Goal: Task Accomplishment & Management: Use online tool/utility

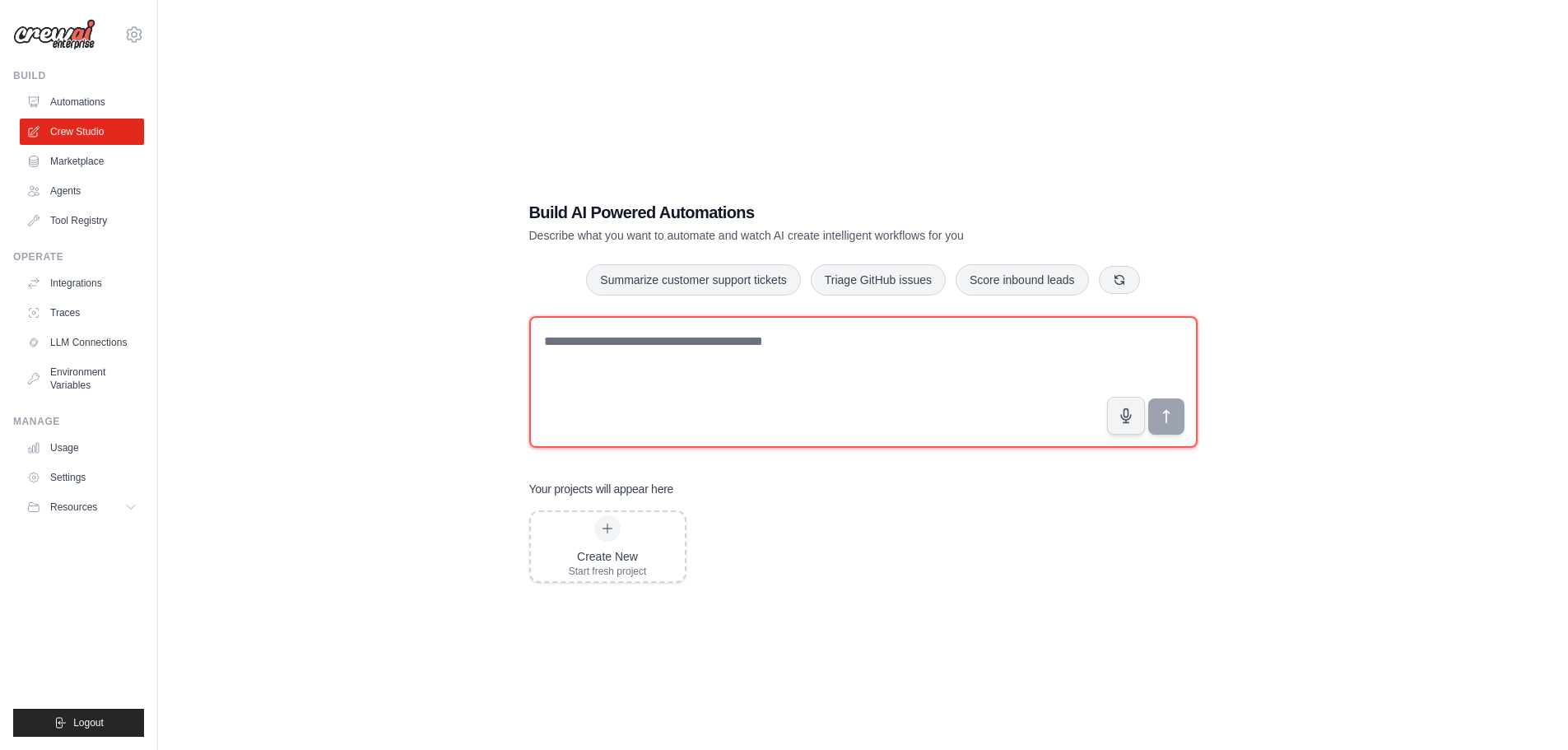
click at [795, 392] on textarea at bounding box center [863, 382] width 668 height 131
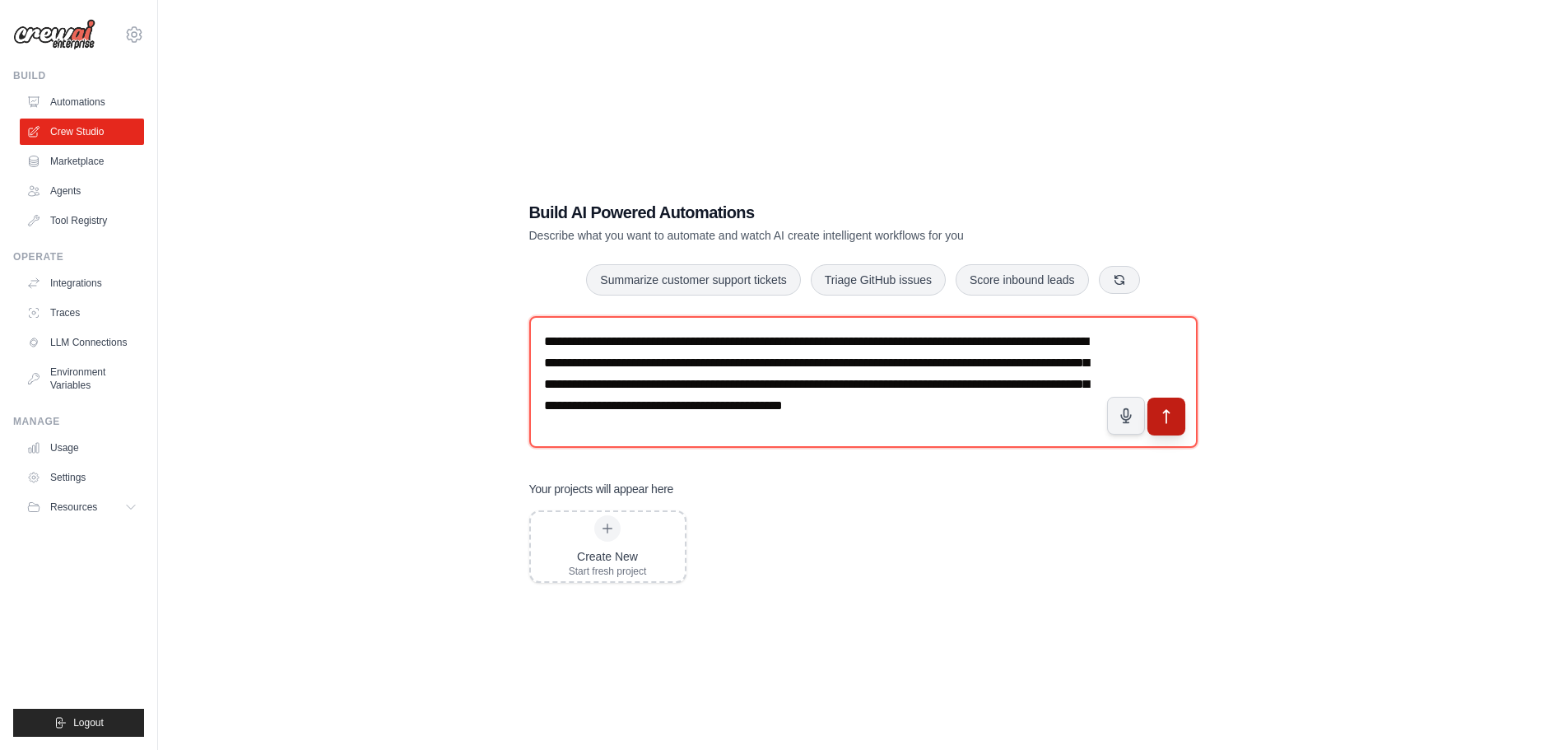
type textarea "**********"
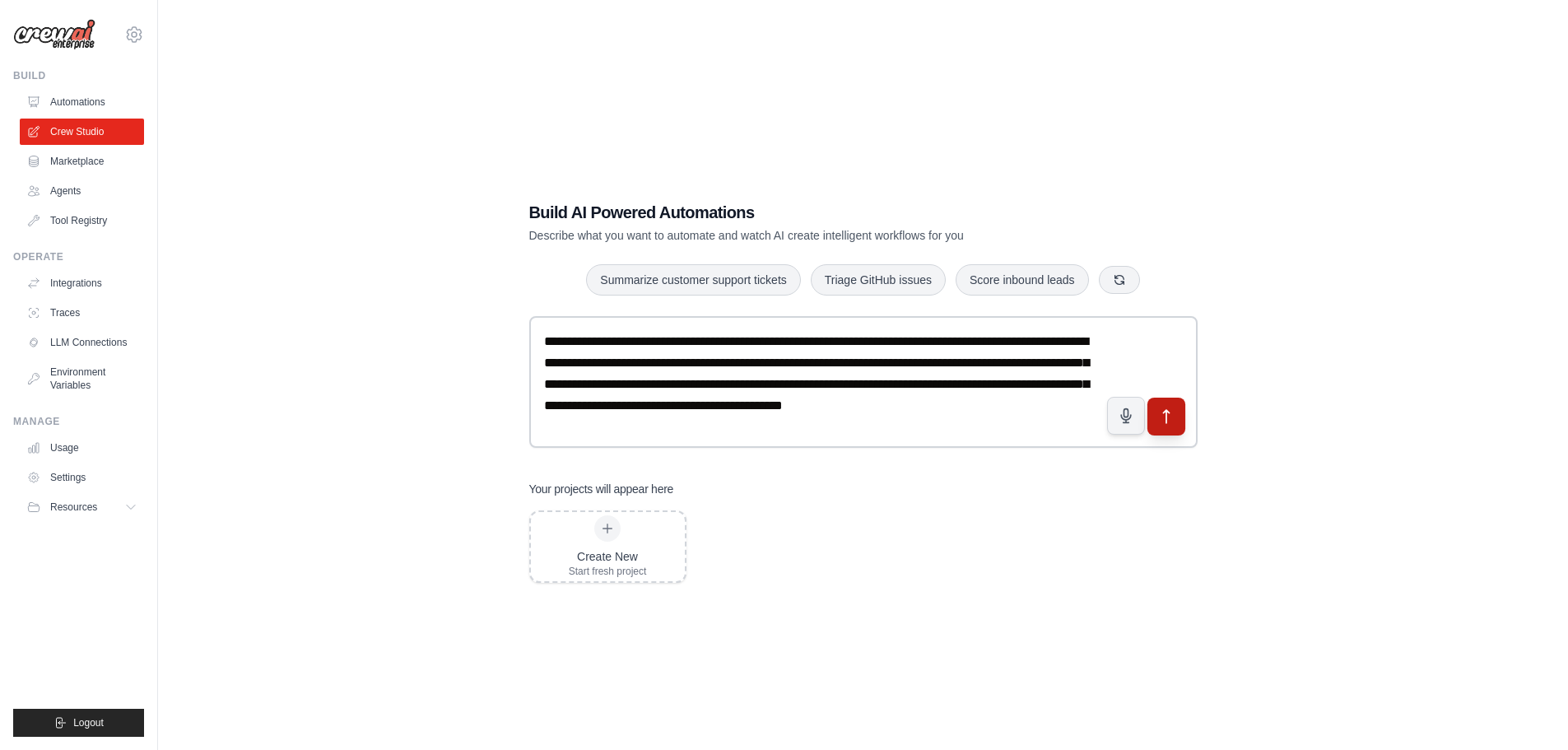
click at [1174, 414] on icon "submit" at bounding box center [1165, 416] width 17 height 17
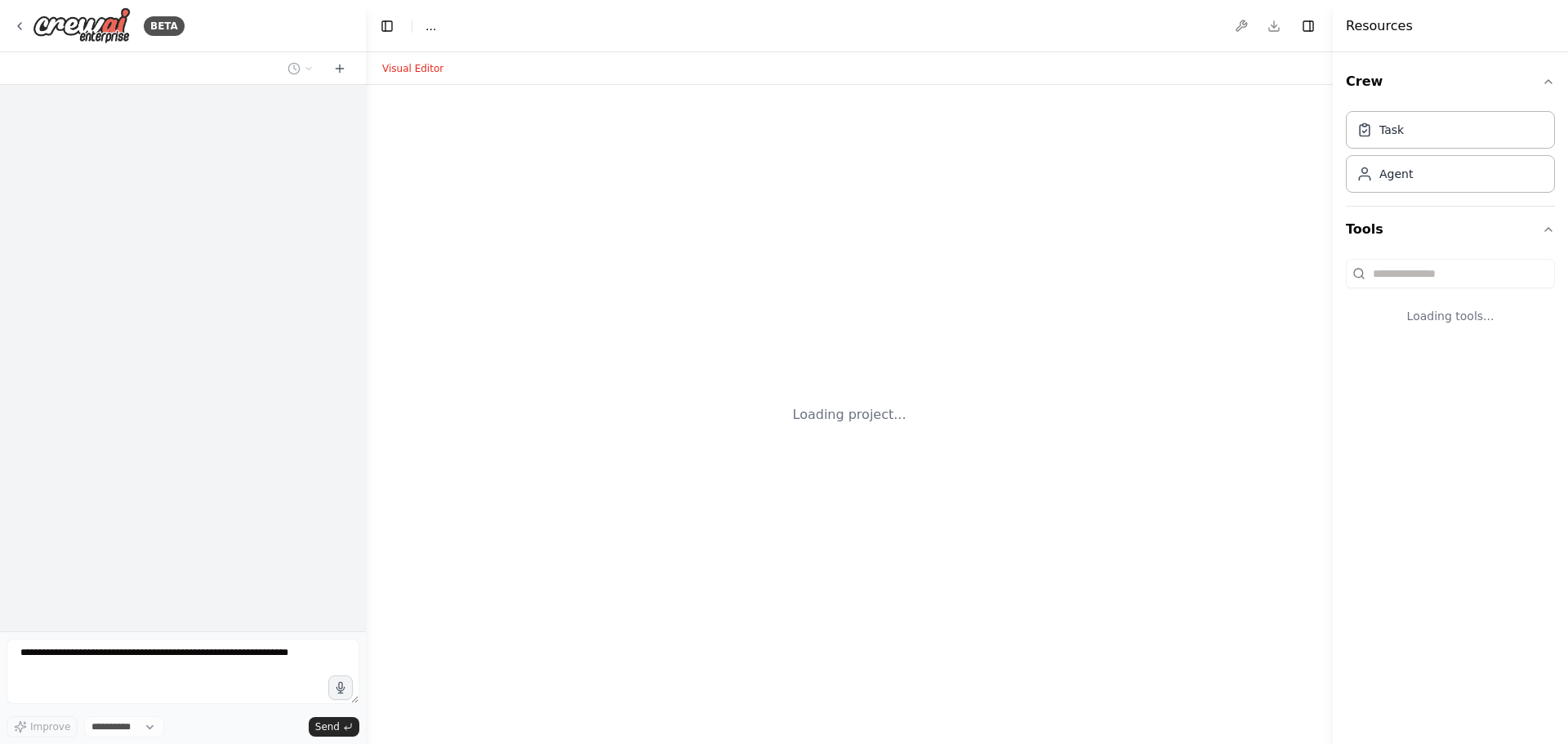
select select "****"
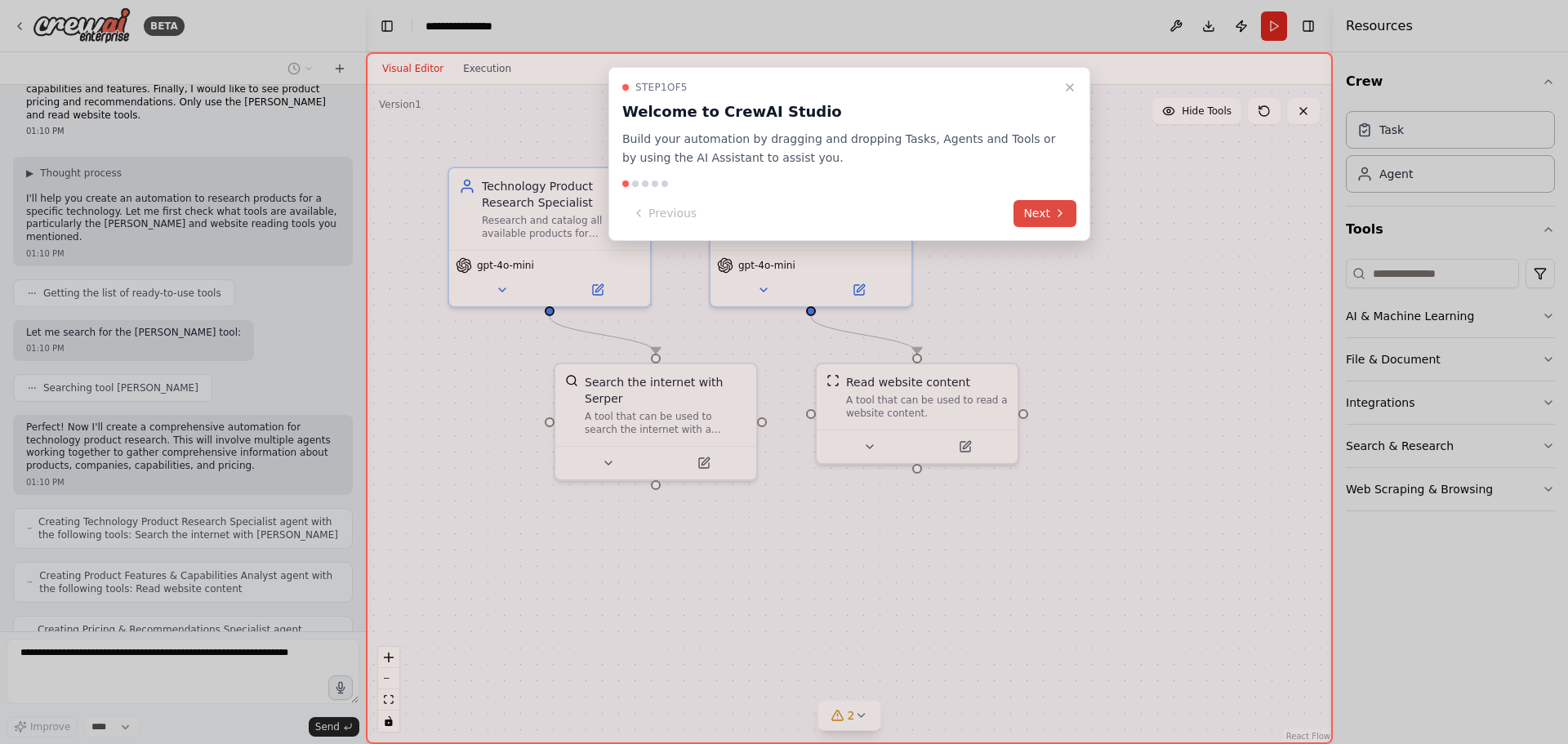
scroll to position [139, 0]
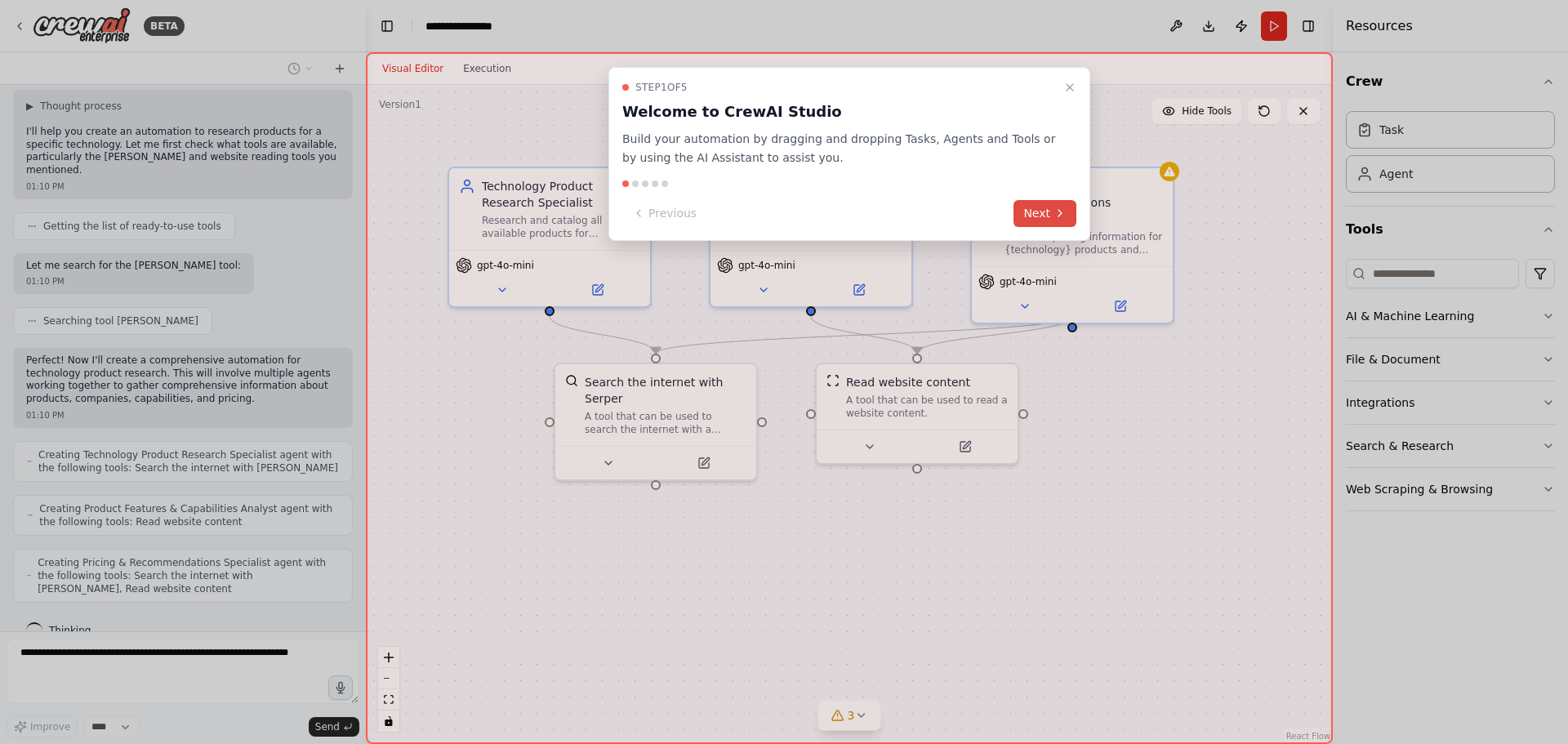
click at [1046, 215] on button "Next" at bounding box center [1045, 213] width 63 height 27
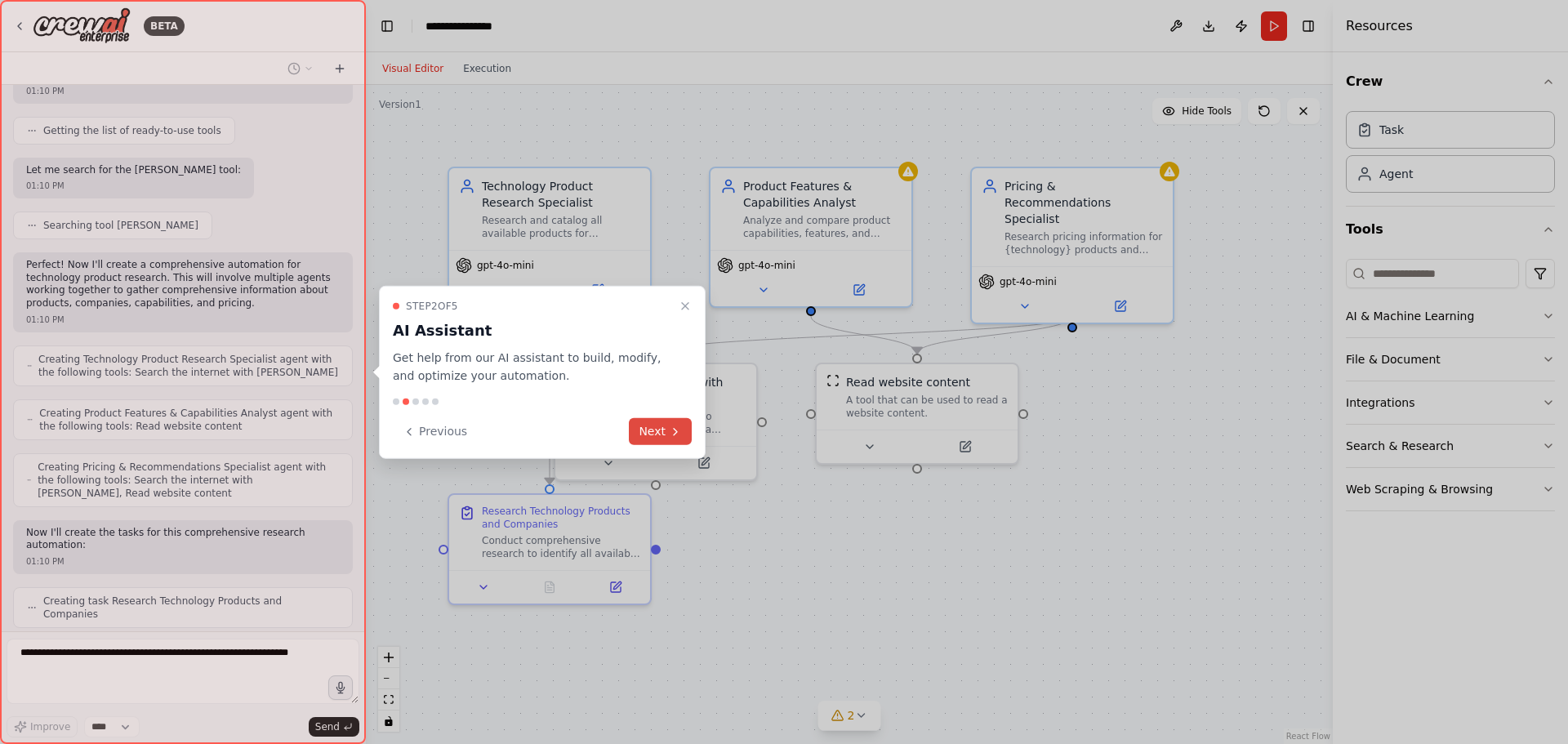
scroll to position [275, 0]
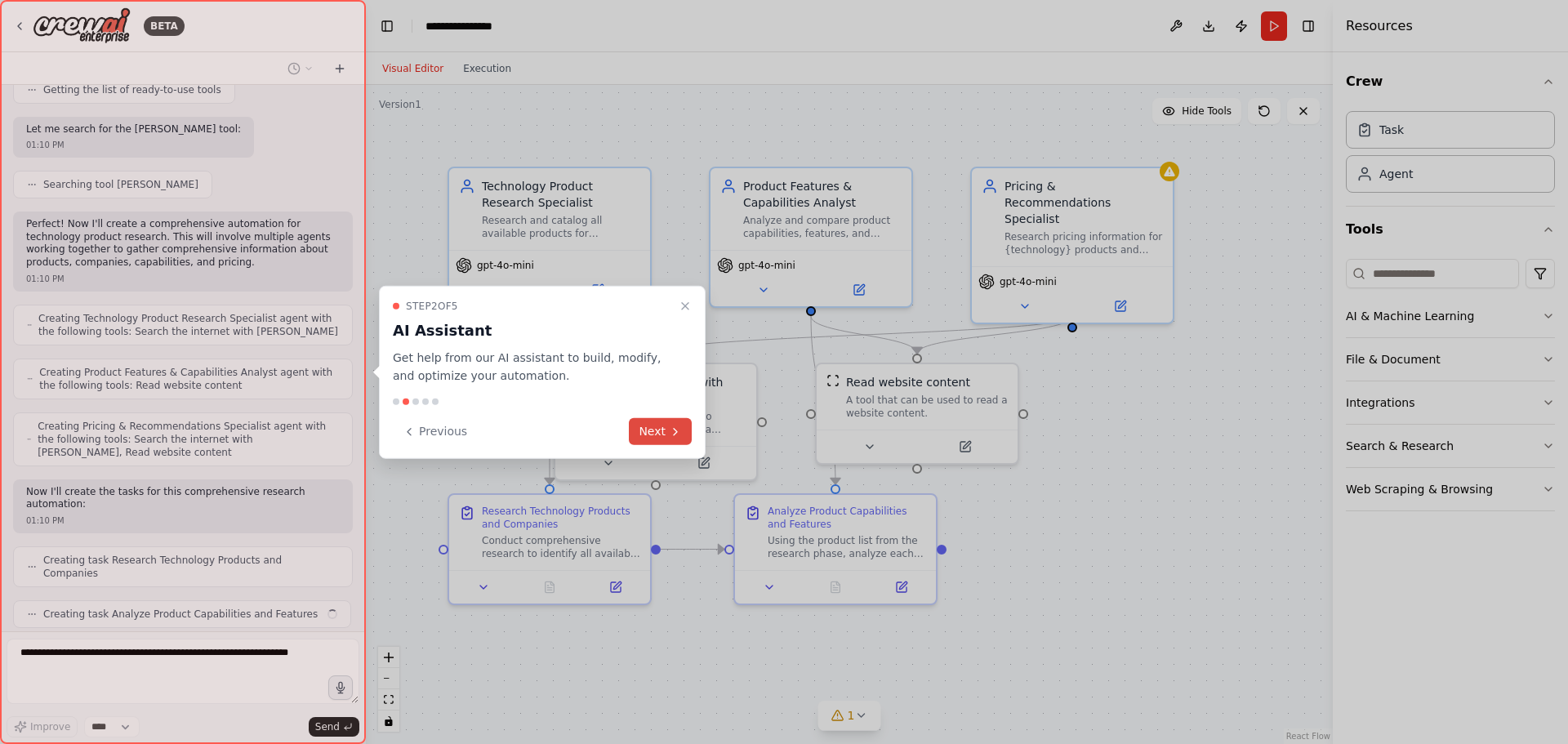
click at [650, 431] on button "Next" at bounding box center [660, 431] width 63 height 27
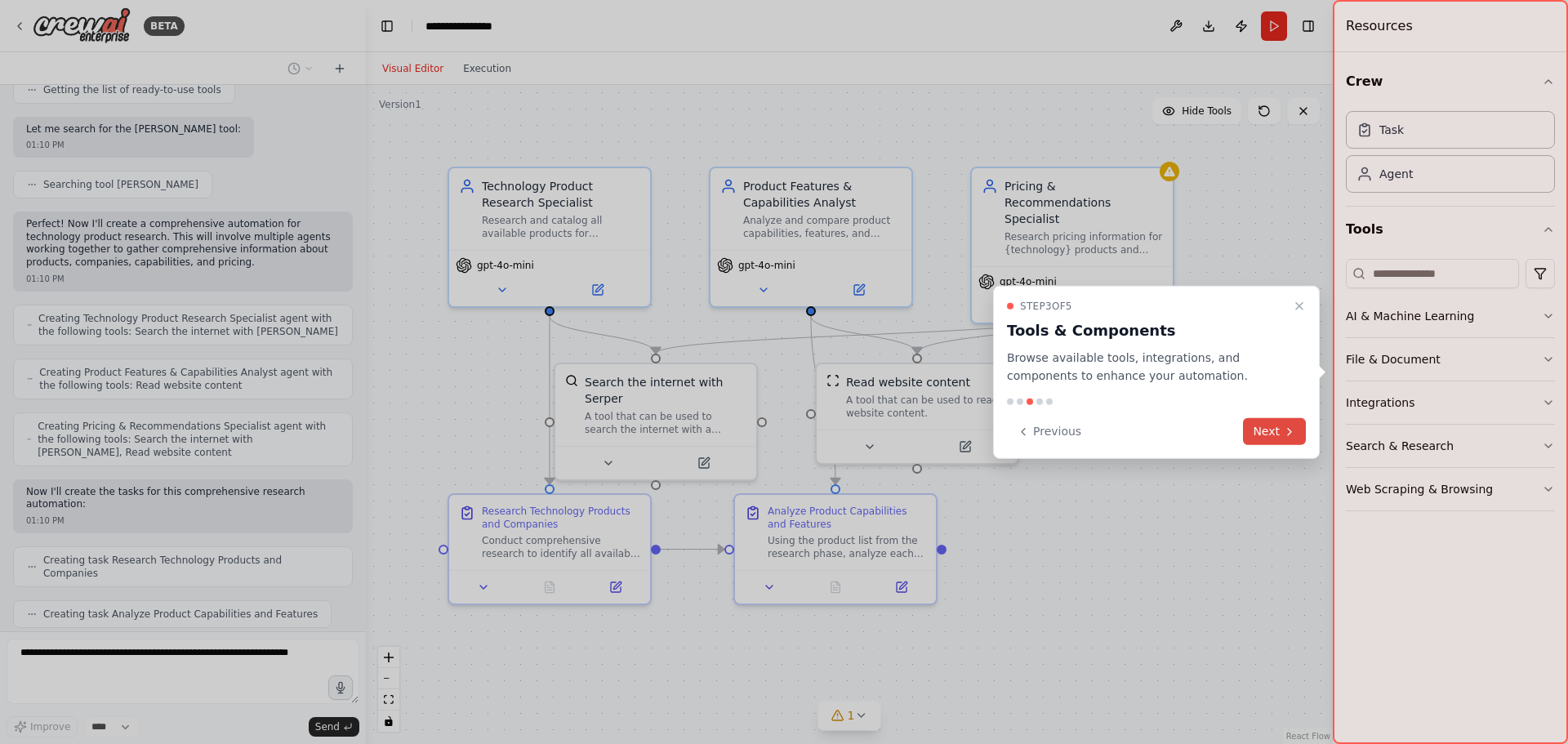
click at [1279, 431] on button "Next" at bounding box center [1274, 431] width 63 height 27
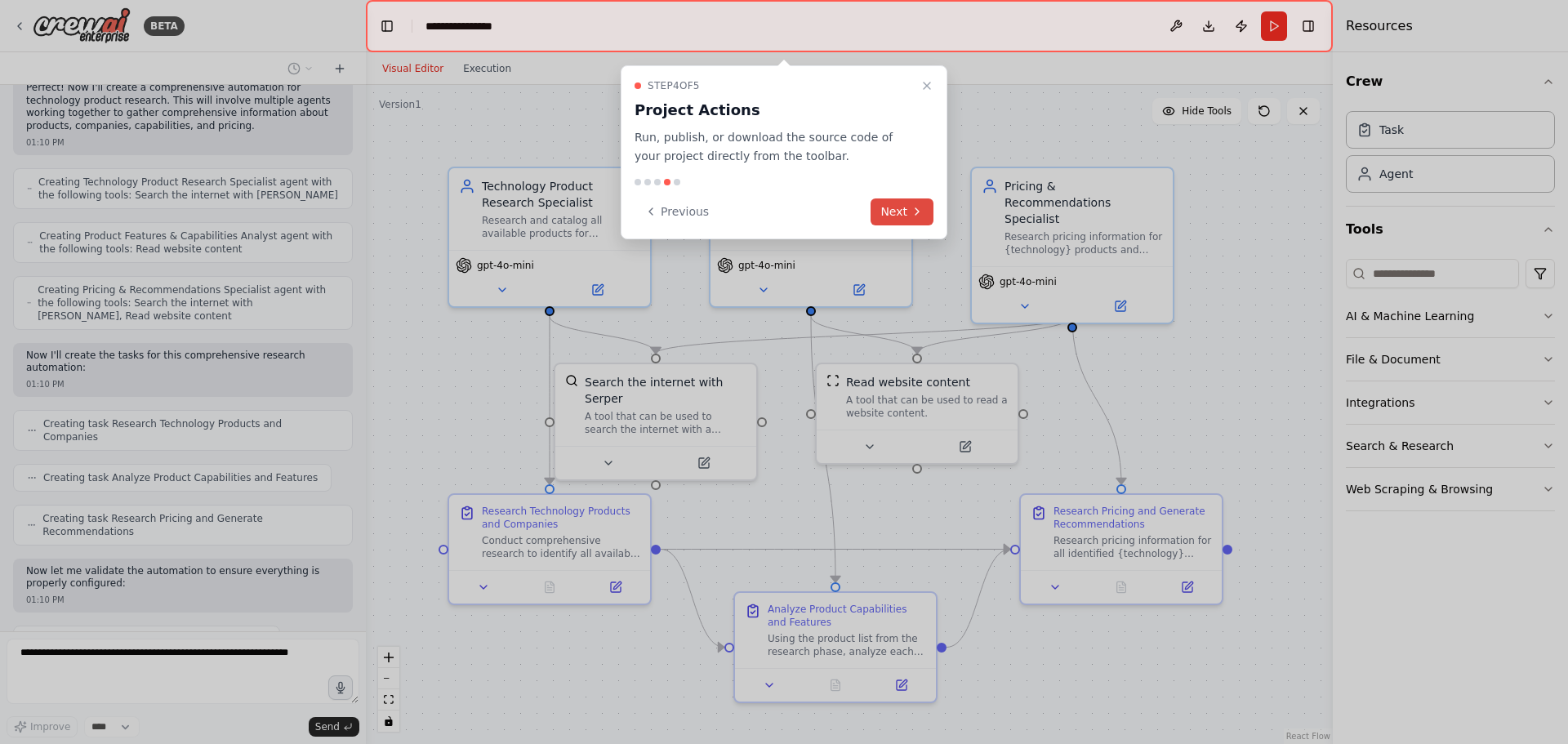
scroll to position [424, 0]
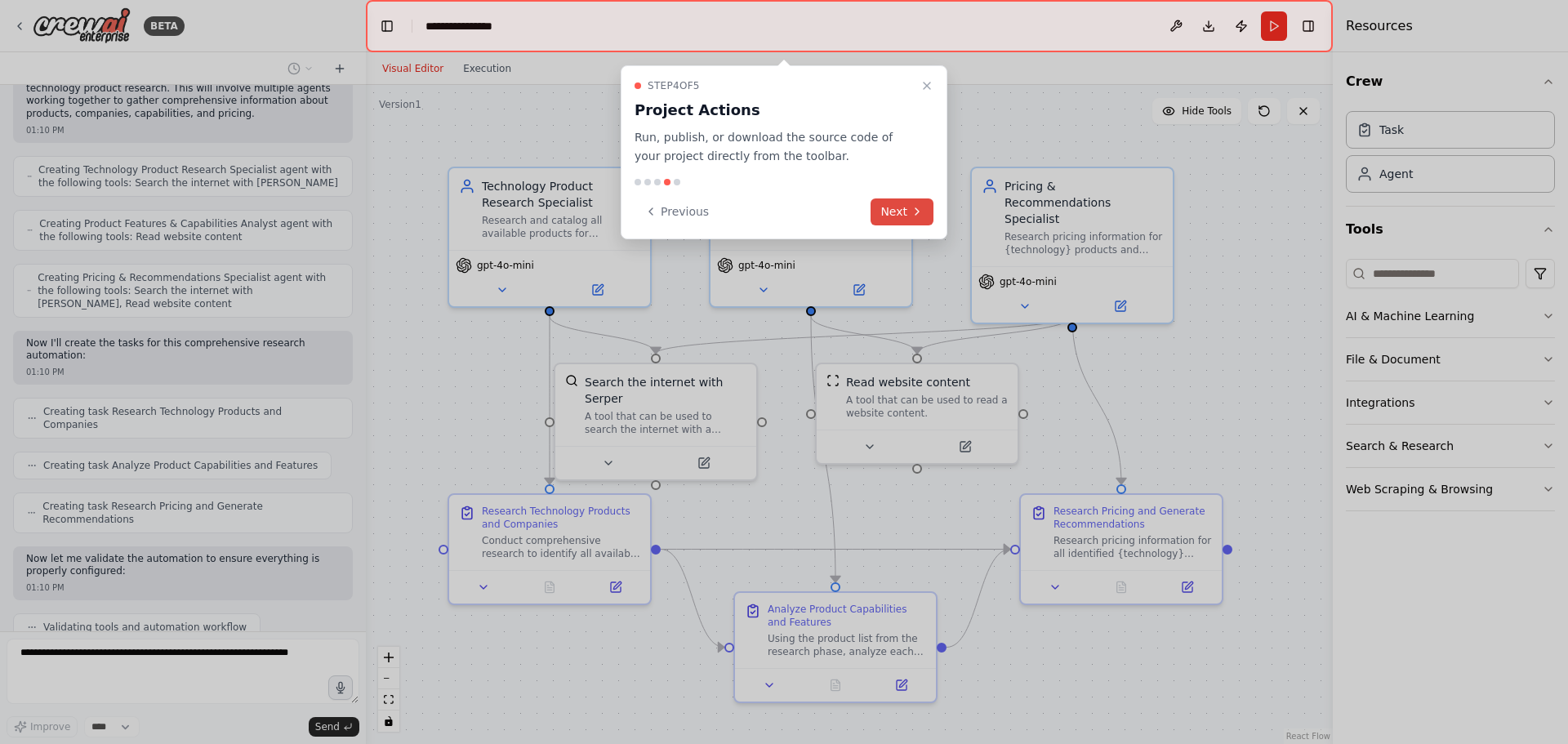
click at [907, 210] on button "Next" at bounding box center [902, 211] width 63 height 27
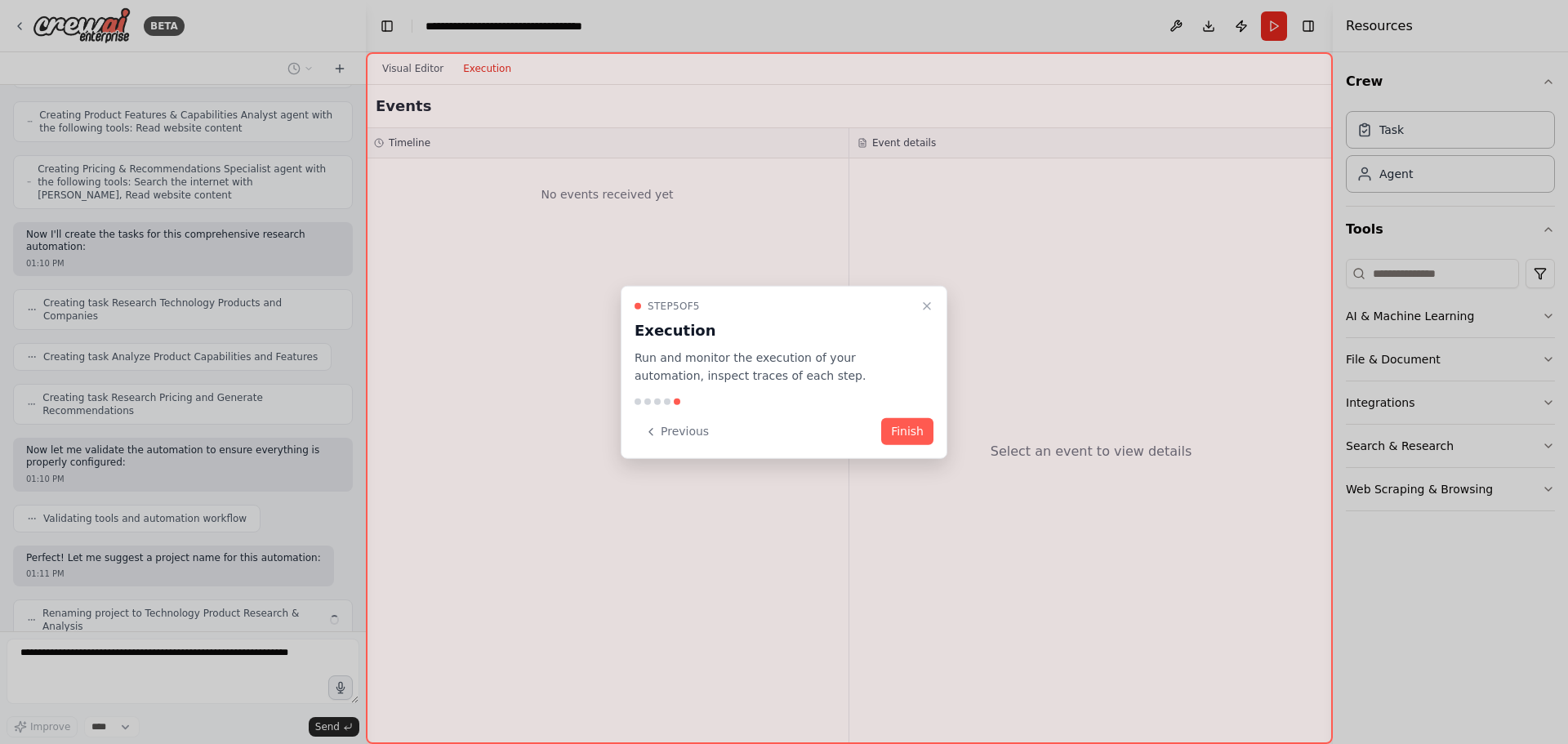
scroll to position [519, 0]
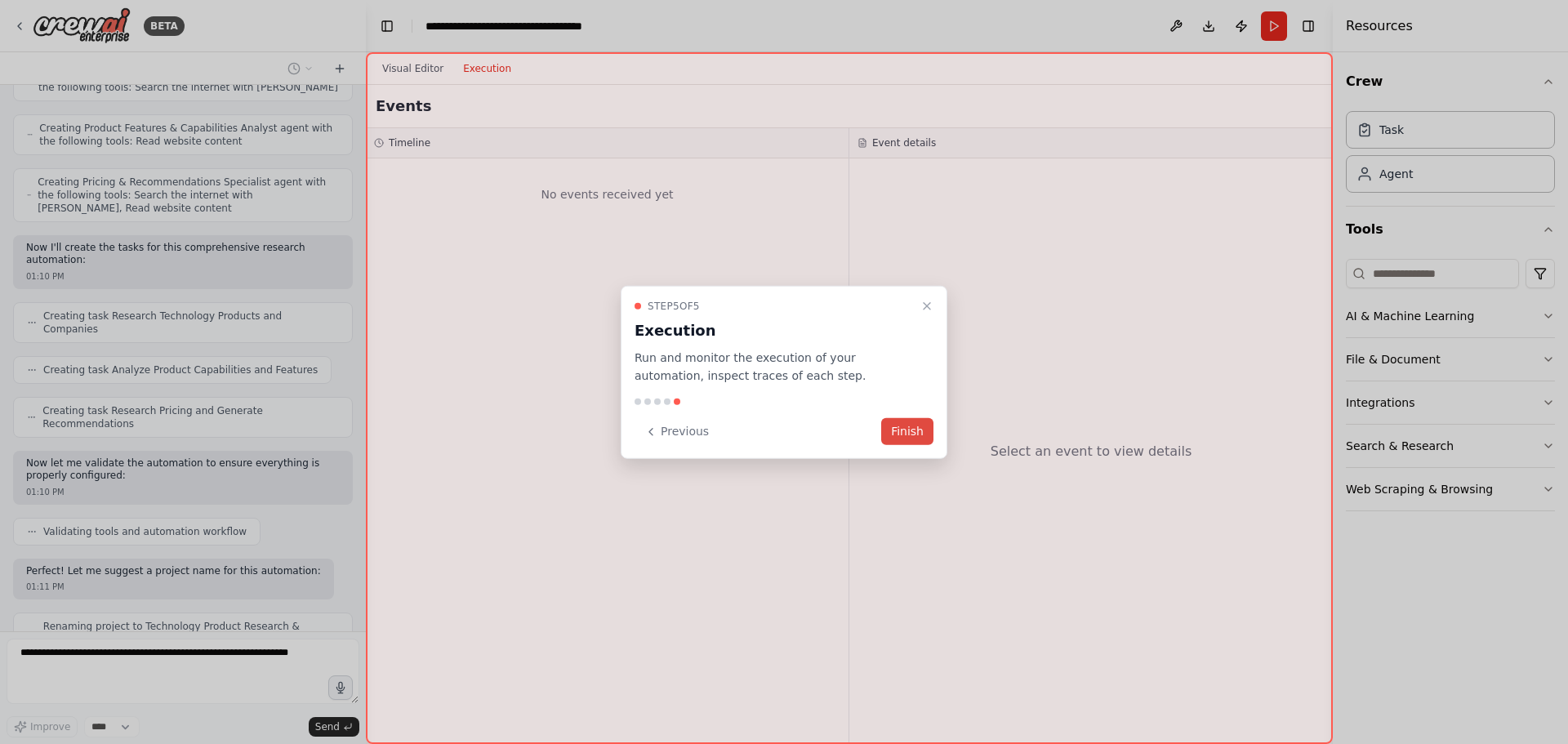
click at [901, 423] on button "Finish" at bounding box center [907, 431] width 52 height 27
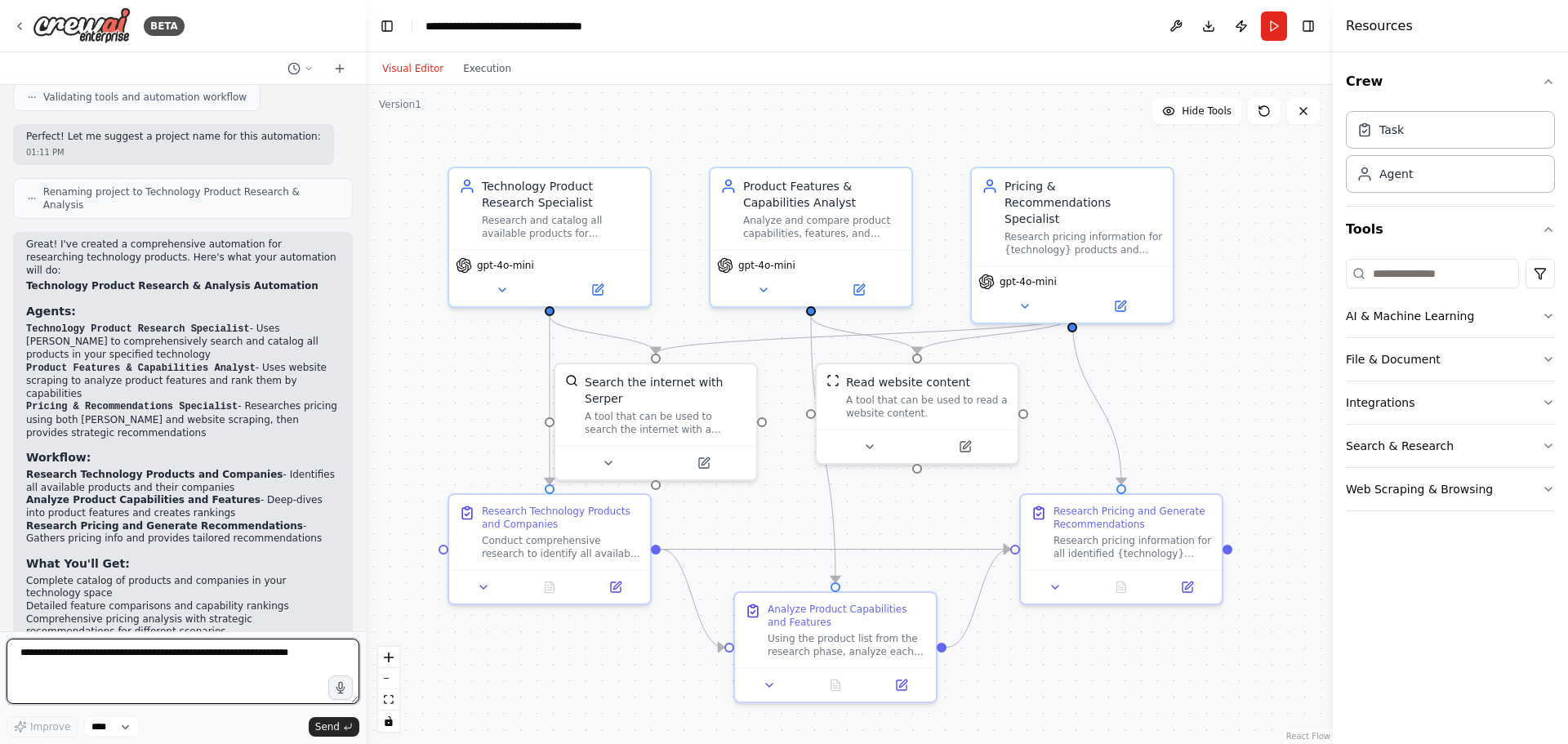
scroll to position [982, 0]
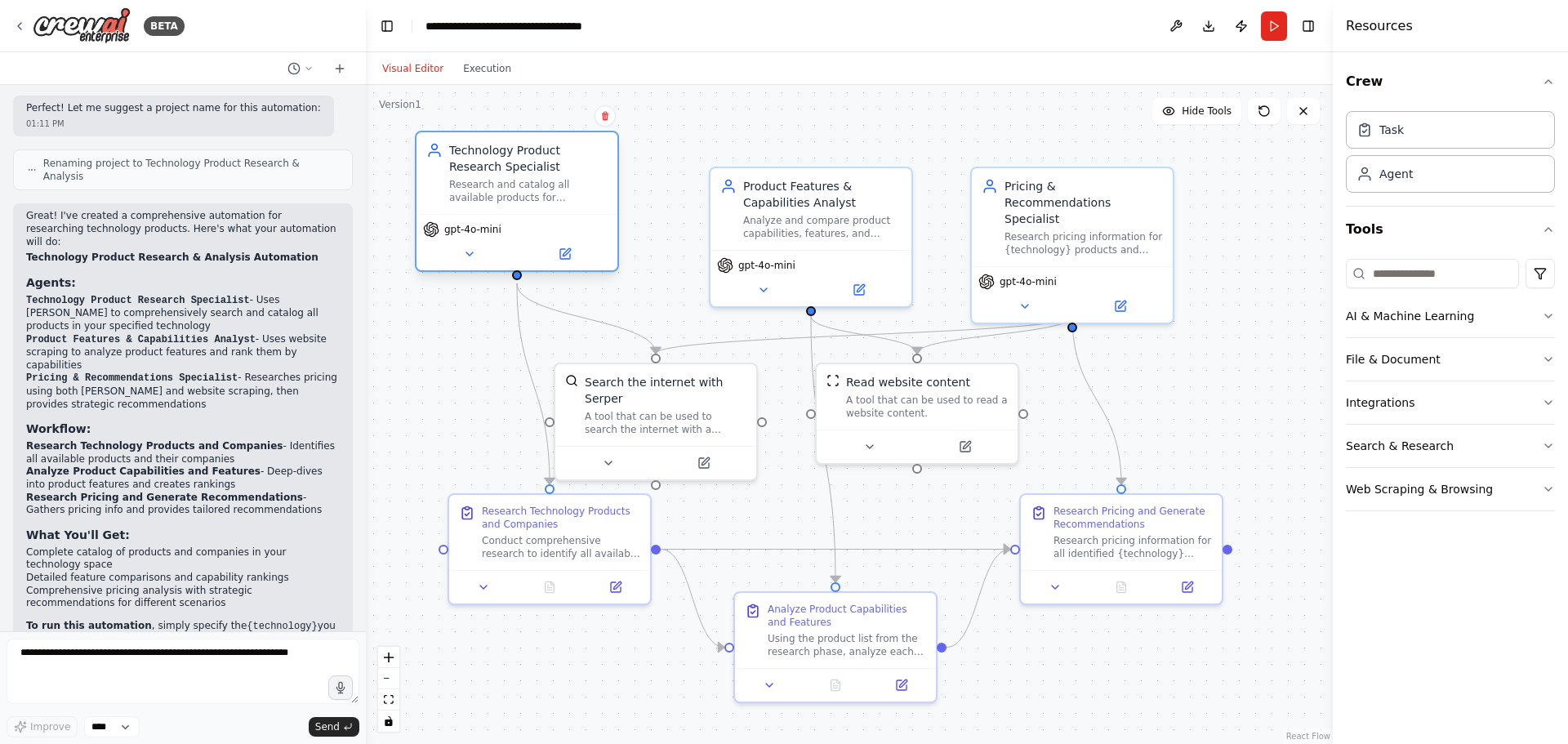
drag, startPoint x: 573, startPoint y: 221, endPoint x: 545, endPoint y: 179, distance: 50.5
click at [545, 179] on div "Research and catalog all available products for {technology}, identifying compa…" at bounding box center [528, 191] width 159 height 26
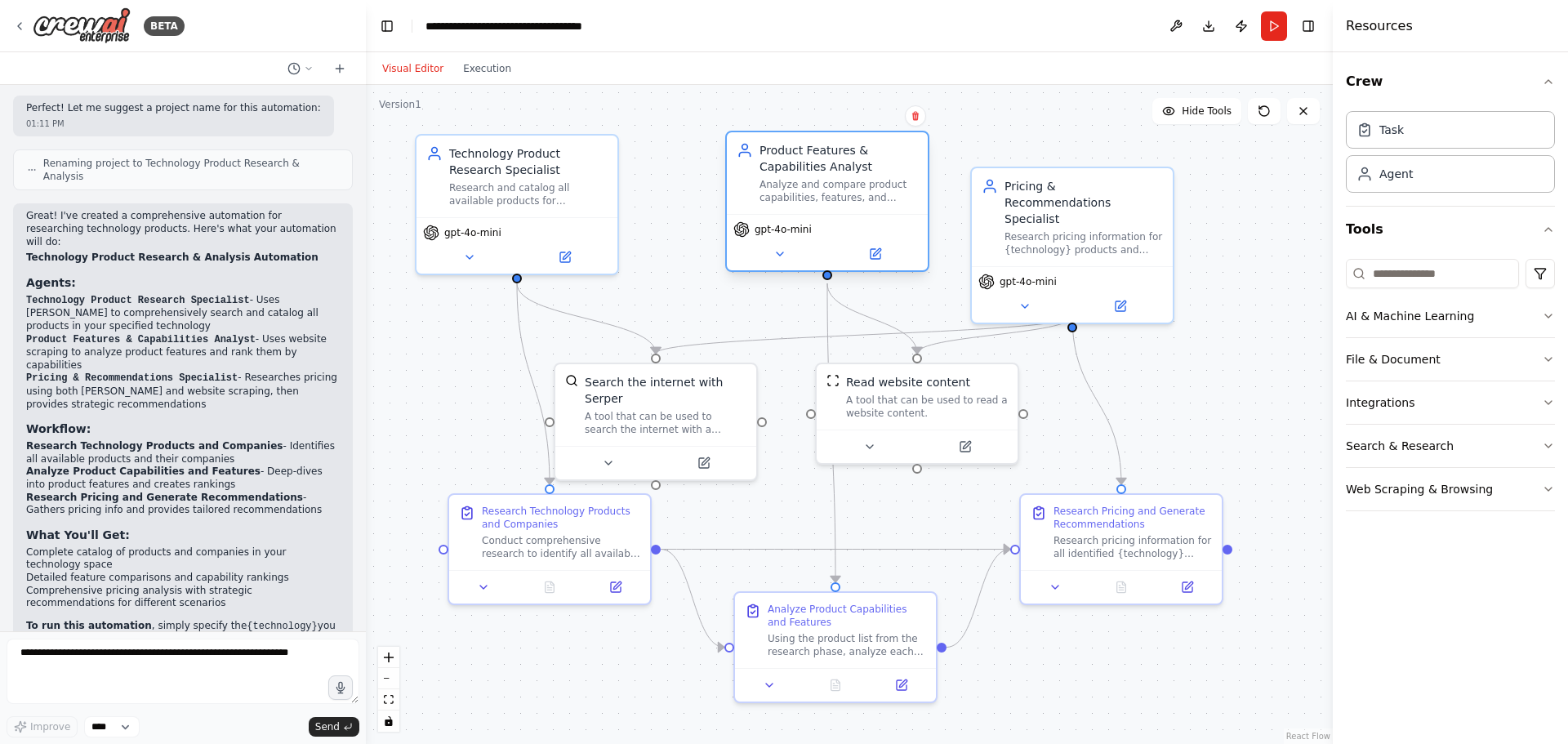
drag, startPoint x: 764, startPoint y: 232, endPoint x: 775, endPoint y: 191, distance: 42.4
click at [775, 191] on div "Analyze and compare product capabilities, features, and technical specification…" at bounding box center [839, 191] width 159 height 26
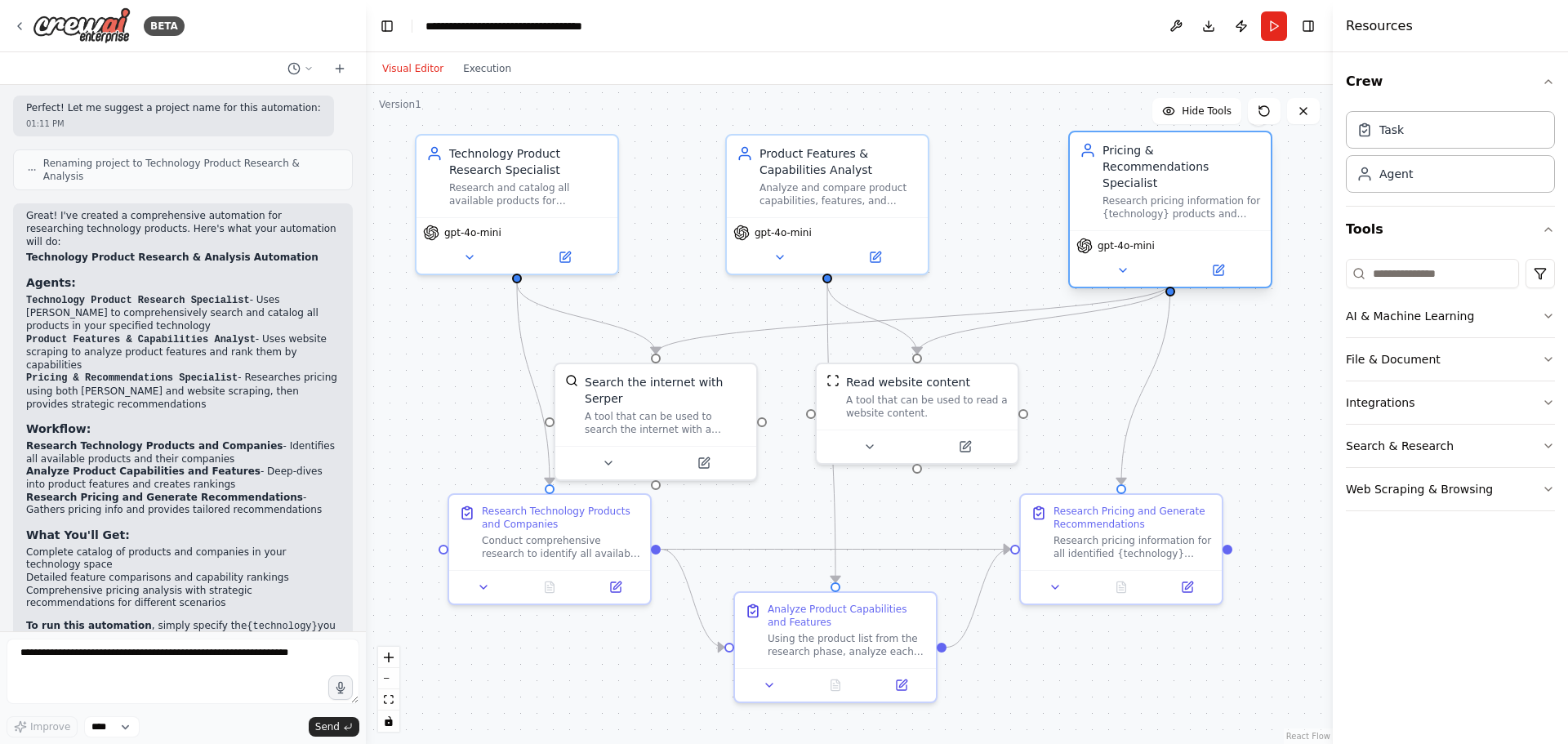
drag, startPoint x: 1063, startPoint y: 229, endPoint x: 1157, endPoint y: 192, distance: 101.0
click at [1157, 194] on div "Research pricing information for {technology} products and provide strategic re…" at bounding box center [1182, 208] width 159 height 26
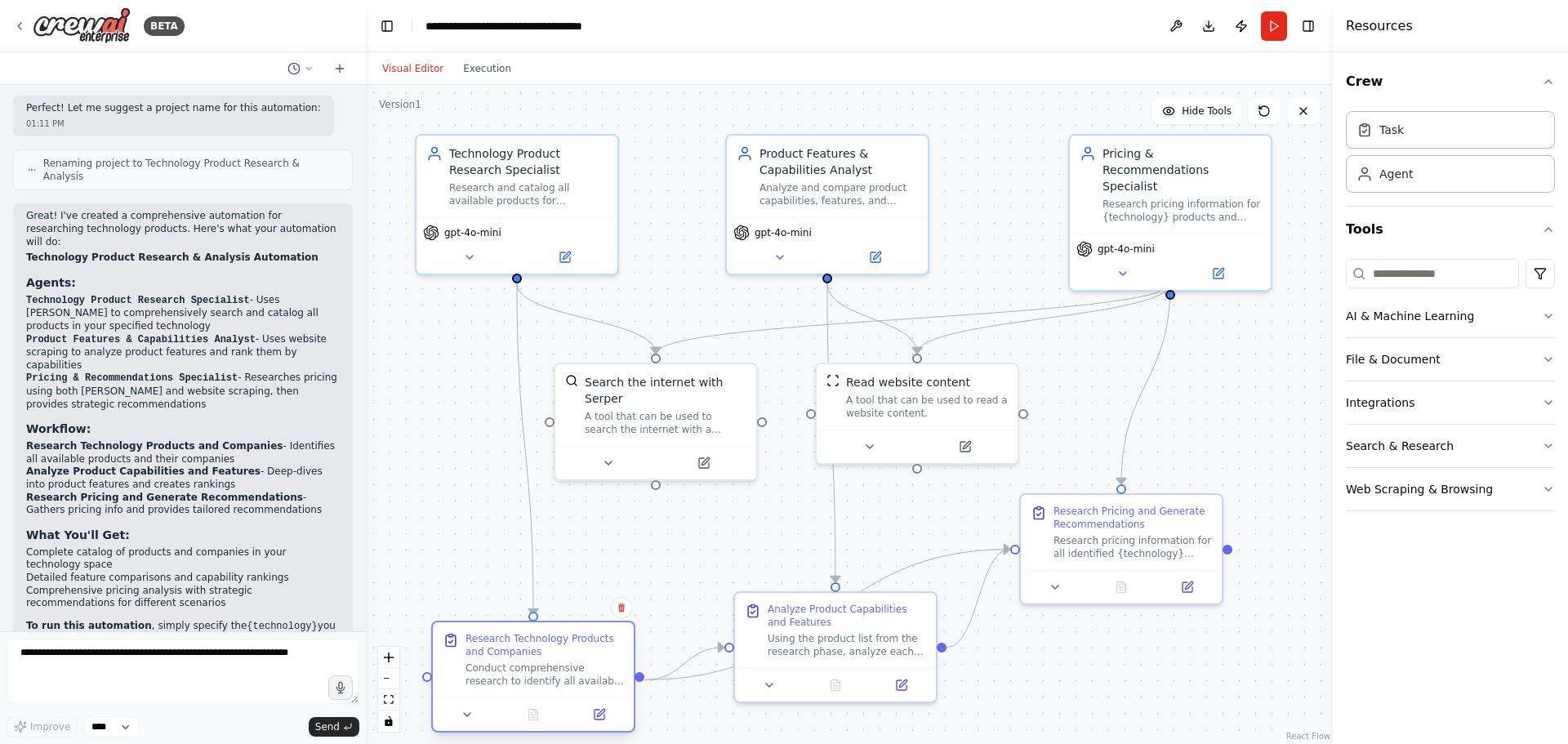
drag, startPoint x: 558, startPoint y: 551, endPoint x: 540, endPoint y: 682, distance: 132.2
click at [540, 682] on div "Conduct comprehensive research to identify all available products that provide …" at bounding box center [545, 674] width 159 height 26
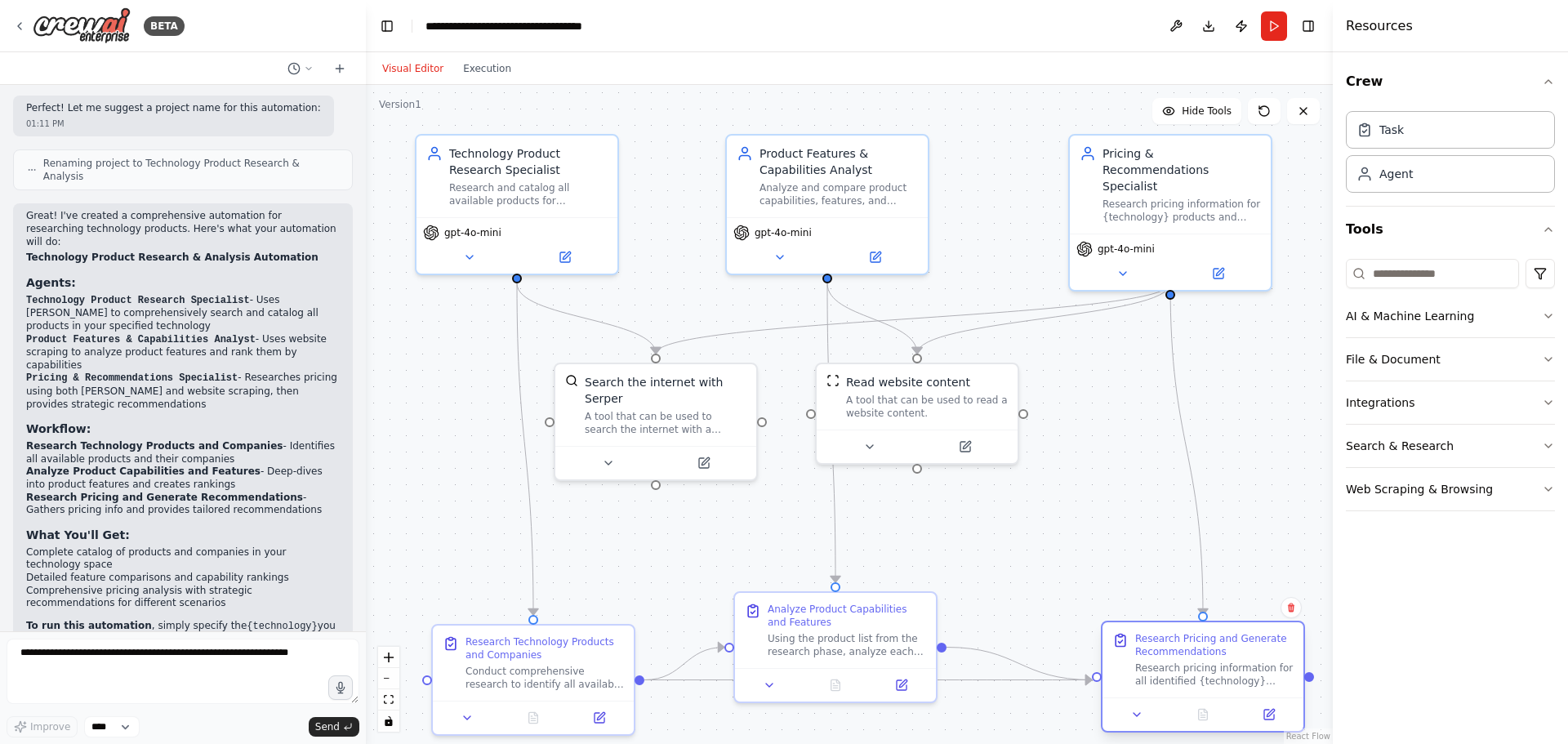
drag, startPoint x: 1120, startPoint y: 561, endPoint x: 1207, endPoint y: 696, distance: 160.6
click at [1207, 696] on div "Research Pricing and Generate Recommendations Research pricing information for …" at bounding box center [1202, 660] width 201 height 76
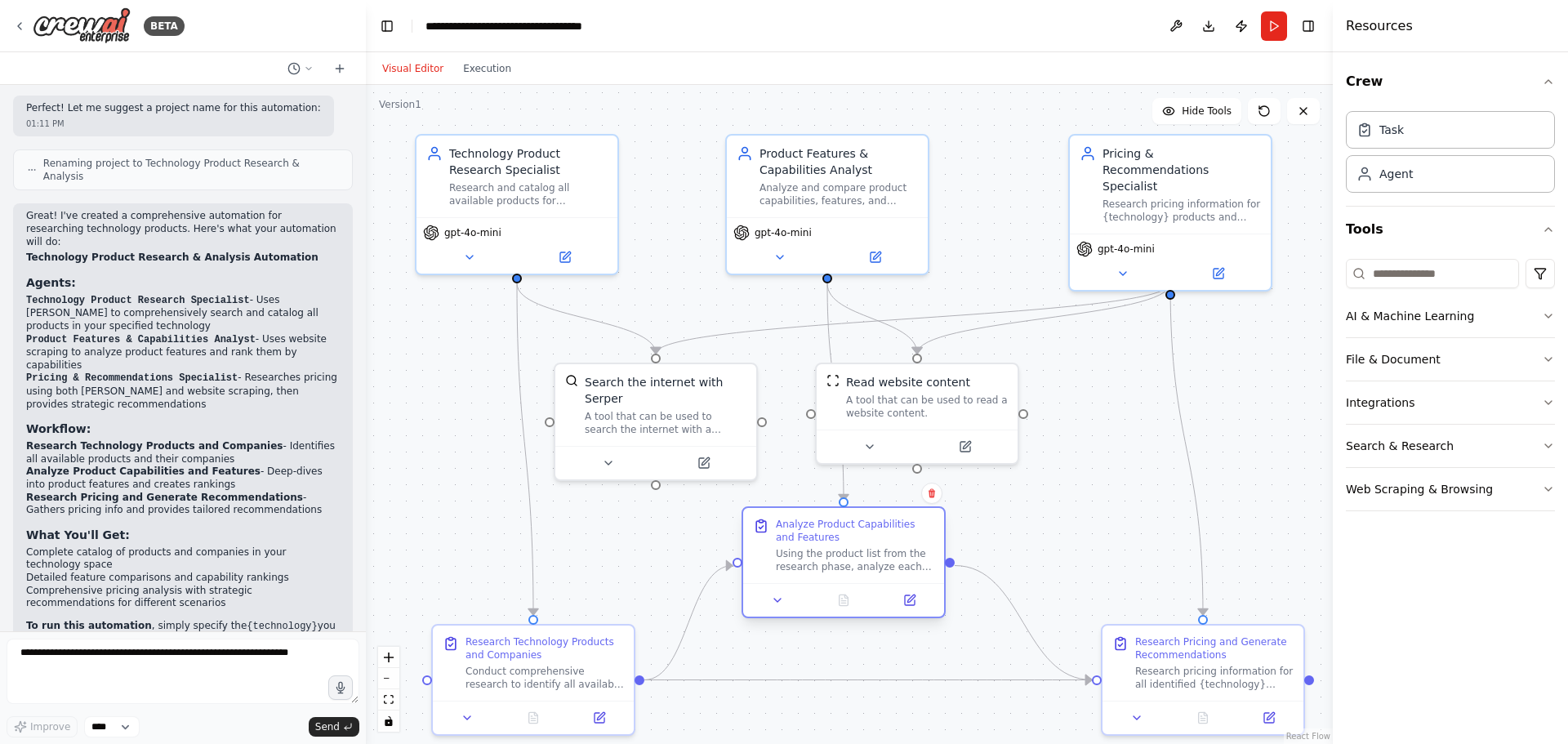
drag, startPoint x: 827, startPoint y: 634, endPoint x: 828, endPoint y: 549, distance: 85.0
click at [828, 549] on div "Using the product list from the research phase, analyze each {technology} produ…" at bounding box center [855, 560] width 159 height 26
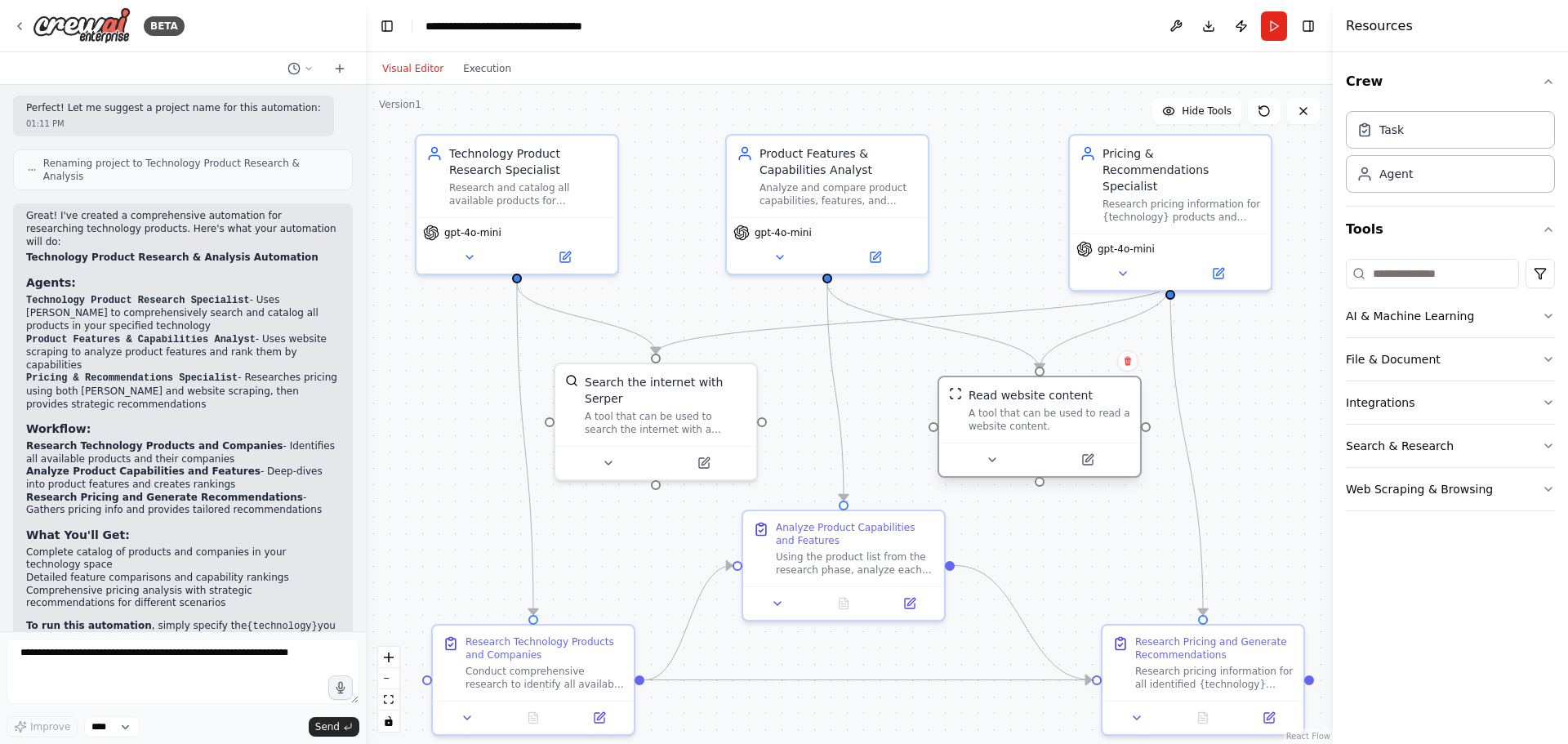
drag, startPoint x: 901, startPoint y: 409, endPoint x: 1032, endPoint y: 427, distance: 132.2
click at [1032, 427] on div "A tool that can be used to read a website content." at bounding box center [1048, 420] width 162 height 26
click at [1275, 30] on button "Run" at bounding box center [1274, 25] width 26 height 29
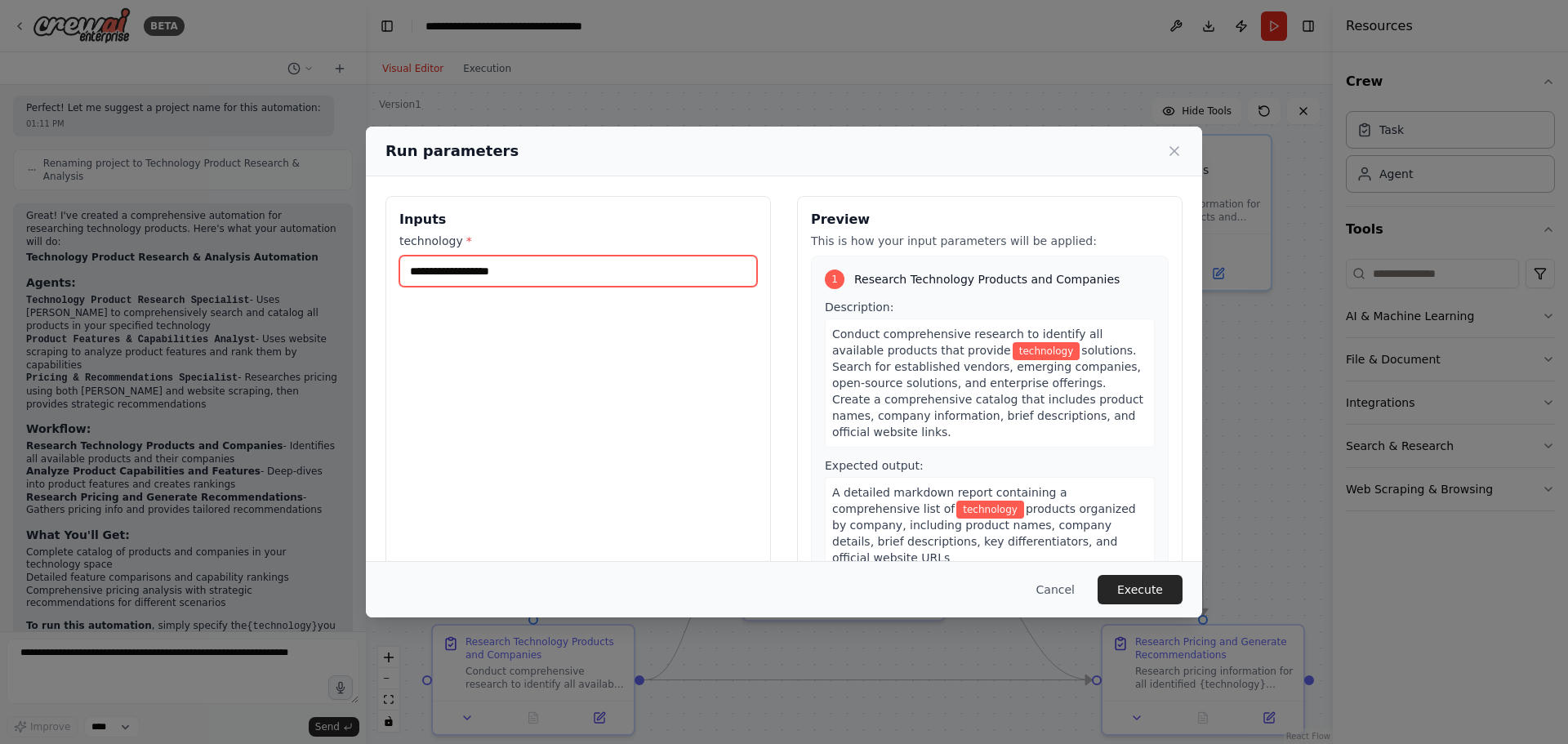
click at [644, 266] on input "technology *" at bounding box center [578, 271] width 358 height 31
type input "**********"
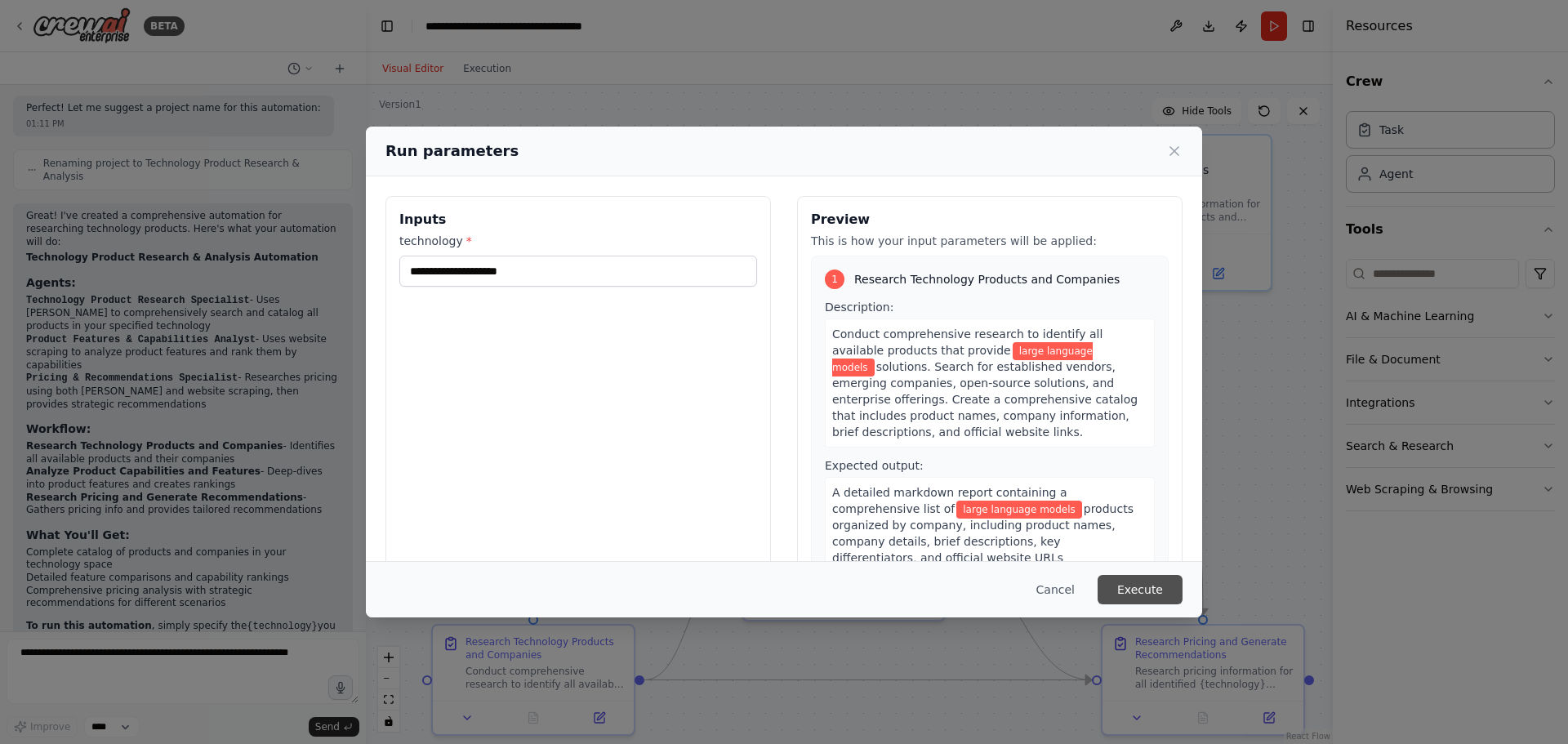
click at [1143, 581] on button "Execute" at bounding box center [1140, 589] width 85 height 29
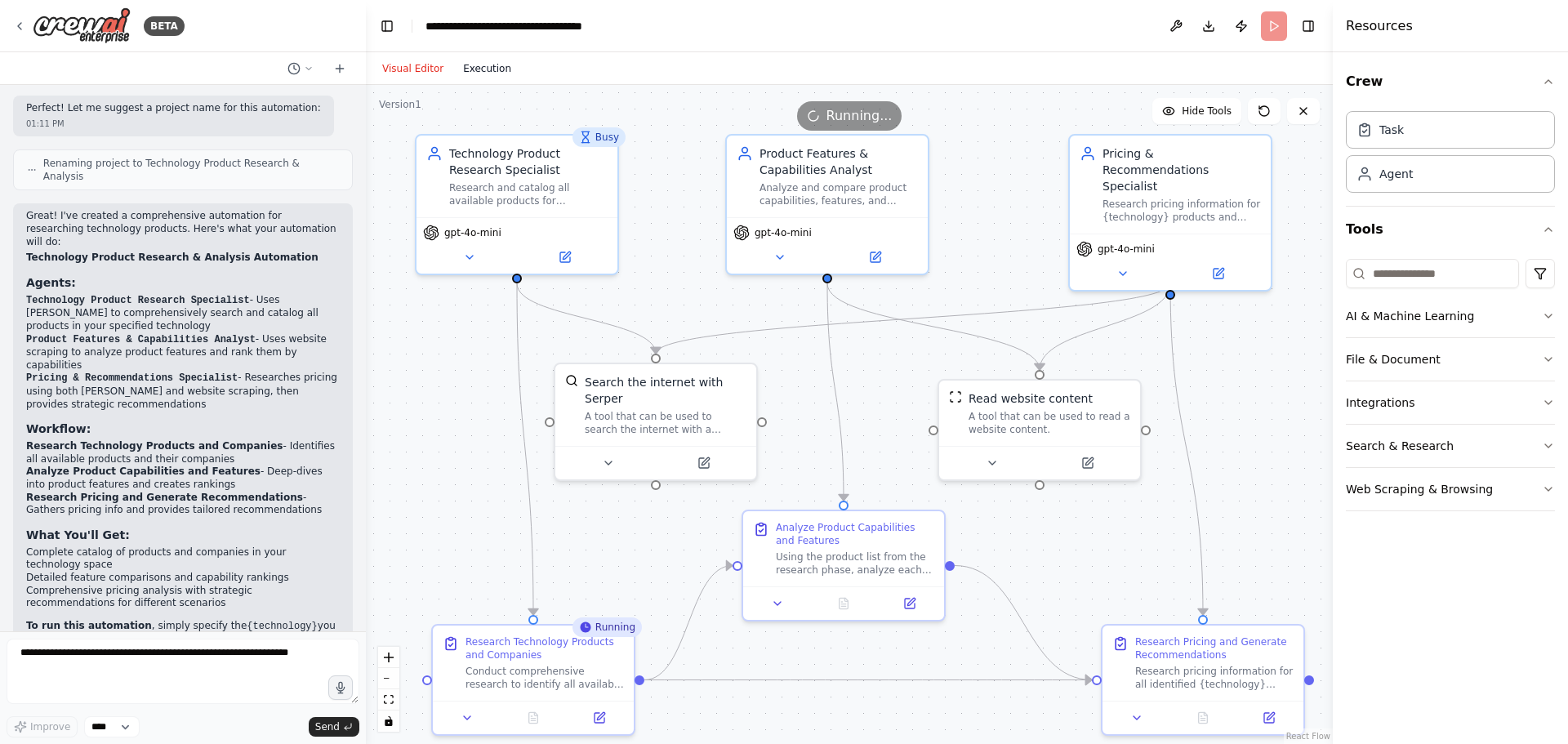
click at [480, 70] on button "Execution" at bounding box center [487, 68] width 68 height 20
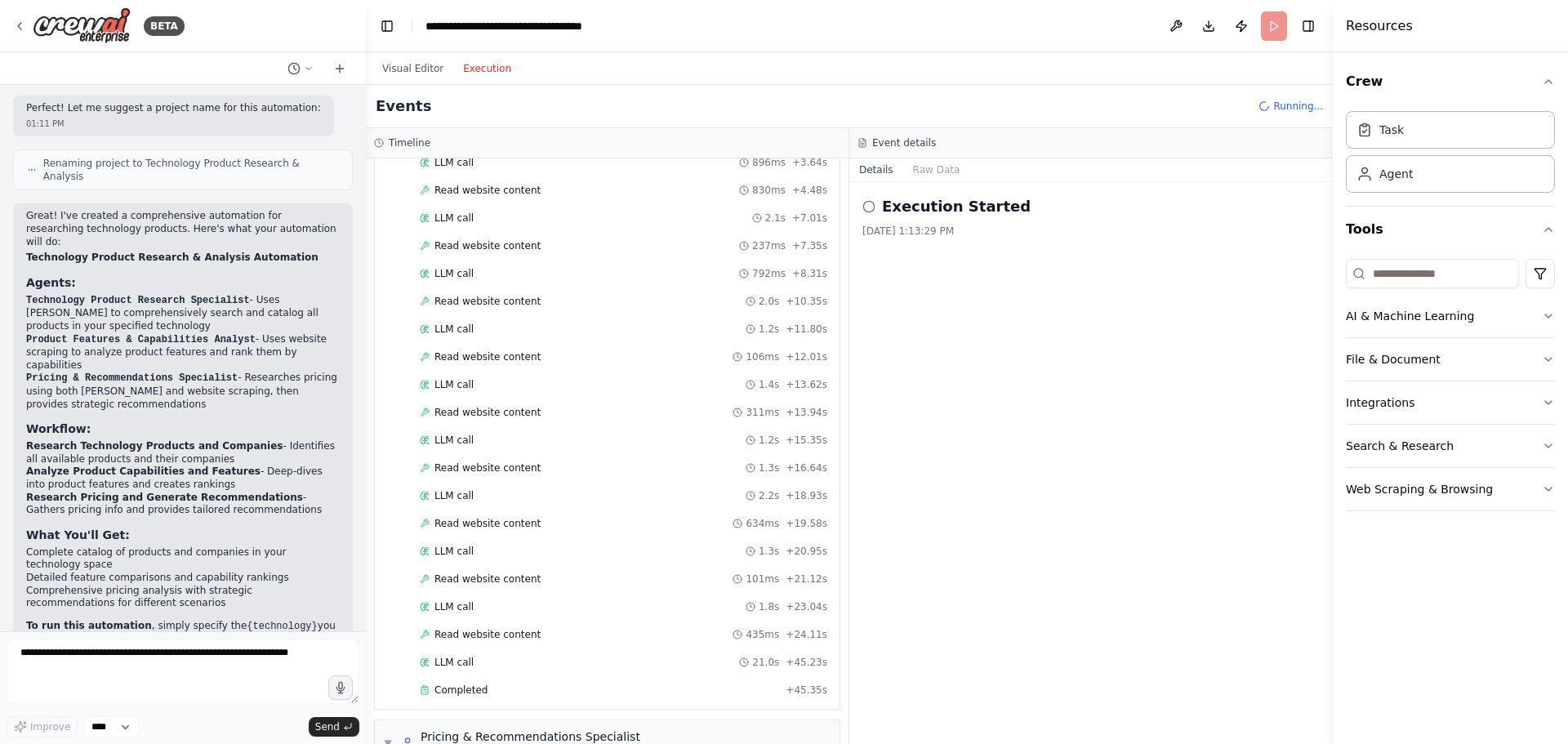
scroll to position [864, 0]
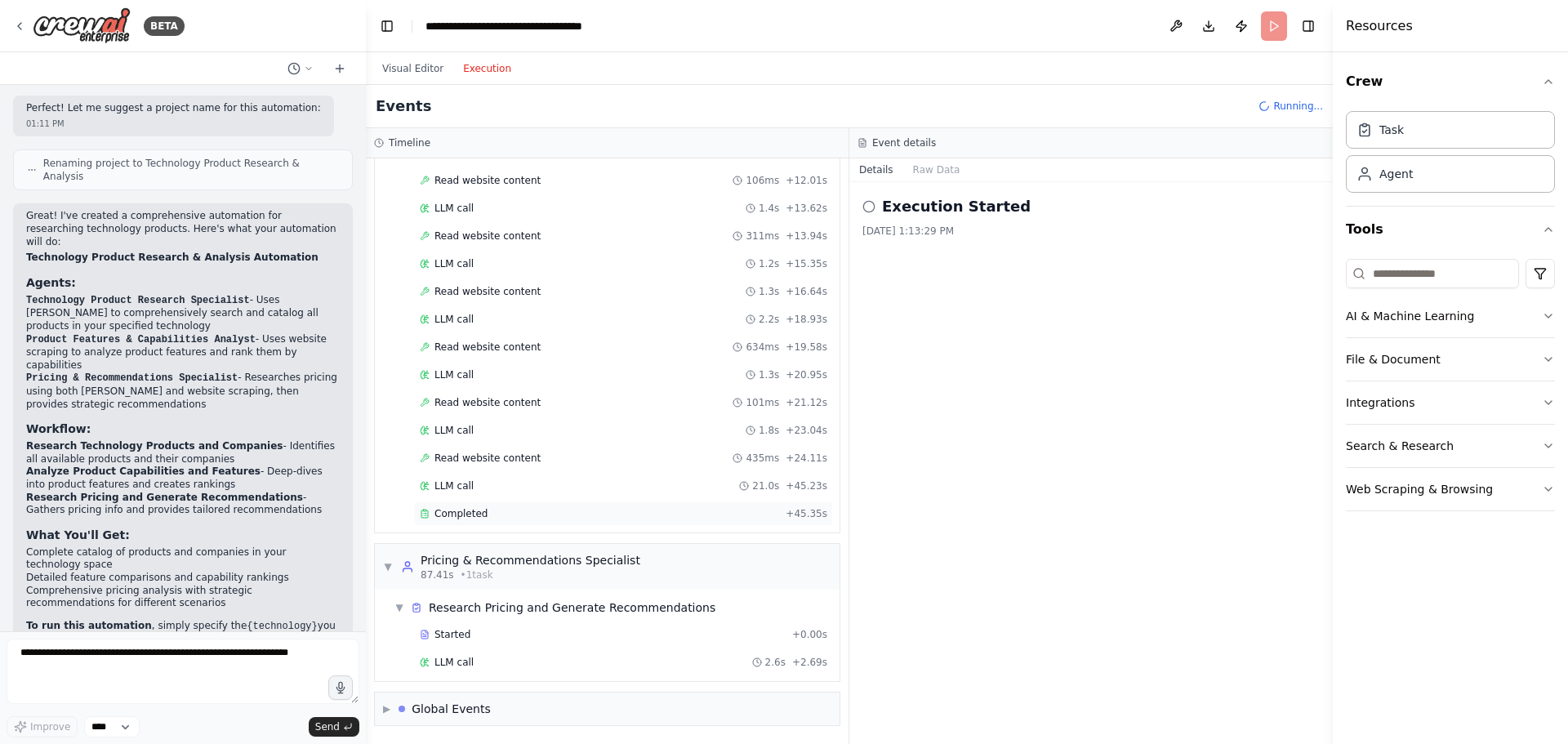
click at [446, 508] on span "Completed" at bounding box center [461, 514] width 53 height 13
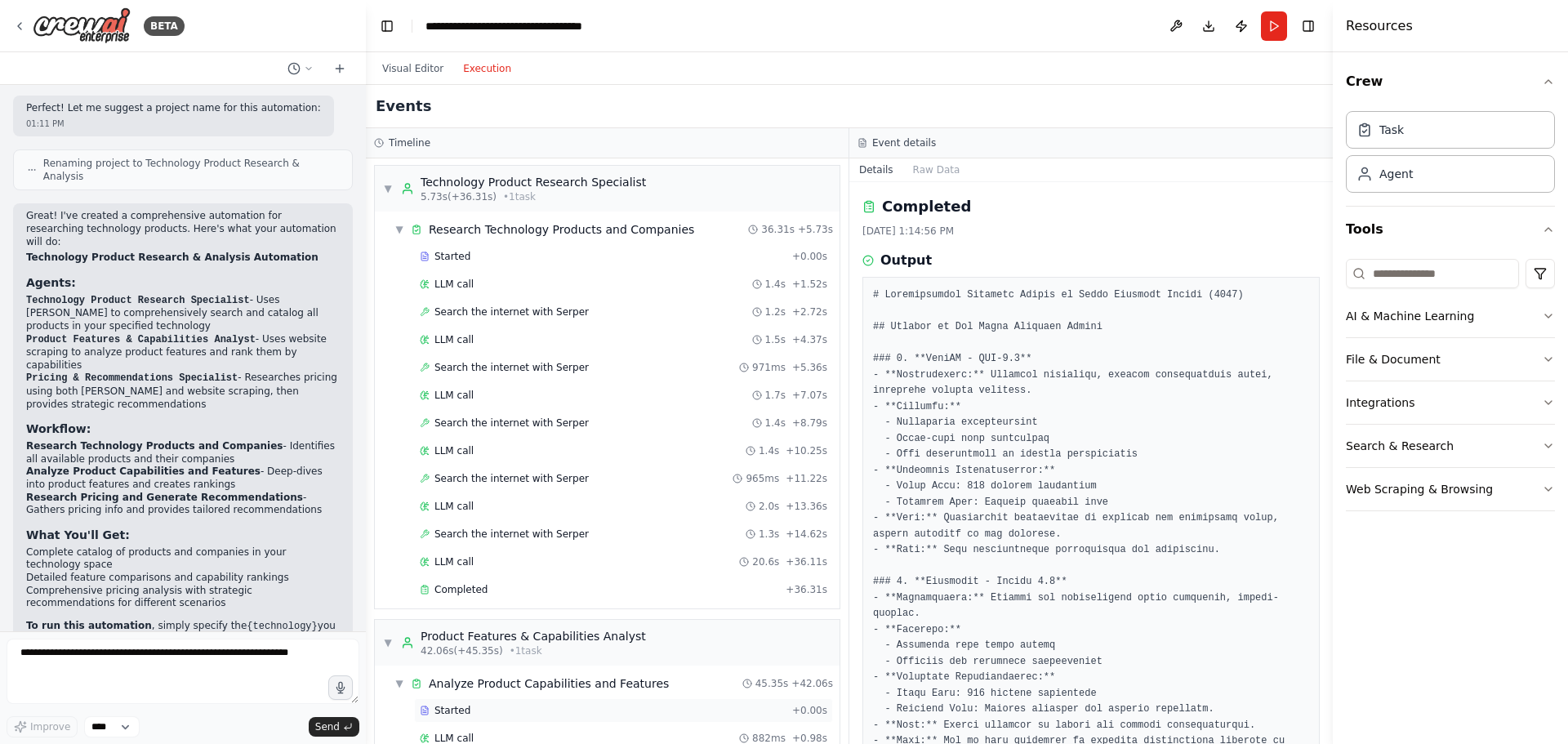
scroll to position [0, 0]
click at [469, 591] on span "Completed" at bounding box center [461, 591] width 53 height 13
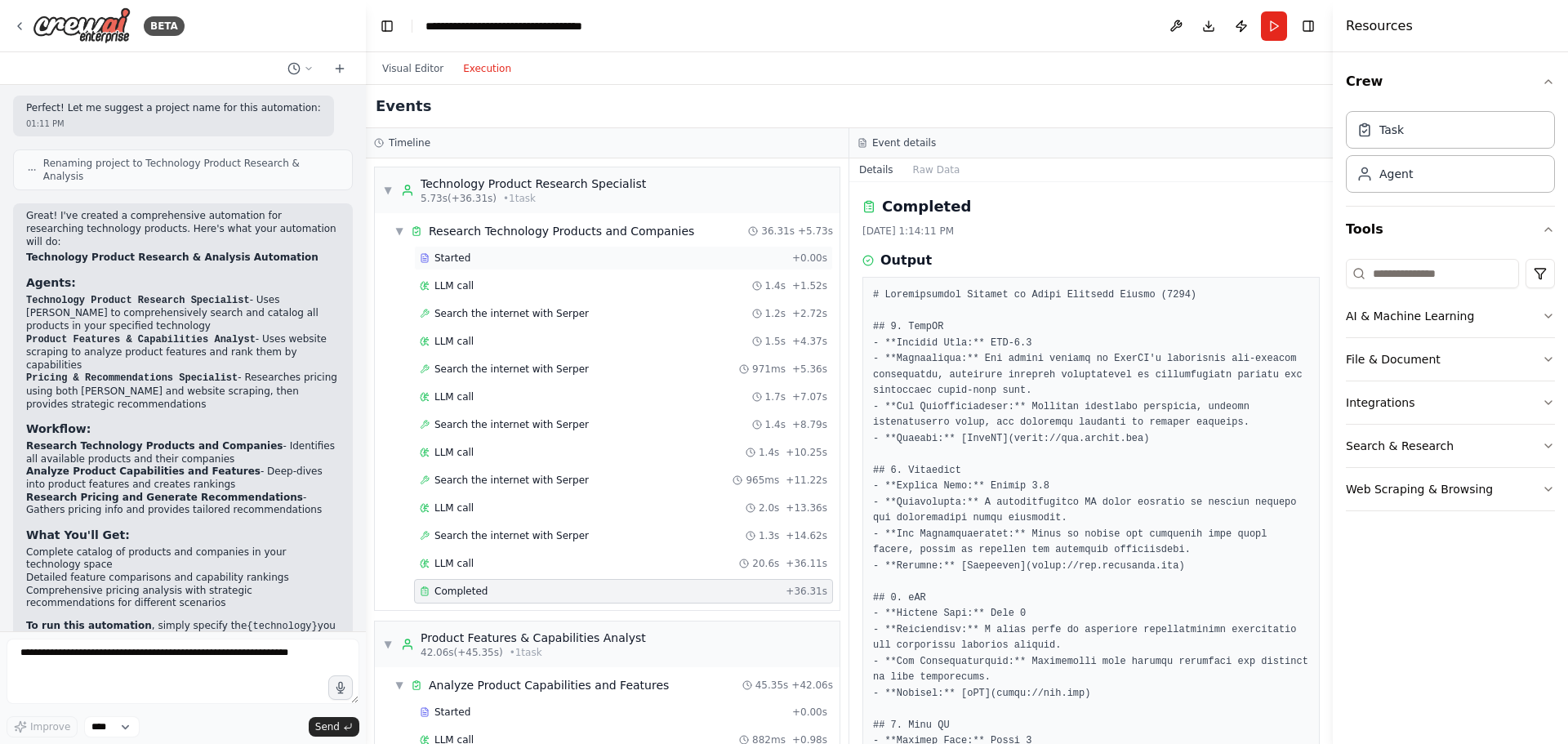
click at [471, 262] on div "Started" at bounding box center [602, 258] width 366 height 13
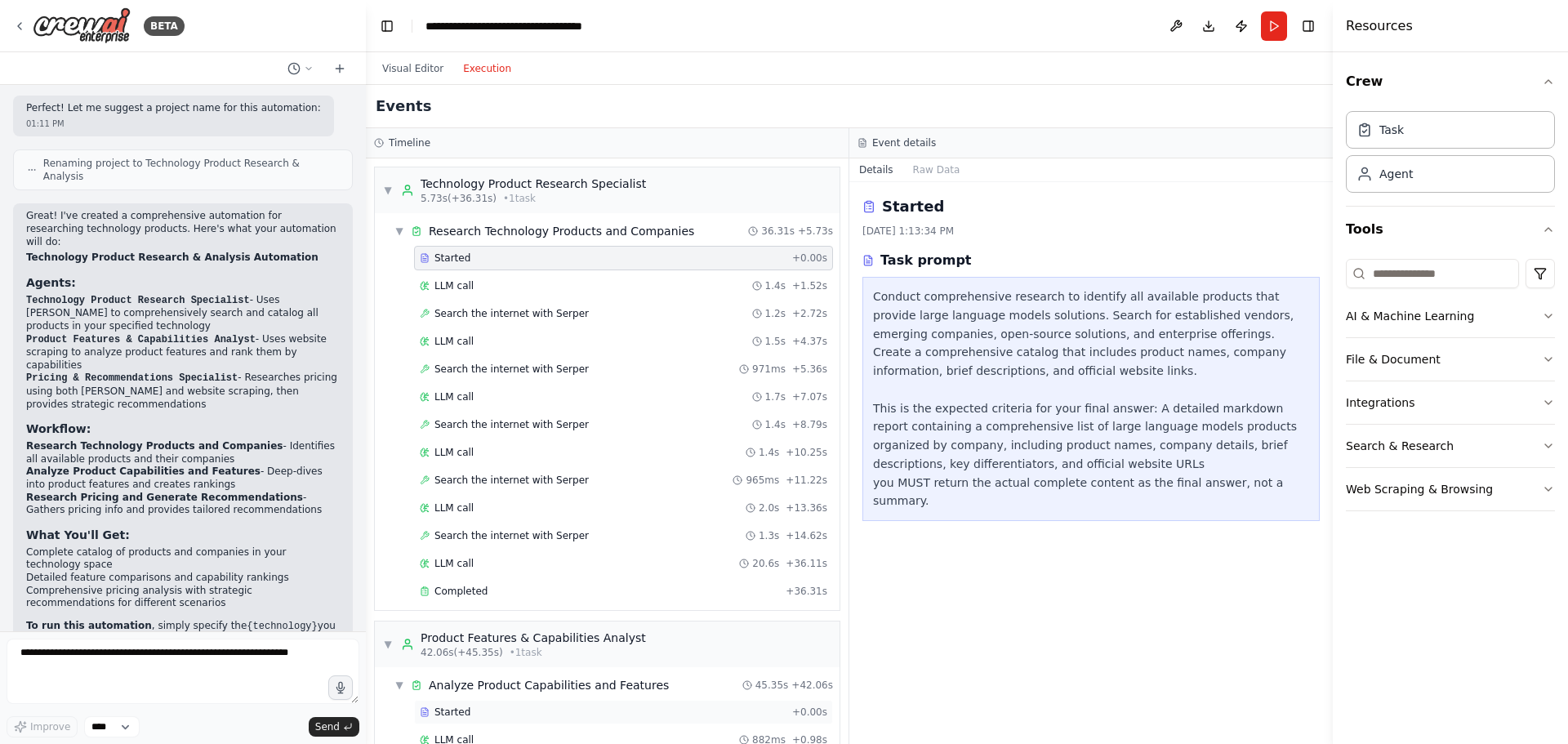
click at [461, 709] on span "Started" at bounding box center [452, 712] width 36 height 13
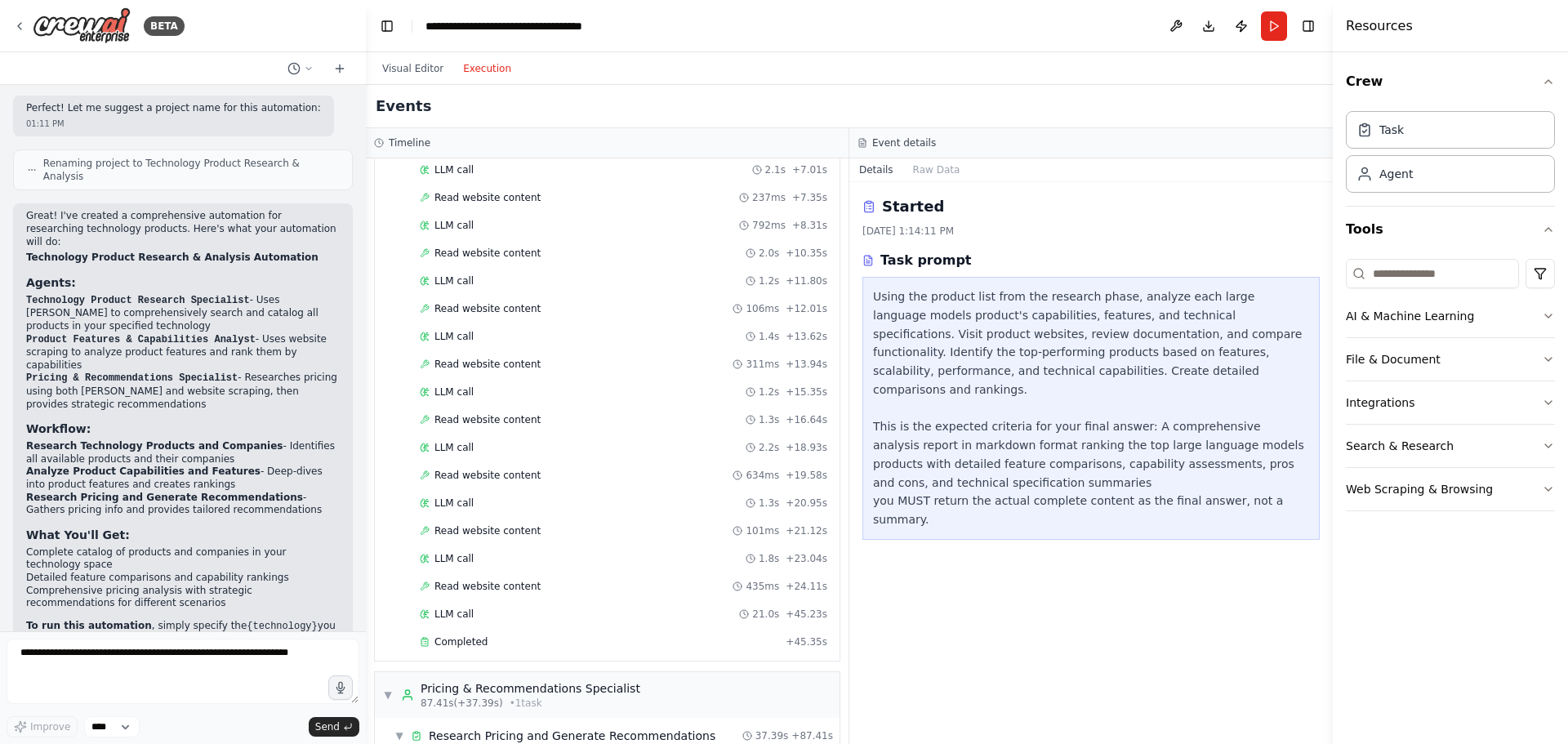
scroll to position [1003, 0]
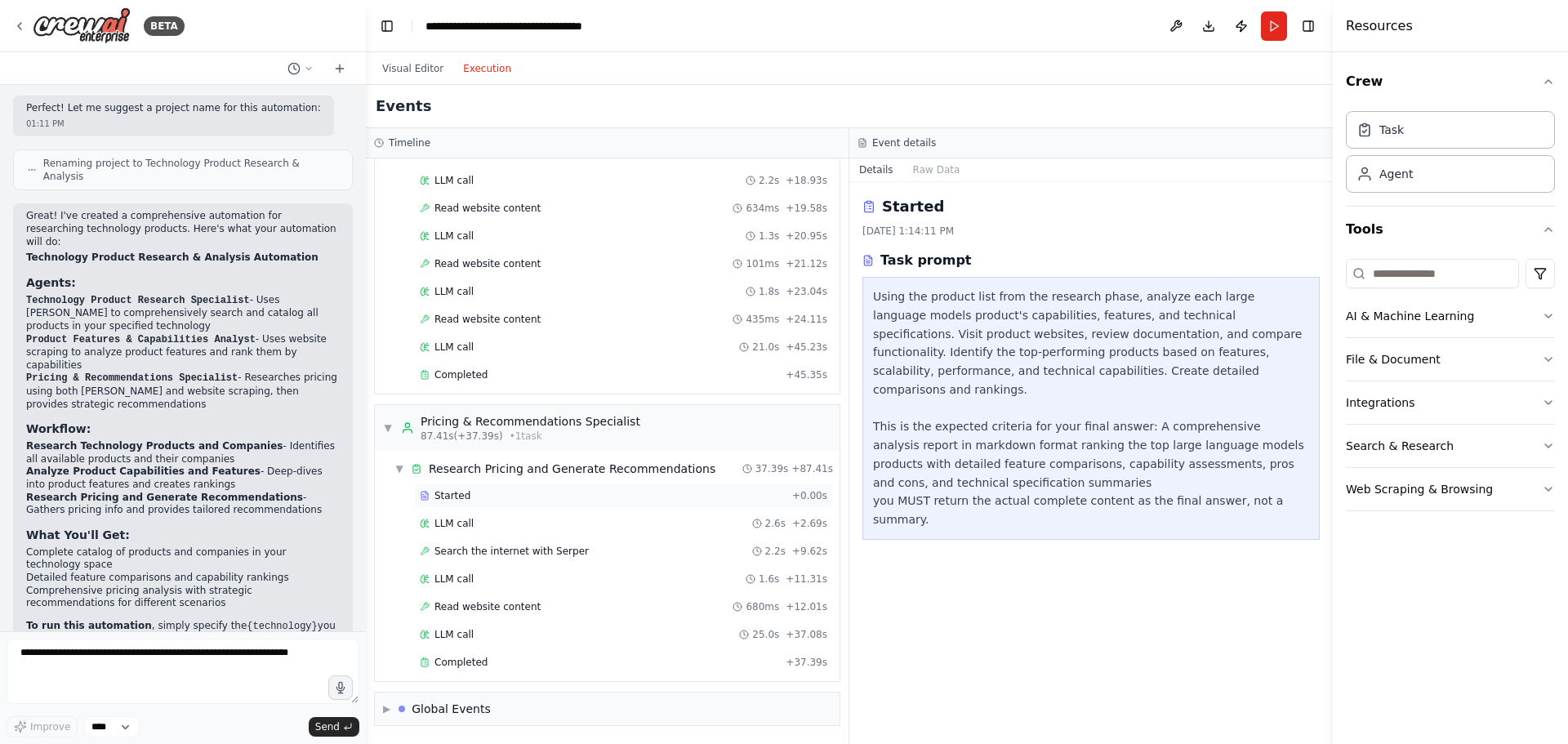
click at [461, 494] on span "Started" at bounding box center [452, 496] width 36 height 13
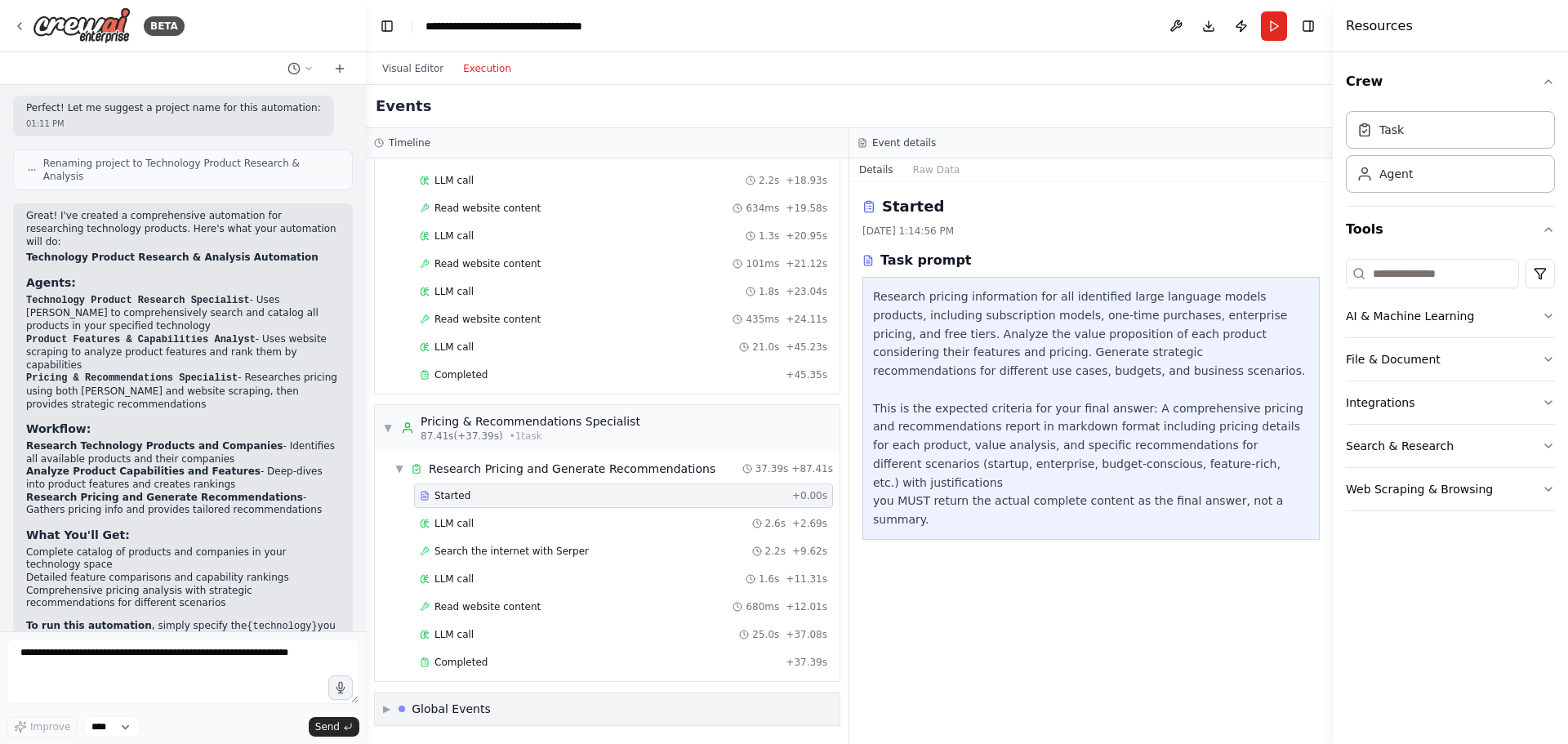
click at [457, 704] on div "Global Events" at bounding box center [452, 708] width 79 height 16
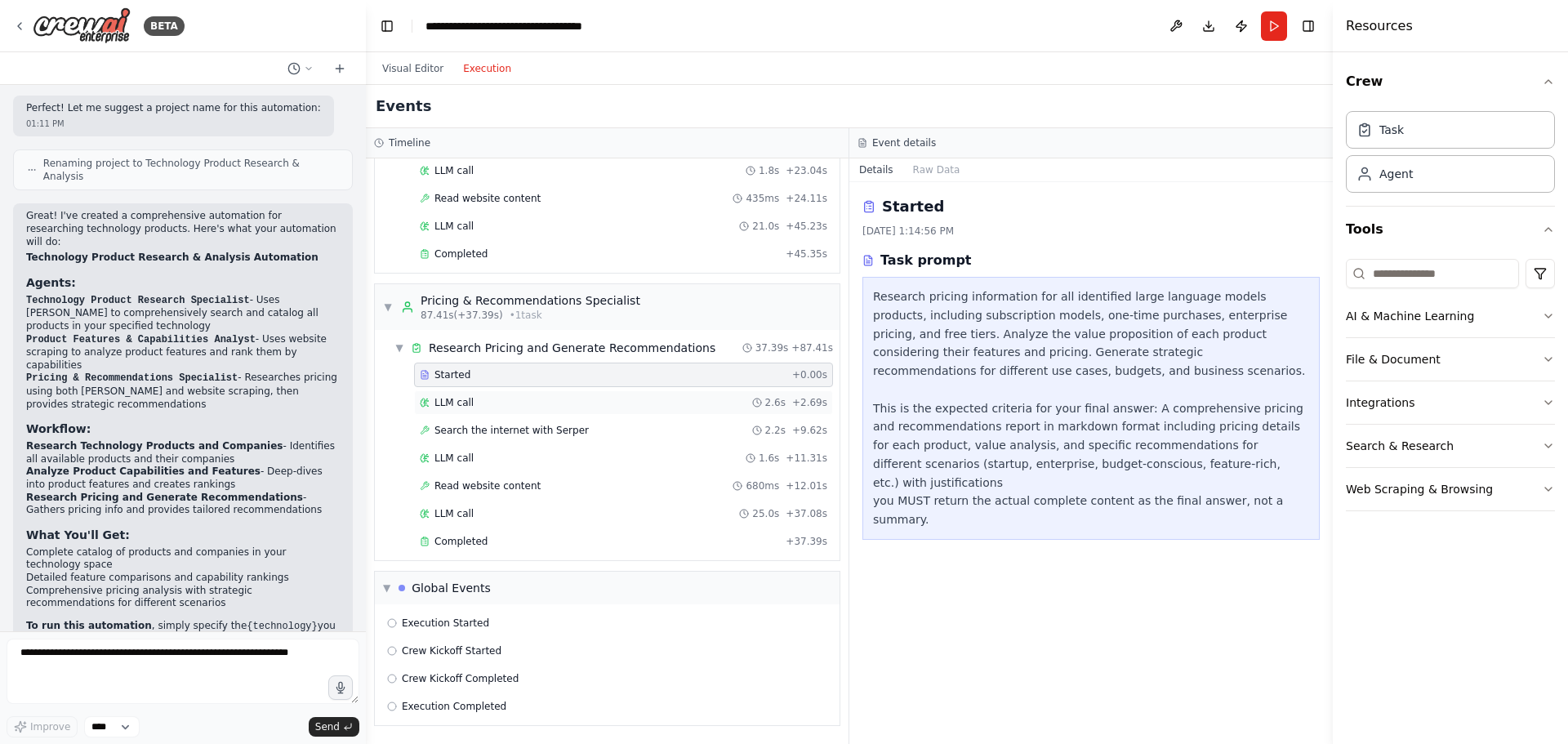
click at [490, 405] on div "LLM call 2.6s + 2.69s" at bounding box center [622, 402] width 407 height 13
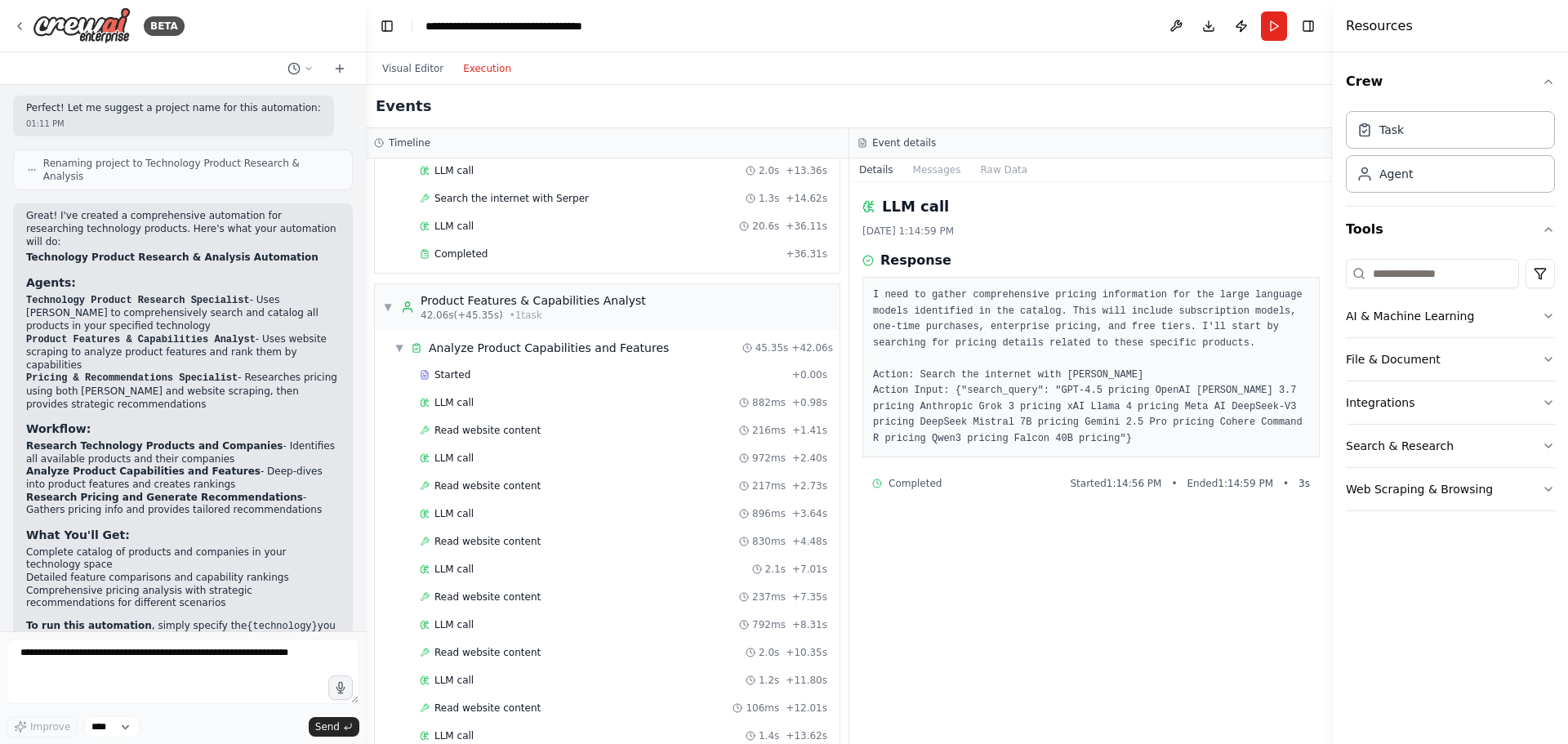
scroll to position [0, 0]
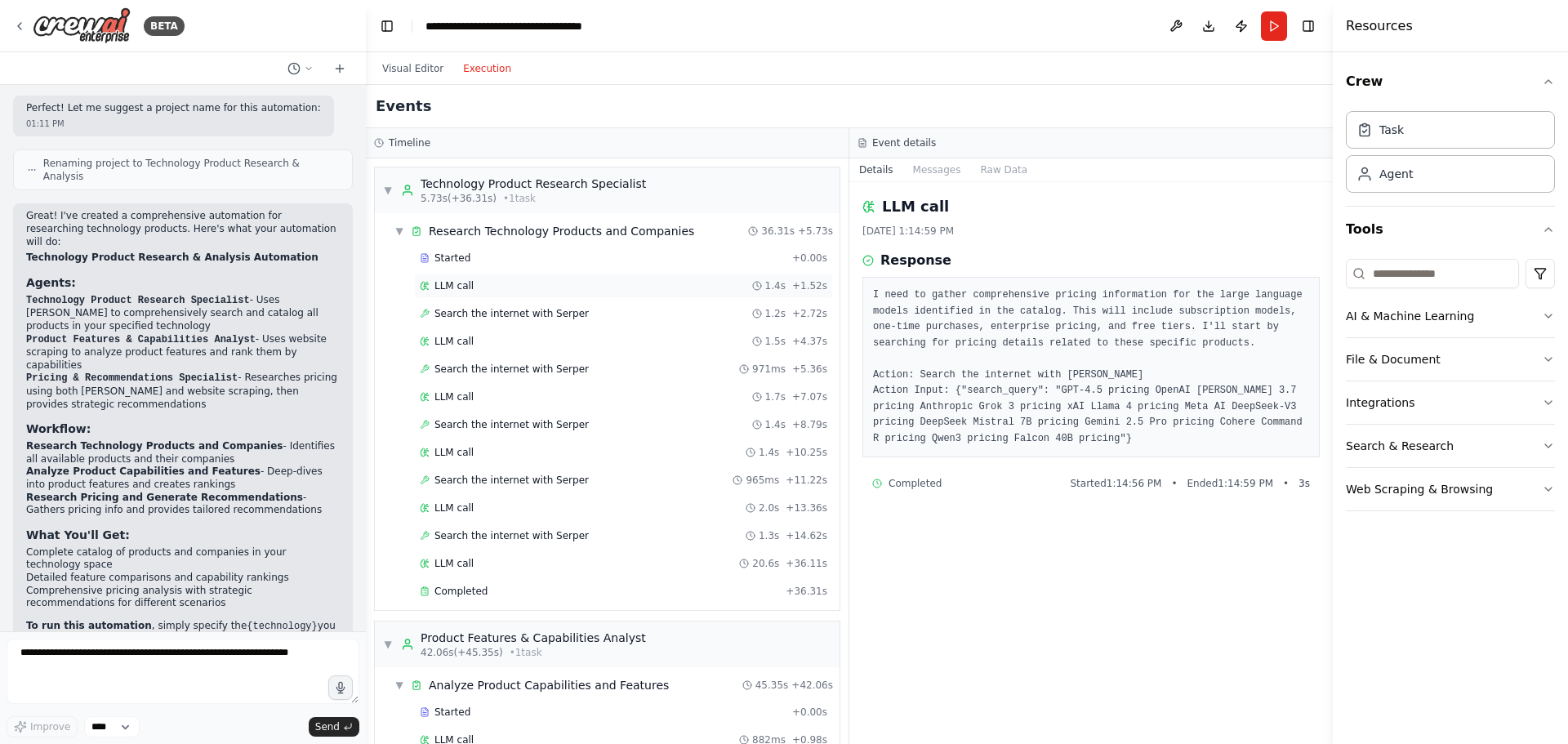
click at [458, 288] on span "LLM call" at bounding box center [453, 286] width 39 height 13
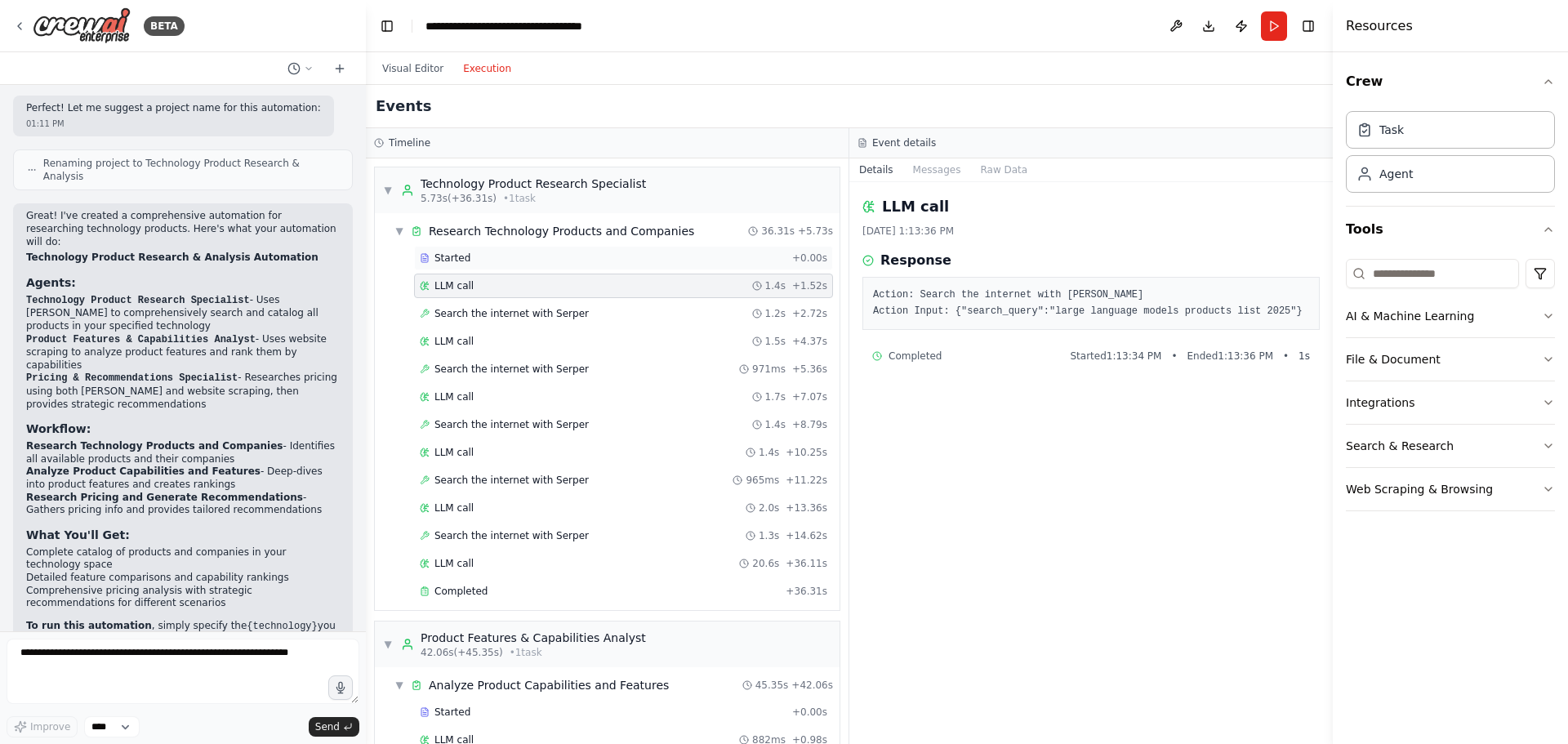
click at [467, 265] on div "Started + 0.00s" at bounding box center [622, 258] width 418 height 25
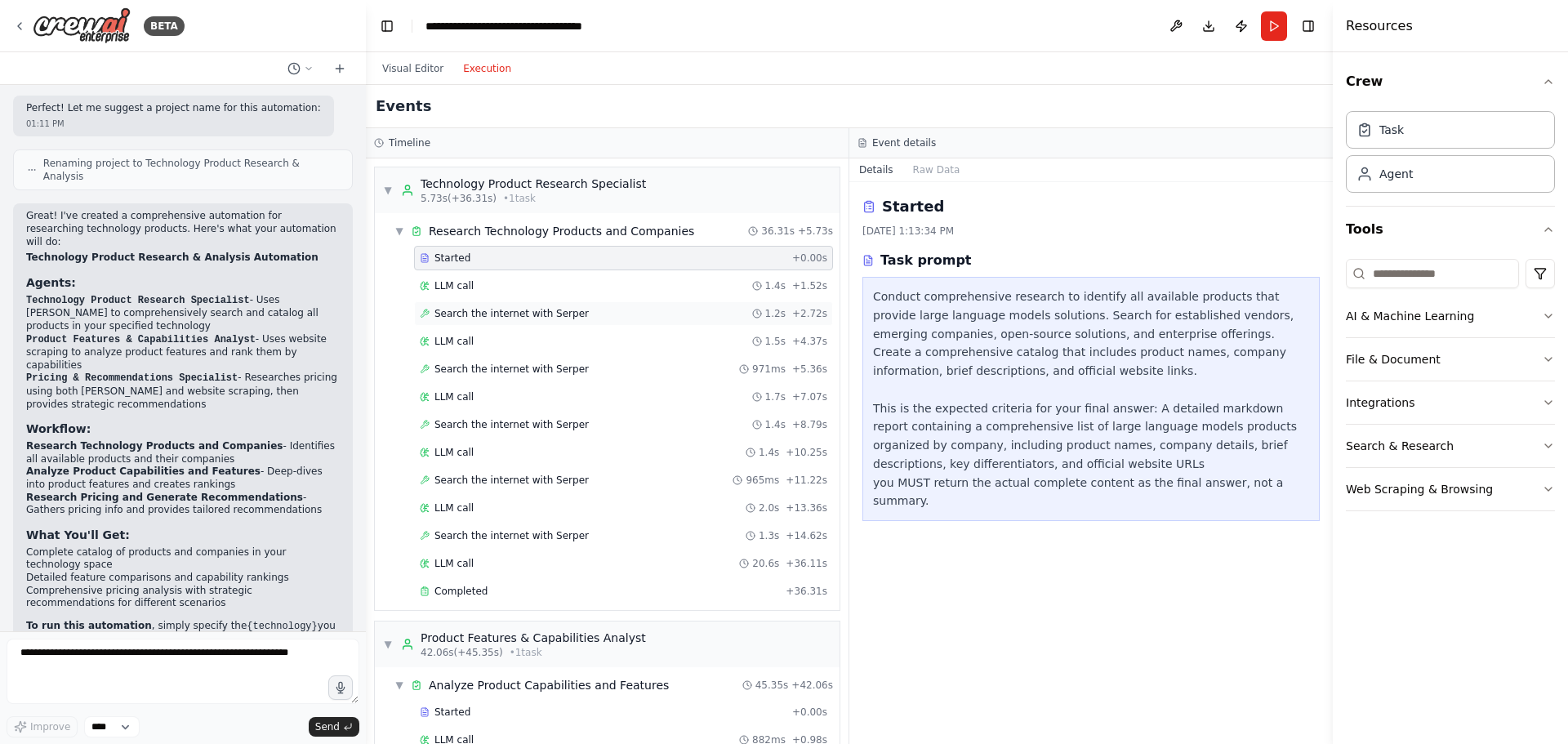
click at [467, 311] on span "Search the internet with Serper" at bounding box center [511, 313] width 154 height 13
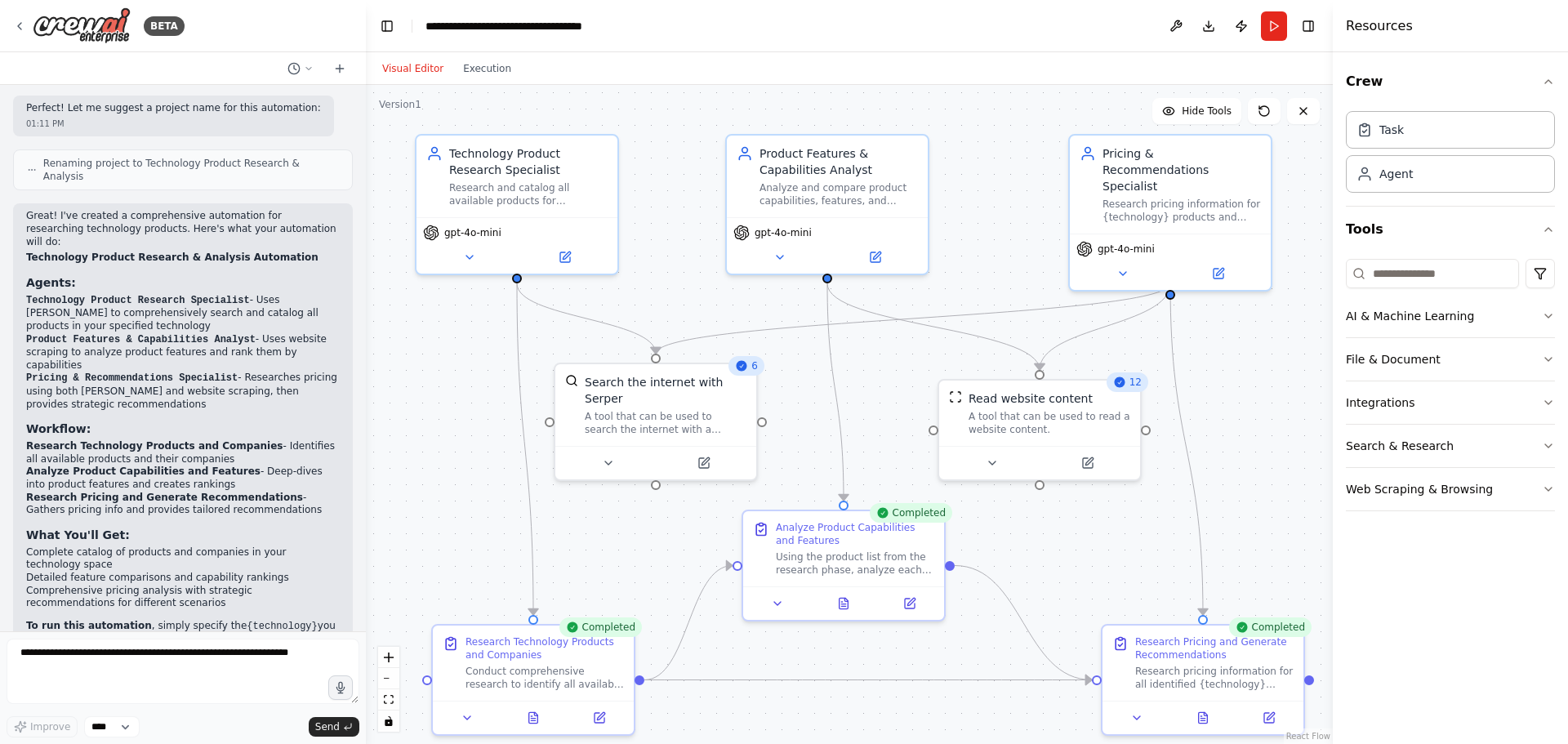
click at [415, 74] on button "Visual Editor" at bounding box center [413, 68] width 81 height 20
click at [567, 256] on icon at bounding box center [565, 254] width 9 height 9
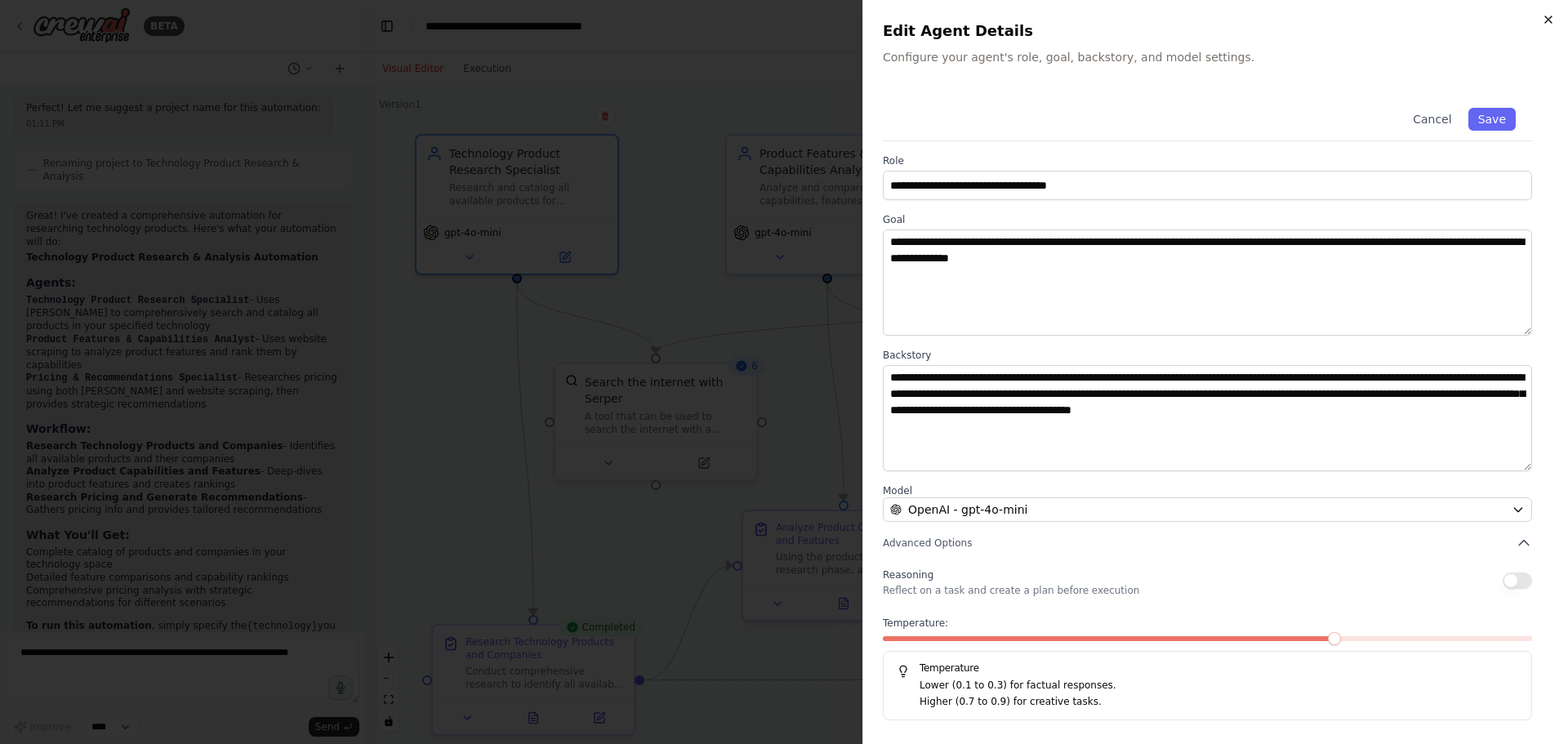
click at [1542, 22] on icon "button" at bounding box center [1548, 20] width 13 height 13
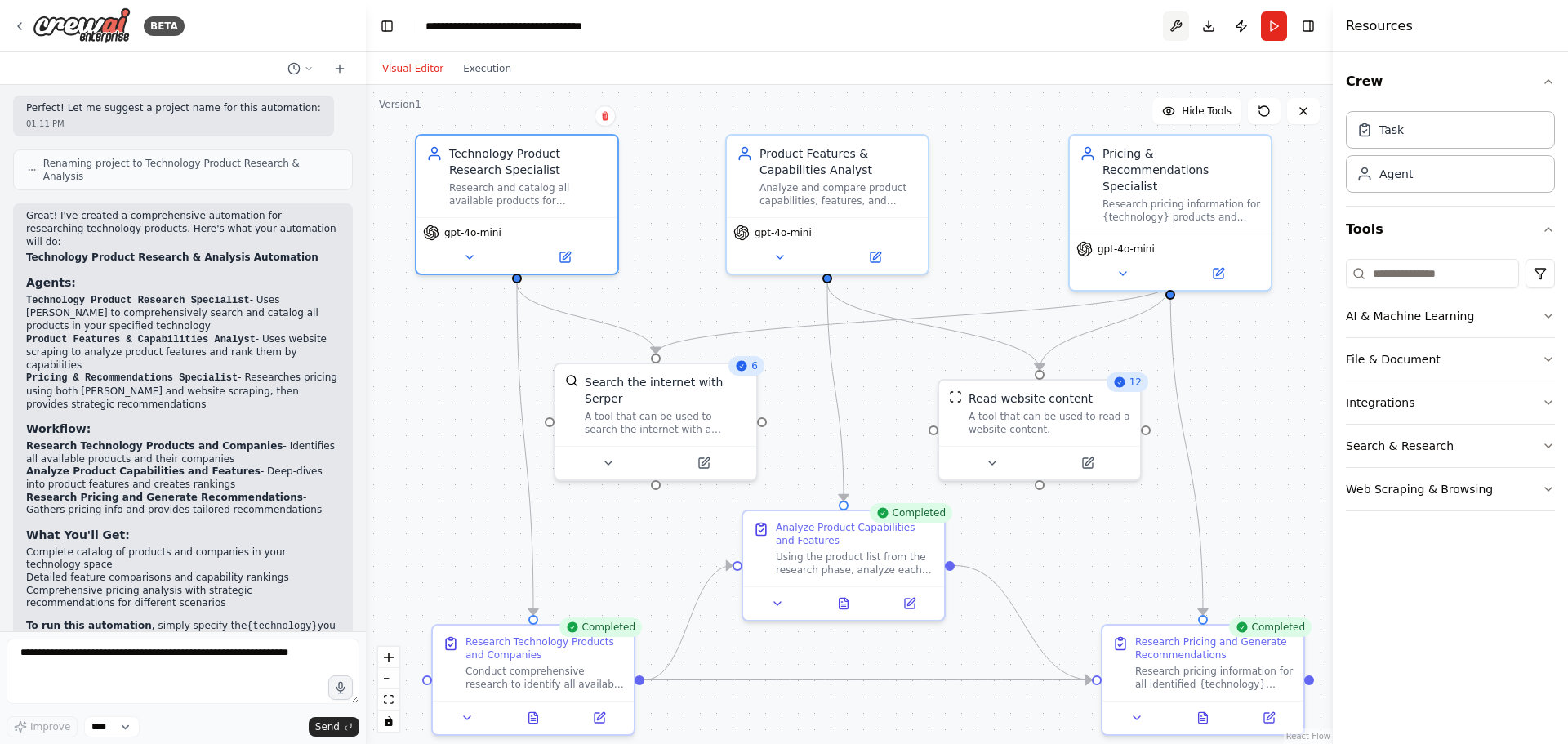
click at [1178, 33] on button at bounding box center [1176, 25] width 26 height 29
click at [707, 460] on div "Search the internet with Serper A tool that can be used to search the internet …" at bounding box center [656, 417] width 204 height 118
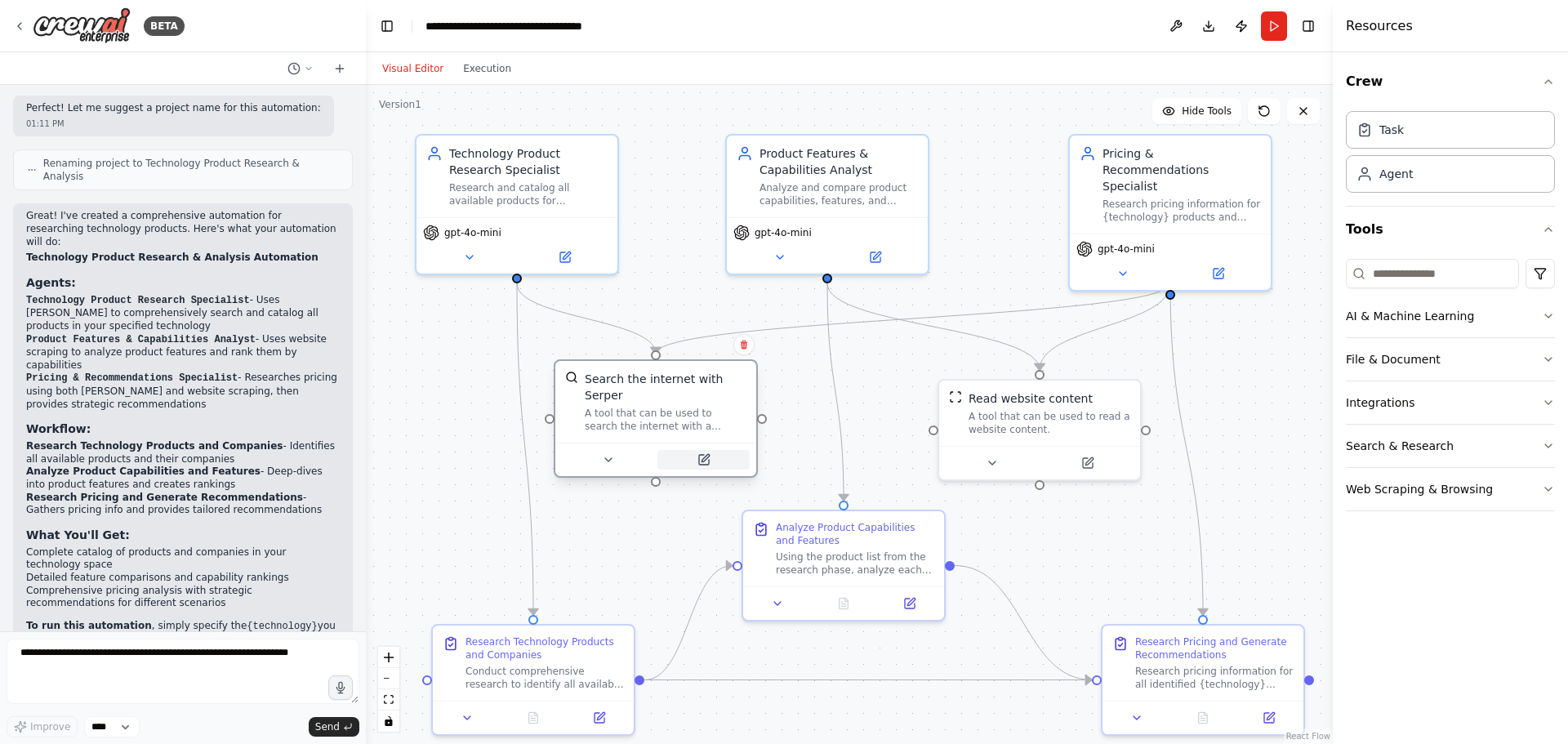
click at [707, 455] on icon at bounding box center [704, 460] width 9 height 9
click at [707, 453] on icon at bounding box center [712, 460] width 13 height 13
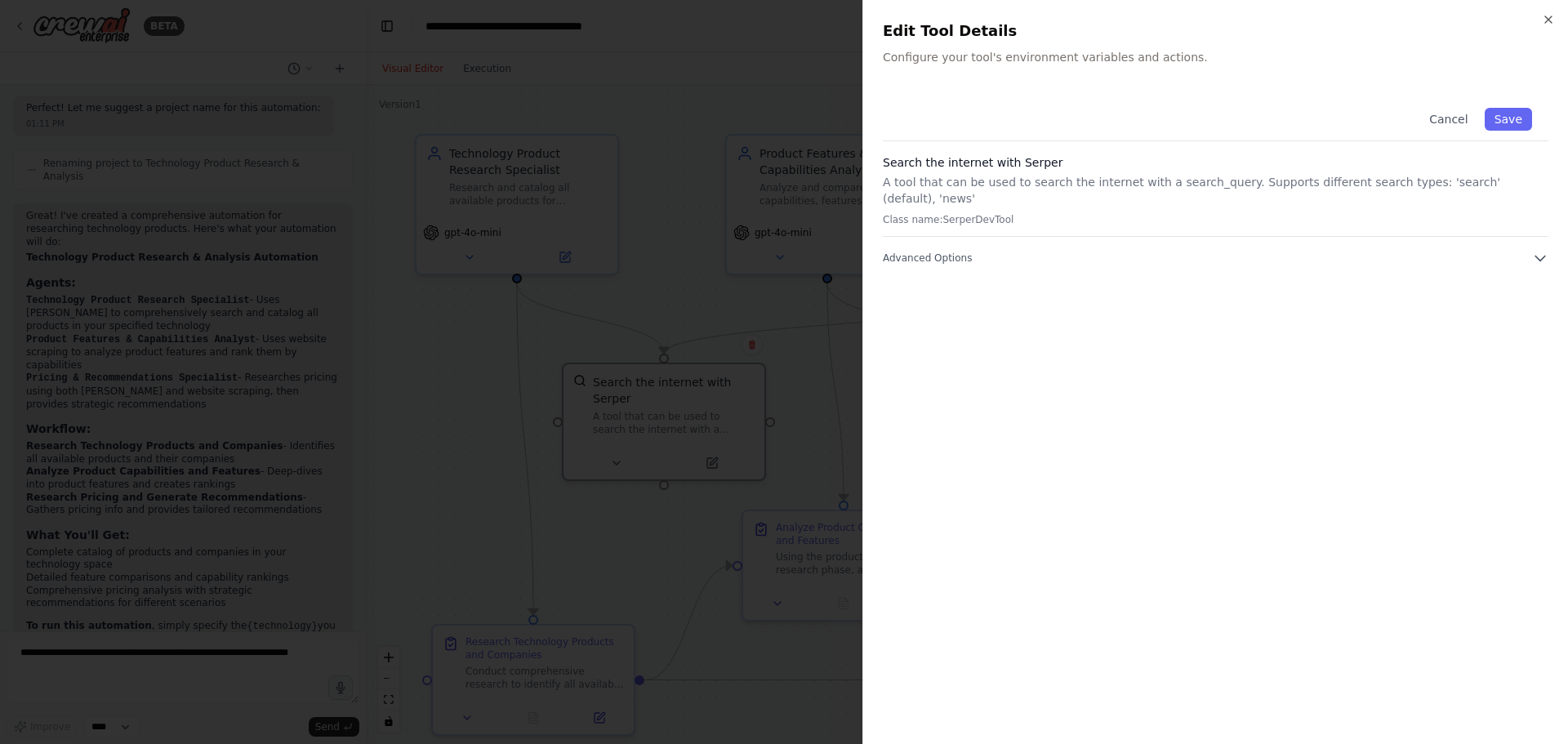
click at [1533, 232] on div "Cancel Save Search the internet with Serper A tool that can be used to search t…" at bounding box center [1215, 178] width 666 height 175
click at [1533, 250] on icon "button" at bounding box center [1540, 258] width 16 height 16
click at [1508, 120] on button "Save" at bounding box center [1508, 119] width 47 height 23
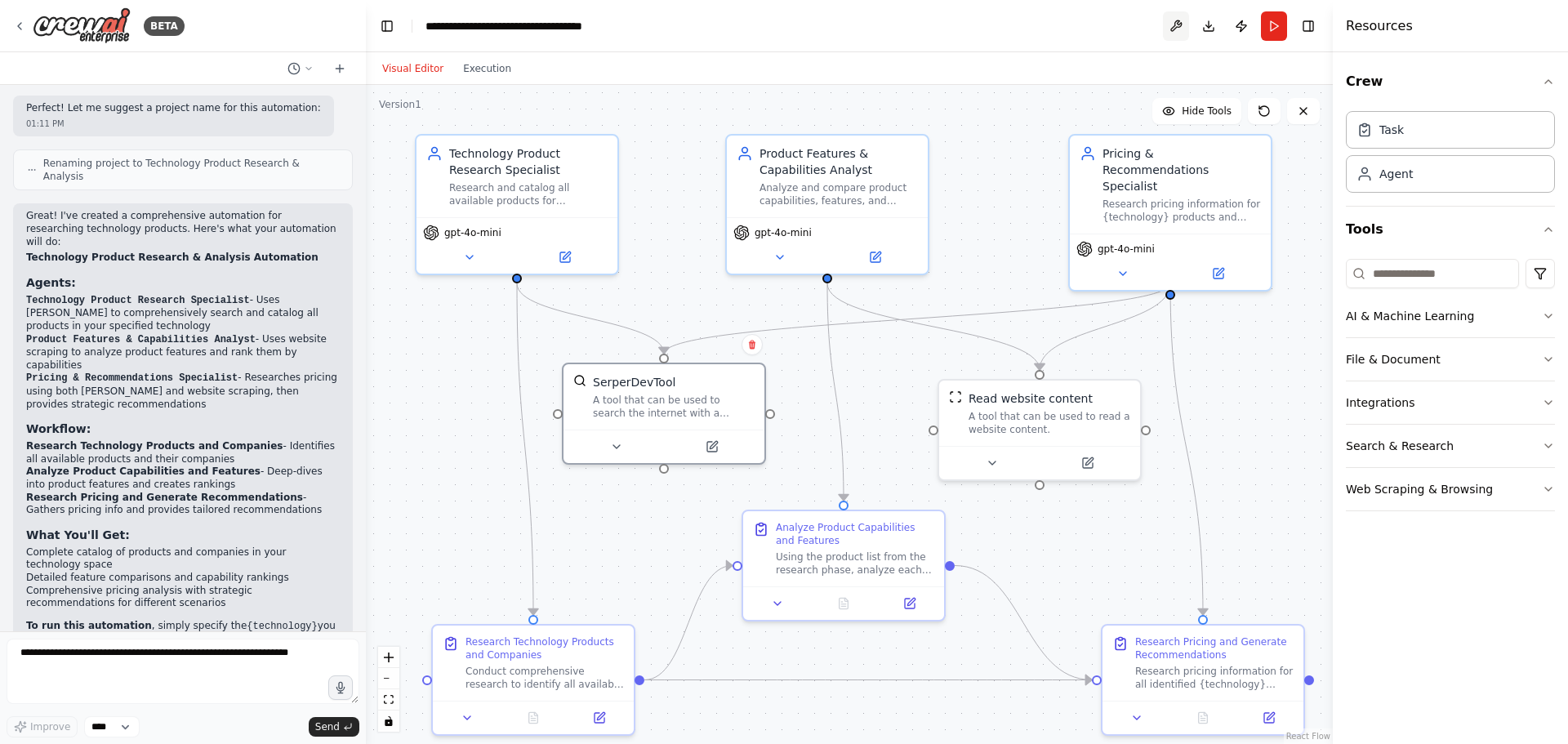
click at [1175, 27] on button at bounding box center [1176, 25] width 26 height 29
click at [1178, 39] on button at bounding box center [1176, 25] width 26 height 29
click at [1242, 30] on button "Publish" at bounding box center [1241, 25] width 26 height 29
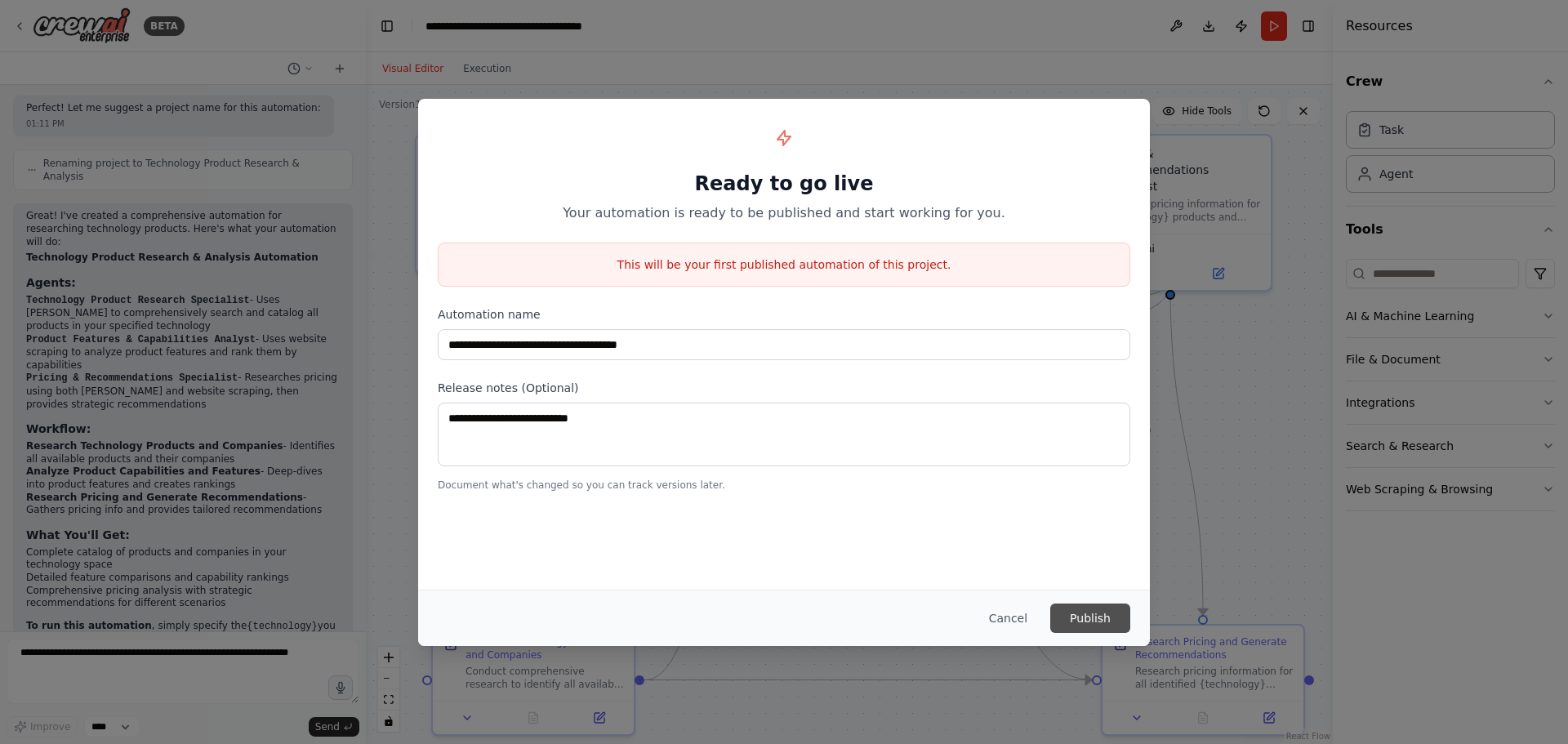
click at [1098, 623] on button "Publish" at bounding box center [1090, 617] width 80 height 29
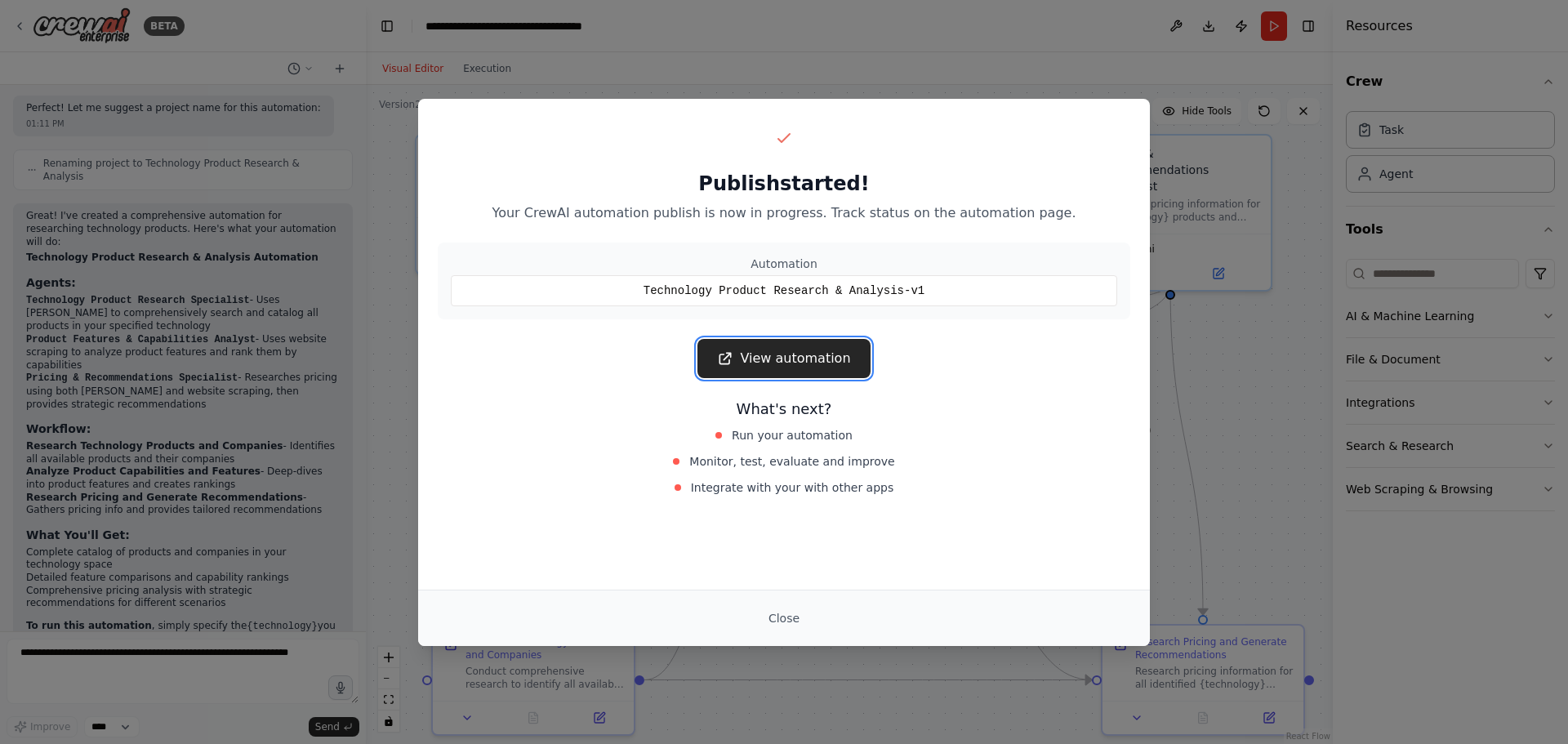
click at [781, 362] on link "View automation" at bounding box center [783, 358] width 172 height 39
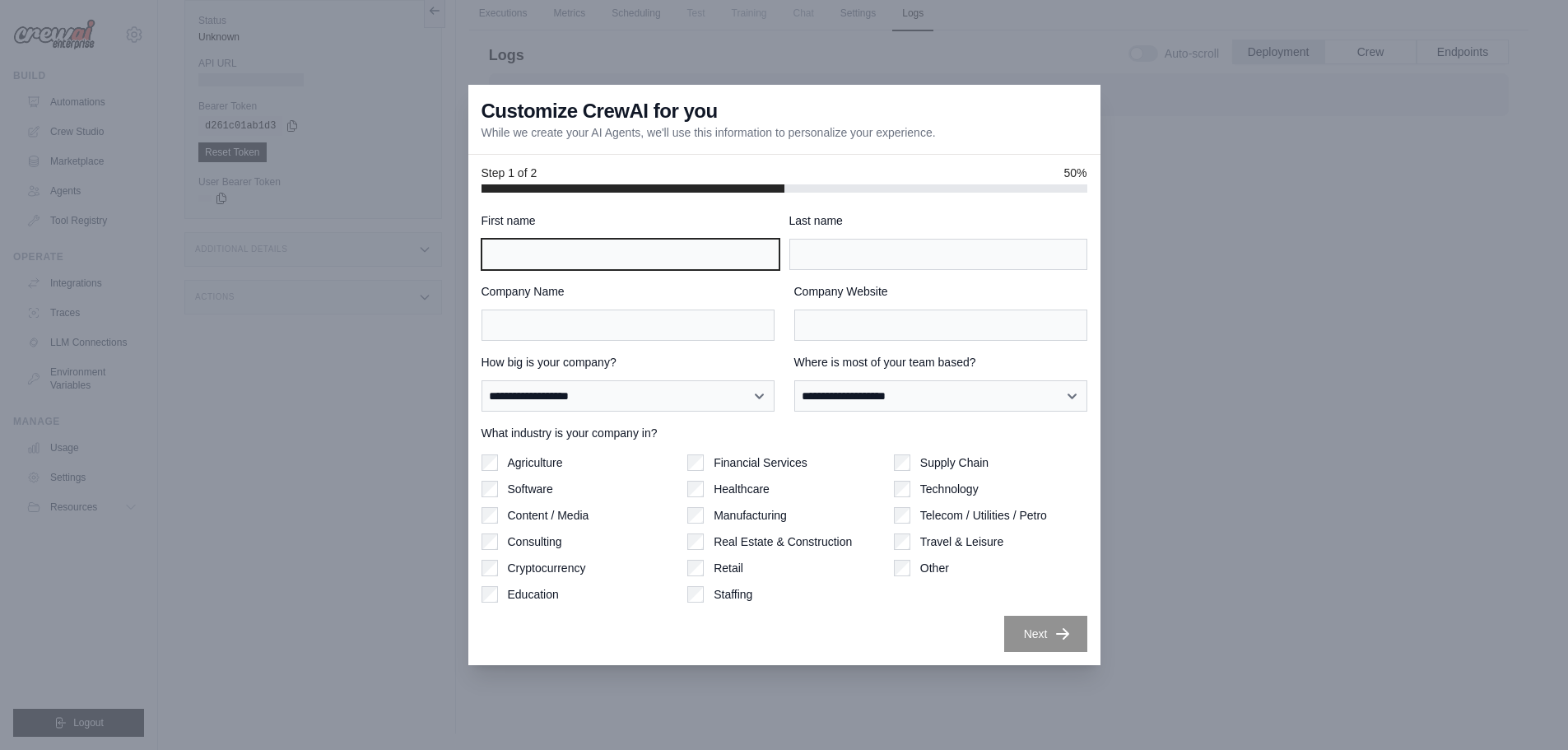
click at [701, 263] on input "First name" at bounding box center [630, 254] width 298 height 31
type input "****"
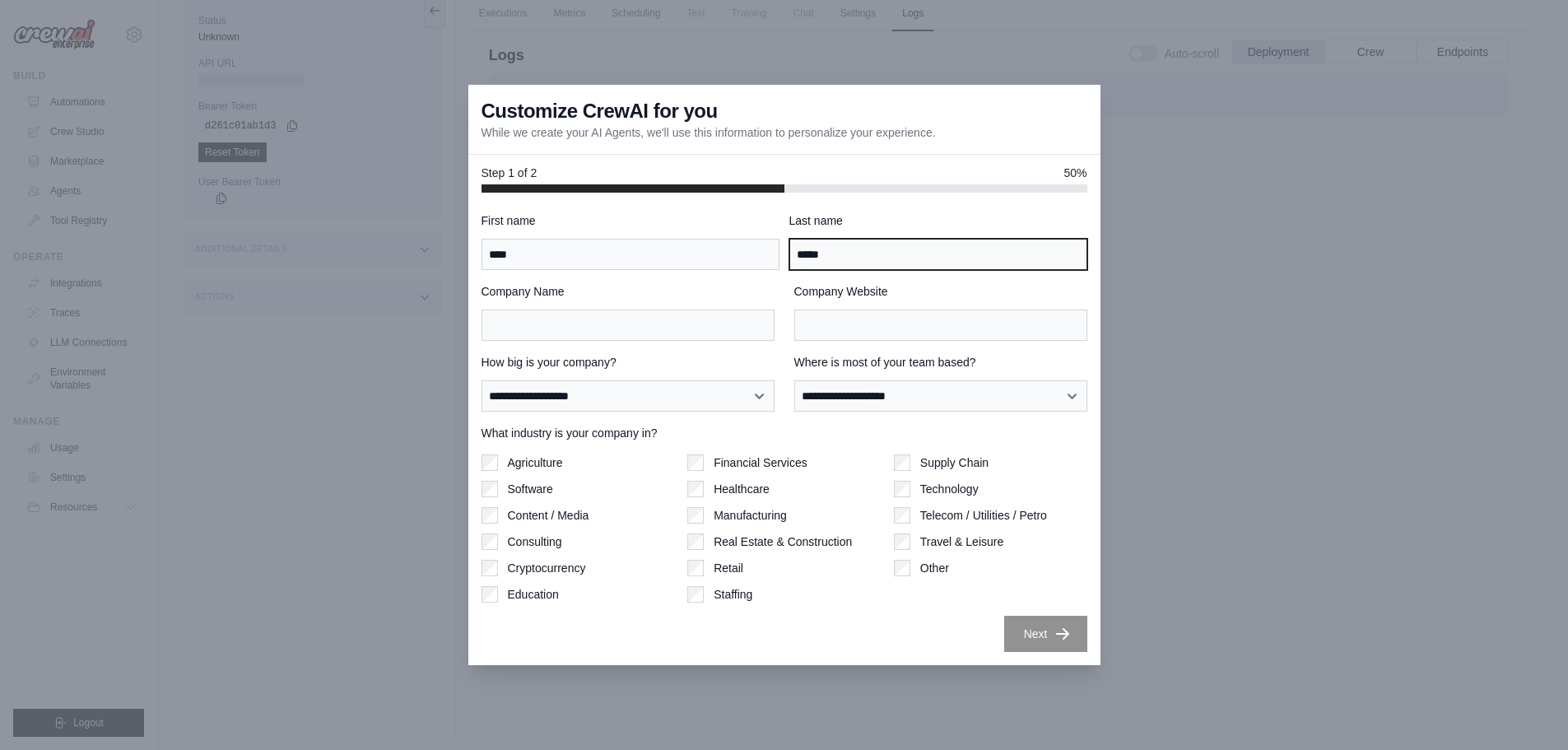
type input "*****"
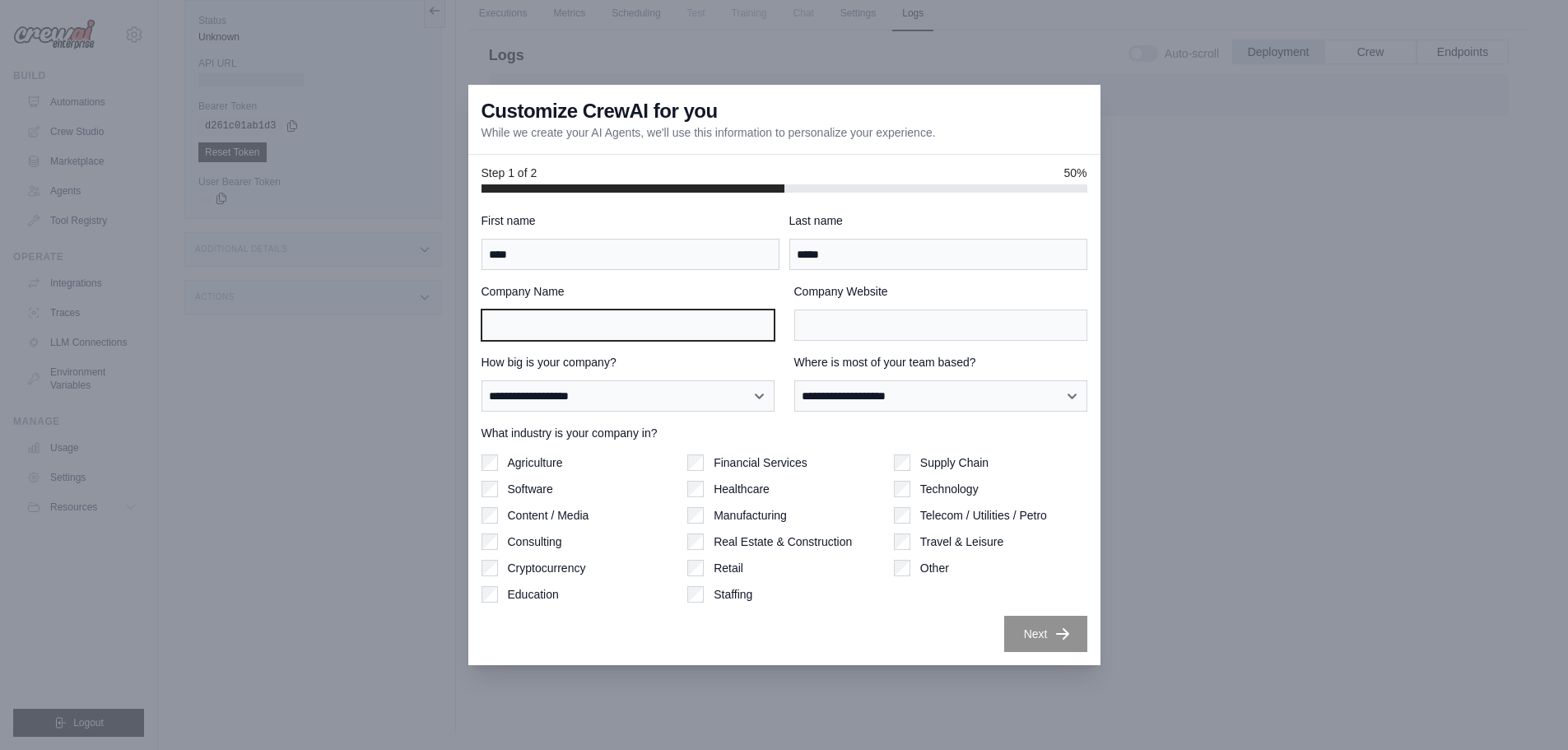
click at [705, 328] on input "Company Name" at bounding box center [628, 325] width 293 height 31
type input "*********"
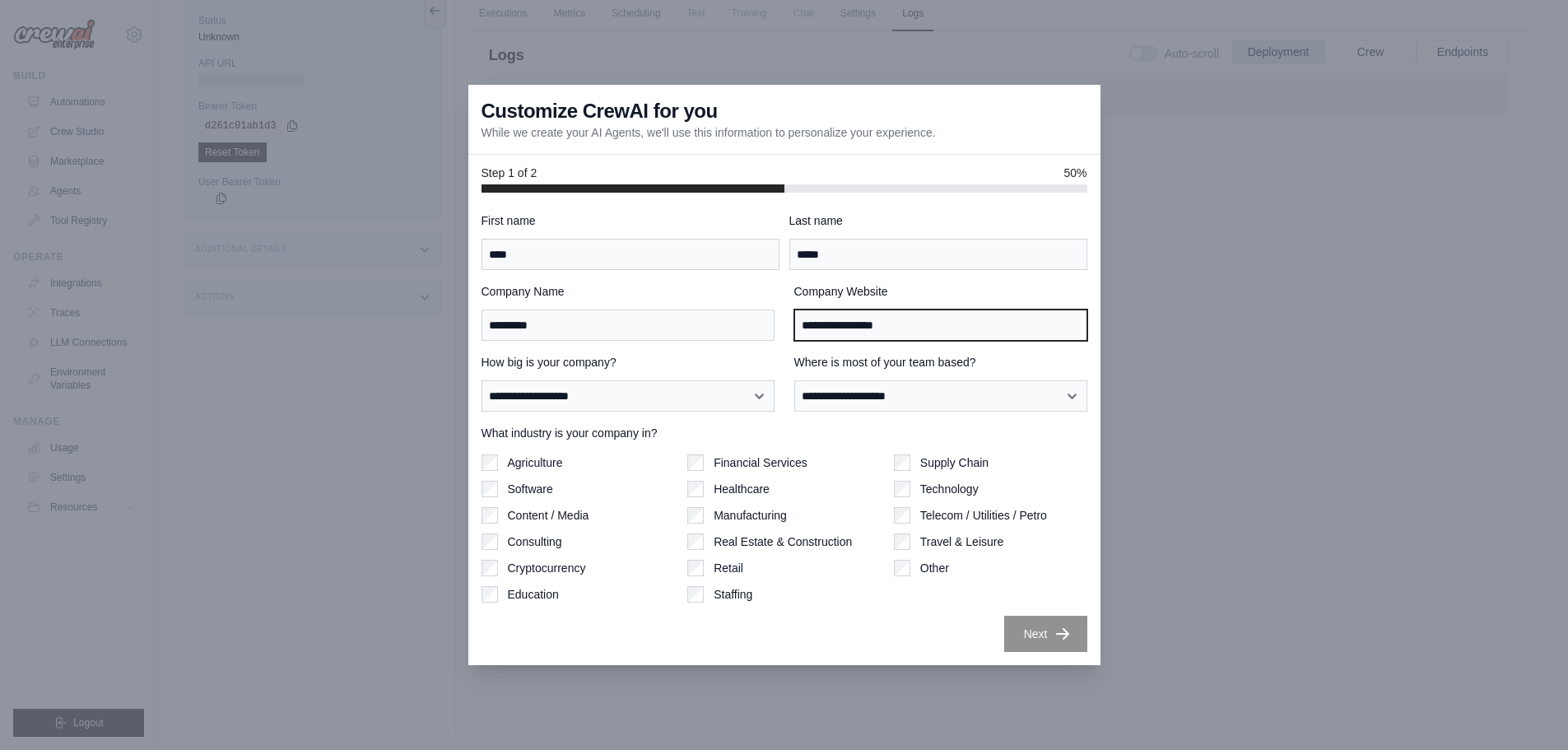
type input "**********"
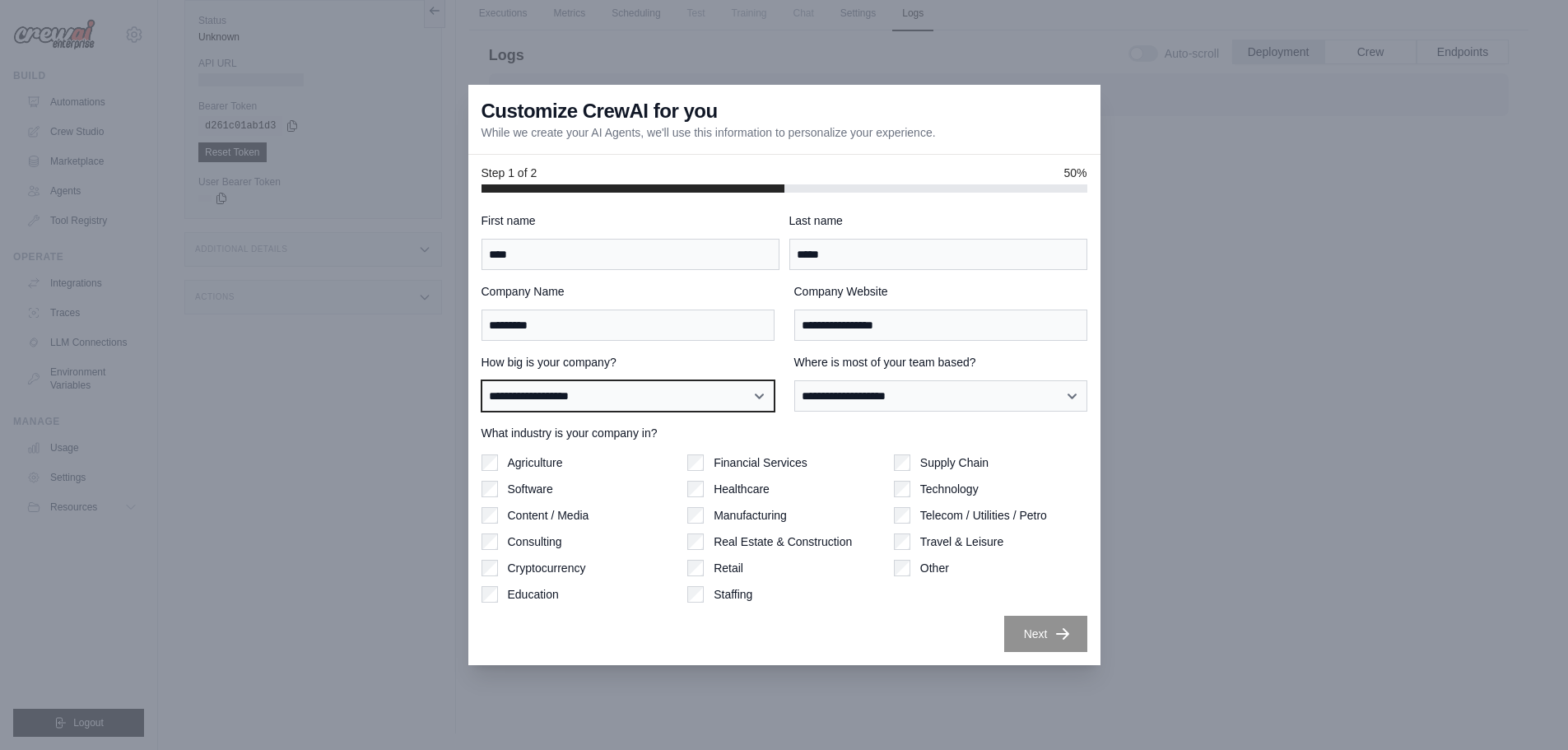
click at [735, 405] on select "**********" at bounding box center [628, 395] width 293 height 31
select select "**********"
click at [482, 380] on select "**********" at bounding box center [628, 395] width 293 height 31
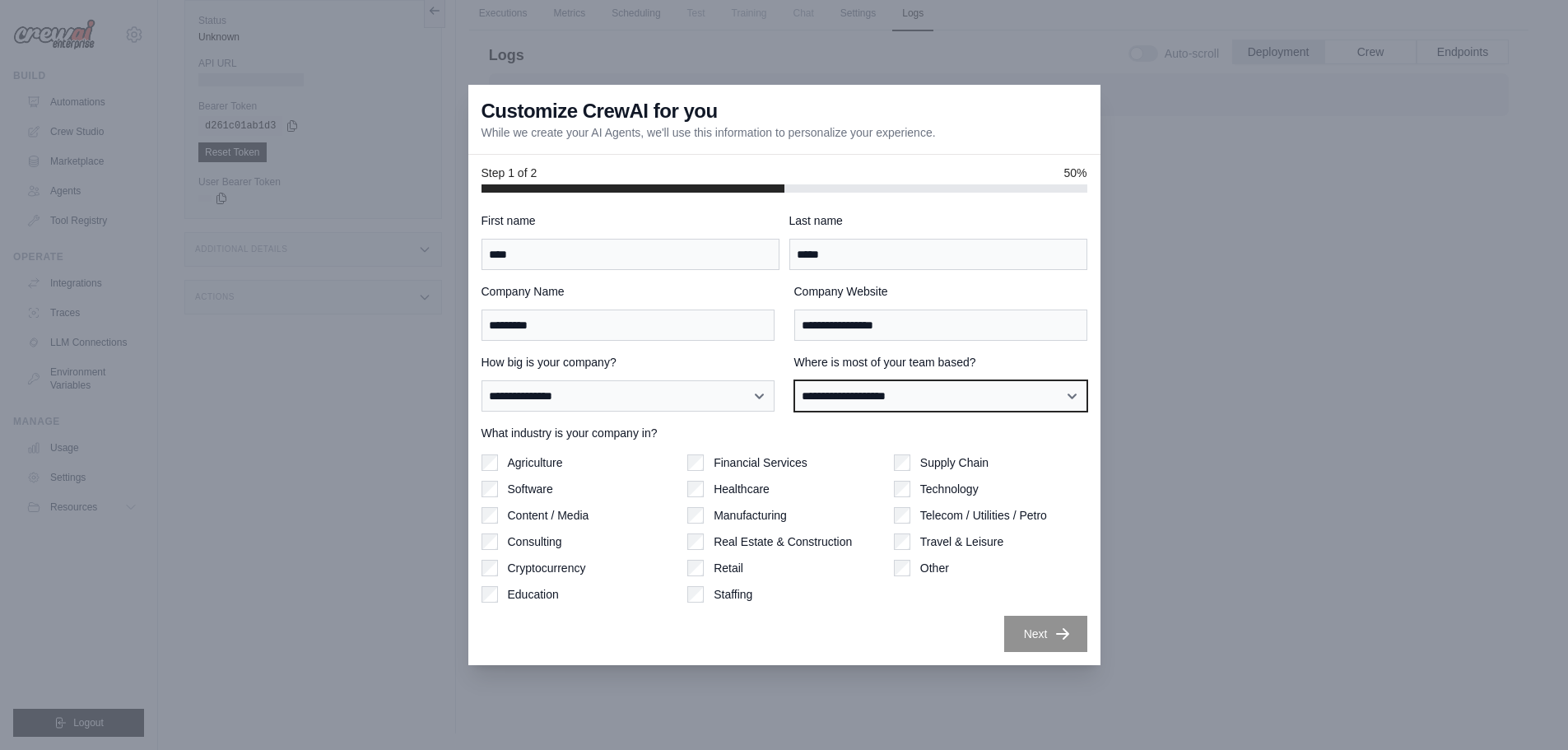
click at [866, 401] on select "**********" at bounding box center [941, 395] width 293 height 31
select select "**********"
click at [794, 380] on select "**********" at bounding box center [941, 395] width 293 height 31
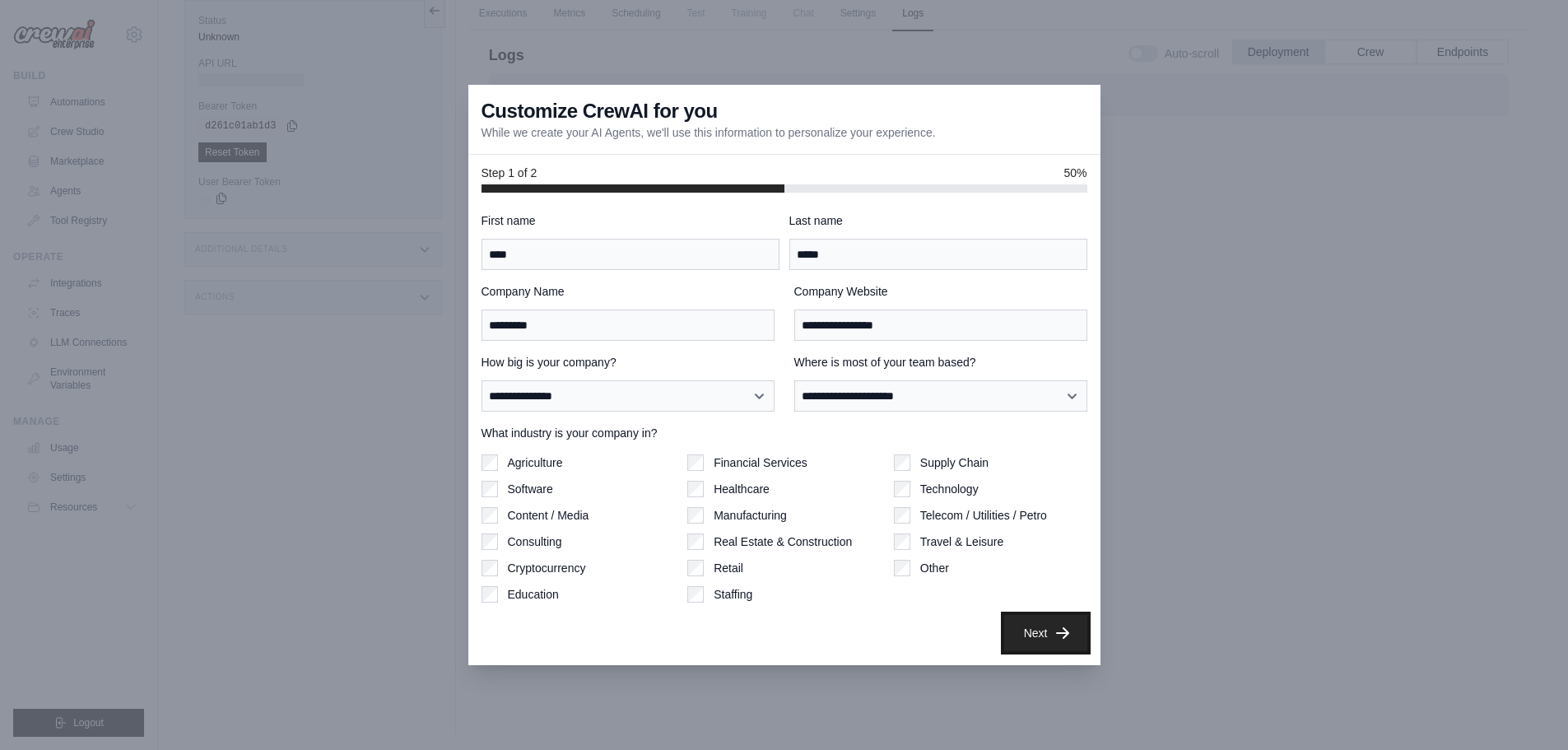
click at [1046, 628] on button "Next" at bounding box center [1045, 633] width 83 height 36
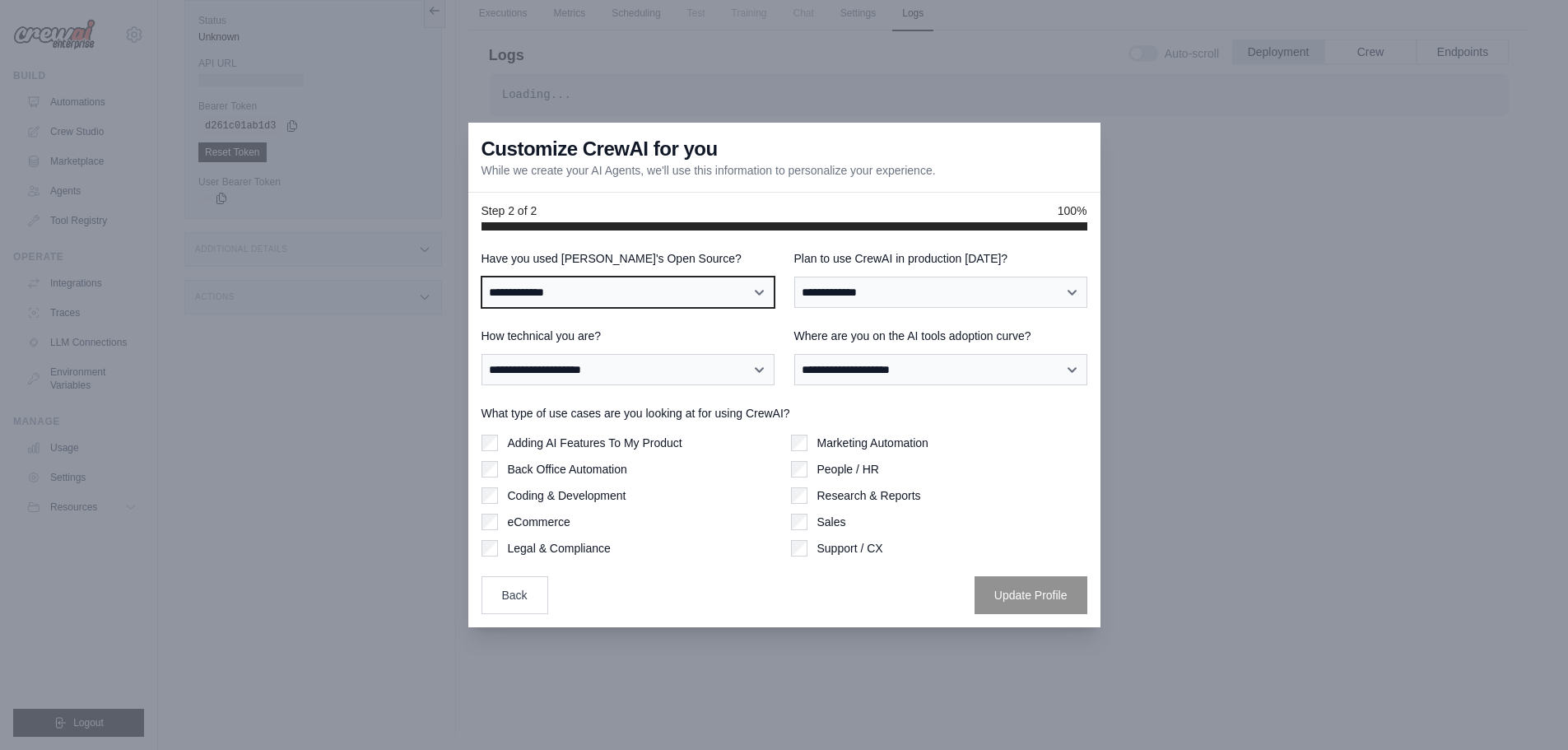
click at [659, 284] on select "**********" at bounding box center [628, 291] width 293 height 31
select select "**"
click at [482, 276] on select "**********" at bounding box center [628, 291] width 293 height 31
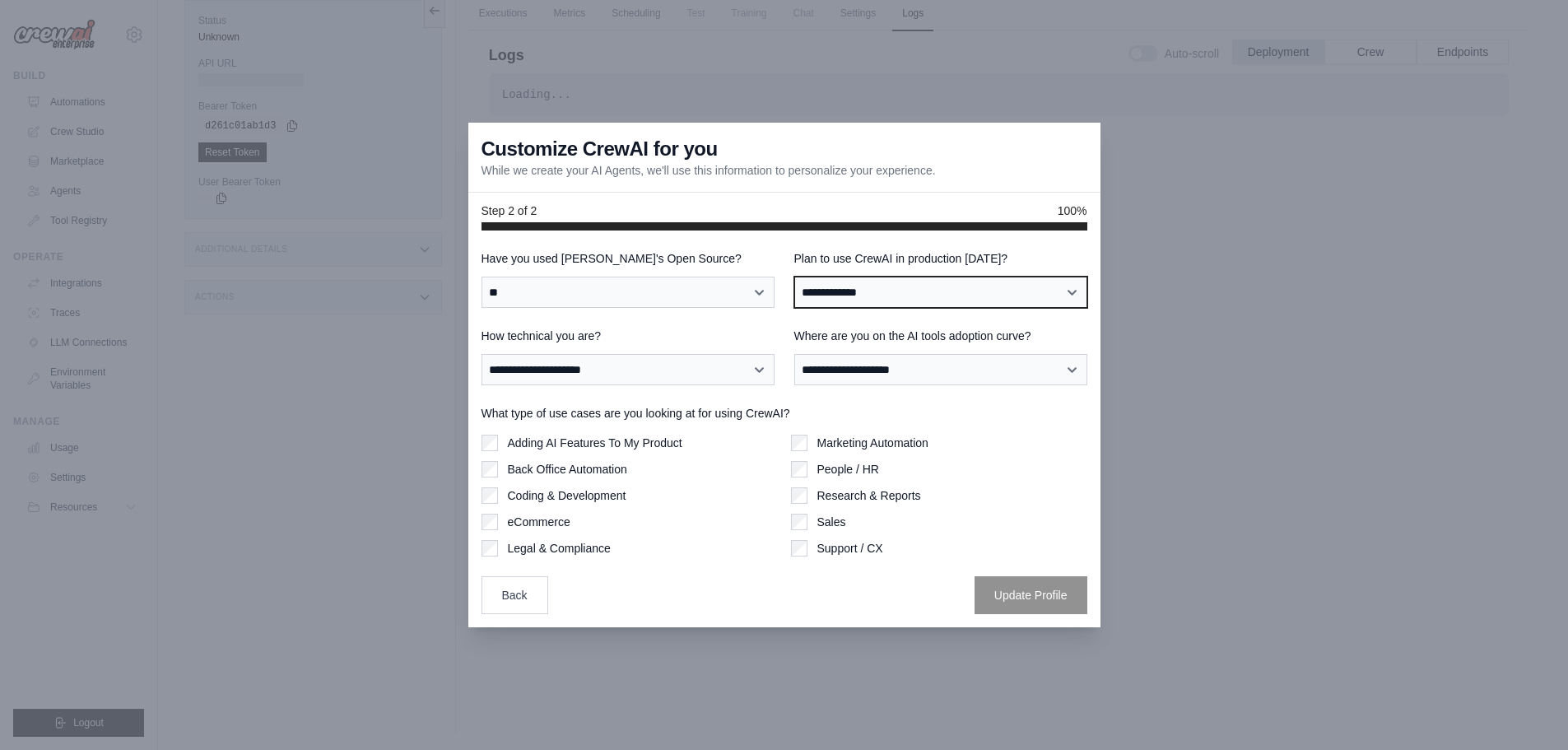
click at [860, 300] on select "**********" at bounding box center [941, 291] width 293 height 31
select select "*****"
click at [794, 276] on select "**********" at bounding box center [941, 291] width 293 height 31
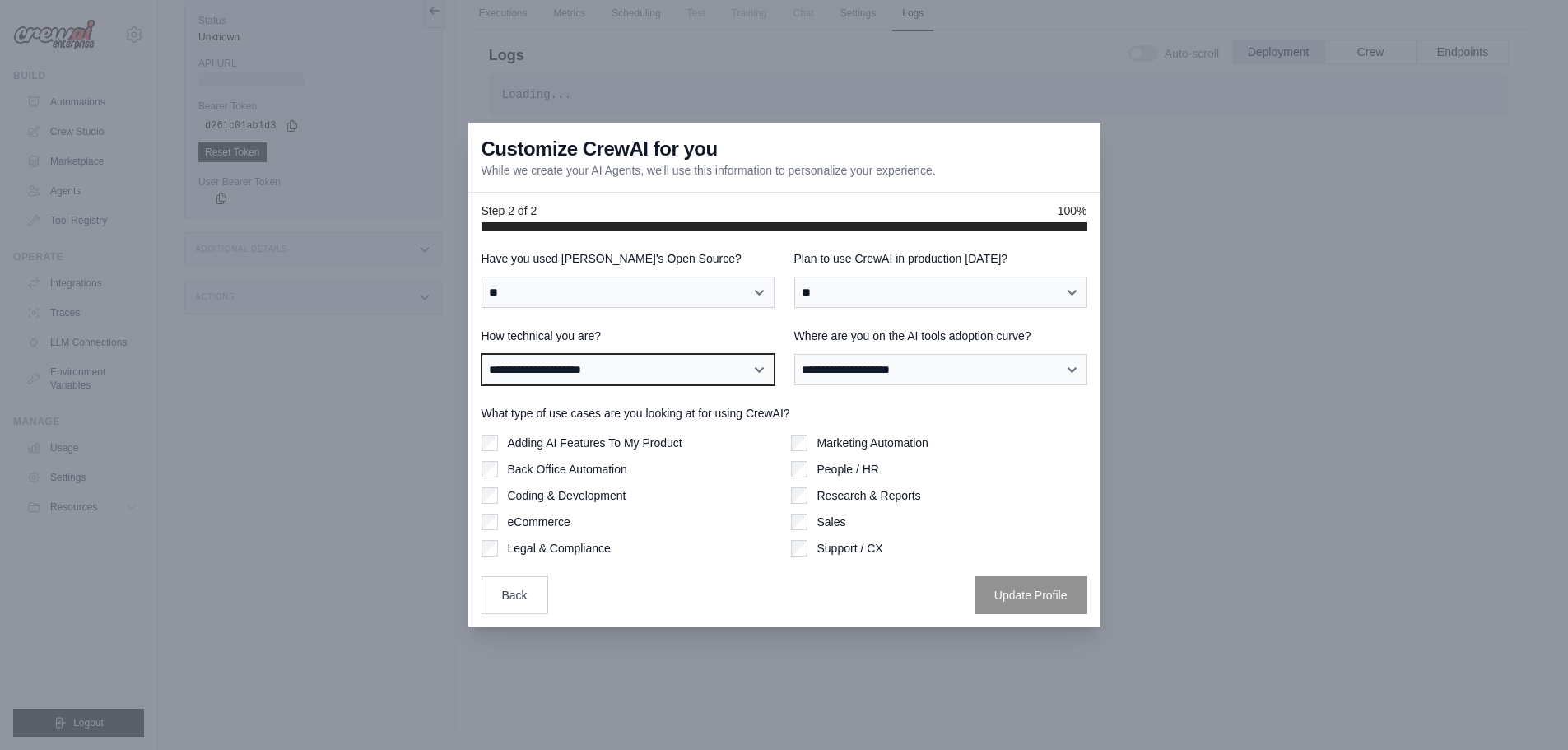
click at [716, 370] on select "**********" at bounding box center [628, 369] width 293 height 31
select select "**********"
click at [482, 354] on select "**********" at bounding box center [628, 369] width 293 height 31
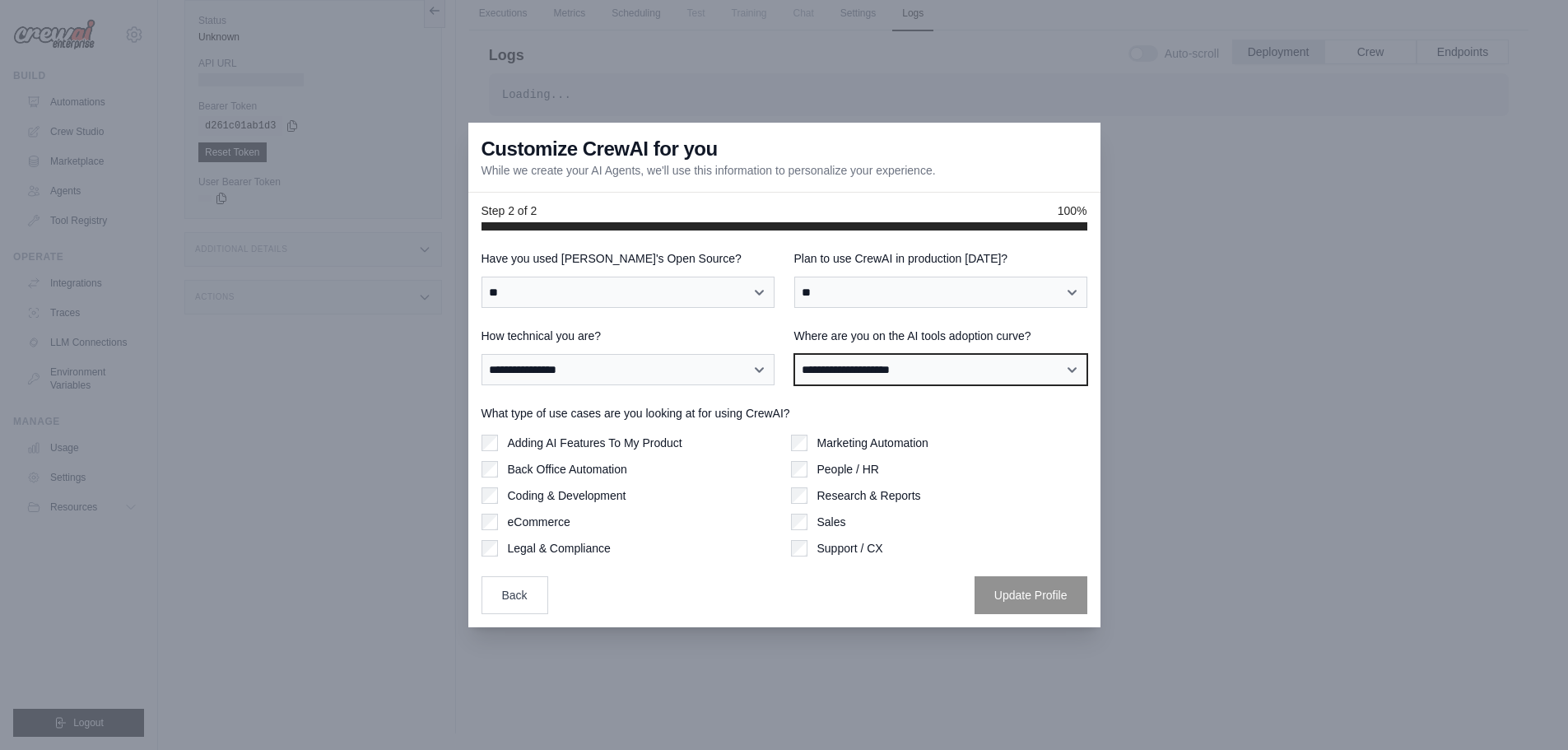
click at [877, 373] on select "**********" at bounding box center [941, 369] width 293 height 31
select select "**********"
click at [794, 354] on select "**********" at bounding box center [941, 369] width 293 height 31
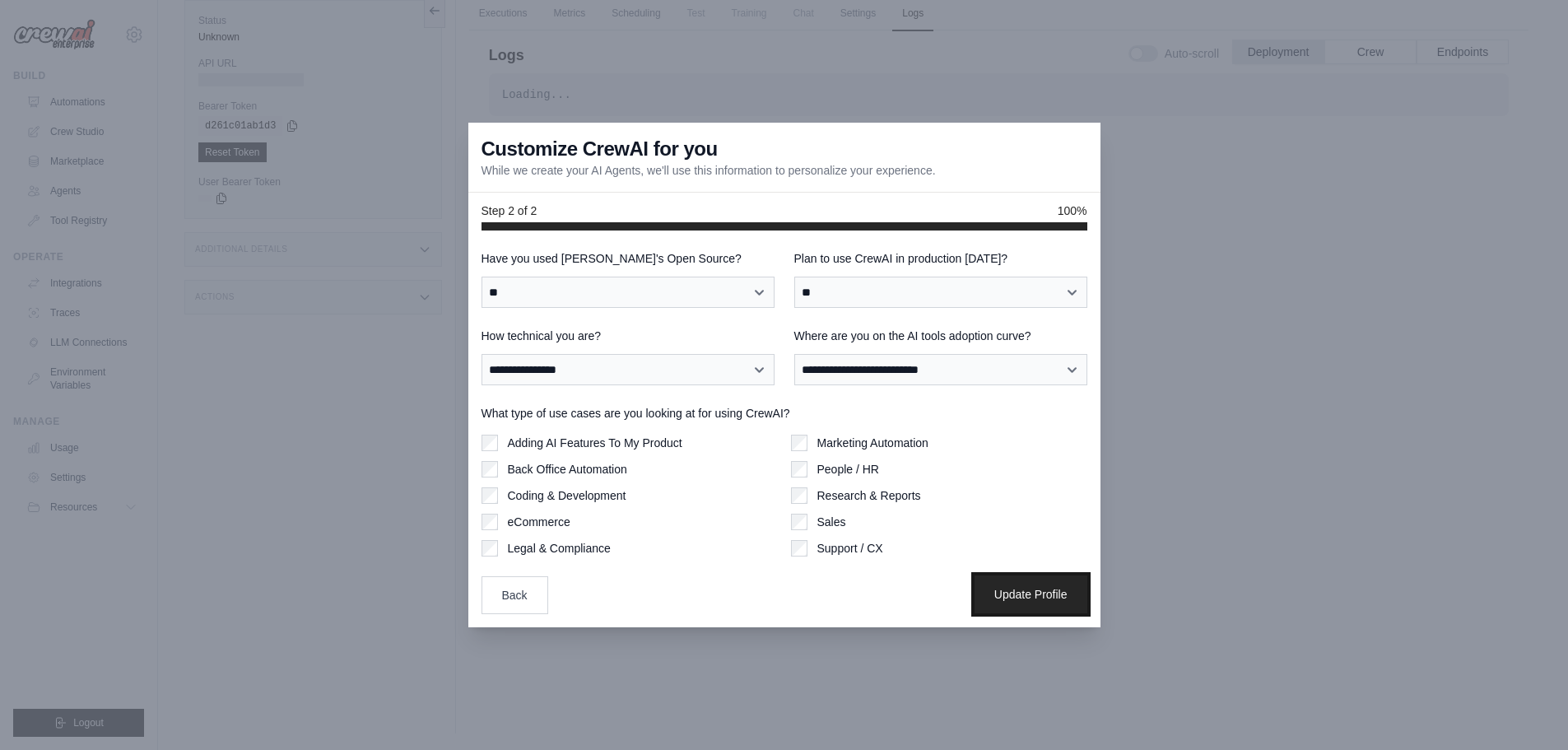
click at [1022, 598] on button "Update Profile" at bounding box center [1031, 594] width 112 height 38
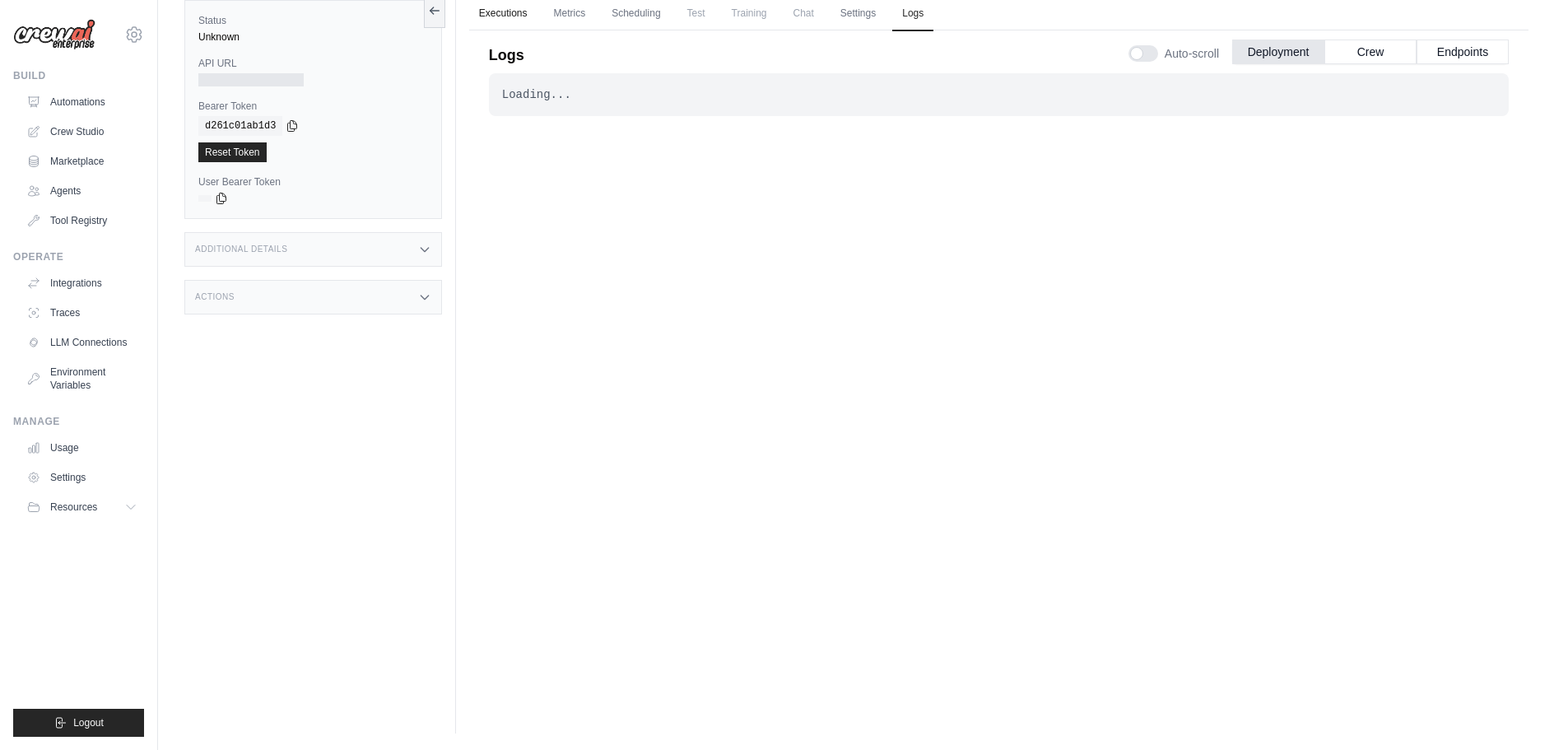
drag, startPoint x: 490, startPoint y: 16, endPoint x: 484, endPoint y: 10, distance: 8.5
click at [484, 10] on link "Executions" at bounding box center [504, 14] width 69 height 34
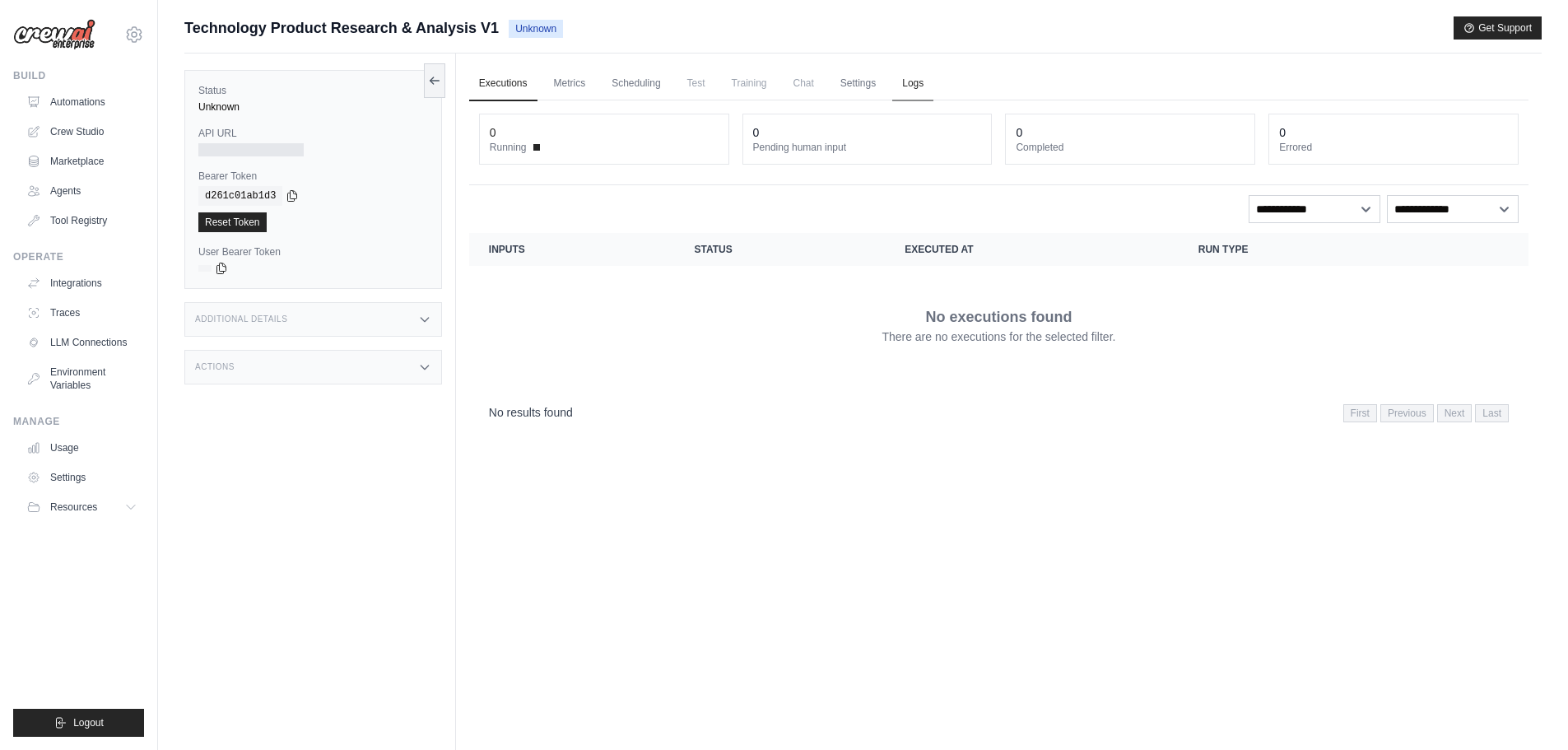
click at [908, 82] on link "Logs" at bounding box center [912, 84] width 41 height 34
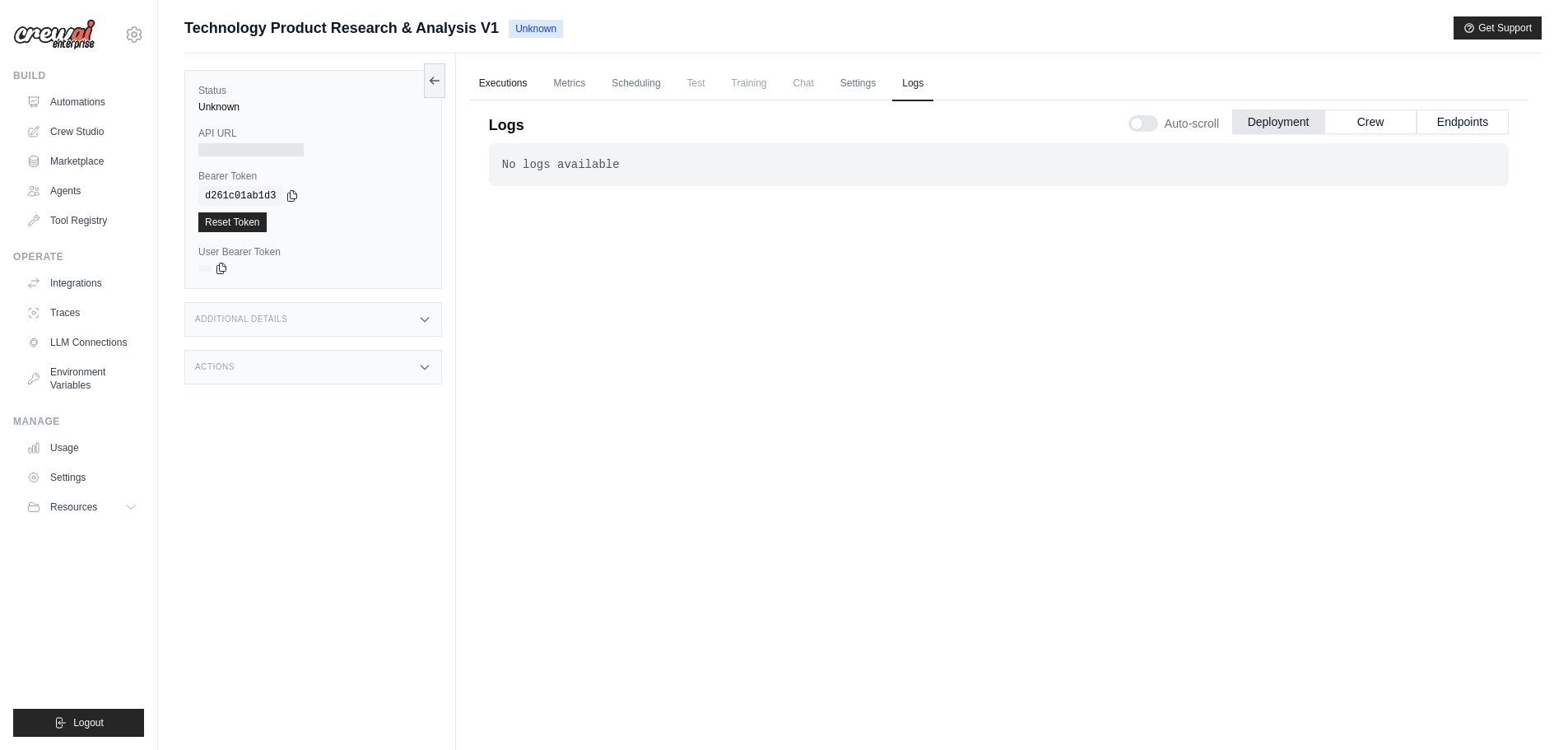
click at [507, 75] on link "Executions" at bounding box center [504, 84] width 69 height 34
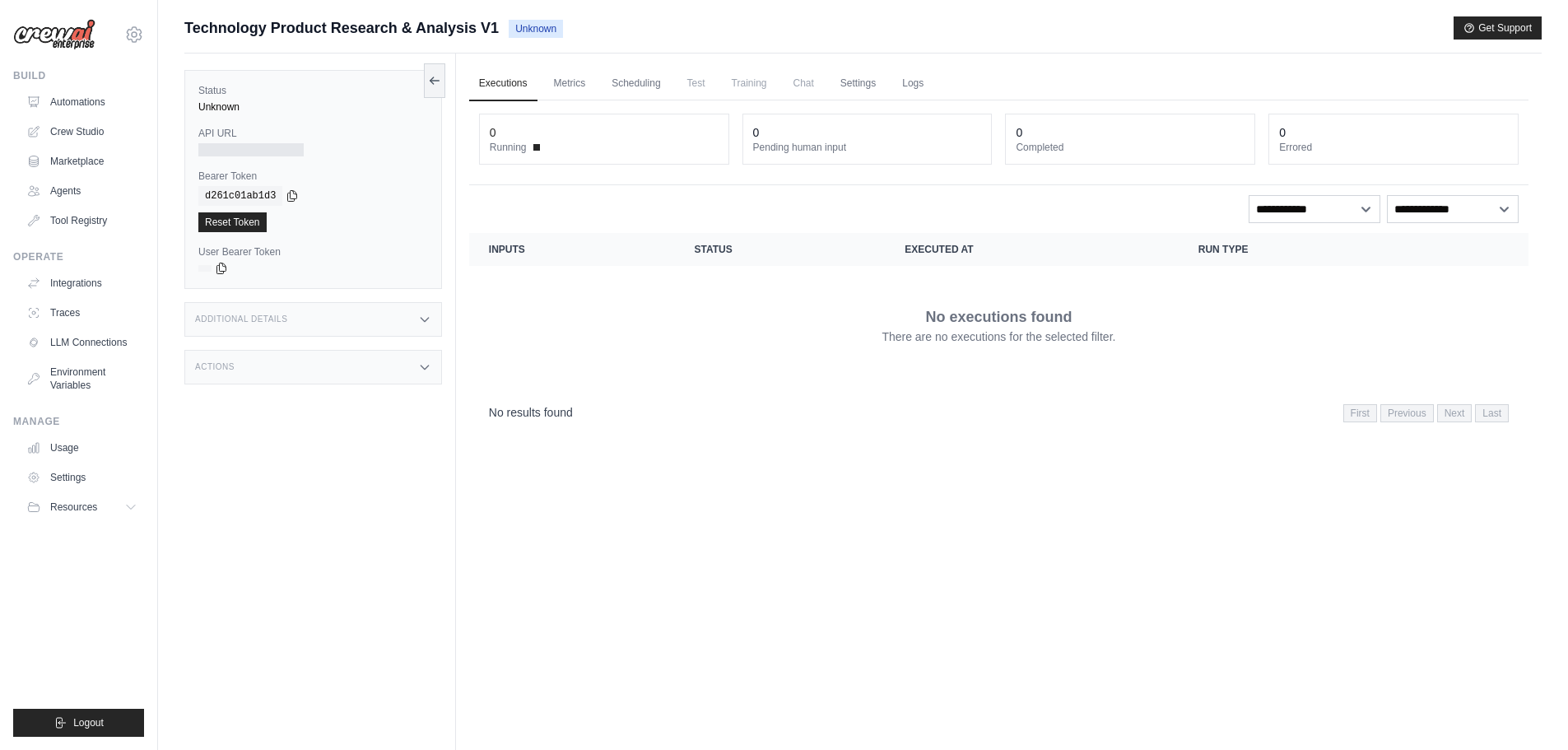
click at [276, 317] on h3 "Additional Details" at bounding box center [241, 319] width 92 height 10
click at [312, 455] on div "Actions" at bounding box center [313, 464] width 258 height 34
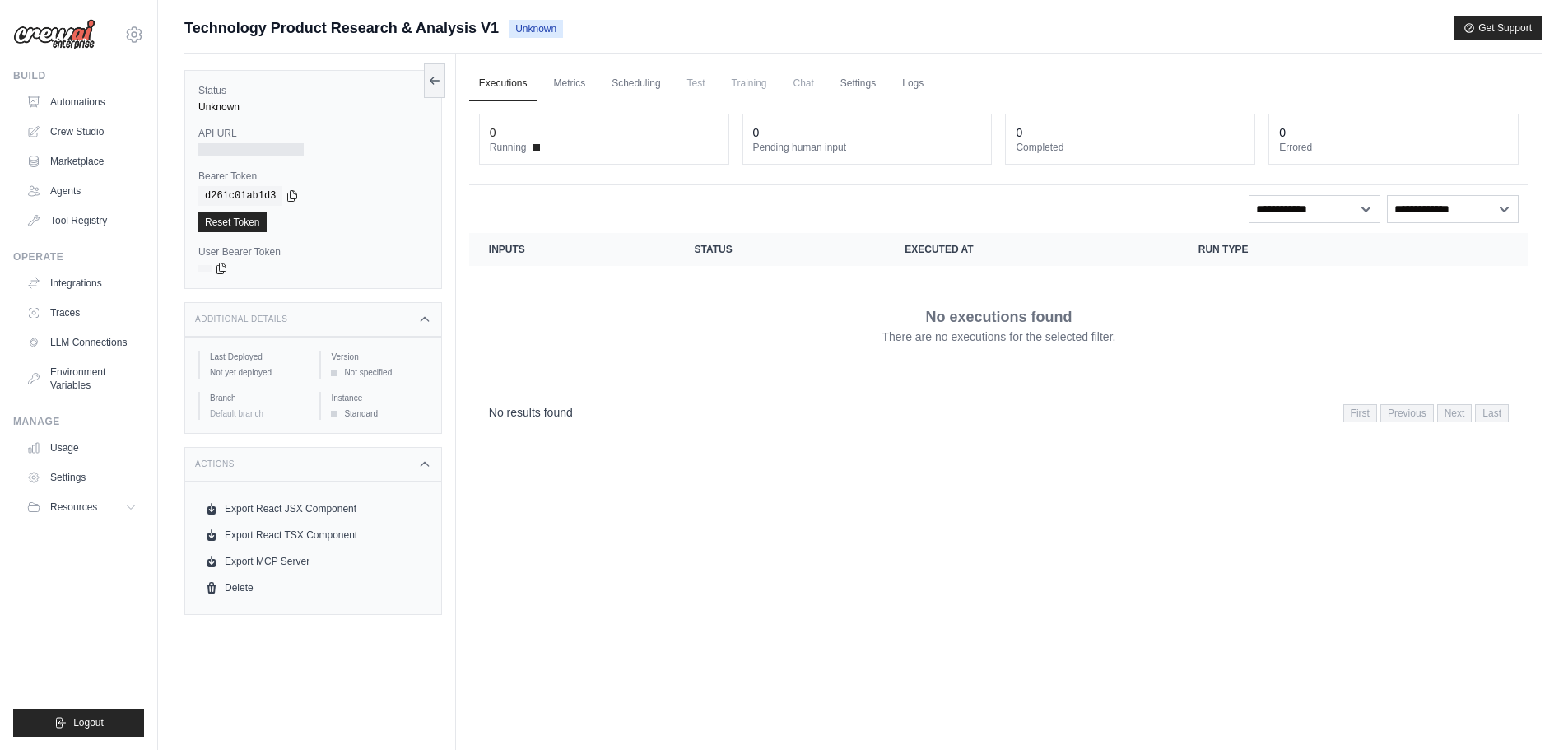
click at [252, 144] on div at bounding box center [250, 149] width 106 height 13
click at [505, 148] on span "Running" at bounding box center [507, 148] width 37 height 13
click at [903, 81] on link "Logs" at bounding box center [912, 84] width 41 height 34
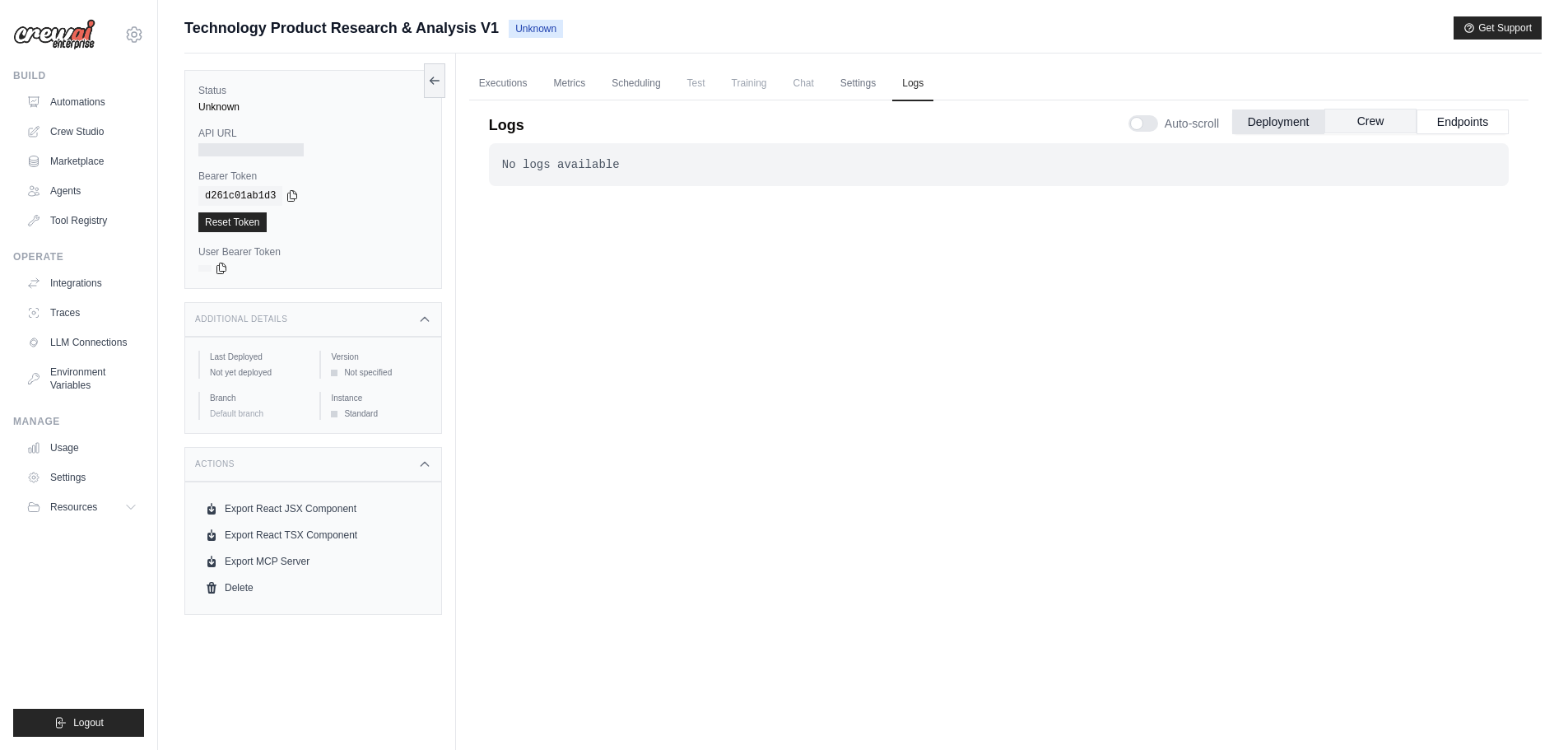
click at [1363, 120] on button "Crew" at bounding box center [1370, 121] width 92 height 25
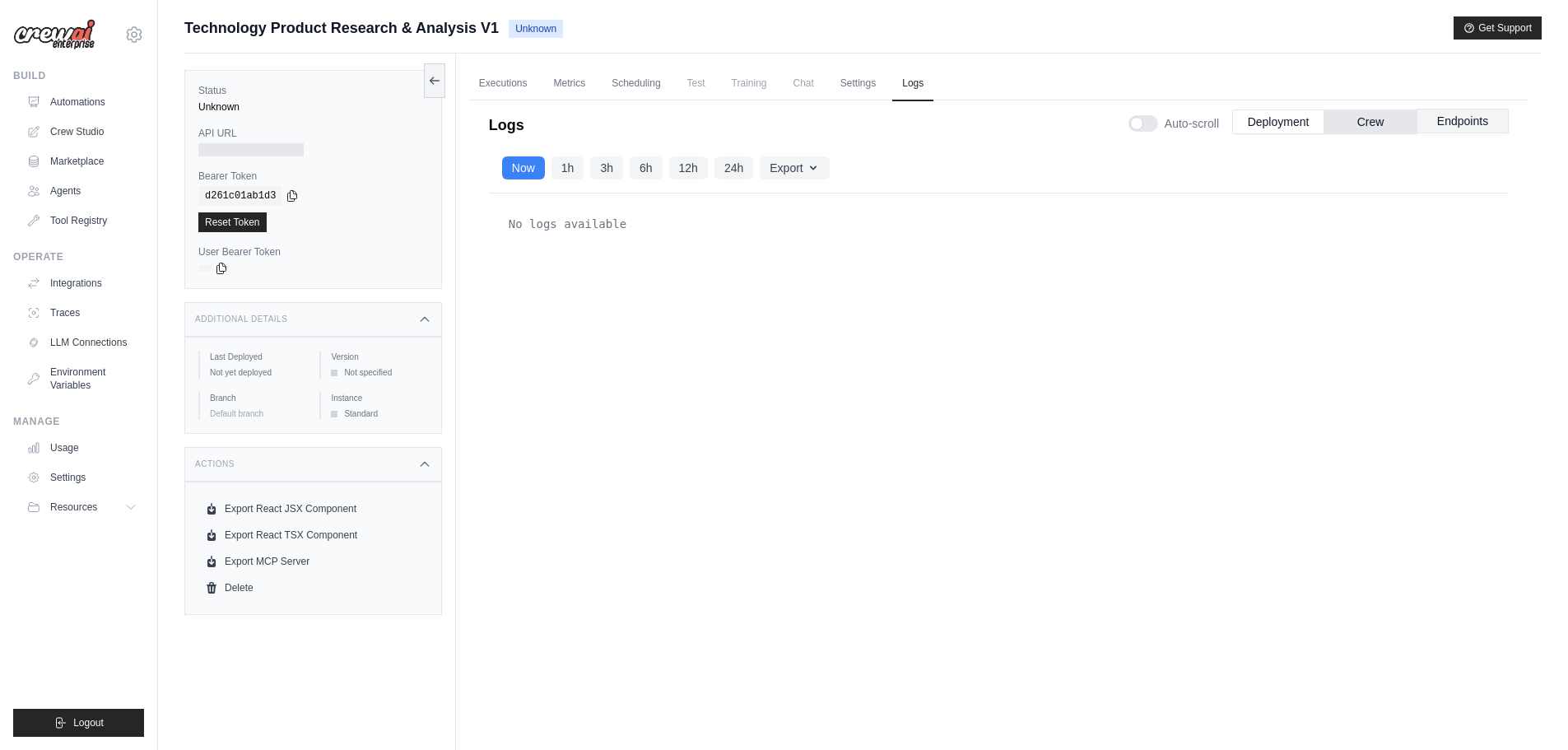
click at [1461, 120] on button "Endpoints" at bounding box center [1462, 121] width 92 height 25
click at [1264, 119] on button "Deployment" at bounding box center [1278, 121] width 92 height 25
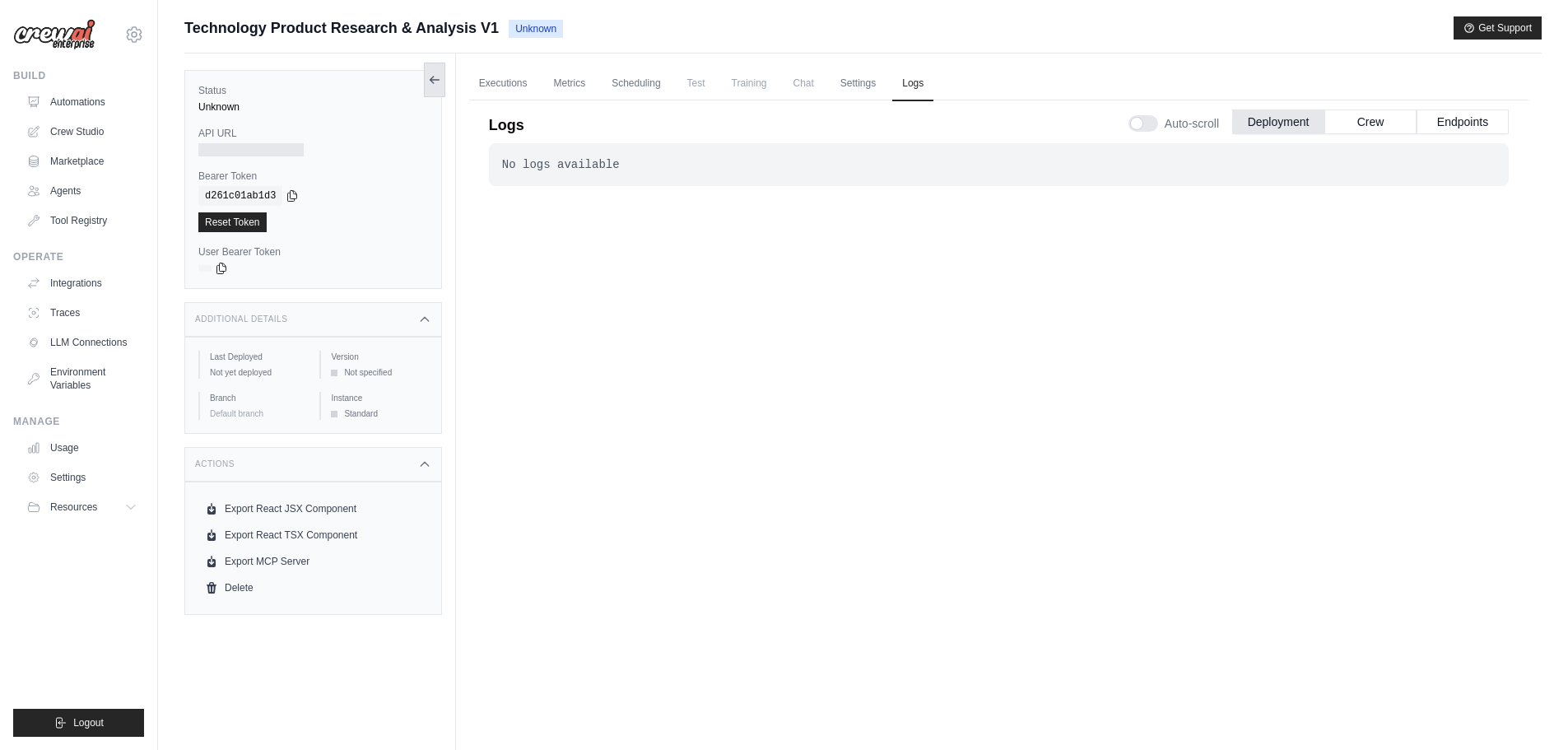
click at [429, 82] on icon at bounding box center [435, 80] width 13 height 13
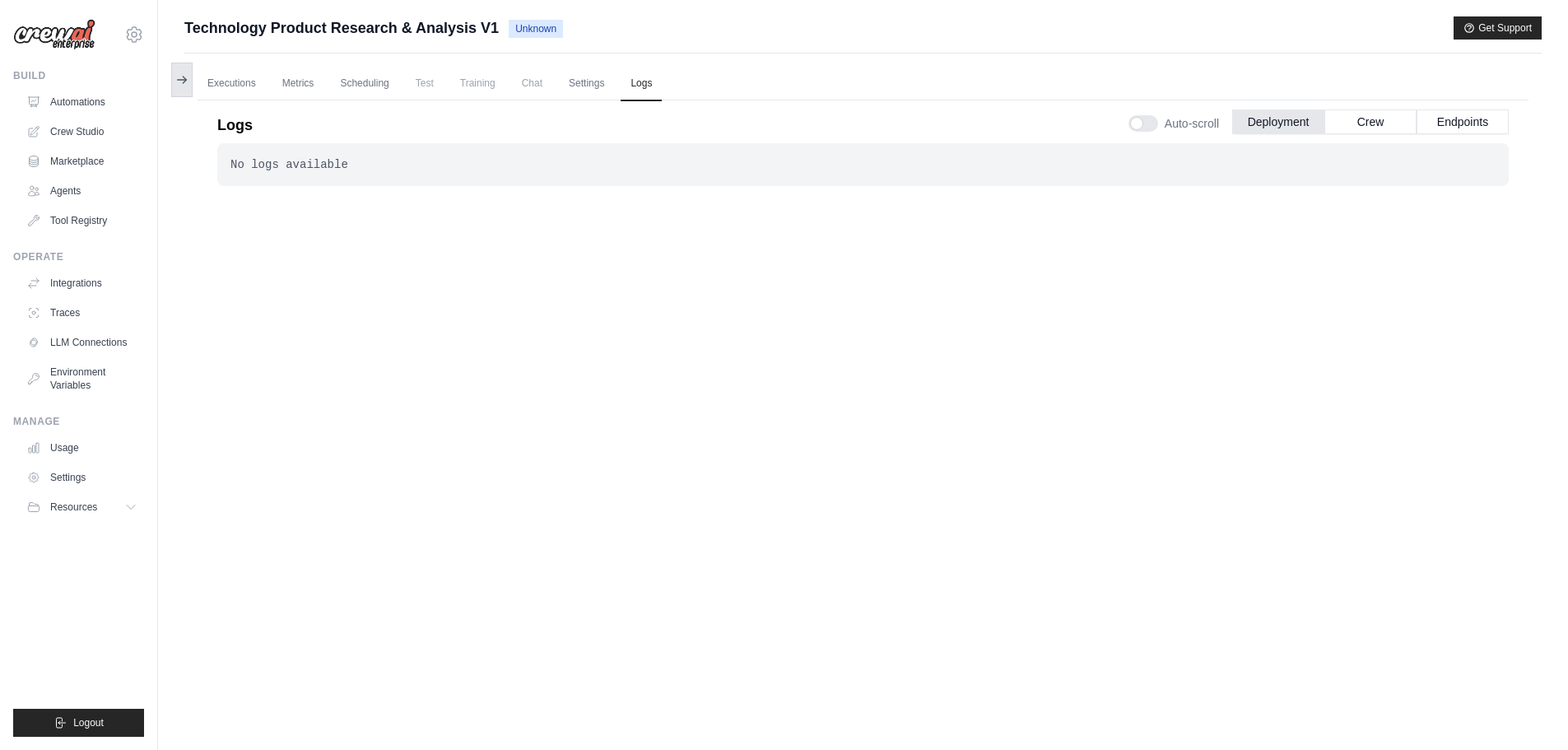
click at [182, 85] on icon at bounding box center [182, 80] width 13 height 13
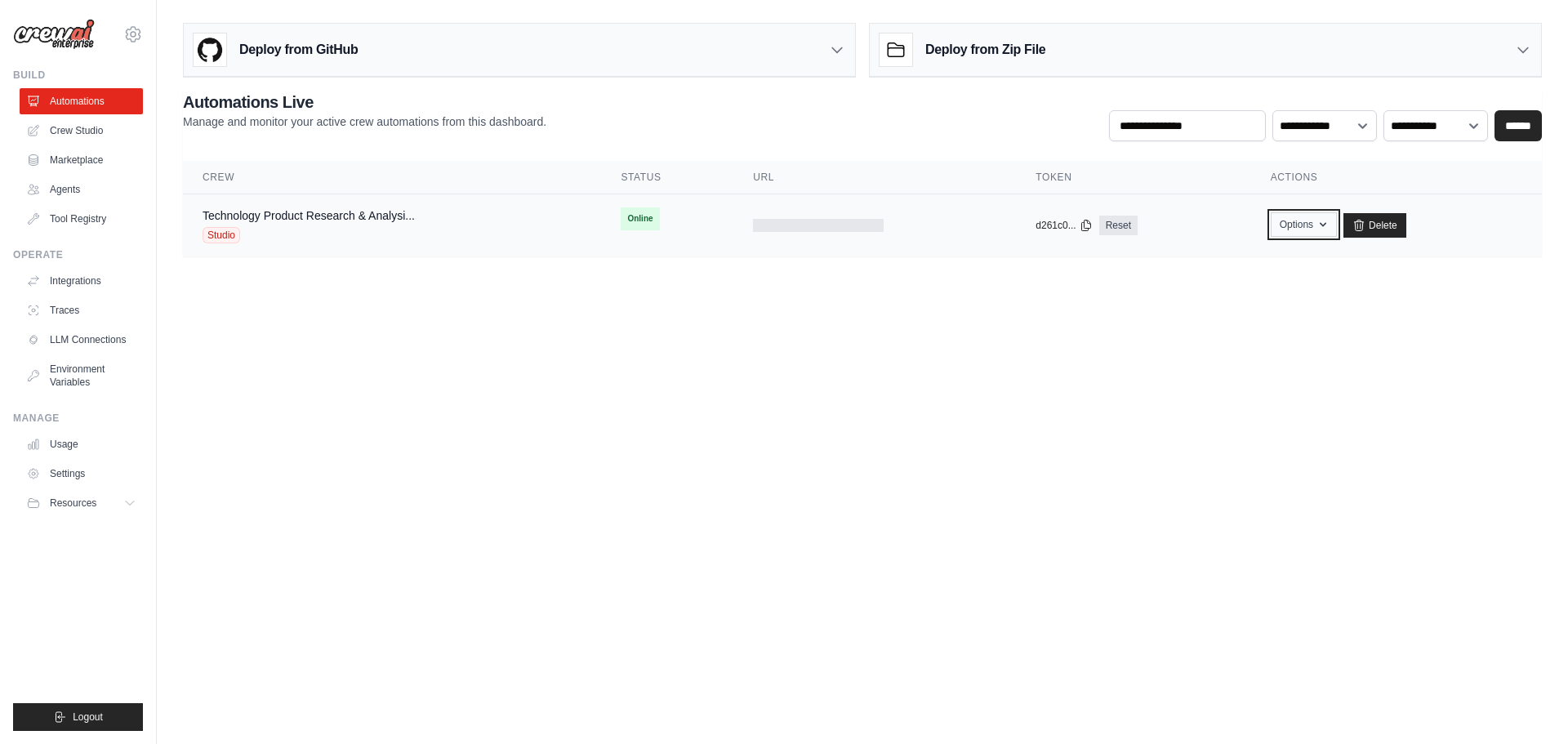
click at [1322, 229] on icon "button" at bounding box center [1323, 225] width 13 height 13
click at [856, 397] on body "[EMAIL_ADDRESS][DOMAIN_NAME] Settings Build Automations Crew Studio" at bounding box center [784, 372] width 1568 height 744
click at [357, 219] on link "Technology Product Research & Analysi..." at bounding box center [308, 215] width 213 height 13
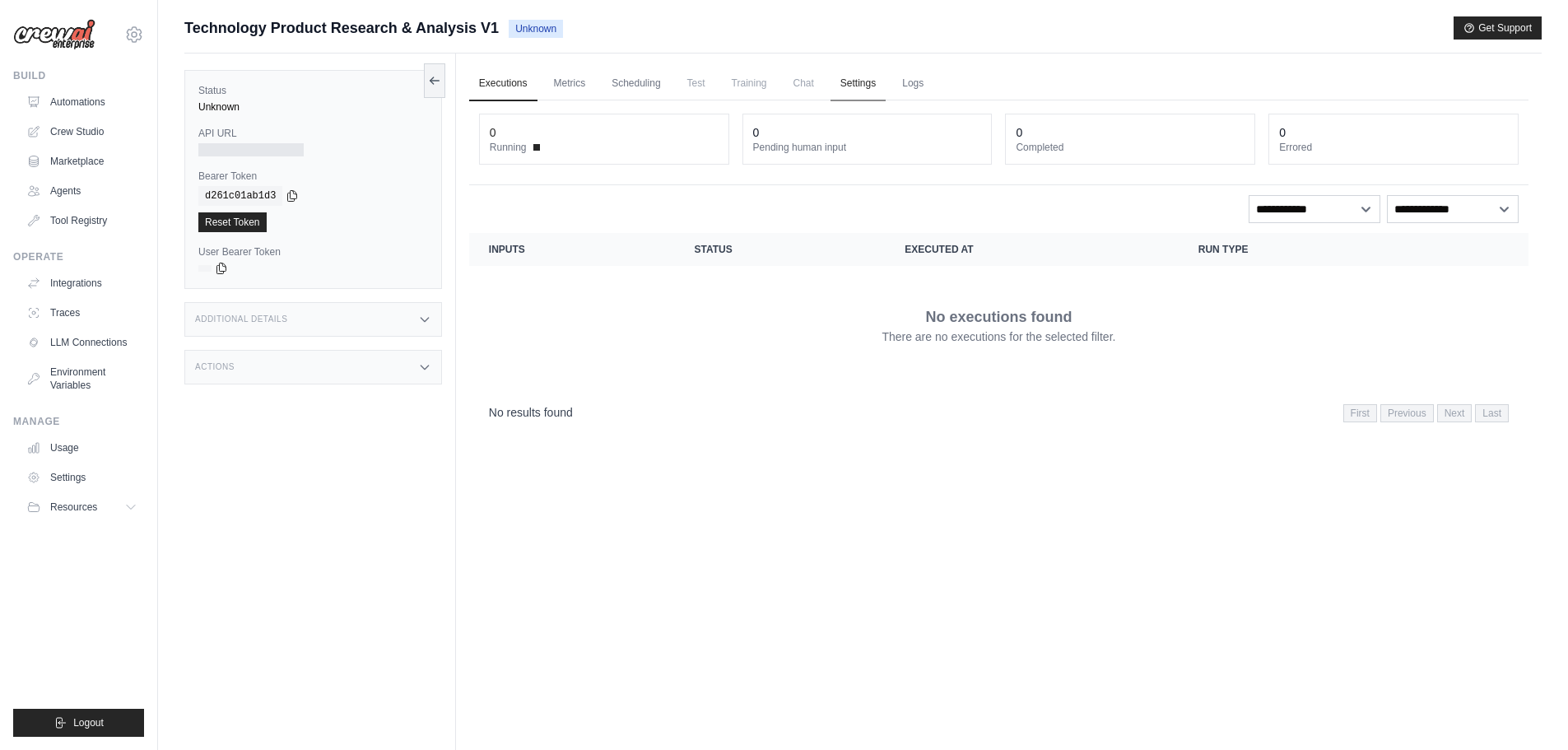
click at [866, 89] on link "Settings" at bounding box center [858, 84] width 55 height 34
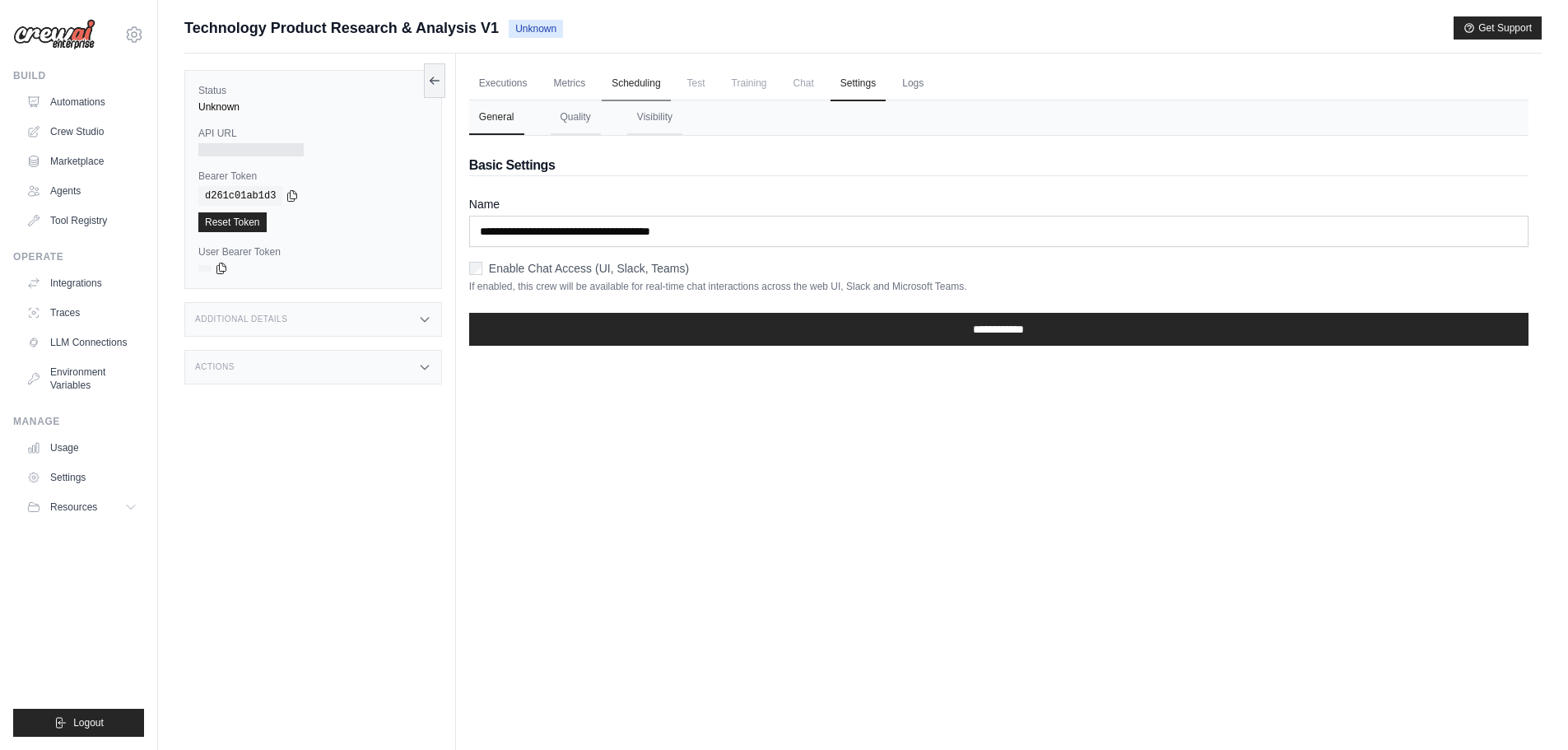
click at [645, 86] on link "Scheduling" at bounding box center [636, 84] width 69 height 34
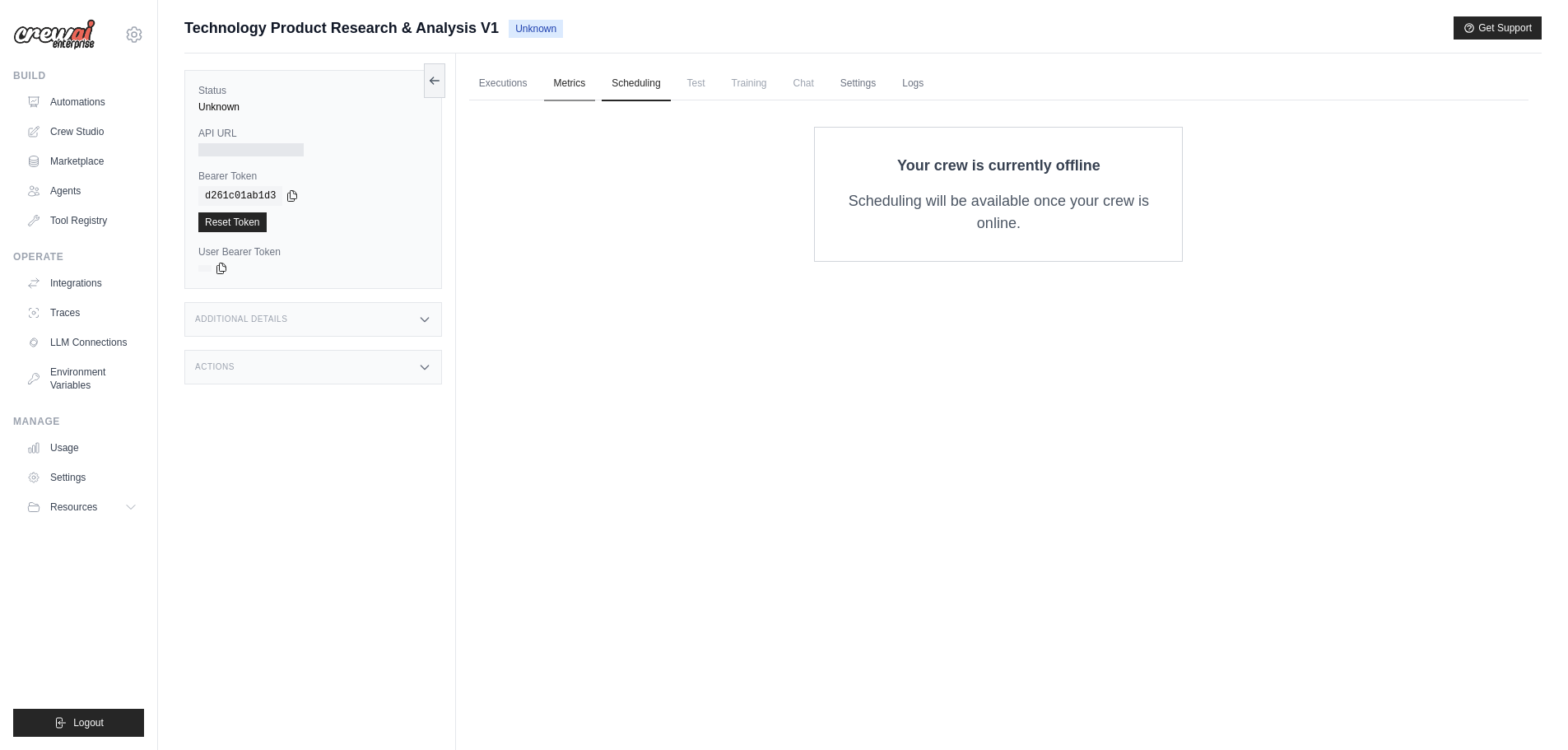
click at [578, 88] on link "Metrics" at bounding box center [569, 84] width 51 height 34
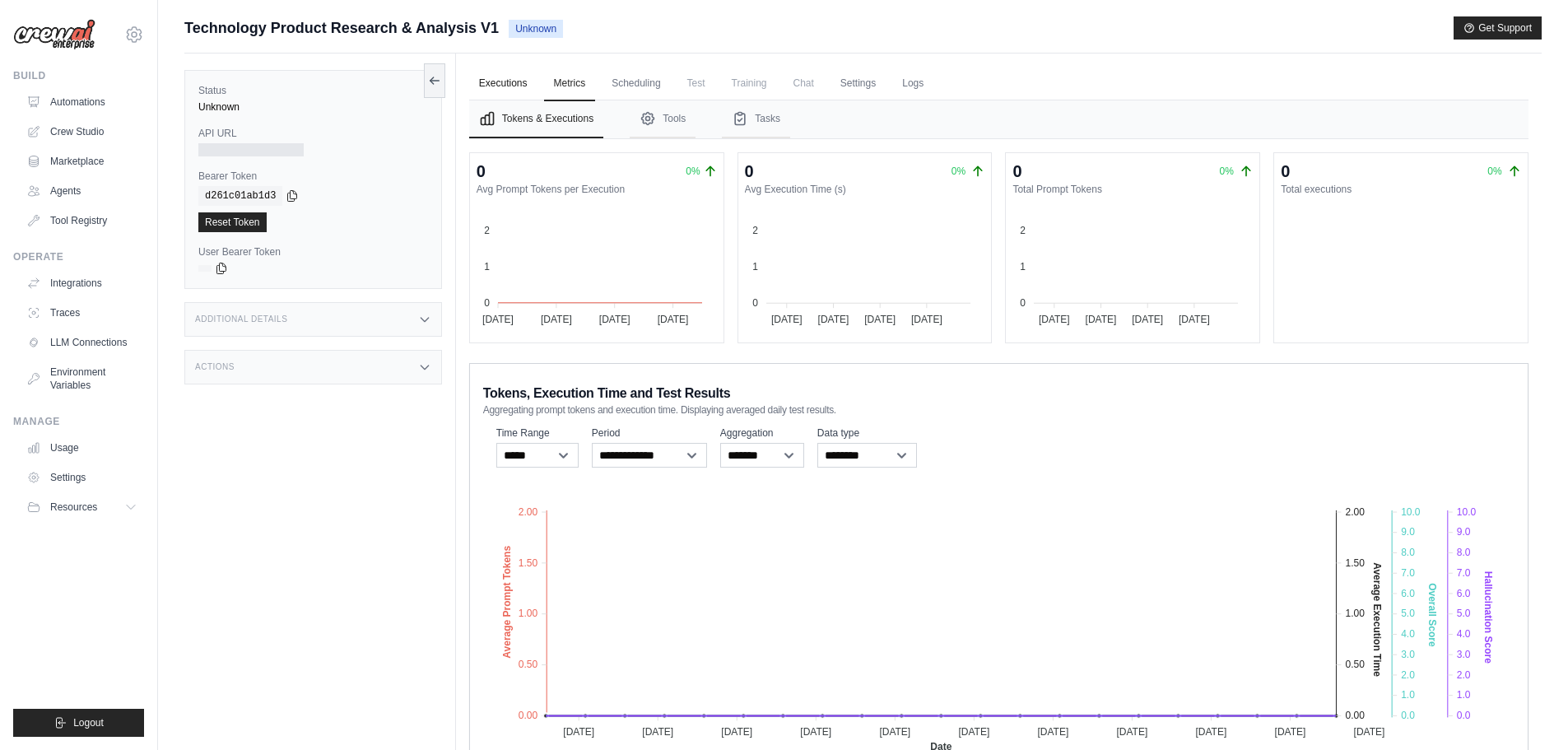
click at [513, 85] on link "Executions" at bounding box center [504, 84] width 69 height 34
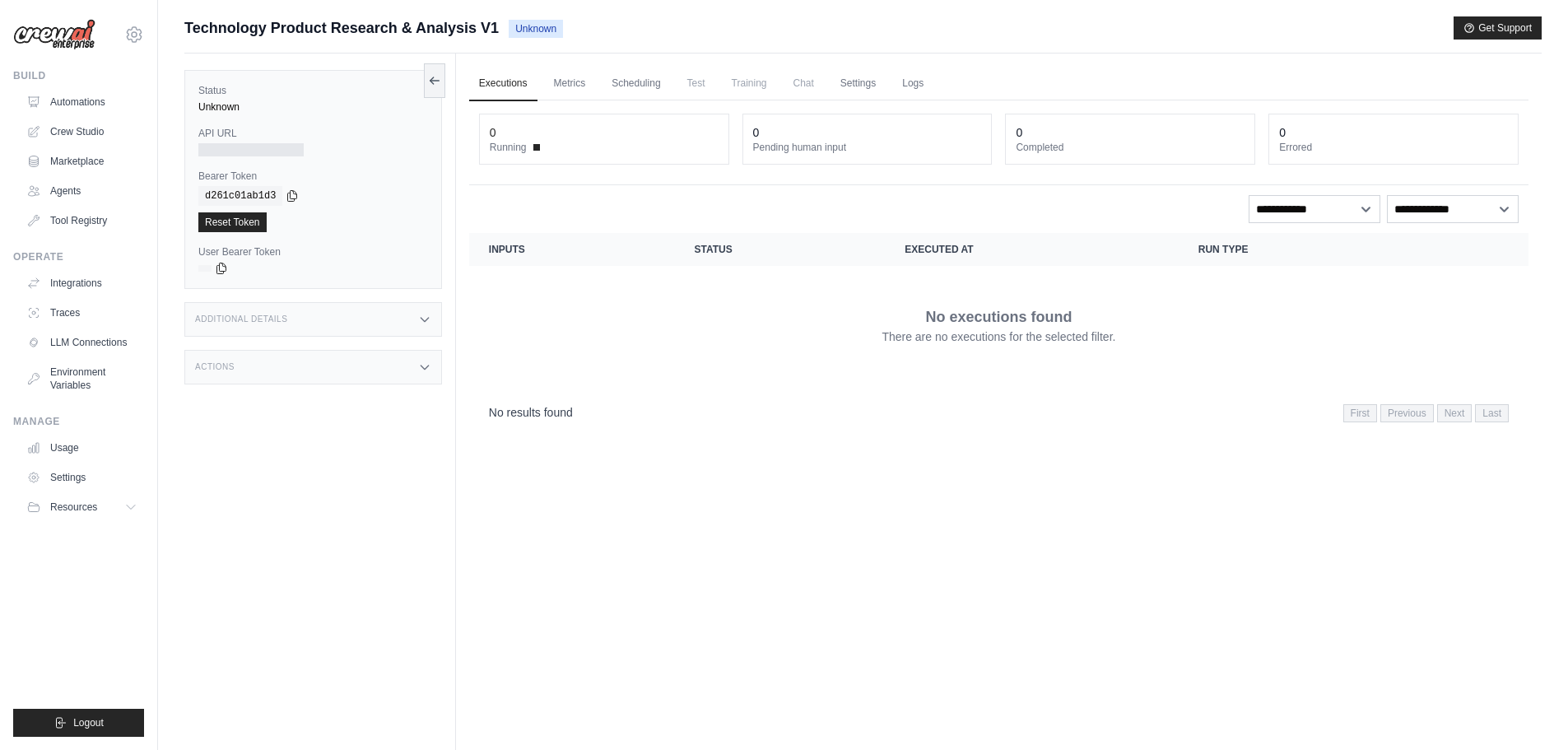
click at [539, 154] on div "0 Running" at bounding box center [604, 139] width 248 height 49
click at [69, 98] on link "Automations" at bounding box center [83, 102] width 125 height 27
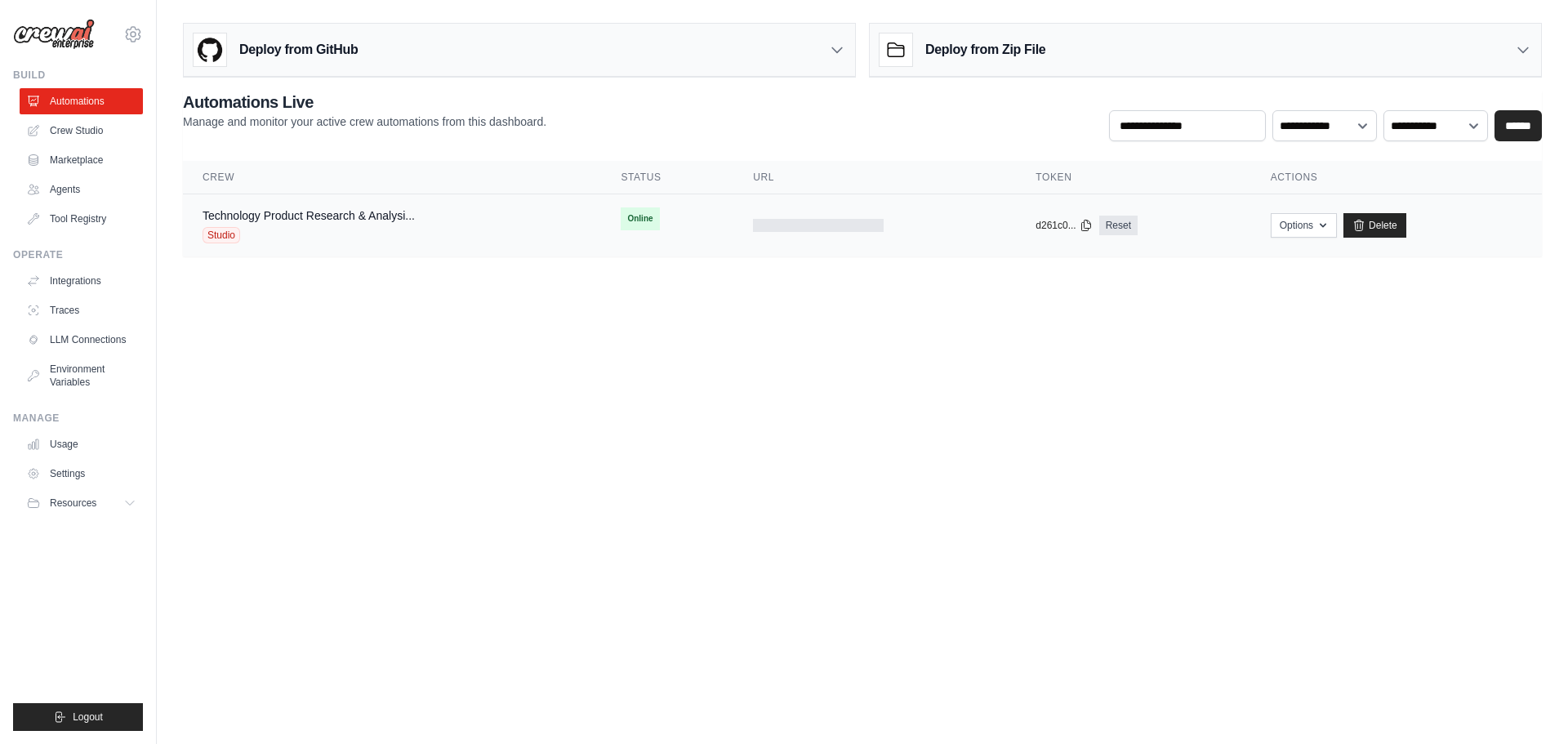
click at [366, 226] on div "Technology Product Research & Analysi... Studio" at bounding box center [308, 226] width 213 height 36
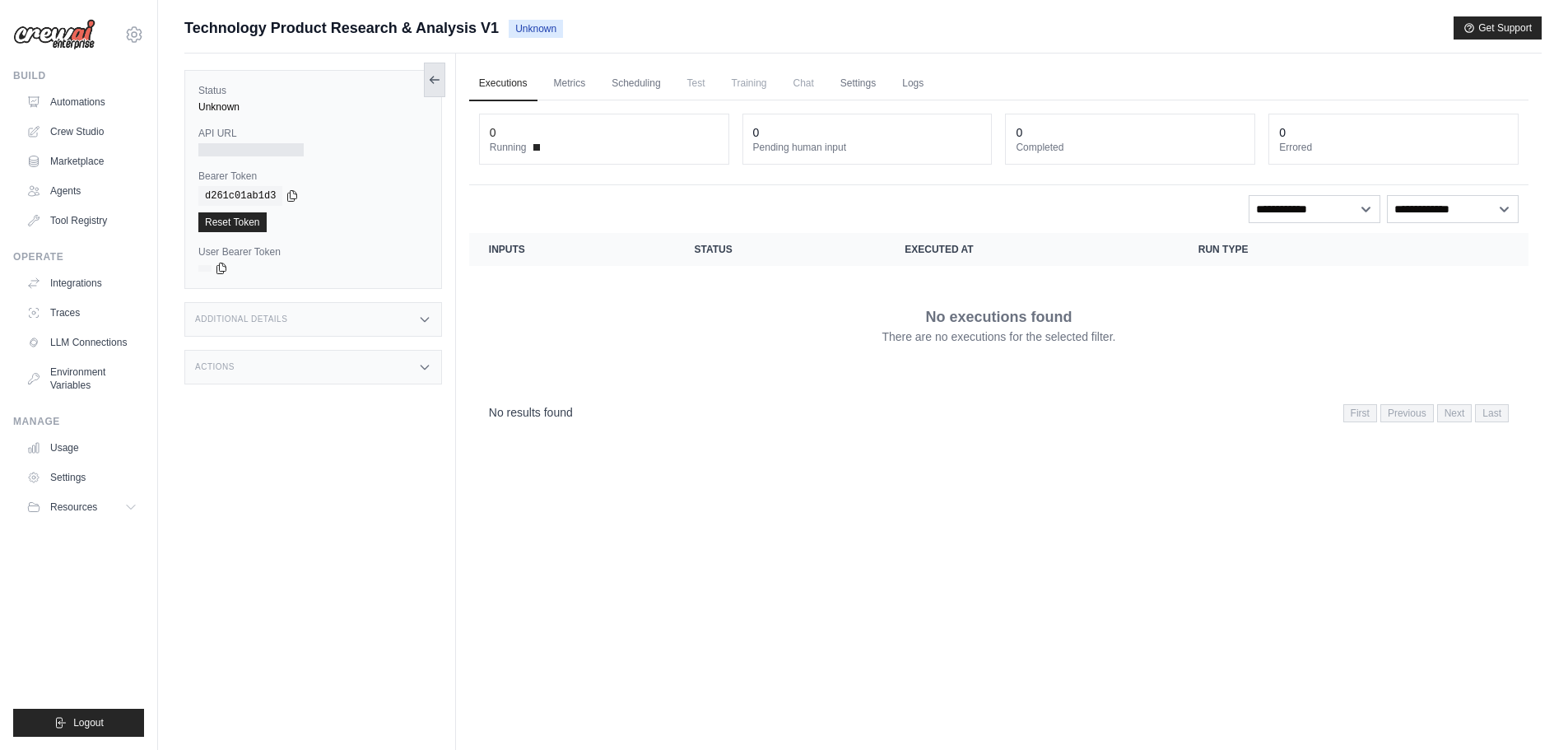
click at [440, 88] on button at bounding box center [434, 80] width 21 height 34
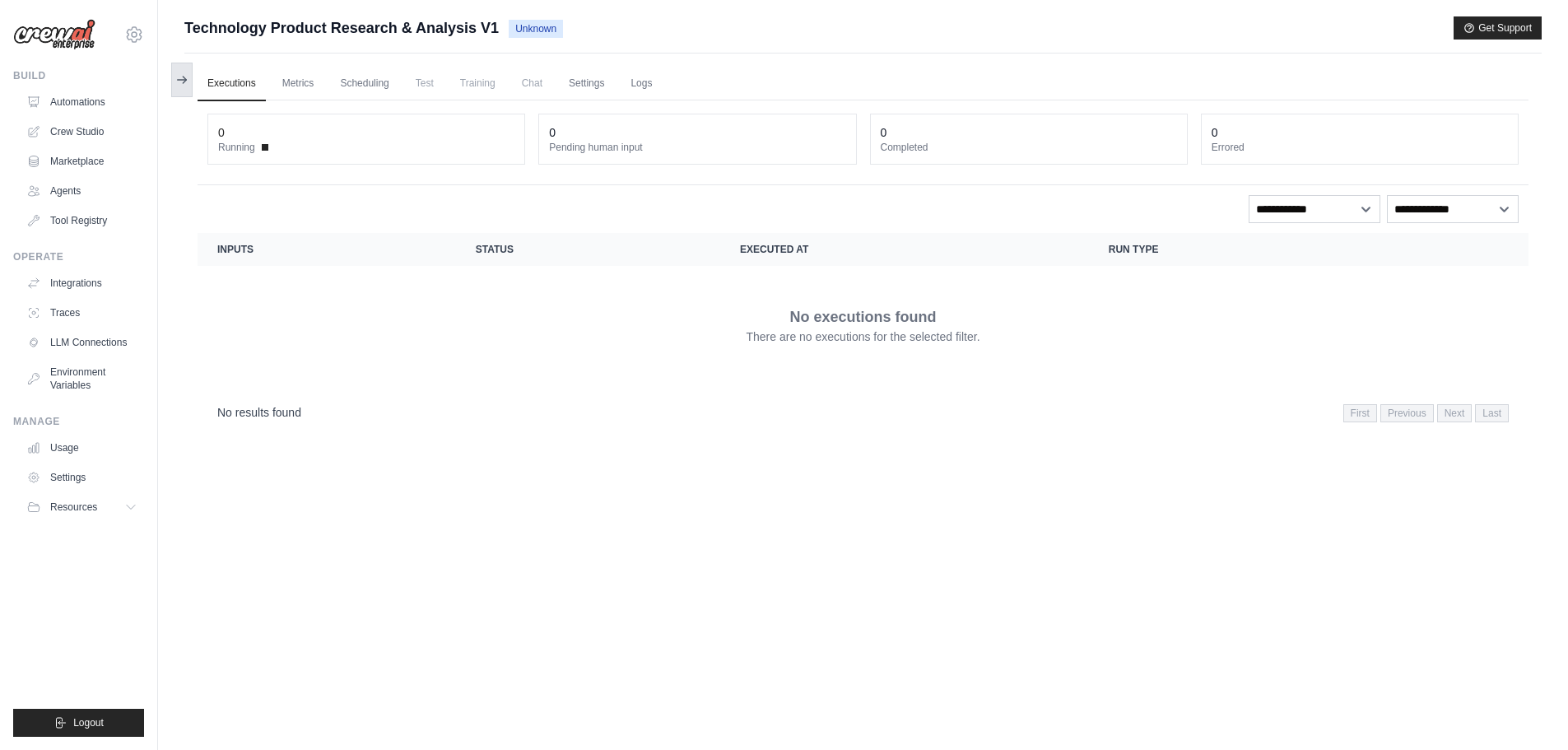
click at [179, 76] on icon at bounding box center [182, 80] width 13 height 13
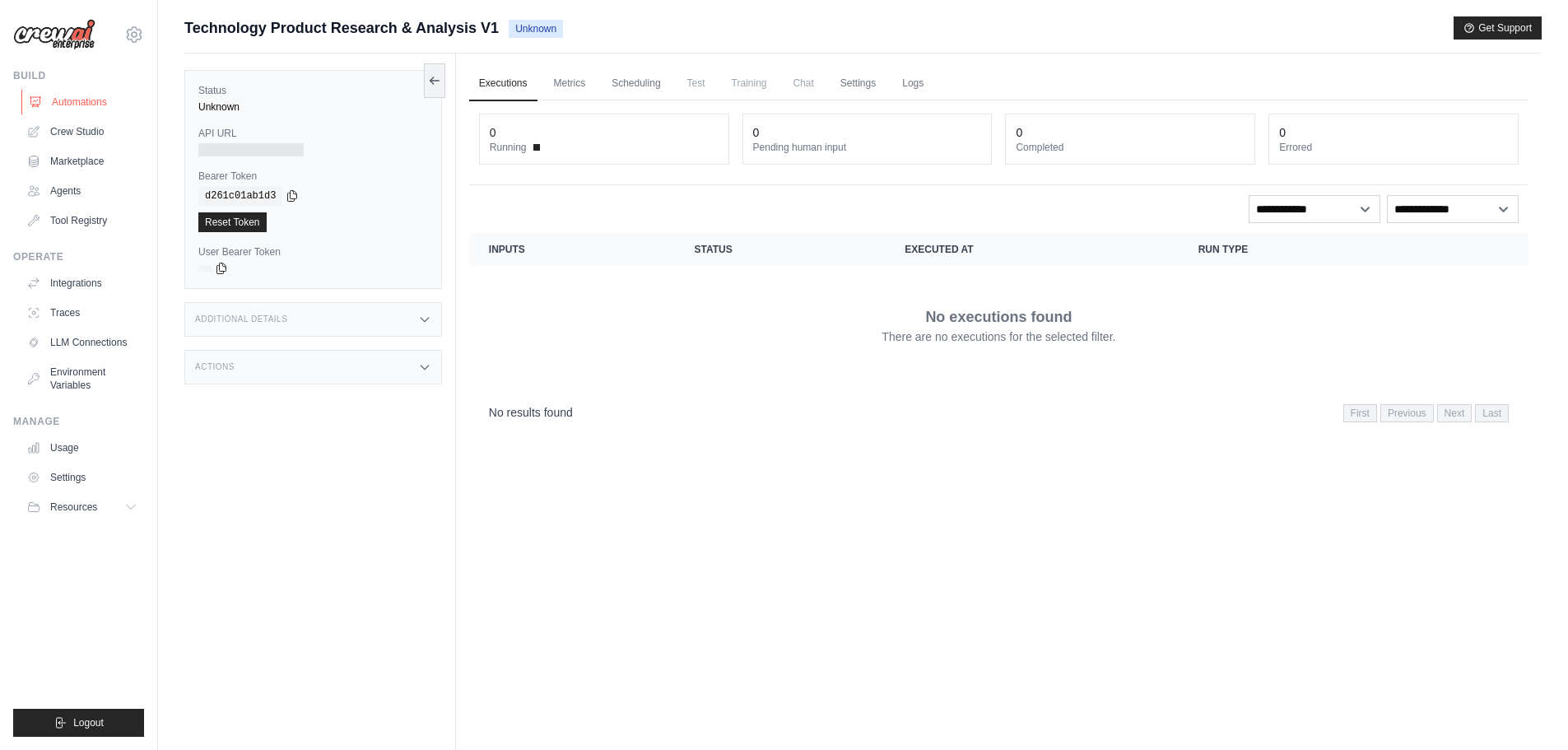
click at [69, 104] on link "Automations" at bounding box center [83, 102] width 125 height 27
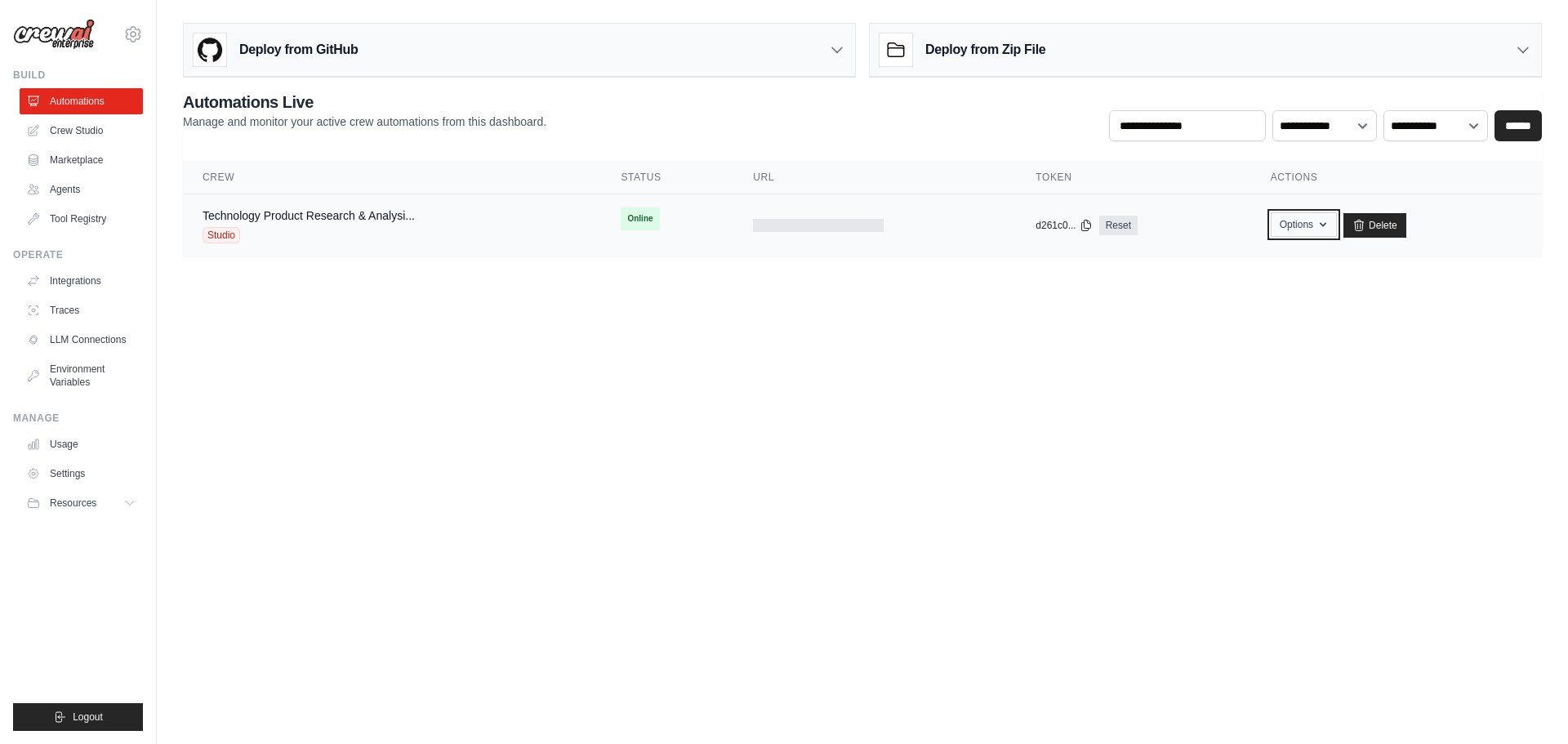
click at [1302, 227] on button "Options" at bounding box center [1304, 225] width 66 height 25
click at [1045, 340] on body "[EMAIL_ADDRESS][DOMAIN_NAME] Settings Build Automations Crew Studio" at bounding box center [784, 372] width 1568 height 744
click at [332, 225] on div "Technology Product Research & Analysi... Studio" at bounding box center [308, 226] width 213 height 36
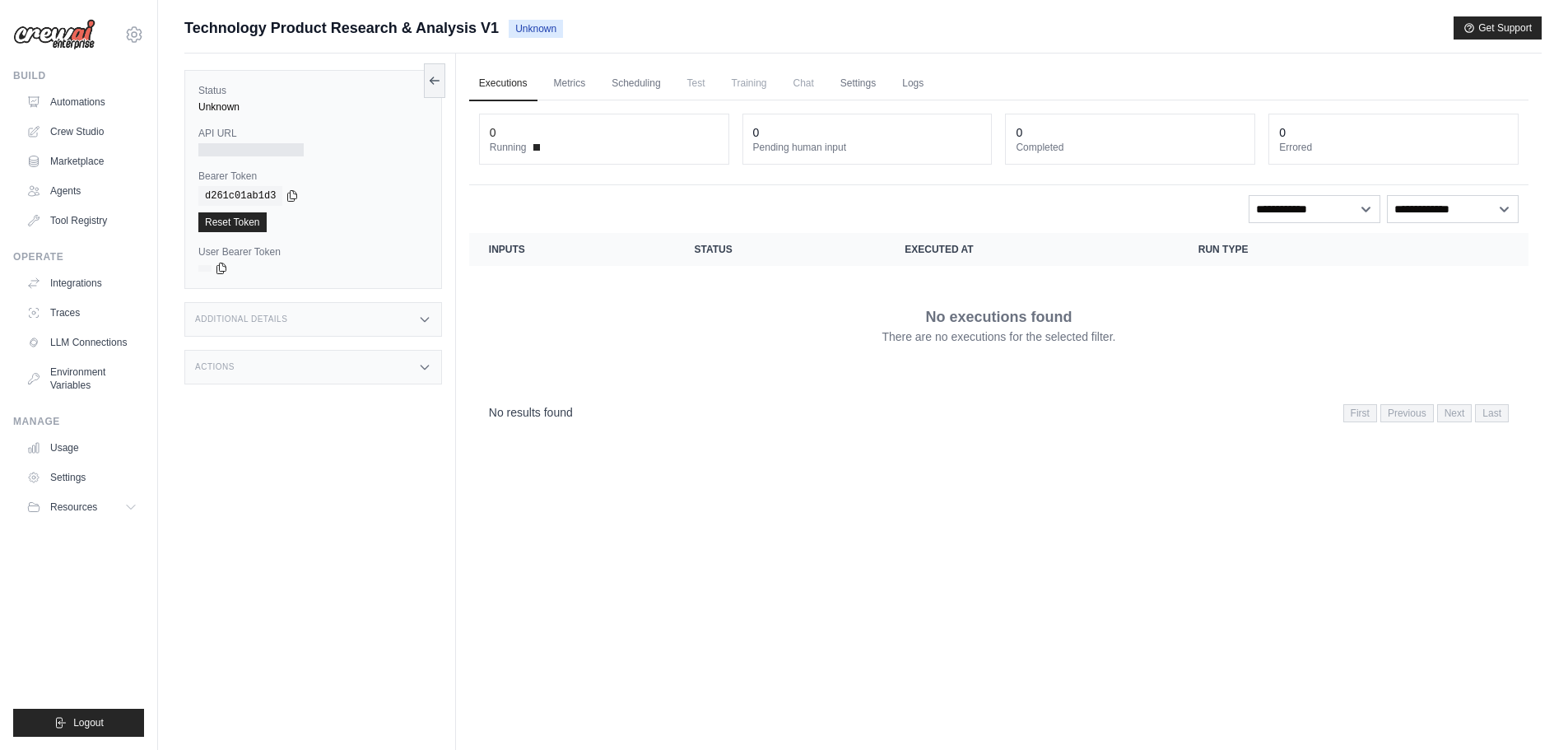
click at [425, 365] on icon at bounding box center [425, 367] width 13 height 13
click at [425, 365] on icon at bounding box center [425, 366] width 8 height 4
click at [573, 85] on link "Metrics" at bounding box center [569, 84] width 51 height 34
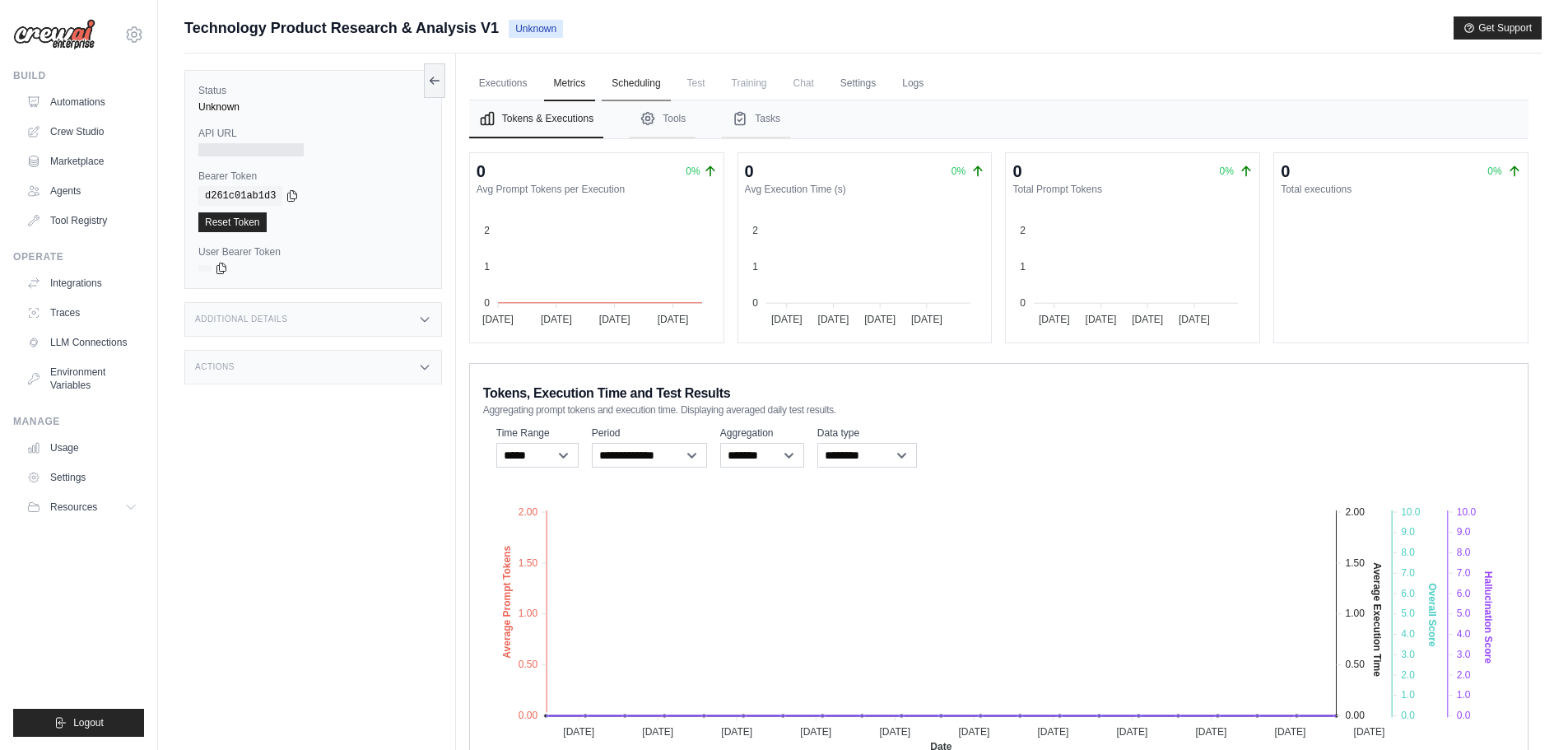
click at [631, 91] on link "Scheduling" at bounding box center [636, 84] width 69 height 34
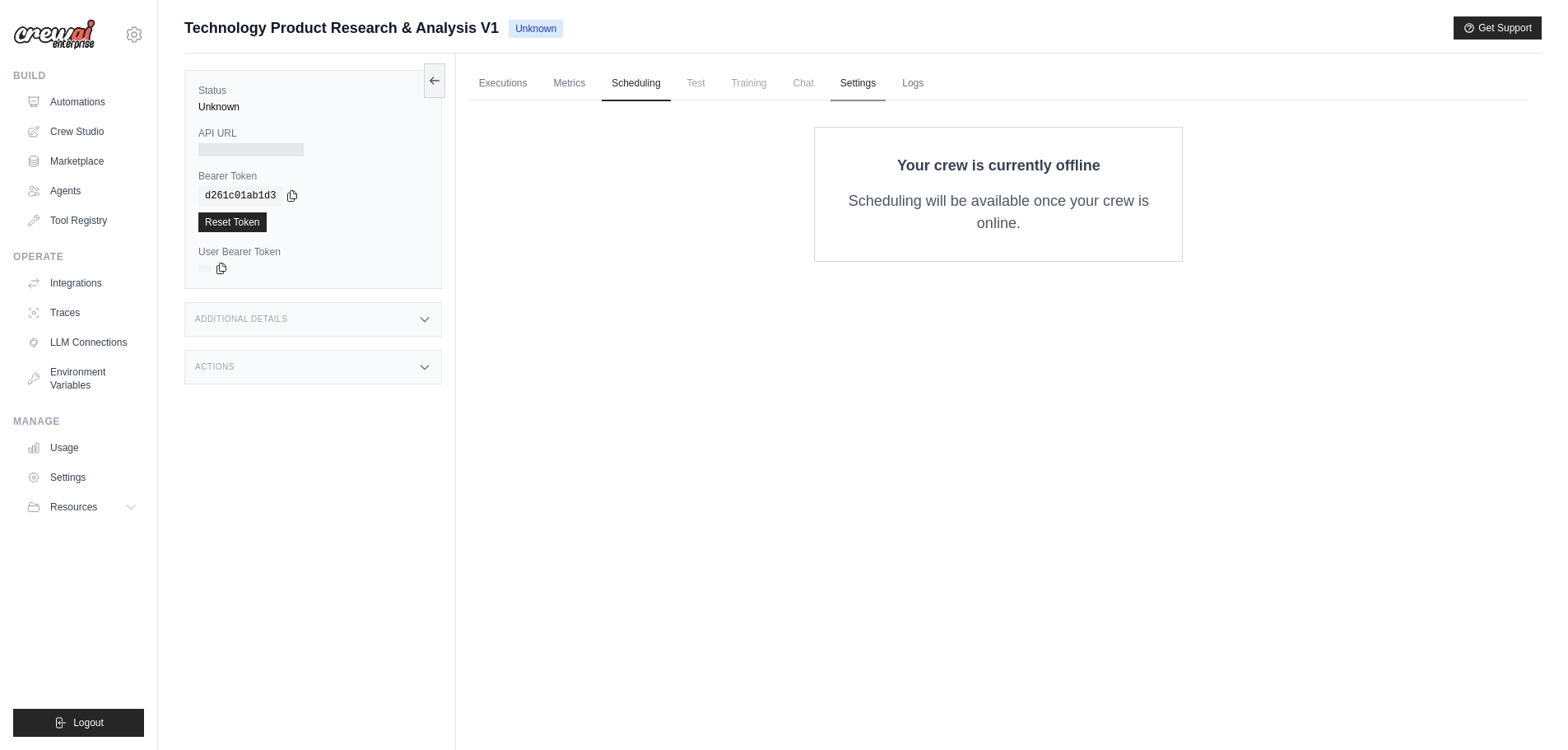
click at [859, 85] on link "Settings" at bounding box center [858, 84] width 55 height 34
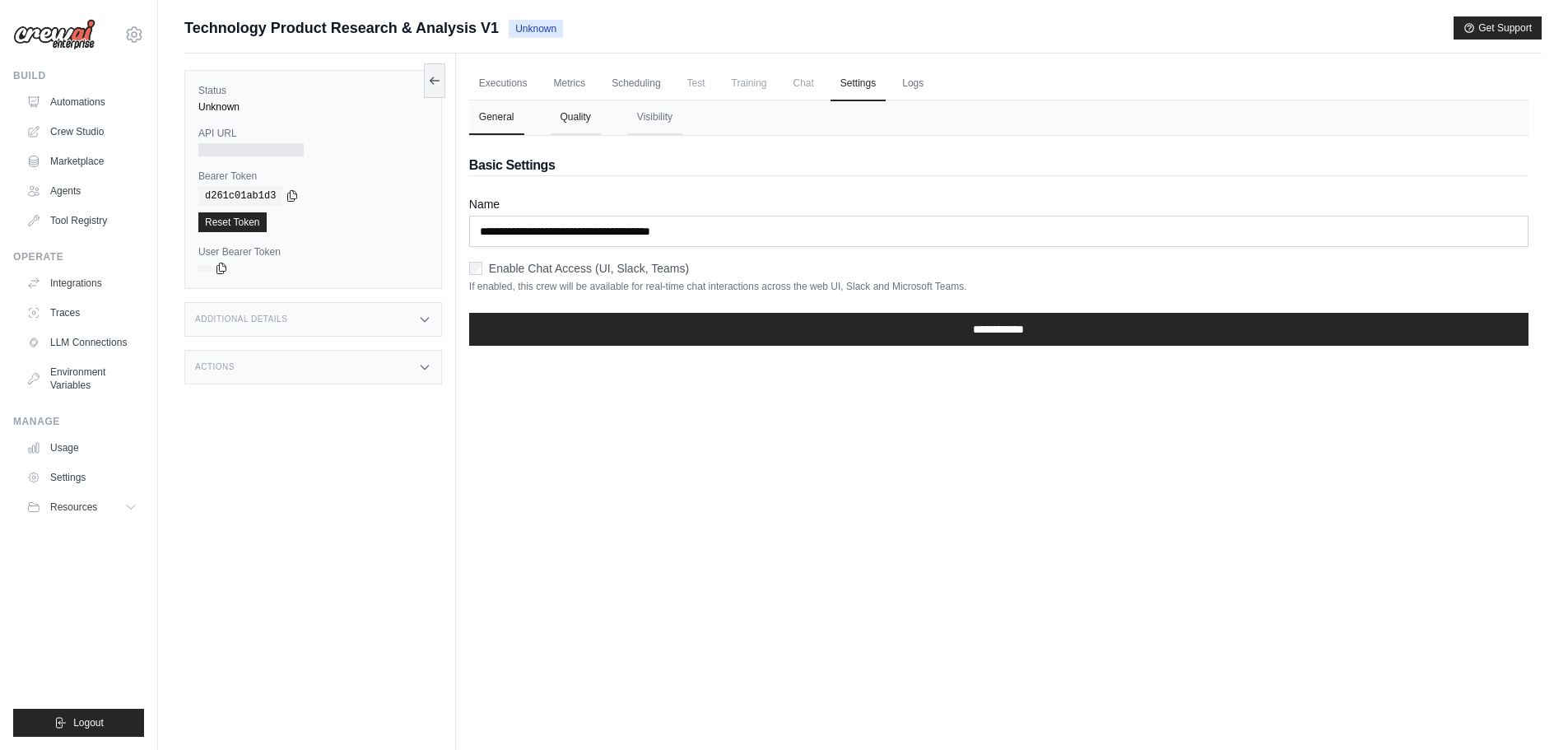
click at [583, 118] on button "Quality" at bounding box center [575, 117] width 50 height 34
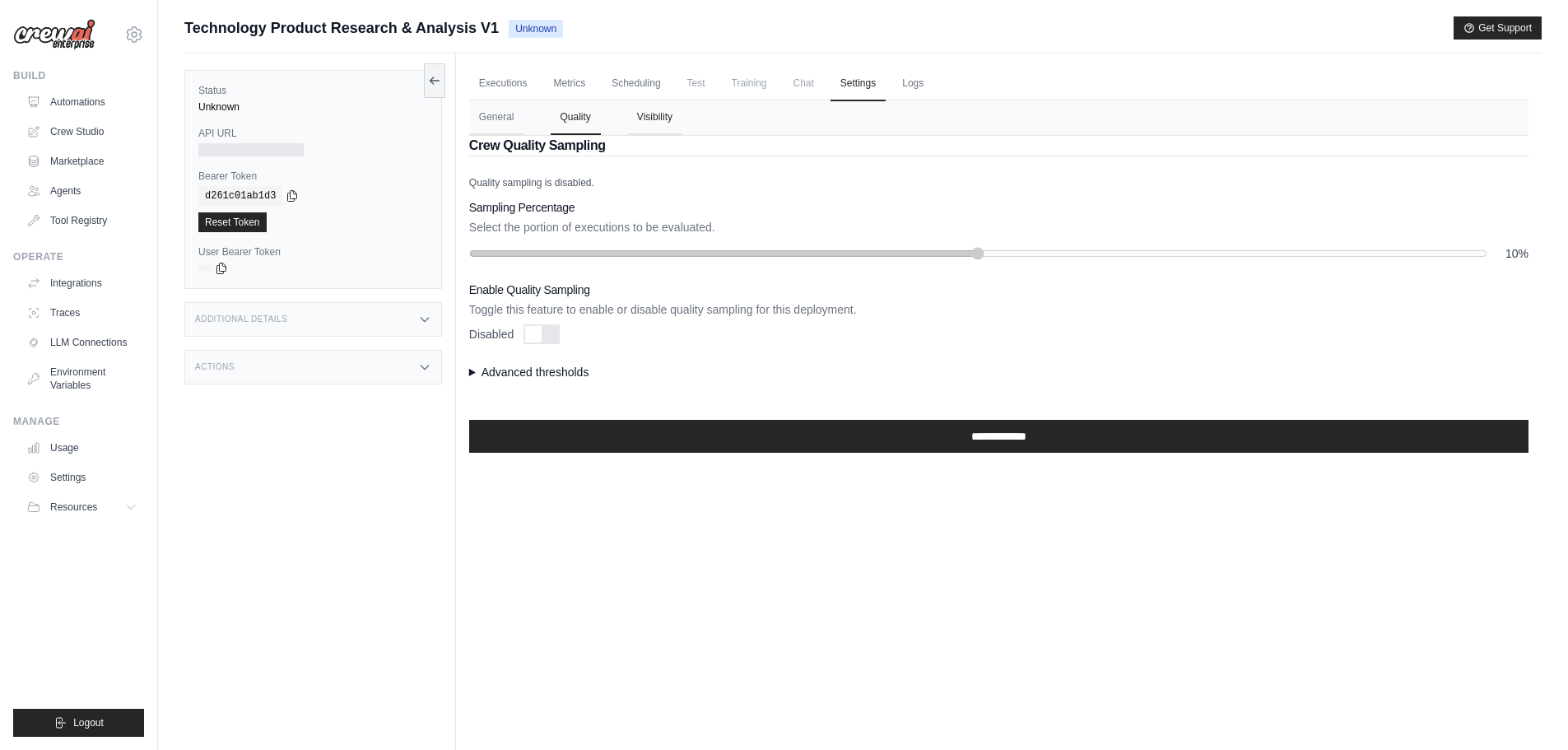
click at [677, 120] on button "Visibility" at bounding box center [655, 117] width 55 height 34
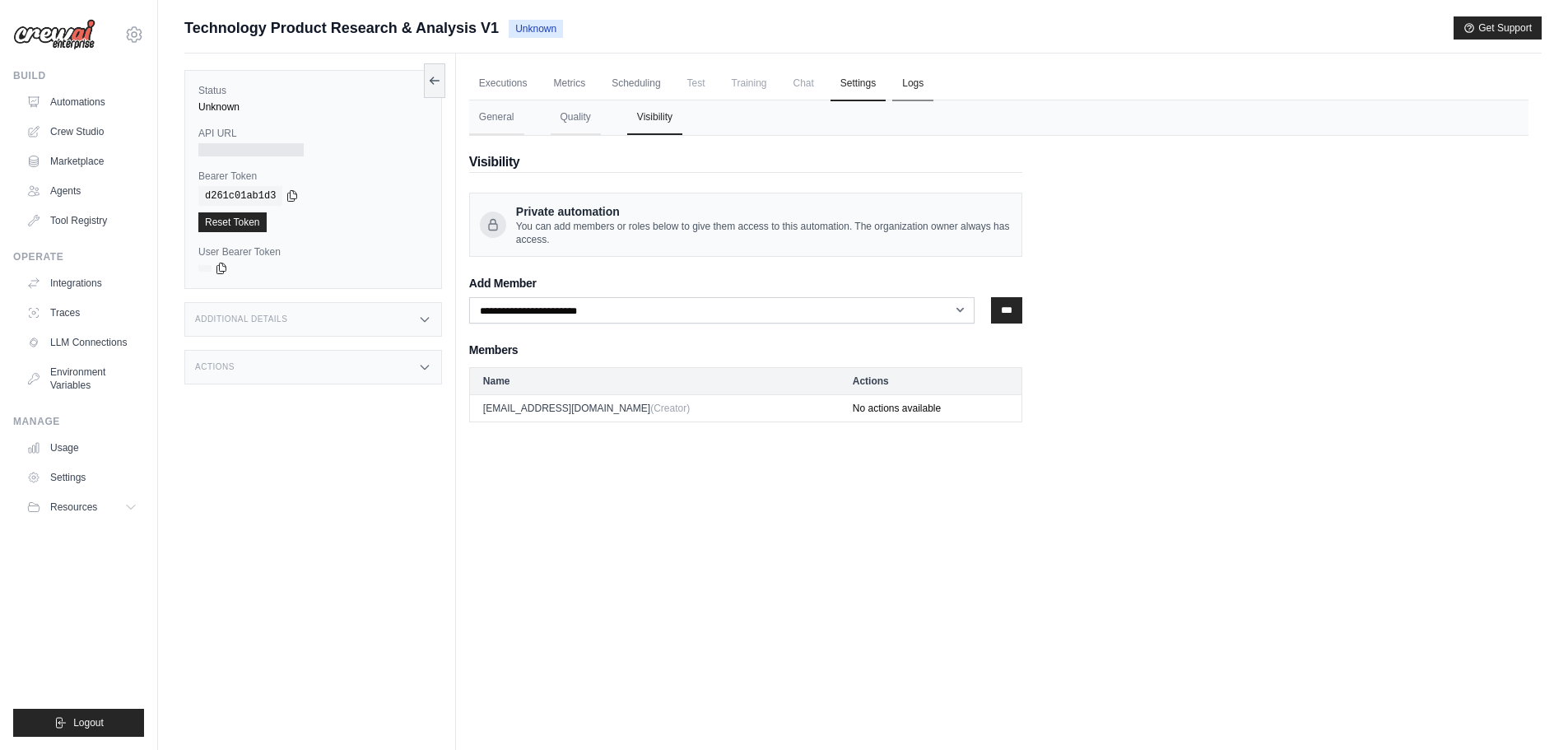
click at [910, 93] on link "Logs" at bounding box center [912, 84] width 41 height 34
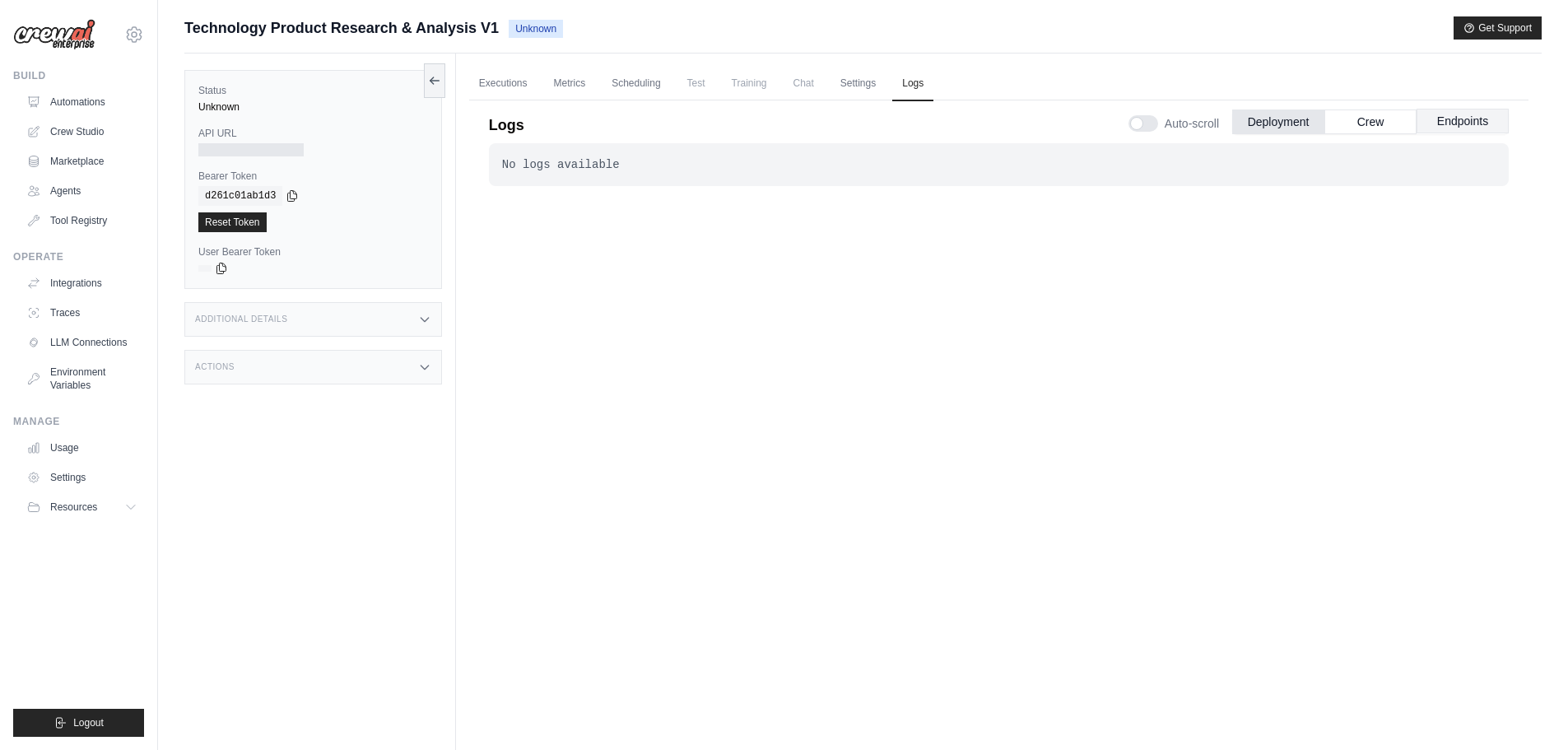
click at [1448, 112] on button "Endpoints" at bounding box center [1462, 121] width 92 height 25
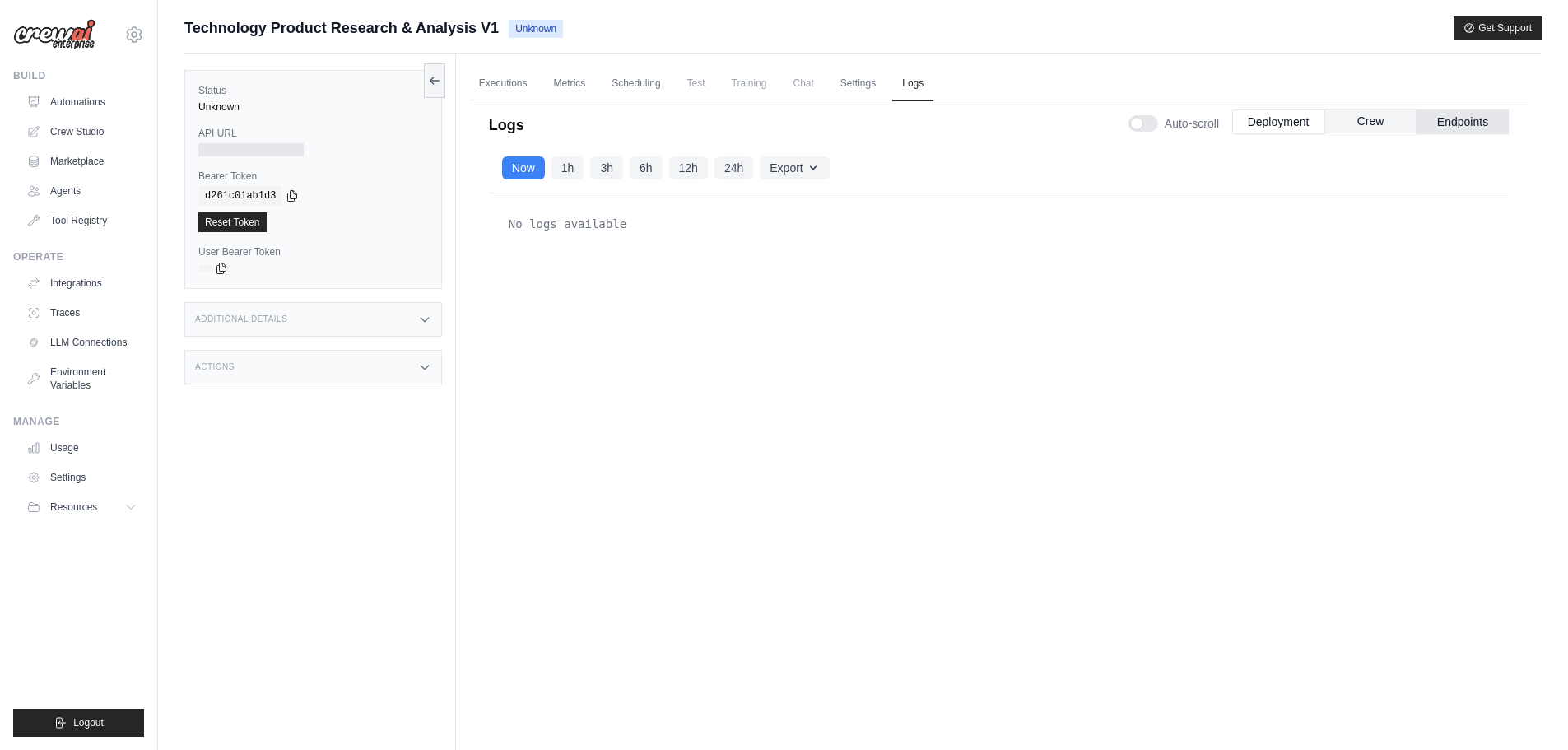
click at [1358, 120] on button "Crew" at bounding box center [1370, 121] width 92 height 25
click at [1265, 131] on button "Deployment" at bounding box center [1278, 121] width 92 height 25
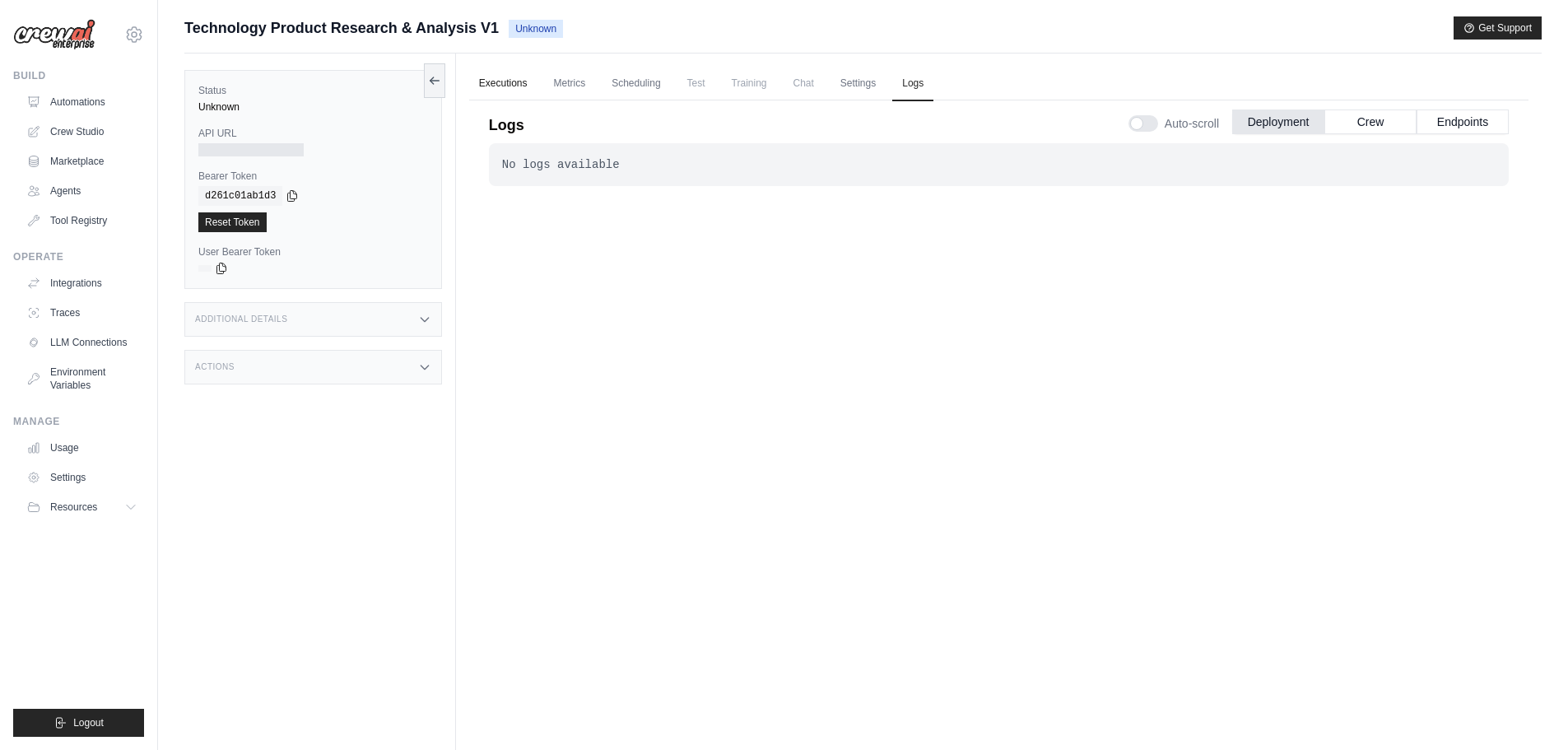
click at [500, 90] on link "Executions" at bounding box center [504, 84] width 69 height 34
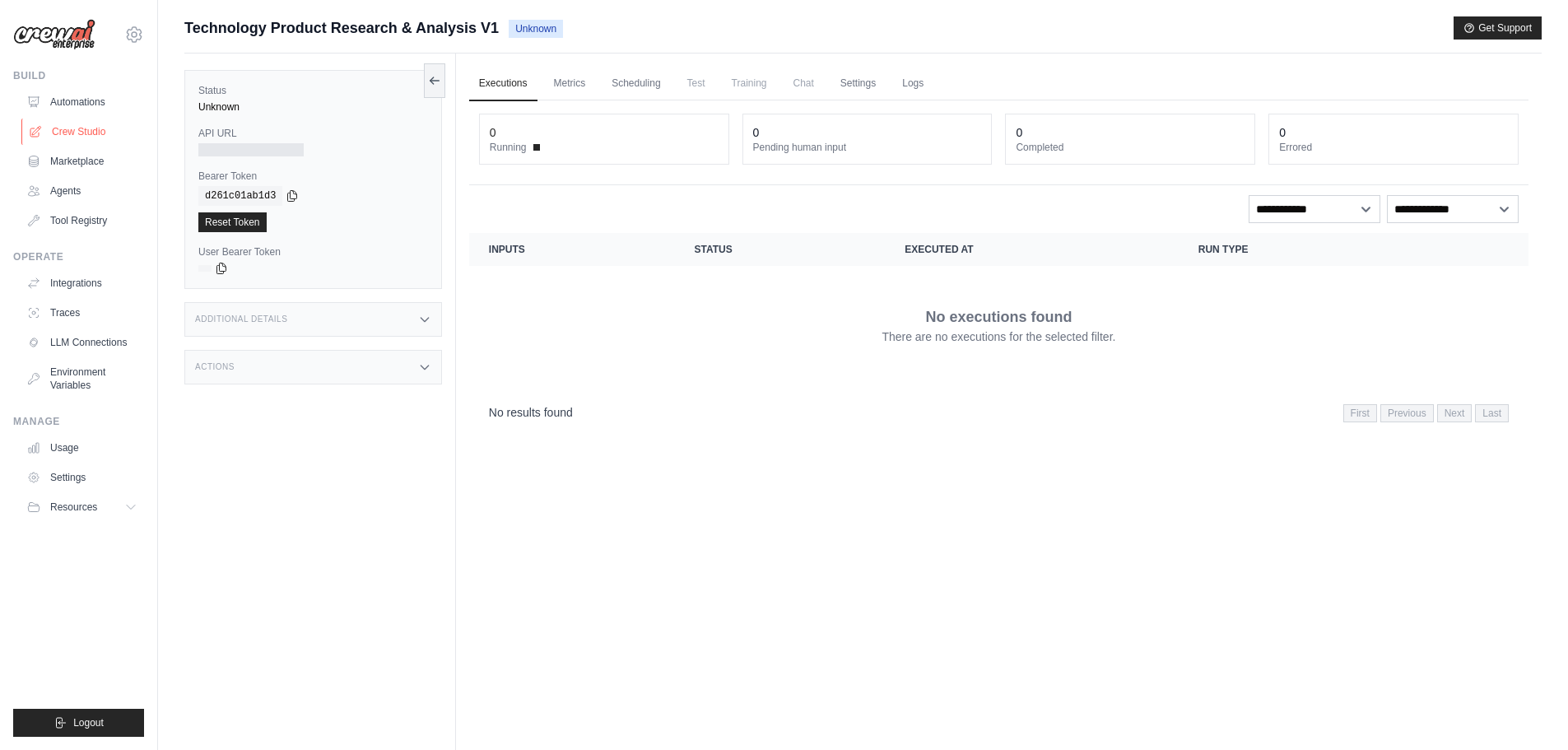
click at [58, 127] on link "Crew Studio" at bounding box center [83, 131] width 125 height 27
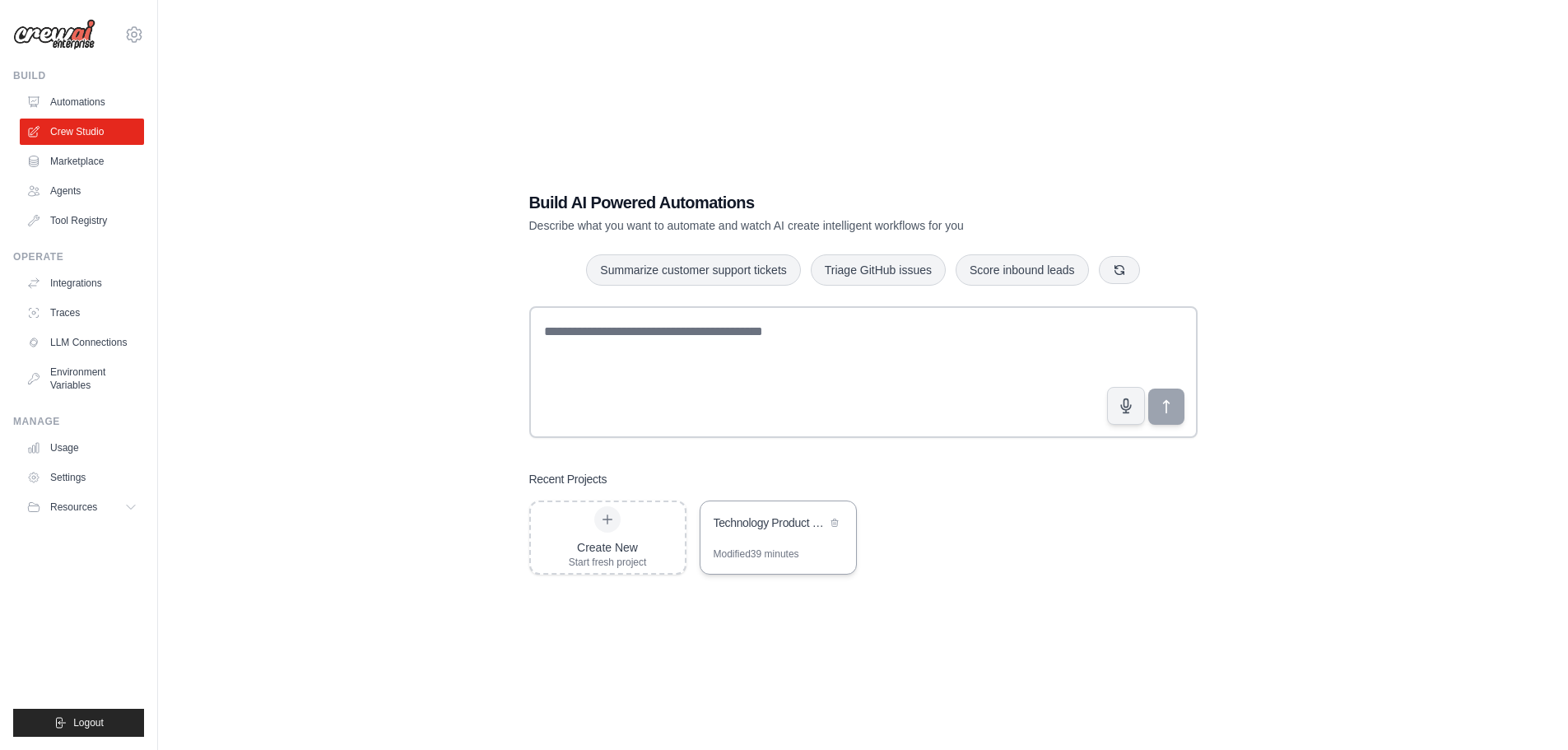
scroll to position [10, 0]
click at [769, 543] on div "Technology Product Research & Analysis" at bounding box center [778, 523] width 155 height 46
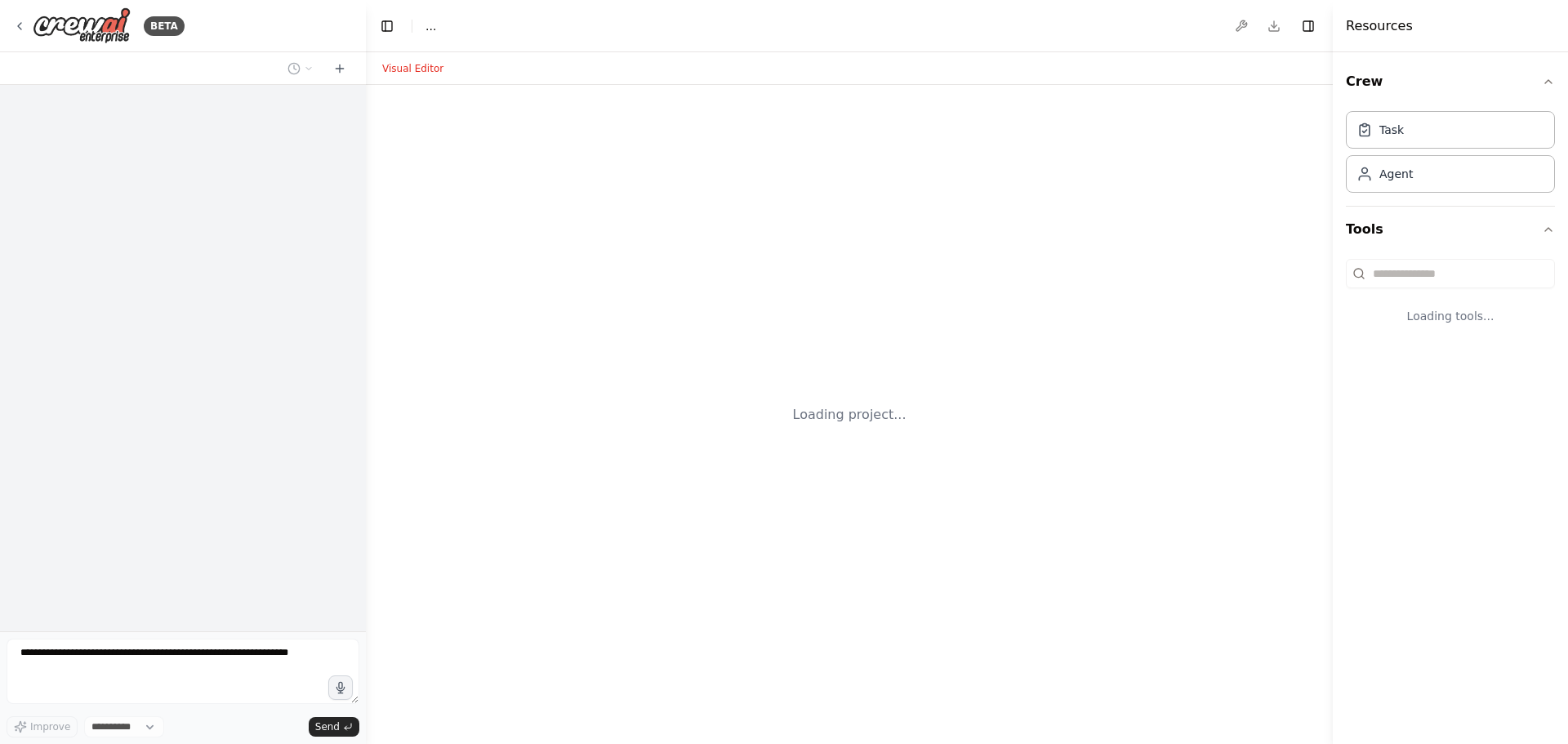
select select "****"
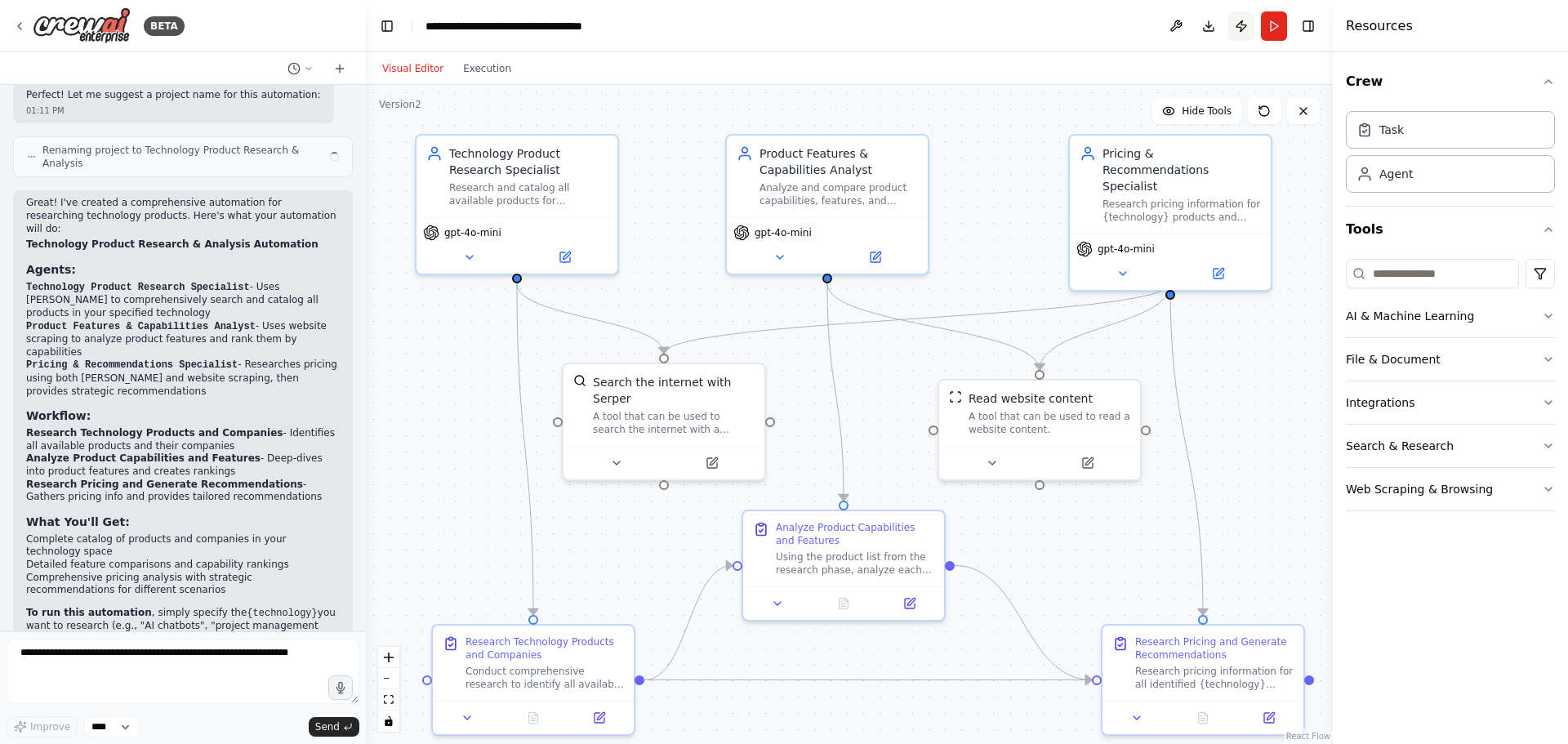
scroll to position [982, 0]
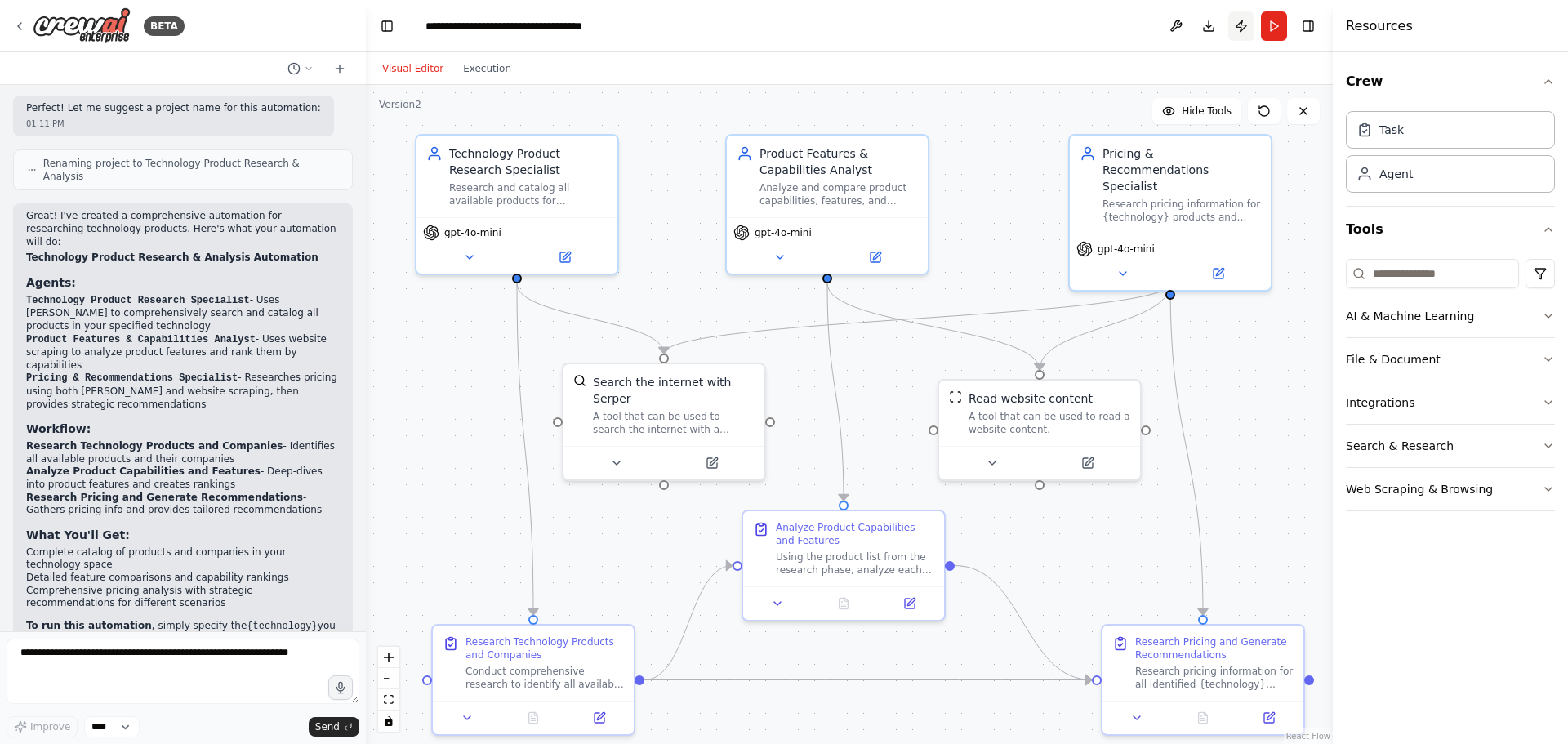
click at [1242, 28] on button "Publish" at bounding box center [1241, 25] width 26 height 29
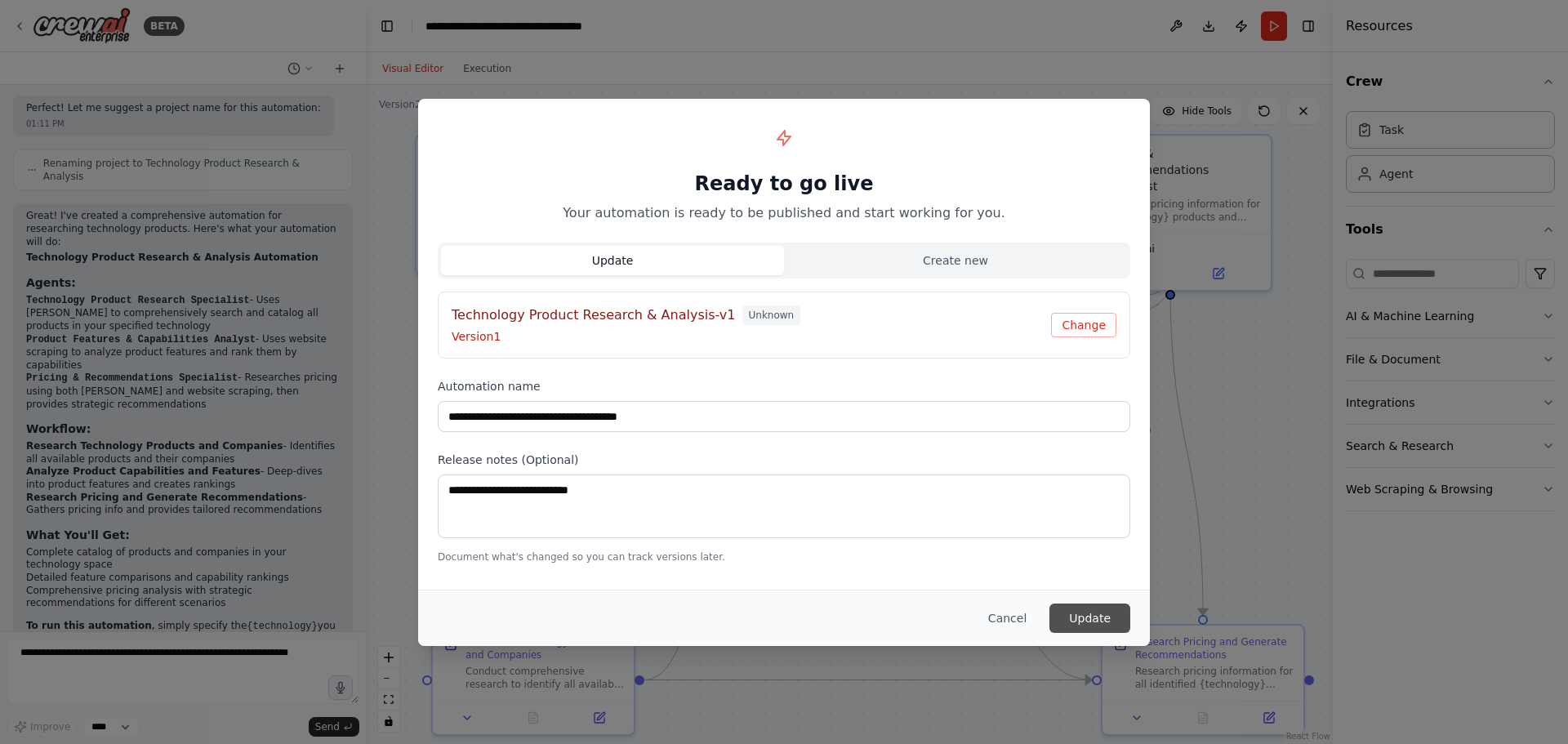
click at [1105, 625] on button "Update" at bounding box center [1090, 617] width 81 height 29
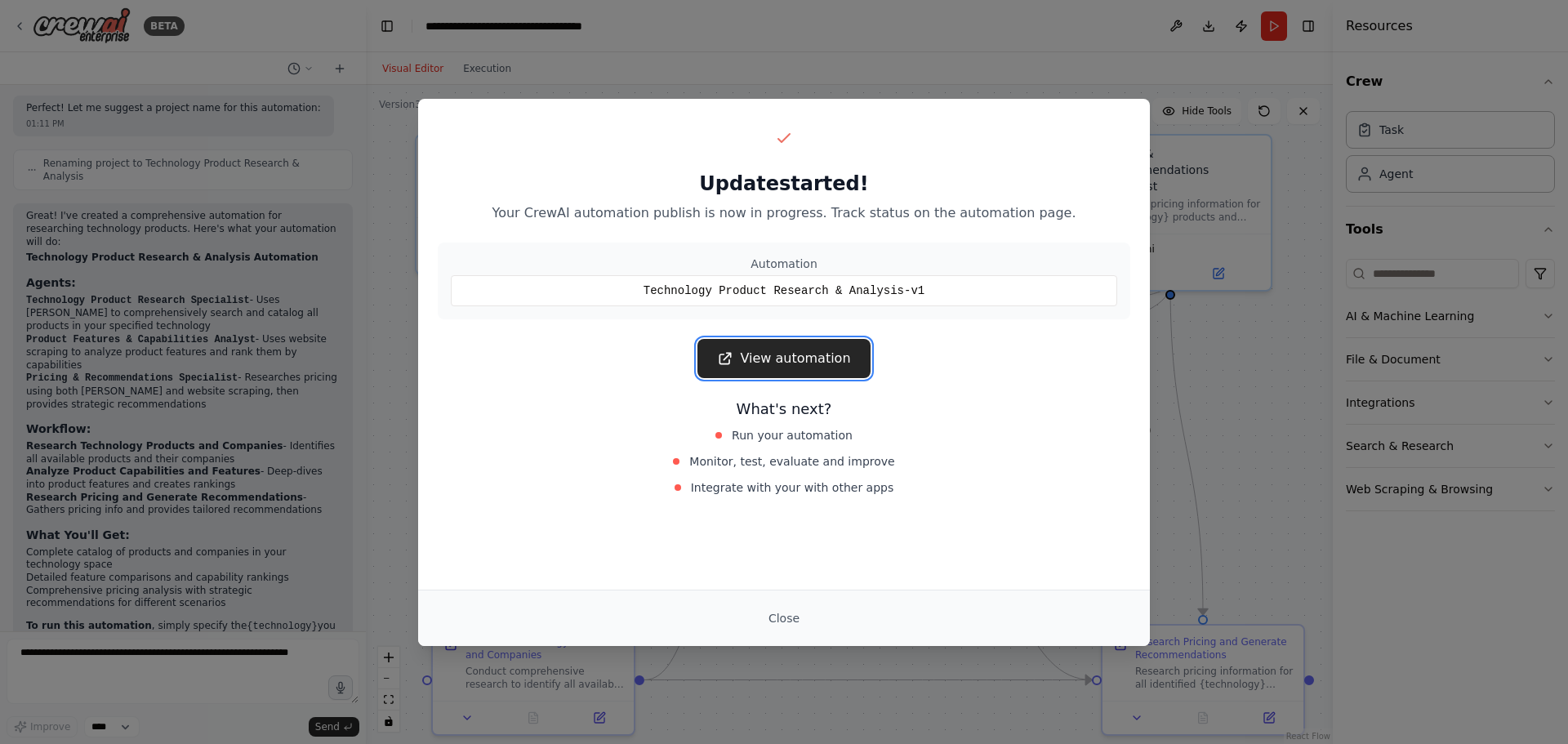
click at [790, 345] on link "View automation" at bounding box center [783, 358] width 172 height 39
click at [787, 619] on button "Close" at bounding box center [784, 617] width 58 height 29
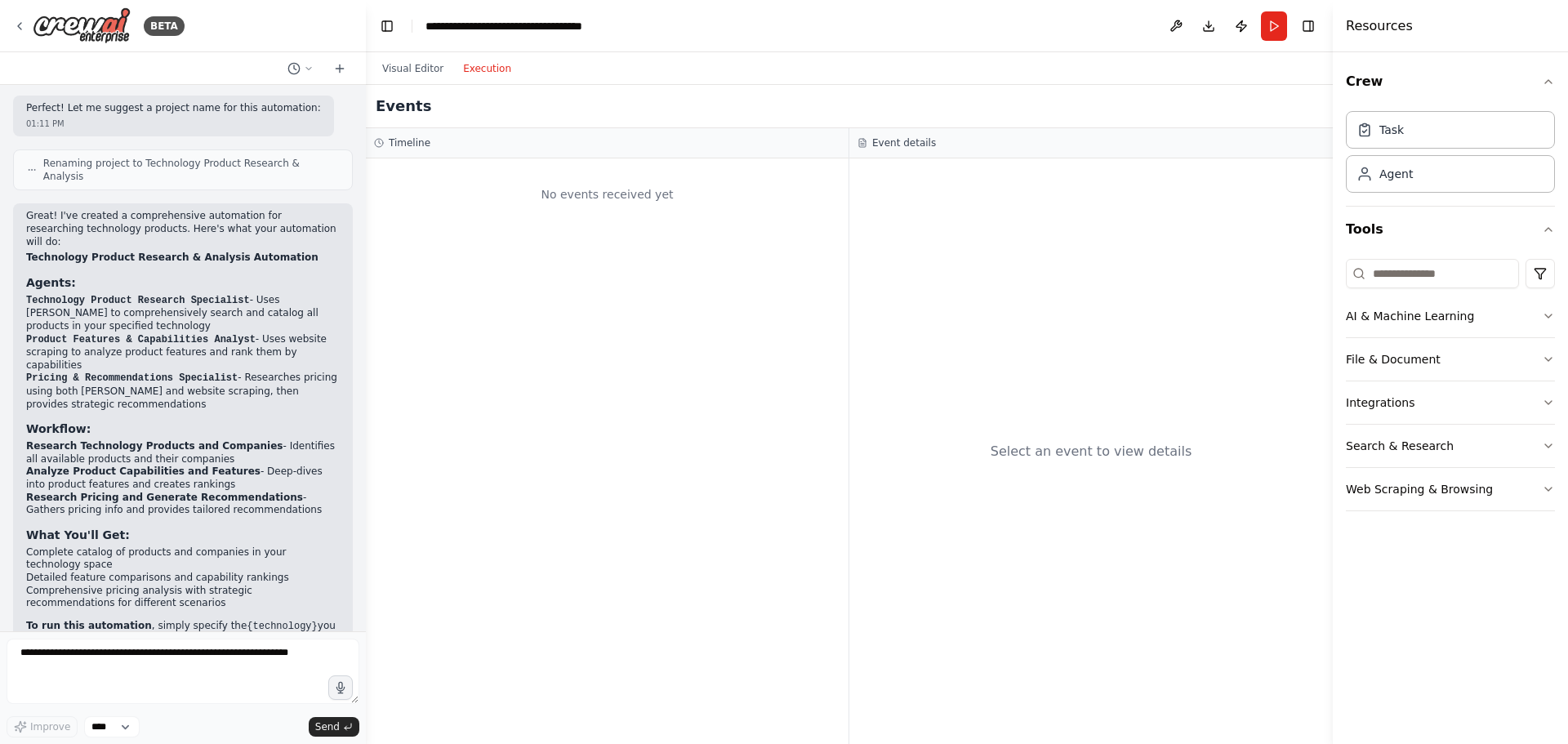
click at [484, 71] on button "Execution" at bounding box center [487, 68] width 68 height 20
click at [429, 70] on button "Visual Editor" at bounding box center [413, 68] width 81 height 20
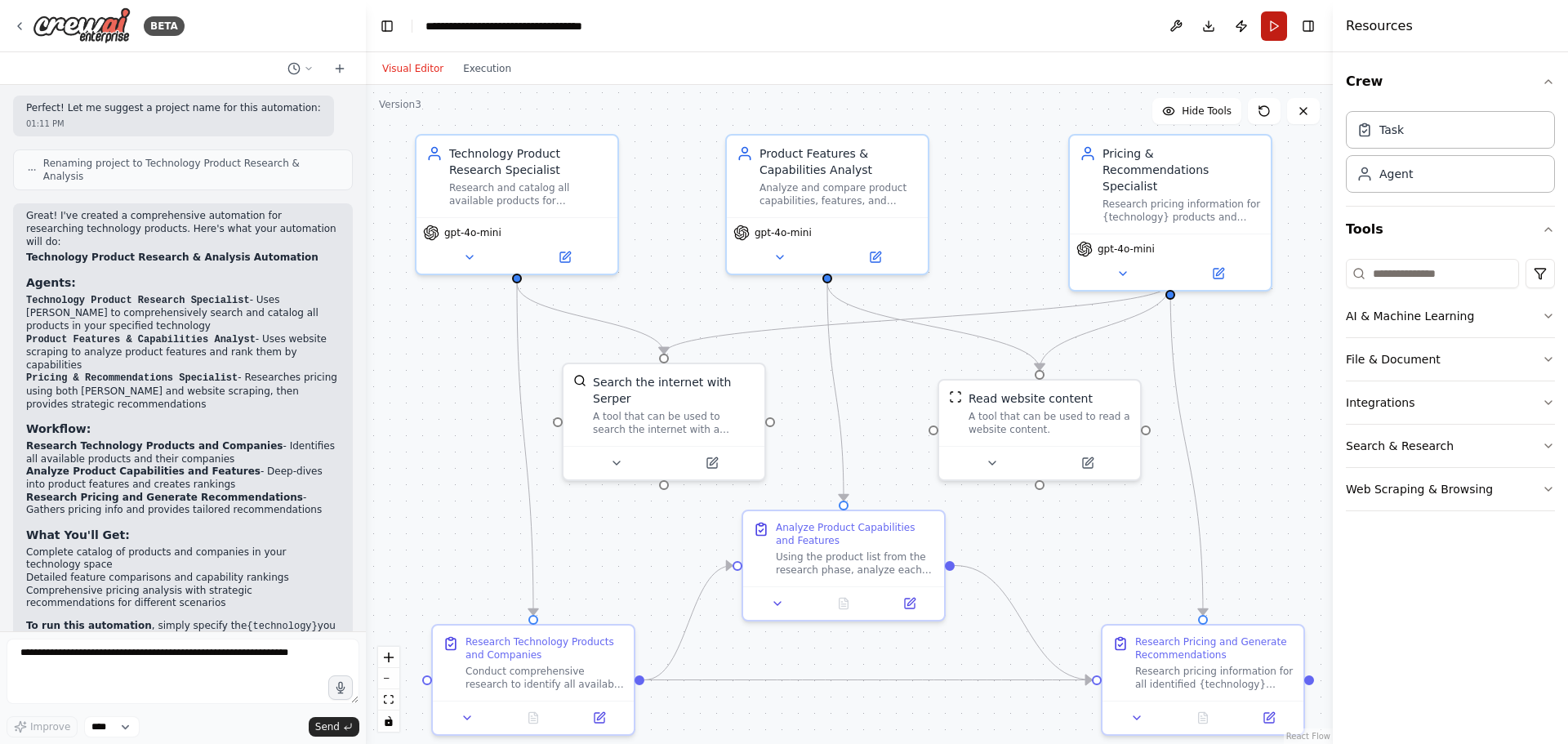
click at [1272, 27] on button "Run" at bounding box center [1274, 25] width 26 height 29
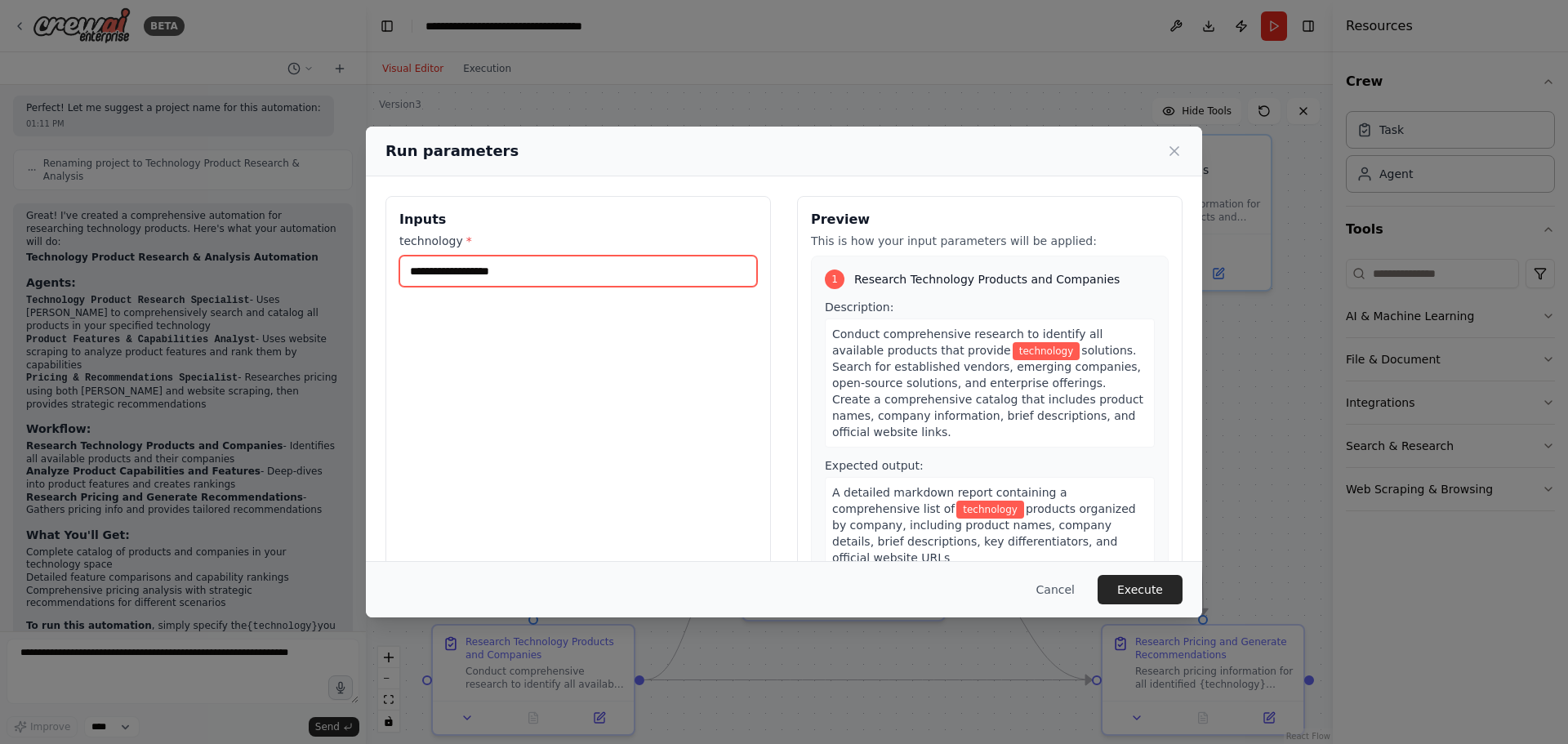
click at [658, 273] on input "technology *" at bounding box center [578, 271] width 358 height 31
type input "**********"
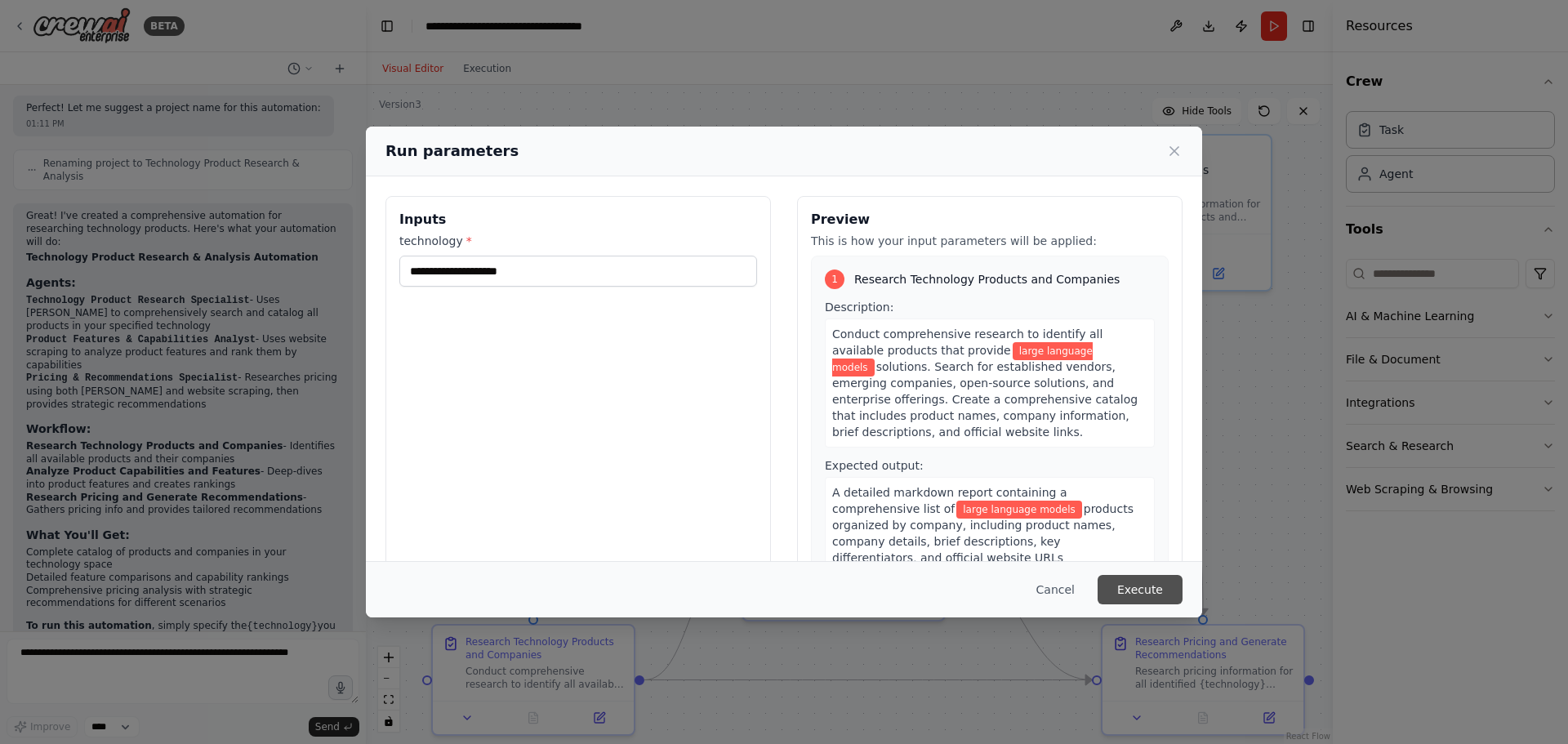
click at [1147, 583] on button "Execute" at bounding box center [1140, 589] width 85 height 29
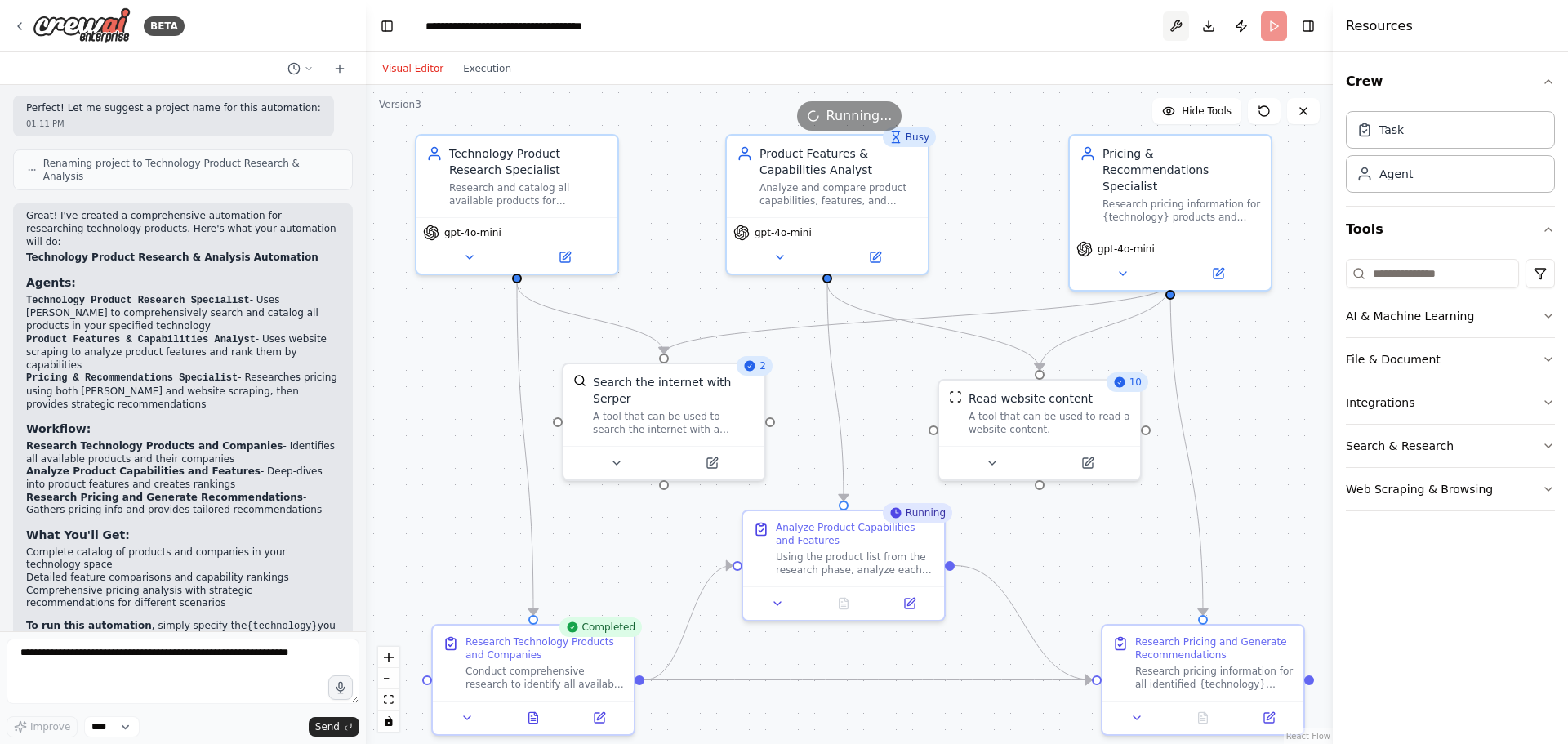
click at [1172, 33] on button at bounding box center [1176, 25] width 26 height 29
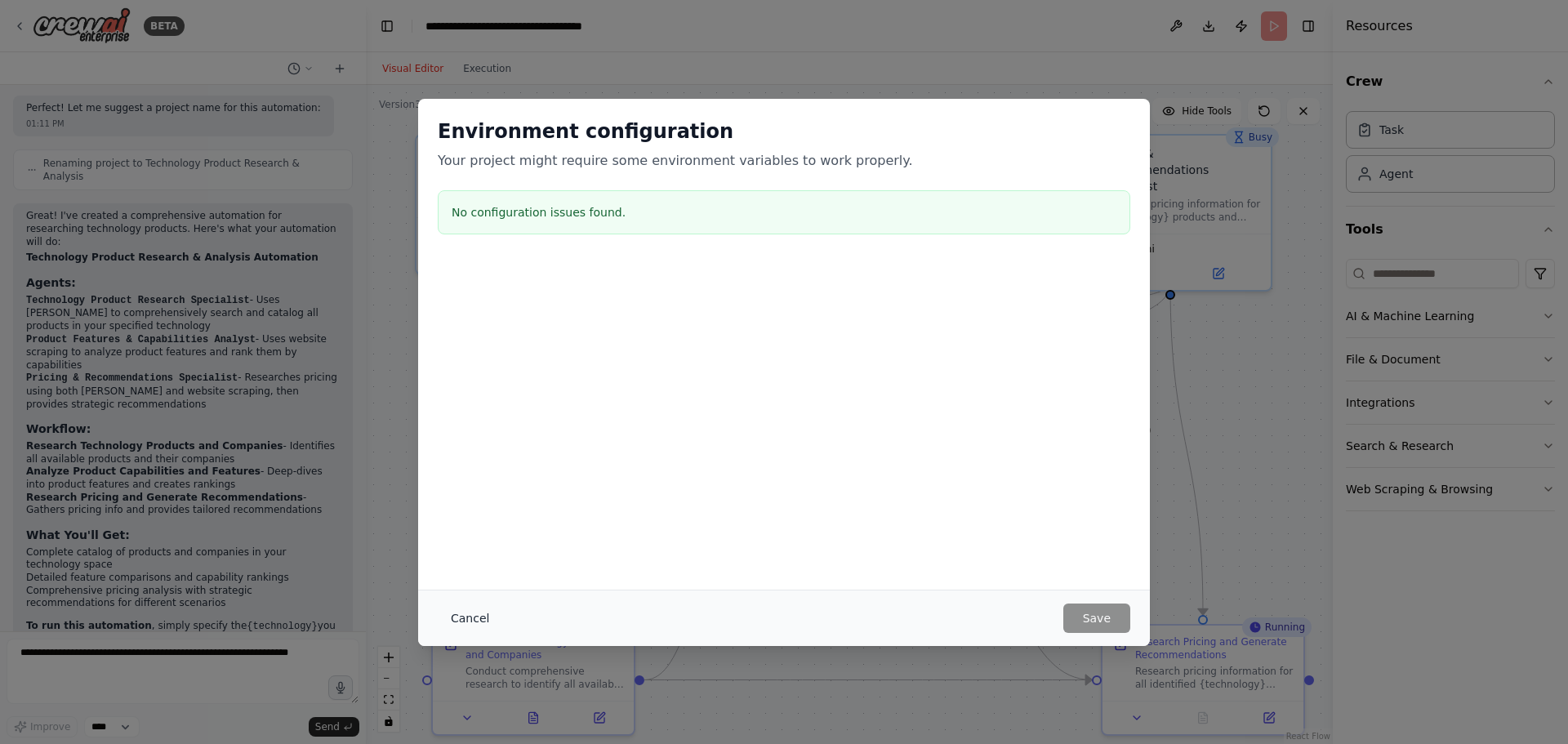
click at [467, 609] on button "Cancel" at bounding box center [469, 617] width 64 height 29
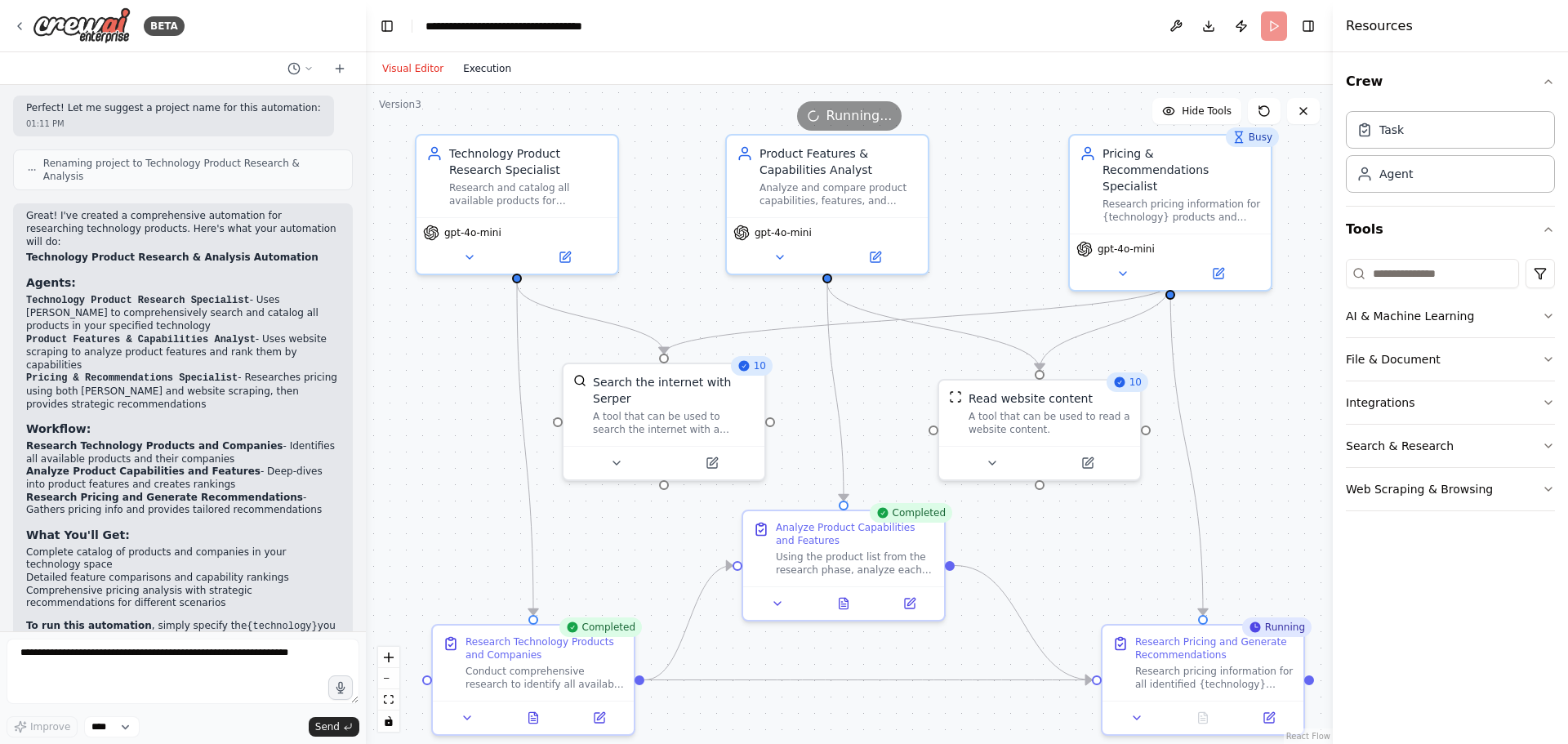
click at [490, 72] on button "Execution" at bounding box center [487, 68] width 68 height 20
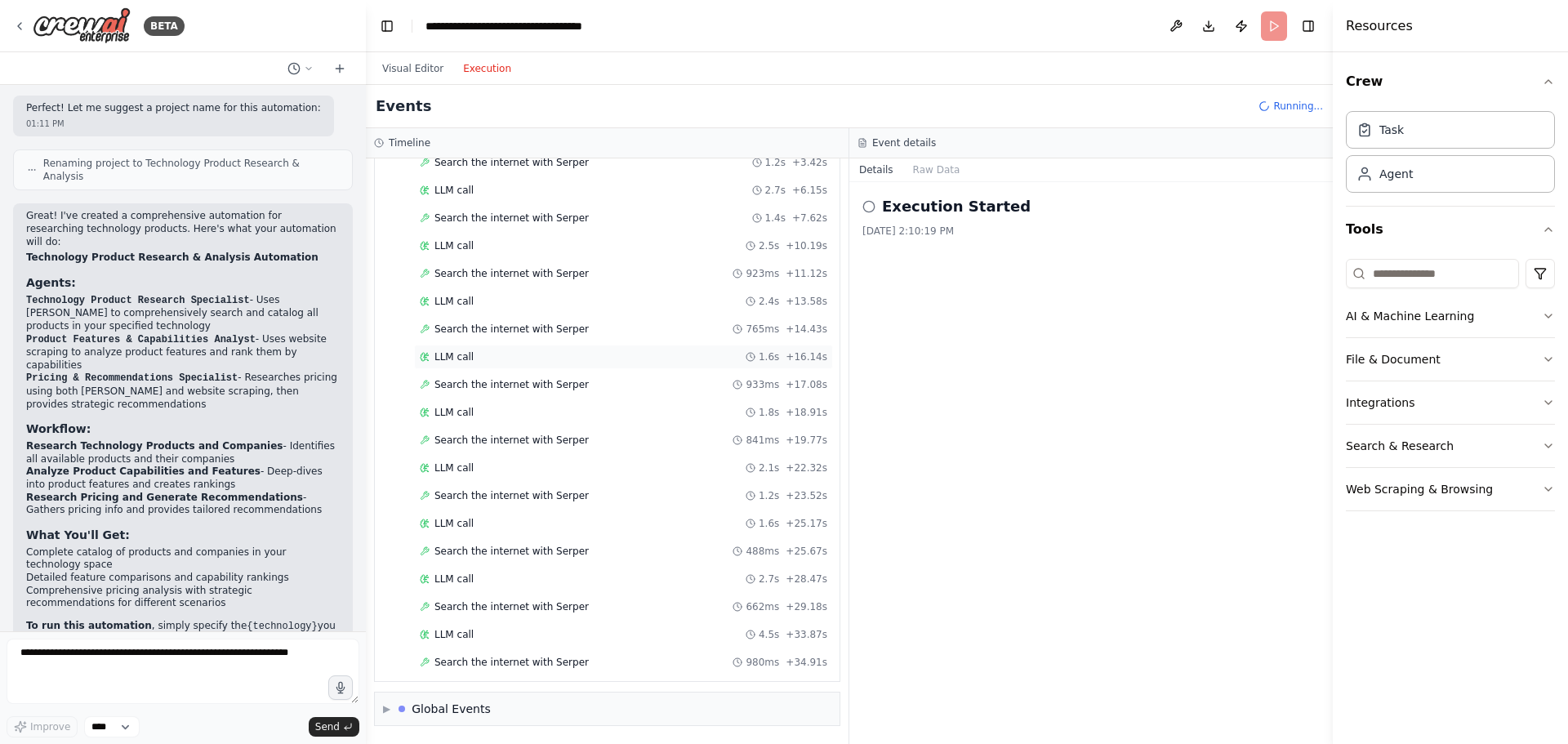
scroll to position [1197, 0]
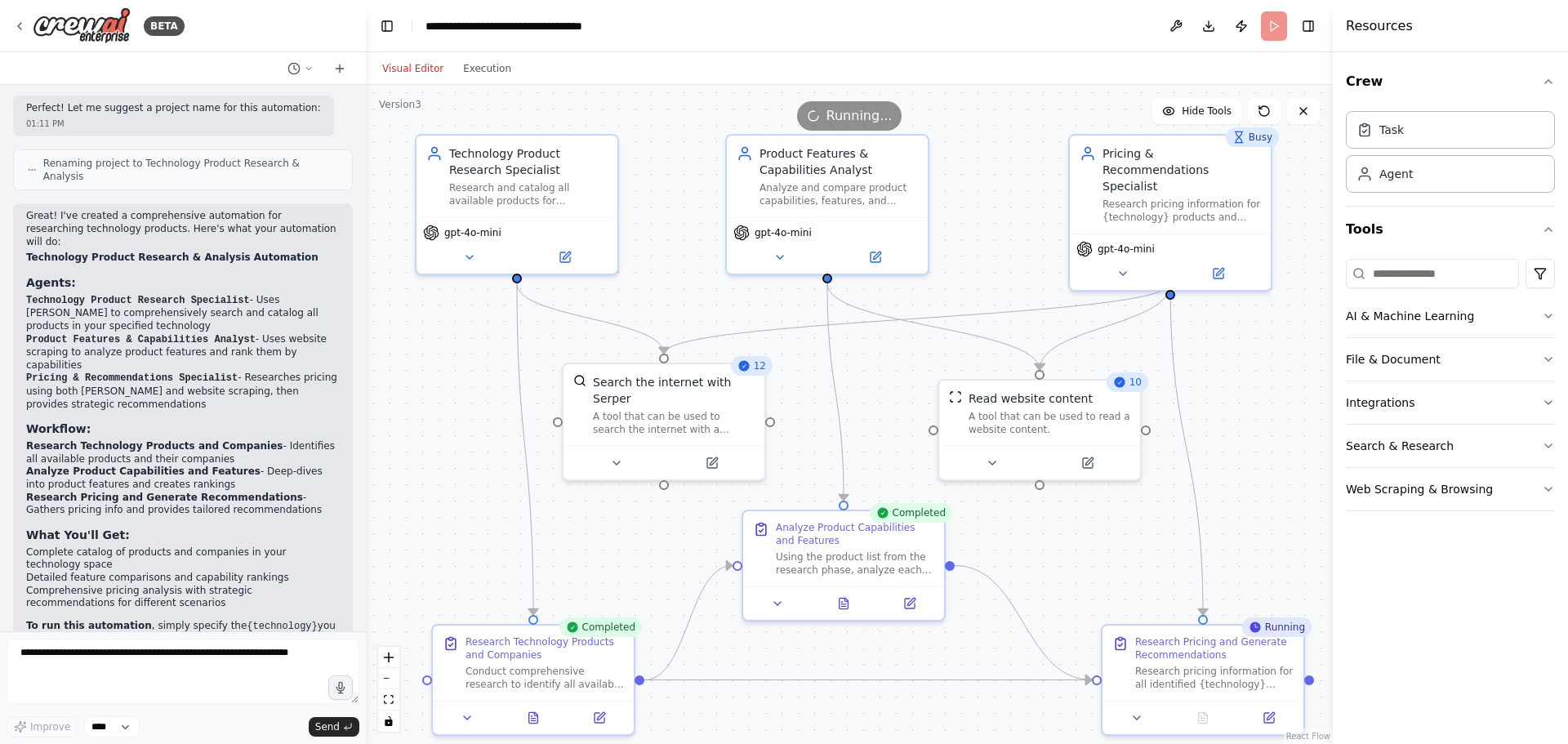
click at [424, 76] on button "Visual Editor" at bounding box center [413, 68] width 81 height 20
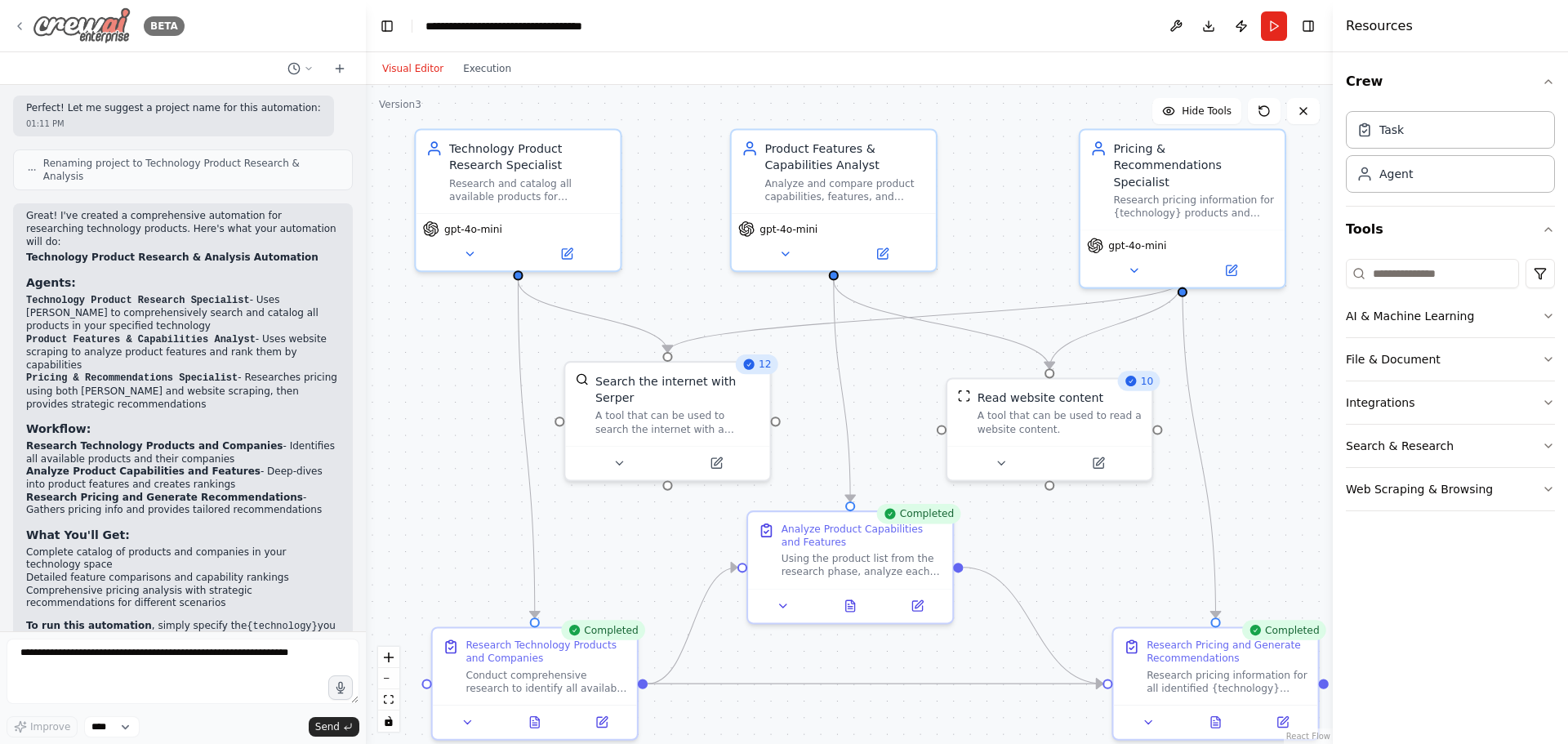
click at [15, 27] on icon at bounding box center [20, 26] width 13 height 13
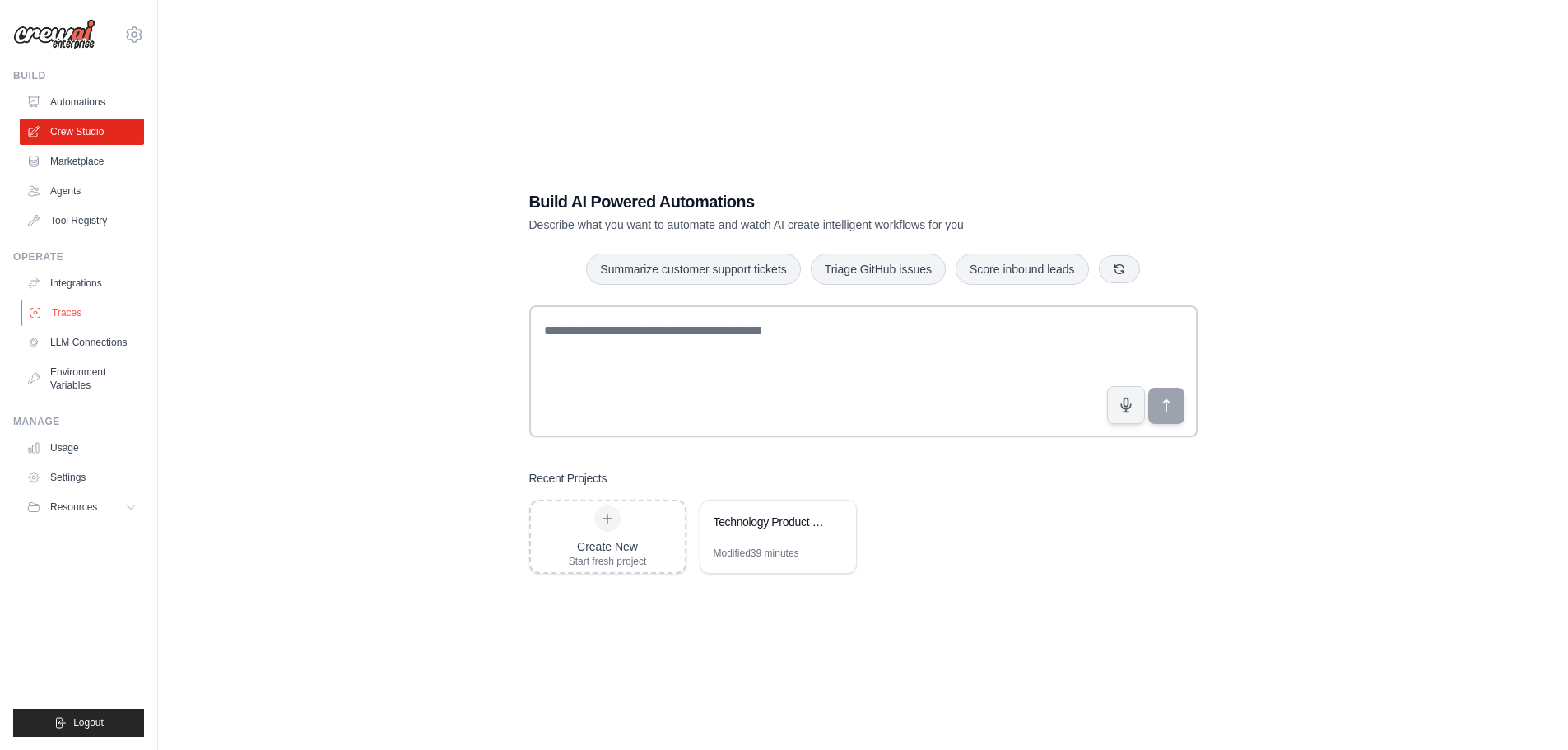
click at [63, 312] on link "Traces" at bounding box center [83, 313] width 125 height 27
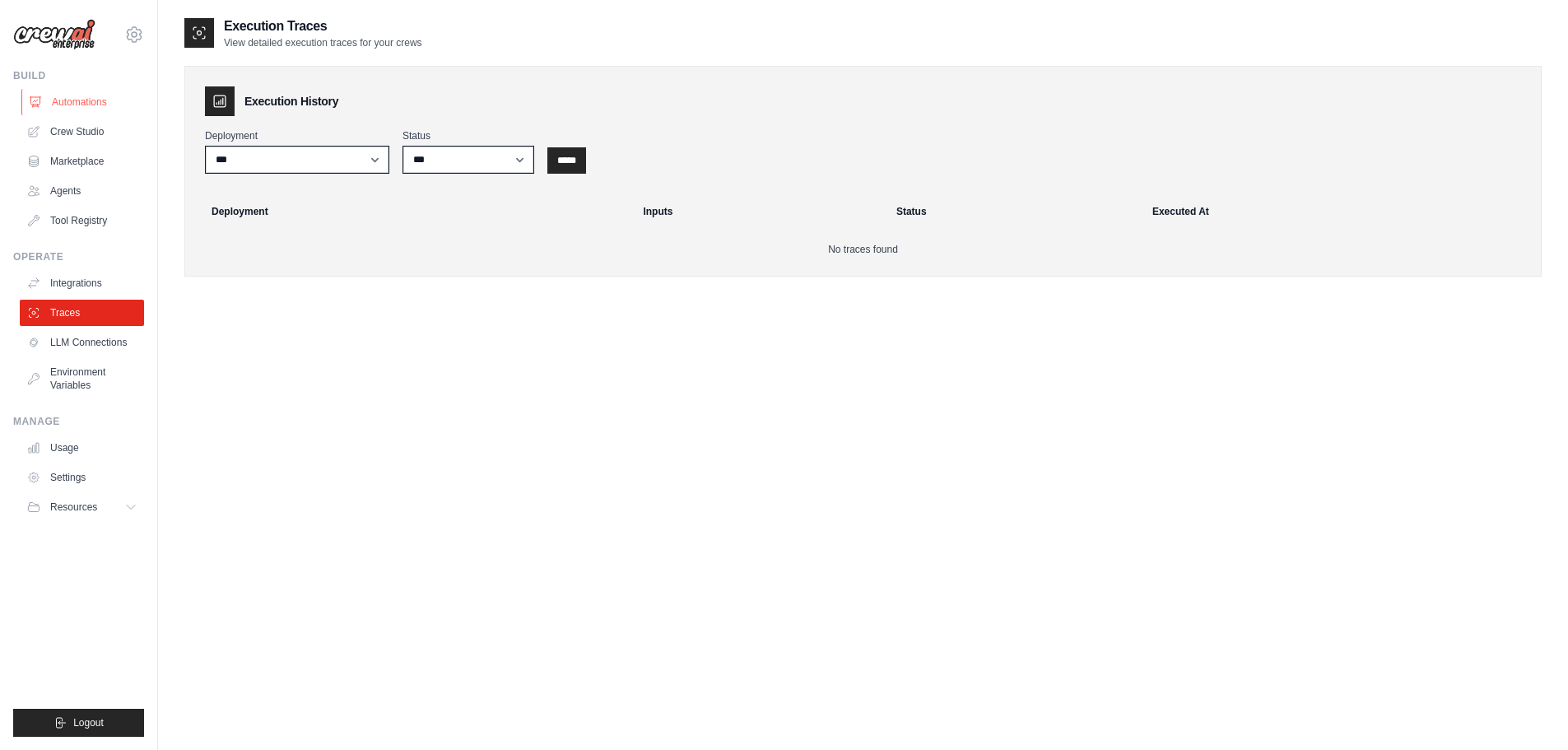
drag, startPoint x: 100, startPoint y: 106, endPoint x: 85, endPoint y: 106, distance: 15.0
click at [85, 106] on link "Automations" at bounding box center [83, 102] width 125 height 27
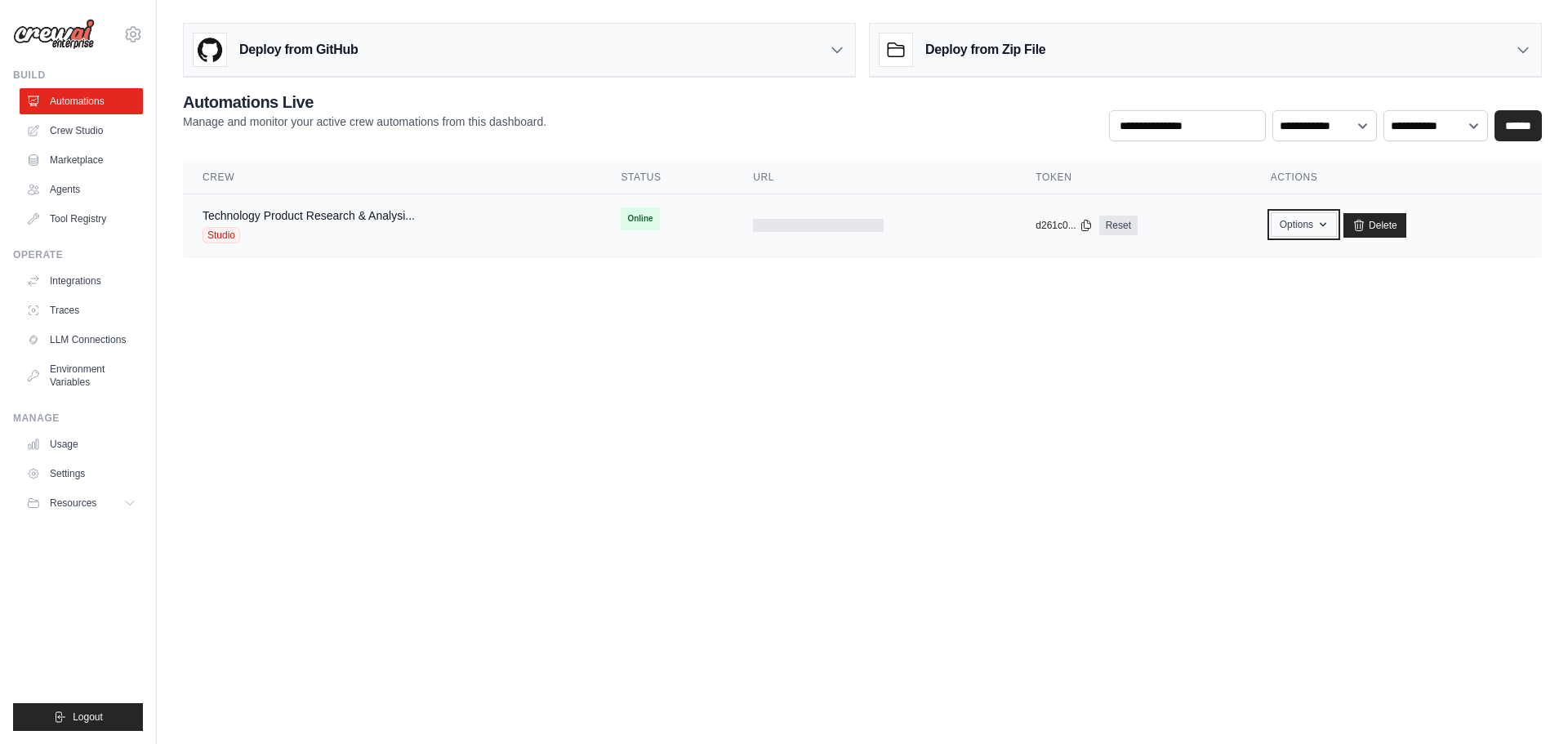
click at [1311, 221] on button "Options" at bounding box center [1304, 225] width 66 height 25
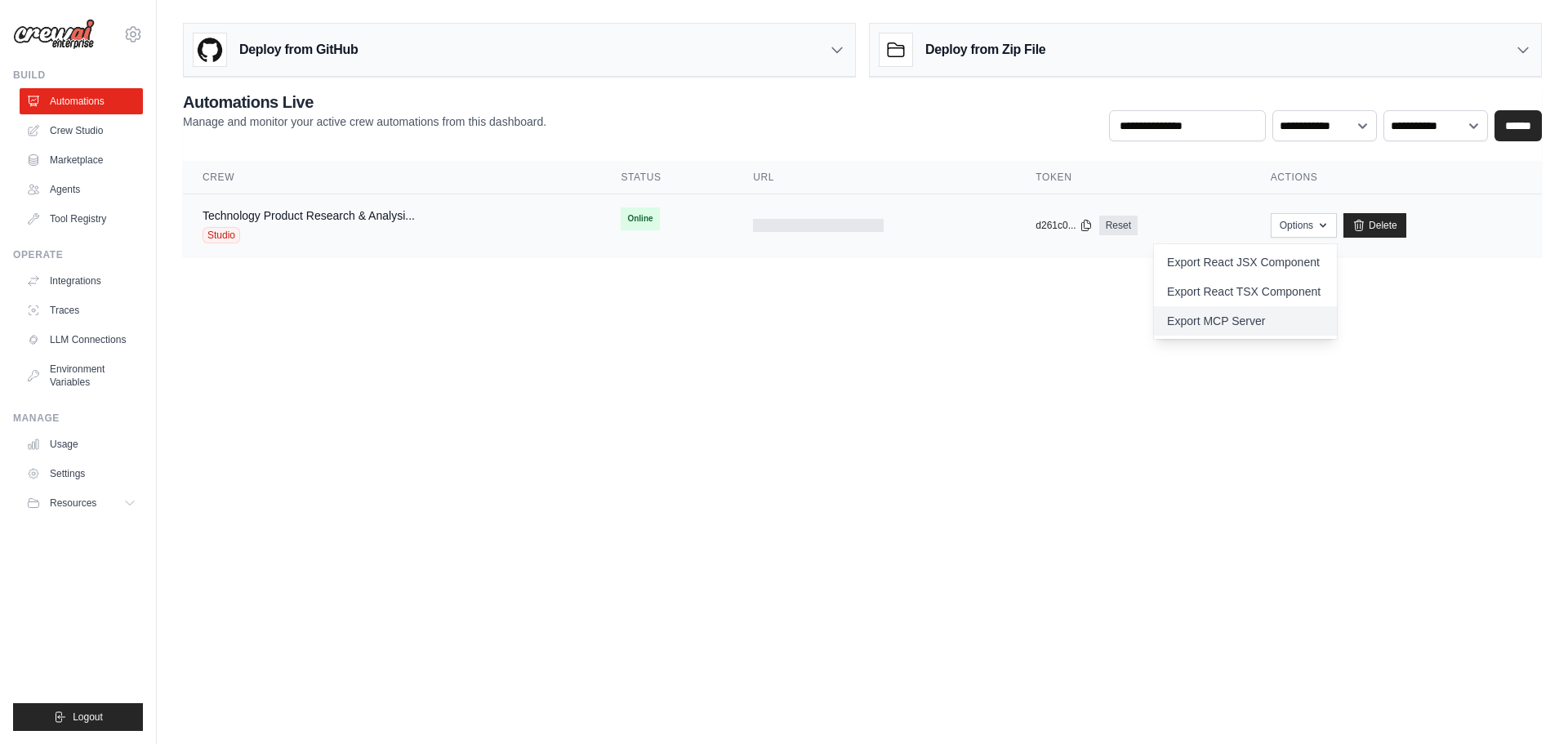
click at [1209, 327] on link "Export MCP Server" at bounding box center [1246, 320] width 183 height 29
click at [342, 229] on div "Studio" at bounding box center [308, 234] width 213 height 16
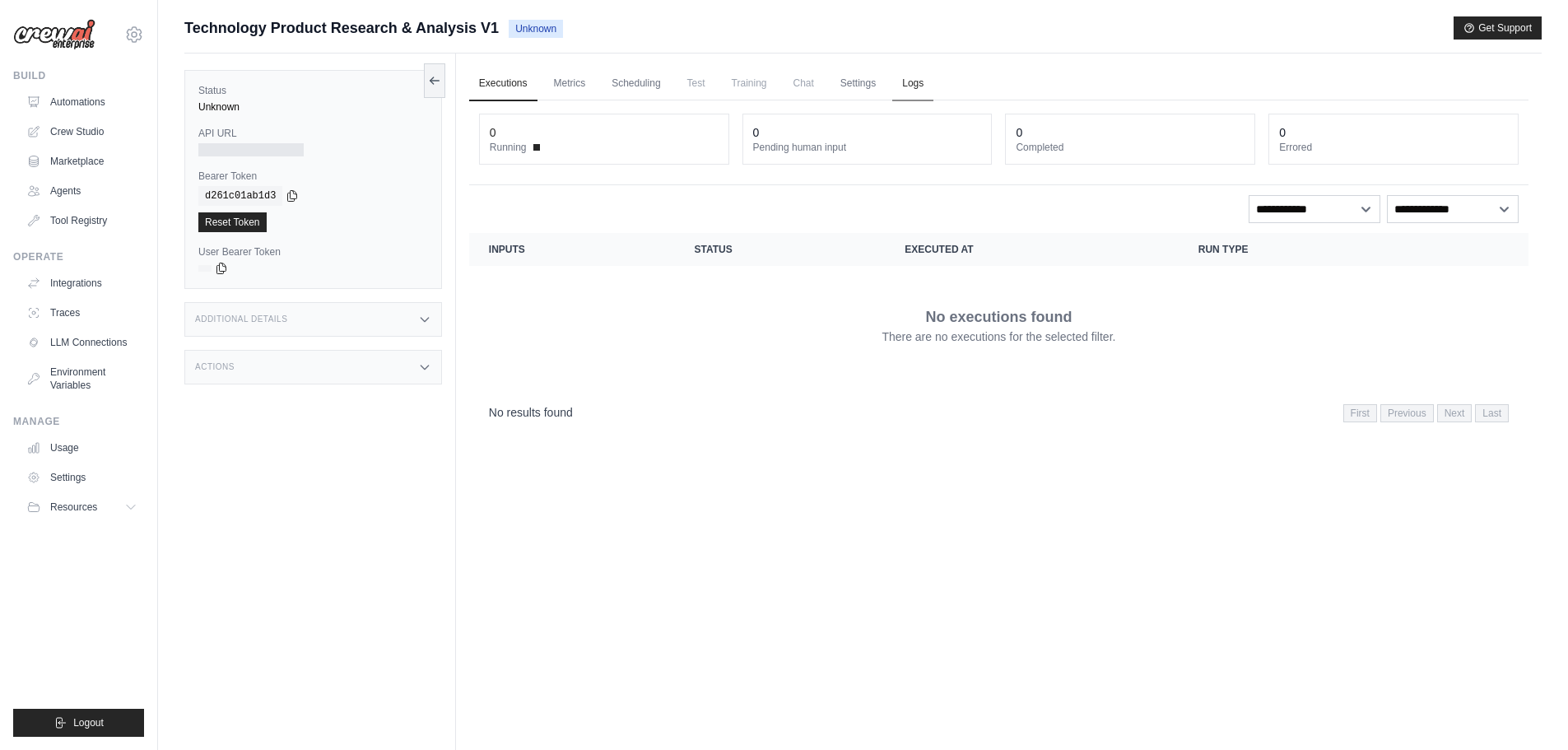
click at [919, 84] on link "Logs" at bounding box center [912, 84] width 41 height 34
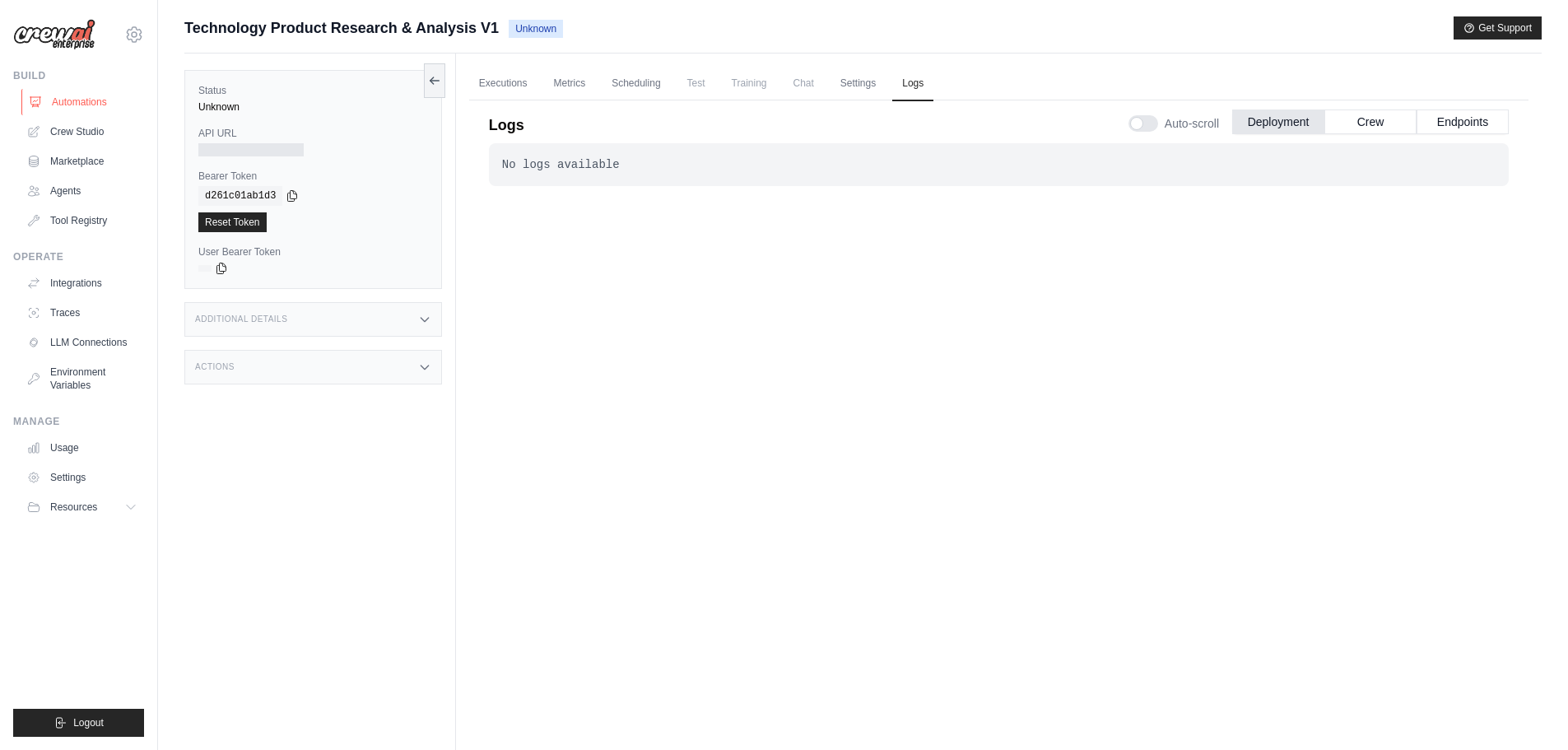
click at [49, 103] on link "Automations" at bounding box center [83, 102] width 125 height 27
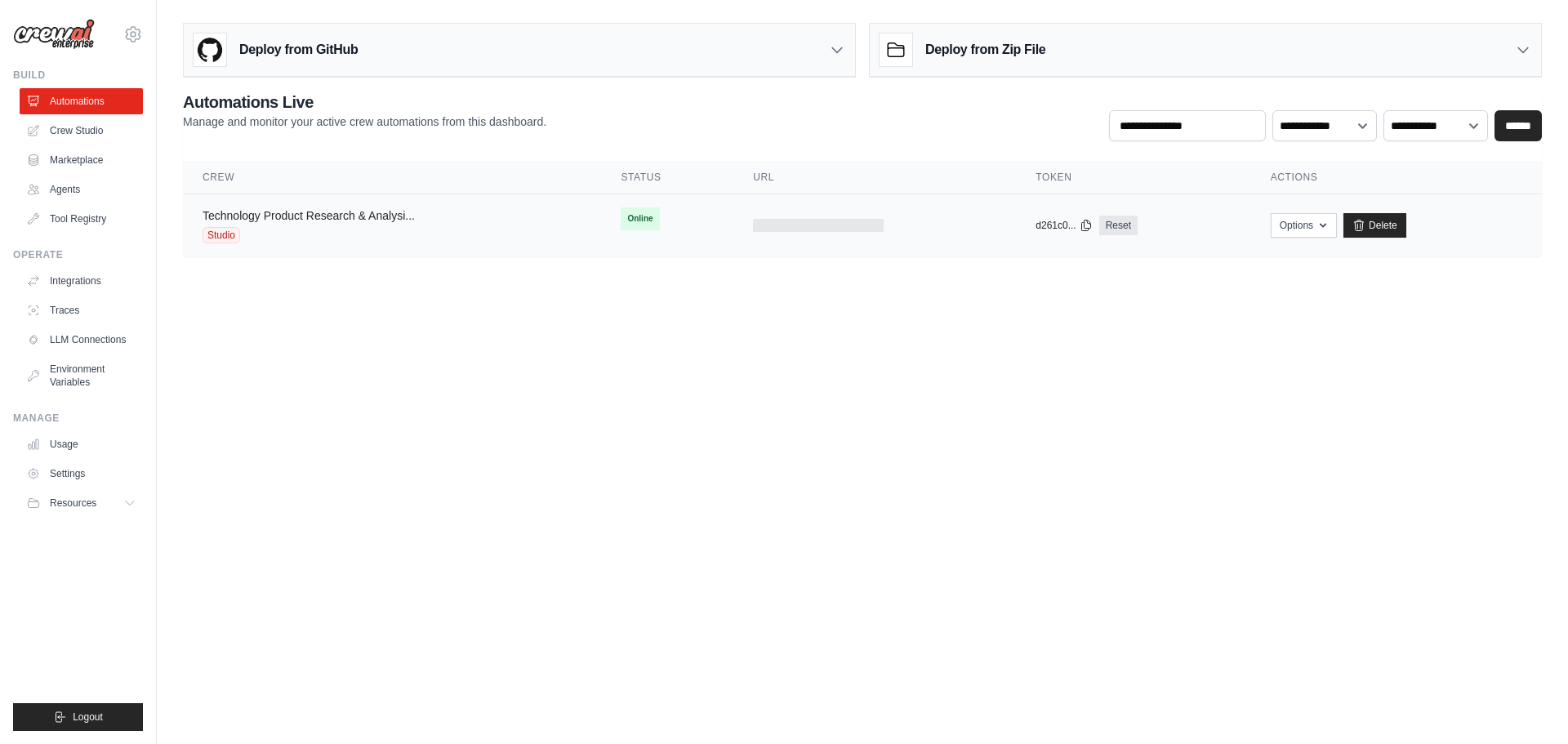
click at [354, 220] on link "Technology Product Research & Analysi..." at bounding box center [308, 215] width 213 height 13
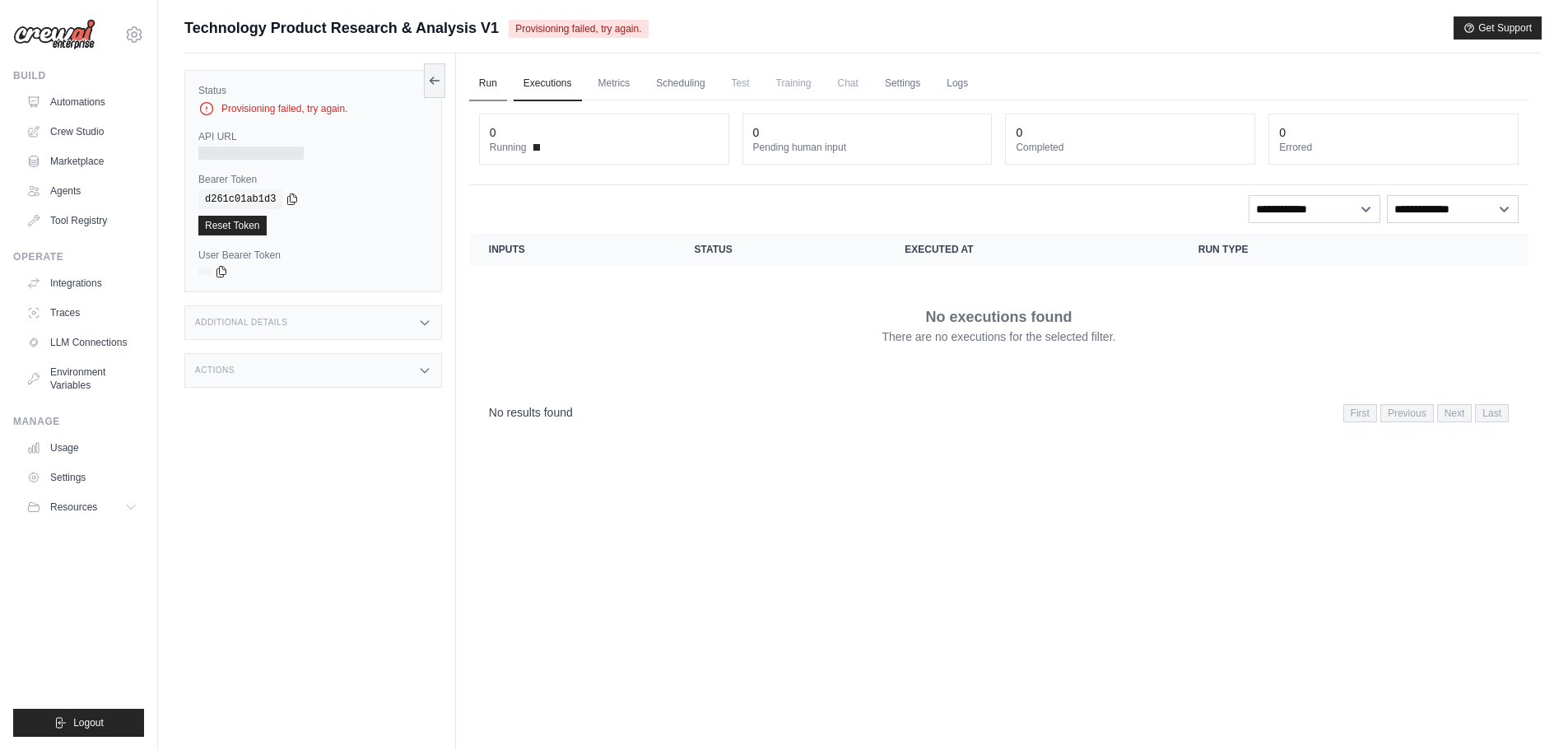
click at [484, 87] on link "Run" at bounding box center [488, 84] width 38 height 34
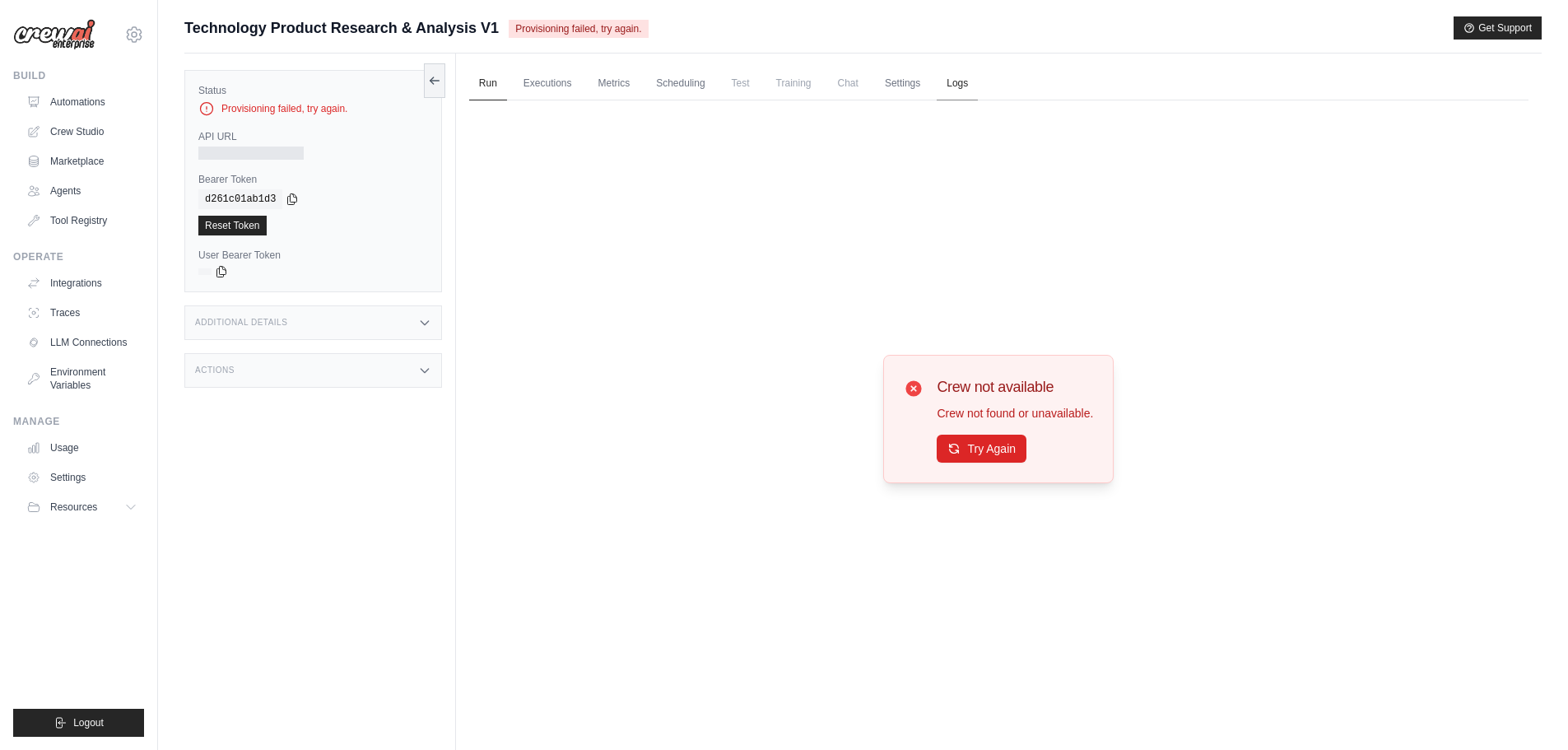
click at [952, 82] on link "Logs" at bounding box center [957, 84] width 41 height 34
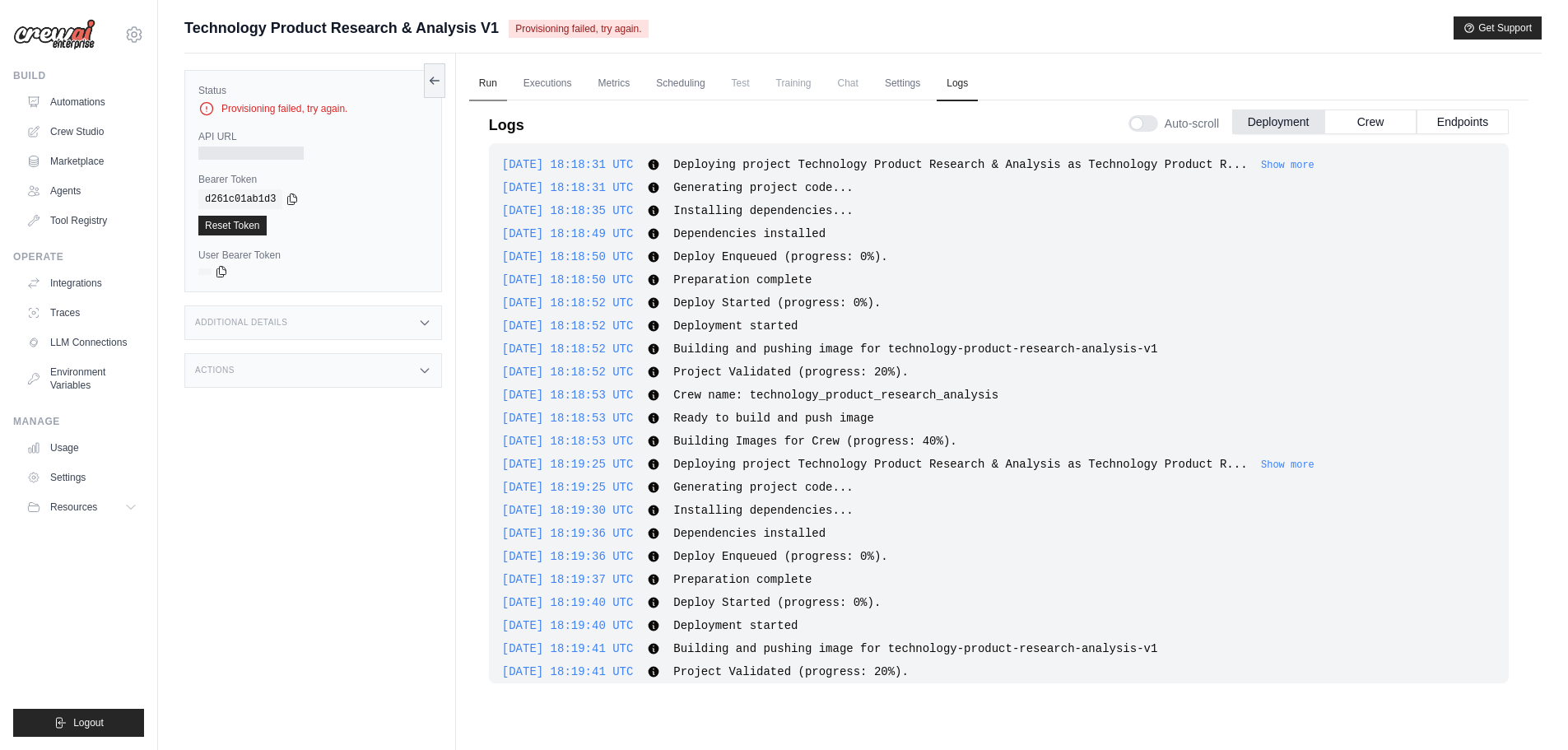
click at [483, 84] on link "Run" at bounding box center [488, 84] width 38 height 34
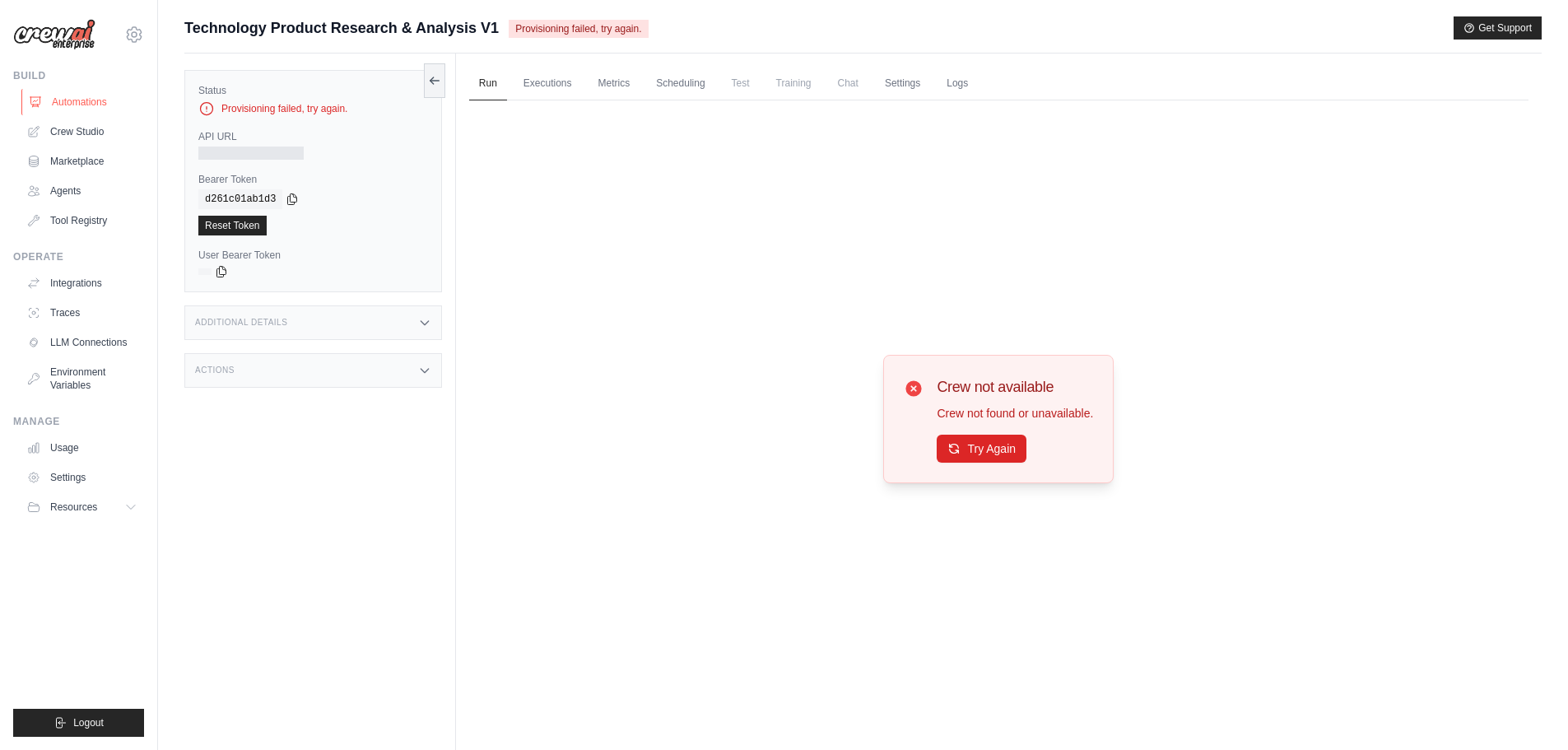
click at [104, 105] on link "Automations" at bounding box center [83, 102] width 125 height 27
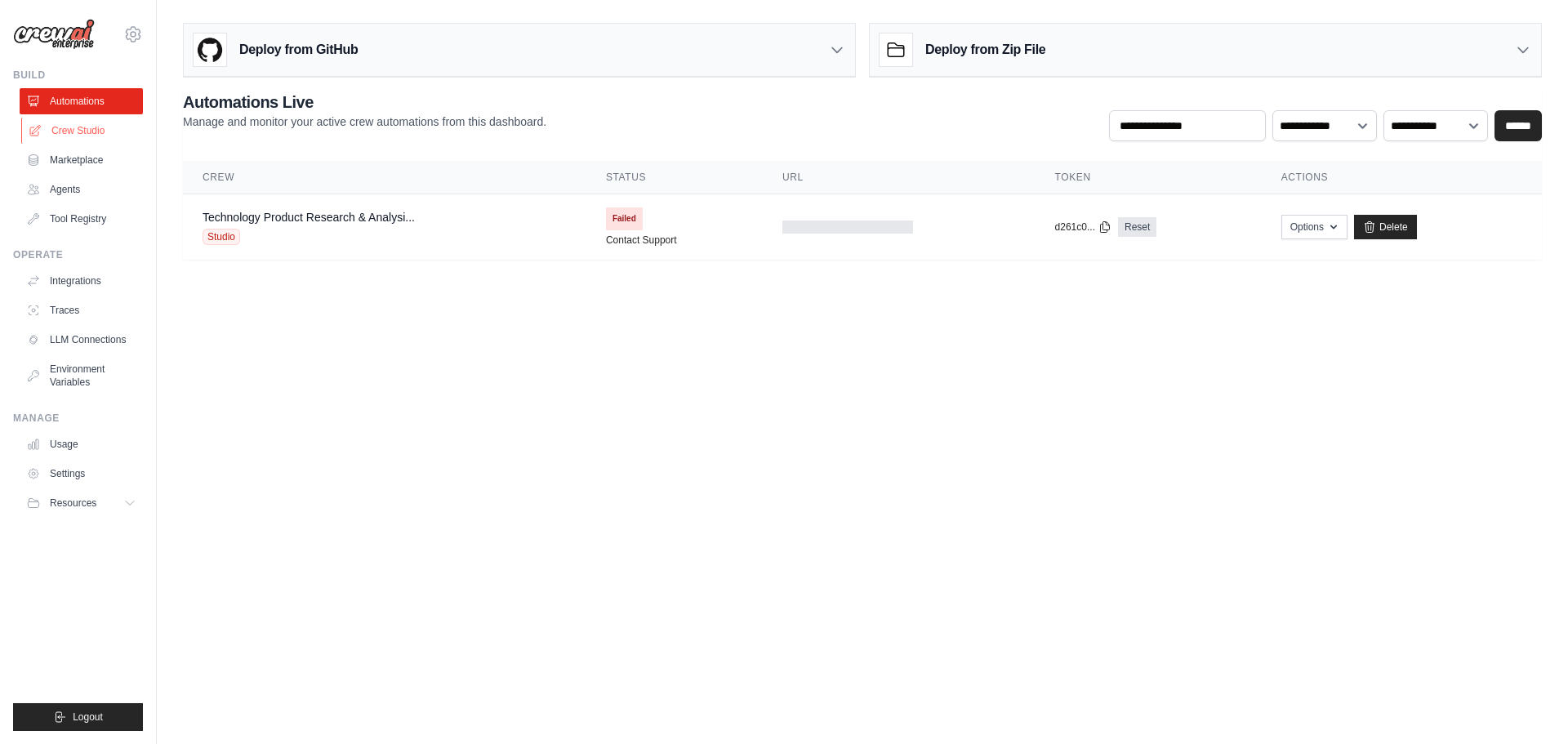
click at [90, 133] on link "Crew Studio" at bounding box center [82, 130] width 124 height 26
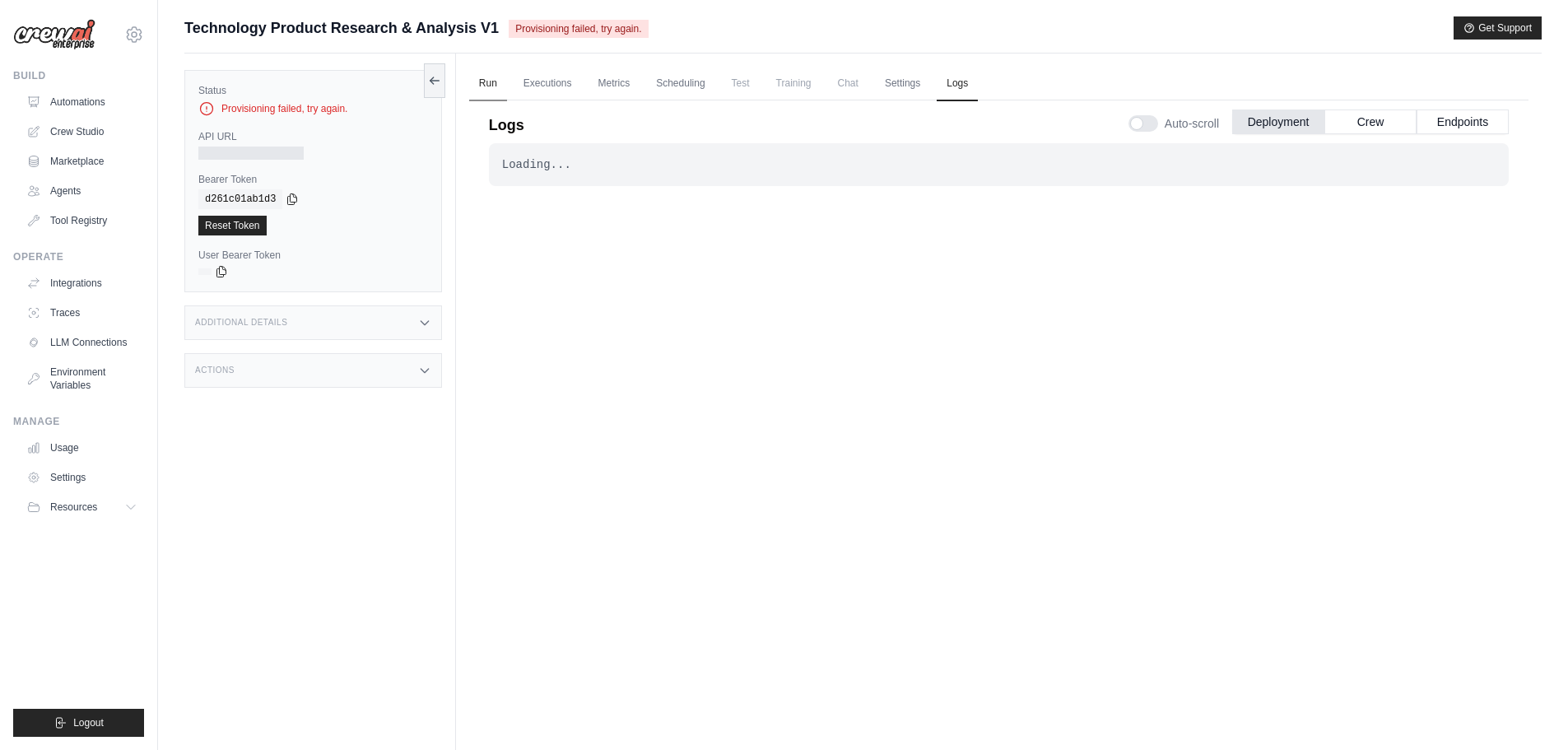
click at [482, 85] on link "Run" at bounding box center [488, 84] width 38 height 34
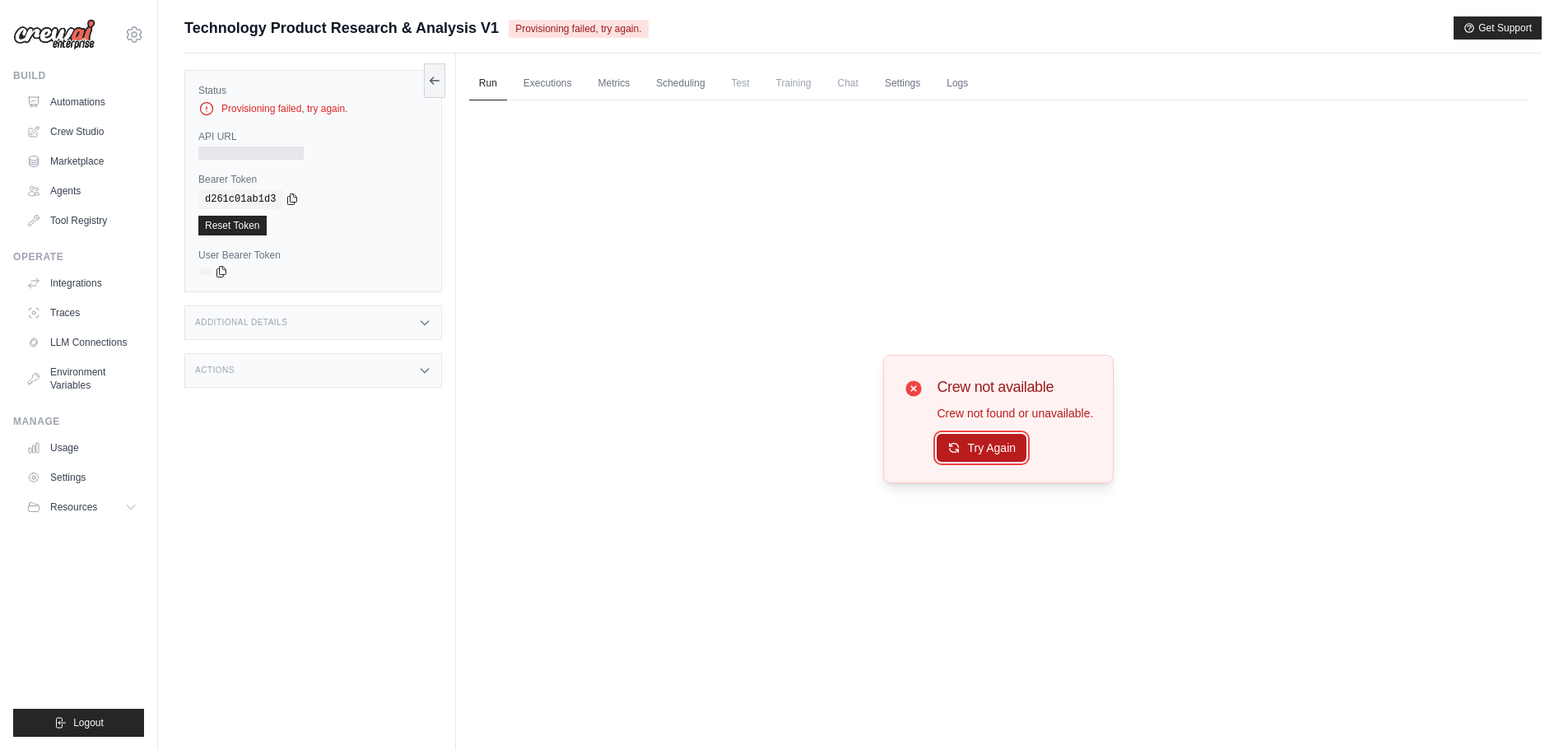
click at [981, 446] on button "Try Again" at bounding box center [982, 447] width 89 height 28
drag, startPoint x: 981, startPoint y: 446, endPoint x: 865, endPoint y: 312, distance: 177.2
click at [865, 312] on div "Crew not available Crew not found or unavailable. Try Again" at bounding box center [999, 418] width 1060 height 637
click at [986, 448] on button "Try Again" at bounding box center [982, 447] width 89 height 28
click at [279, 107] on div "Provisioning failed, try again." at bounding box center [312, 108] width 229 height 16
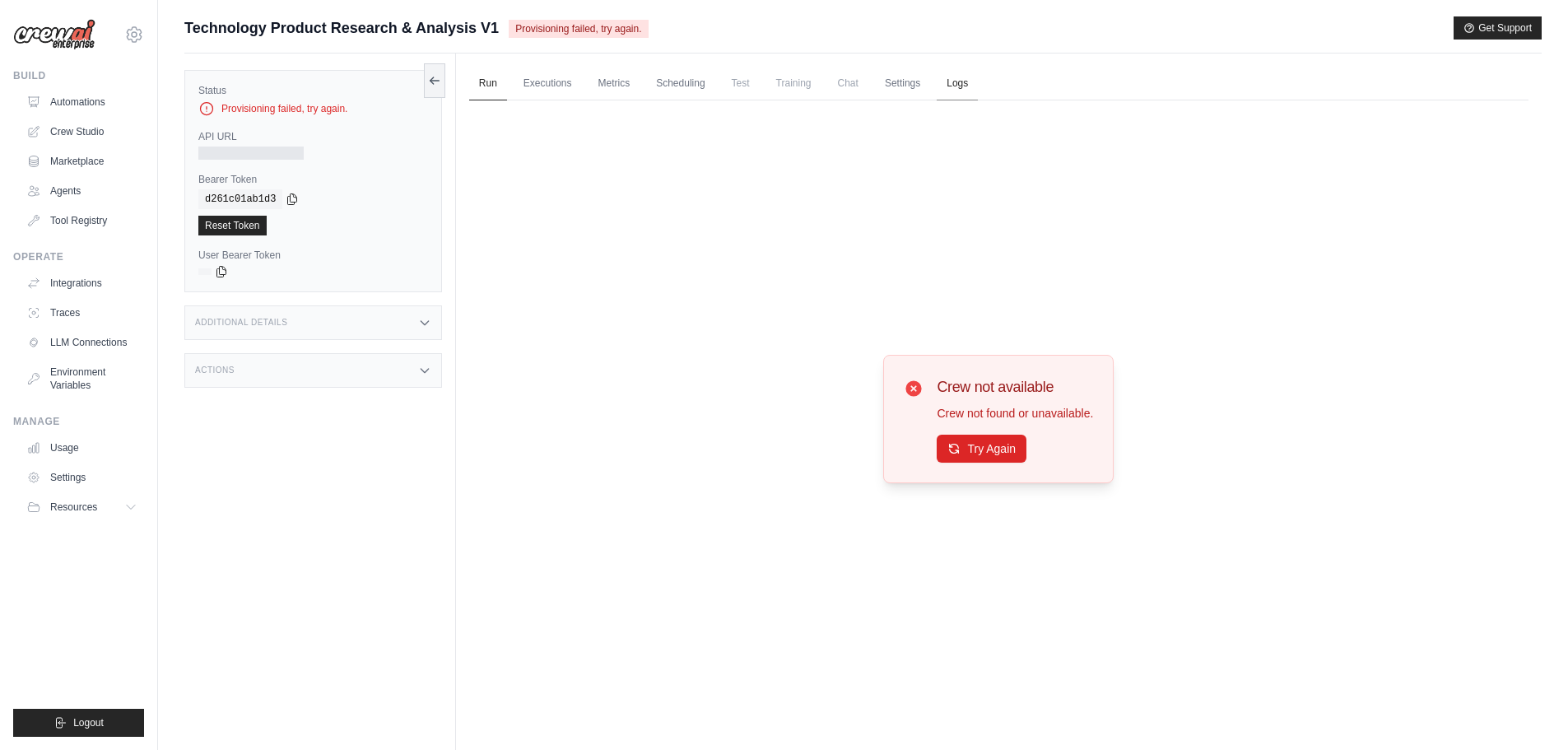
click at [953, 90] on link "Logs" at bounding box center [957, 84] width 41 height 34
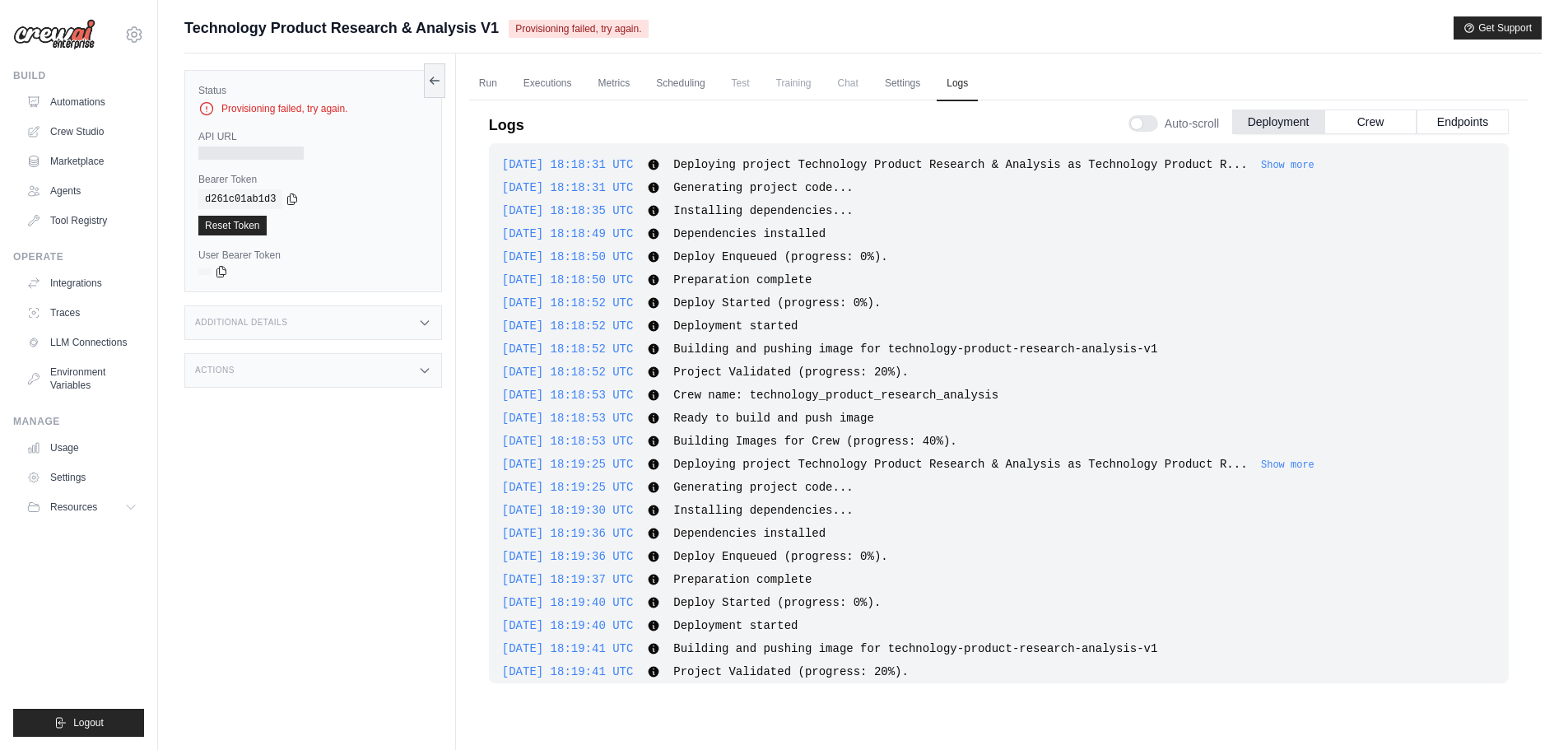
scroll to position [270, 0]
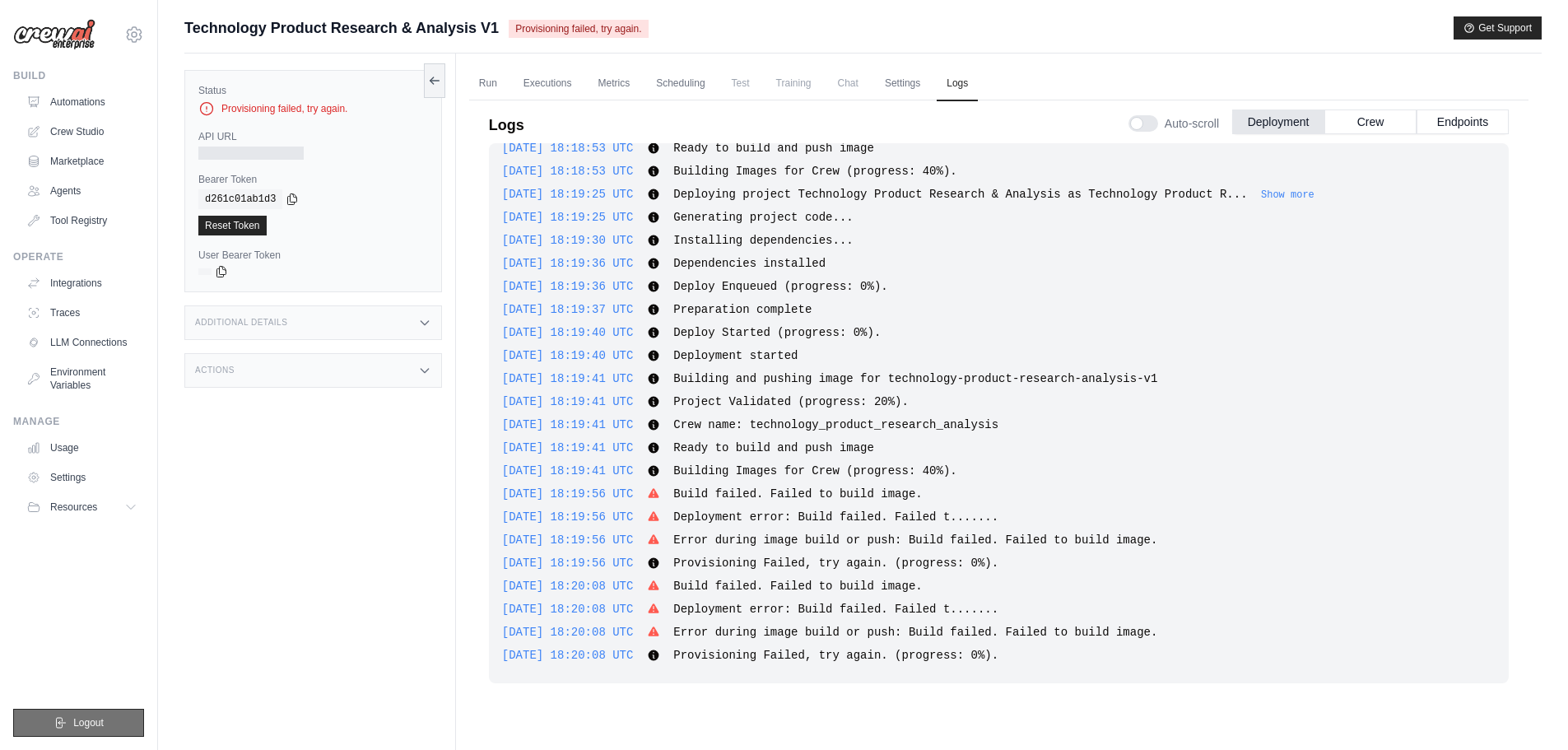
click at [74, 723] on span "Logout" at bounding box center [89, 722] width 30 height 13
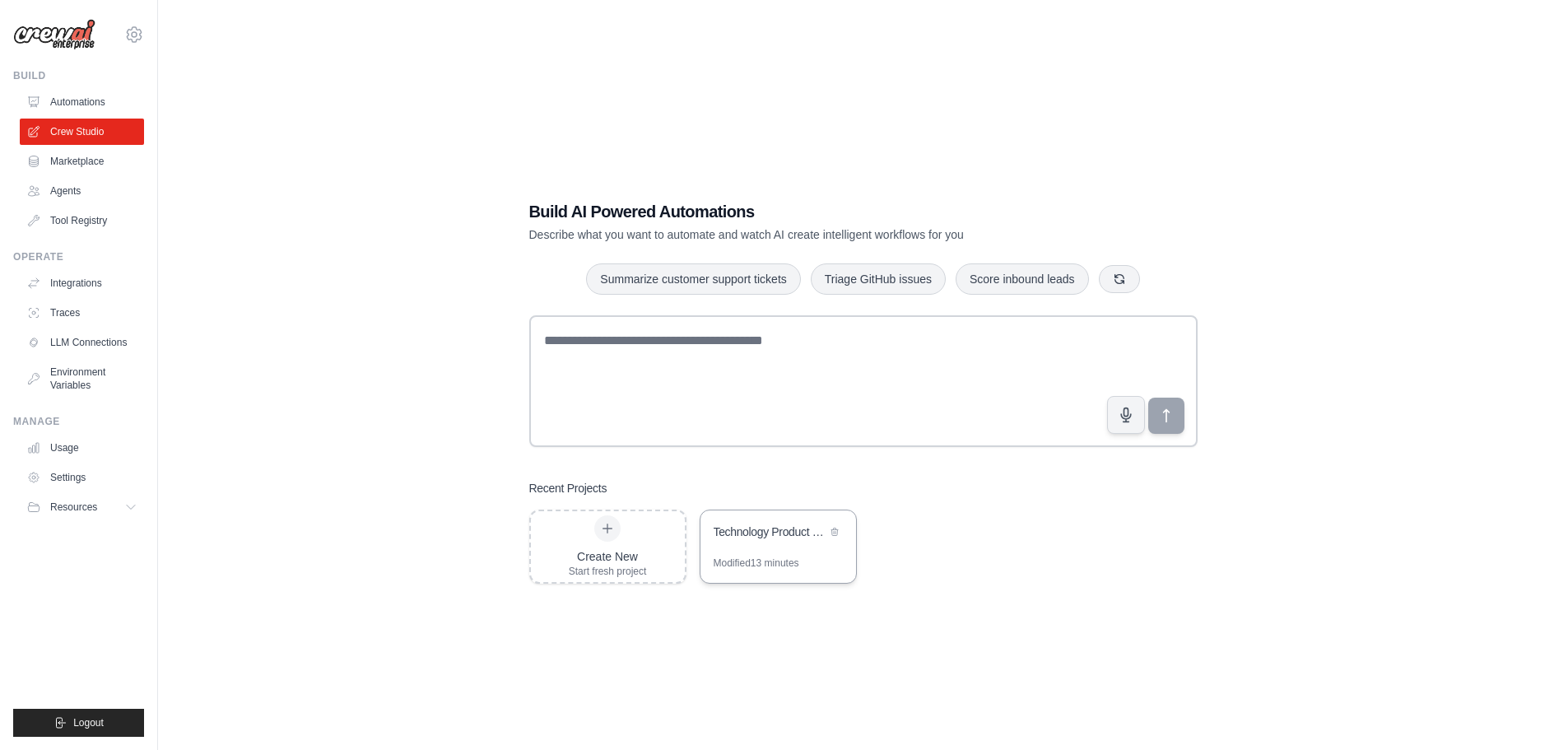
click at [790, 536] on div "Technology Product Research & Analysis" at bounding box center [769, 531] width 112 height 16
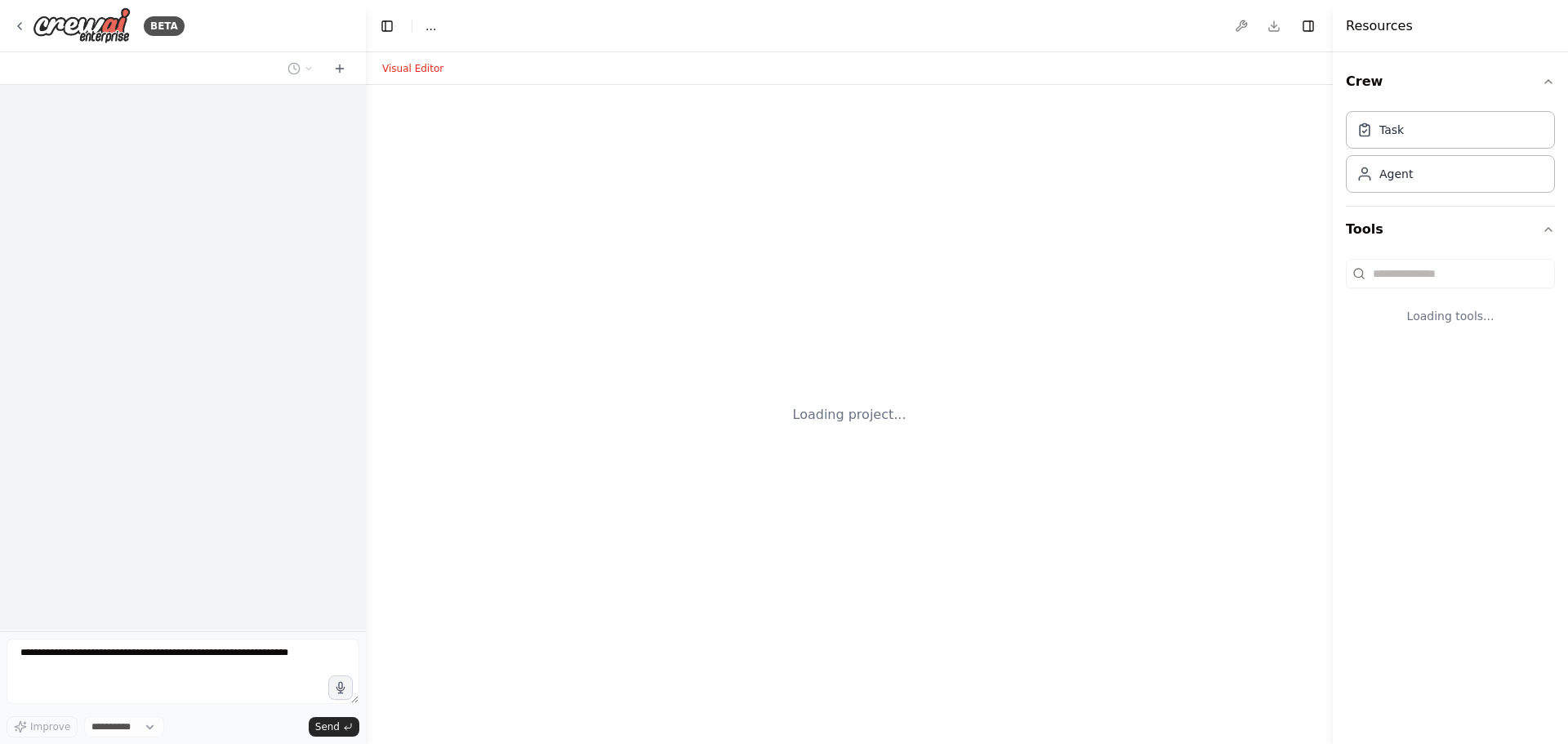
select select "****"
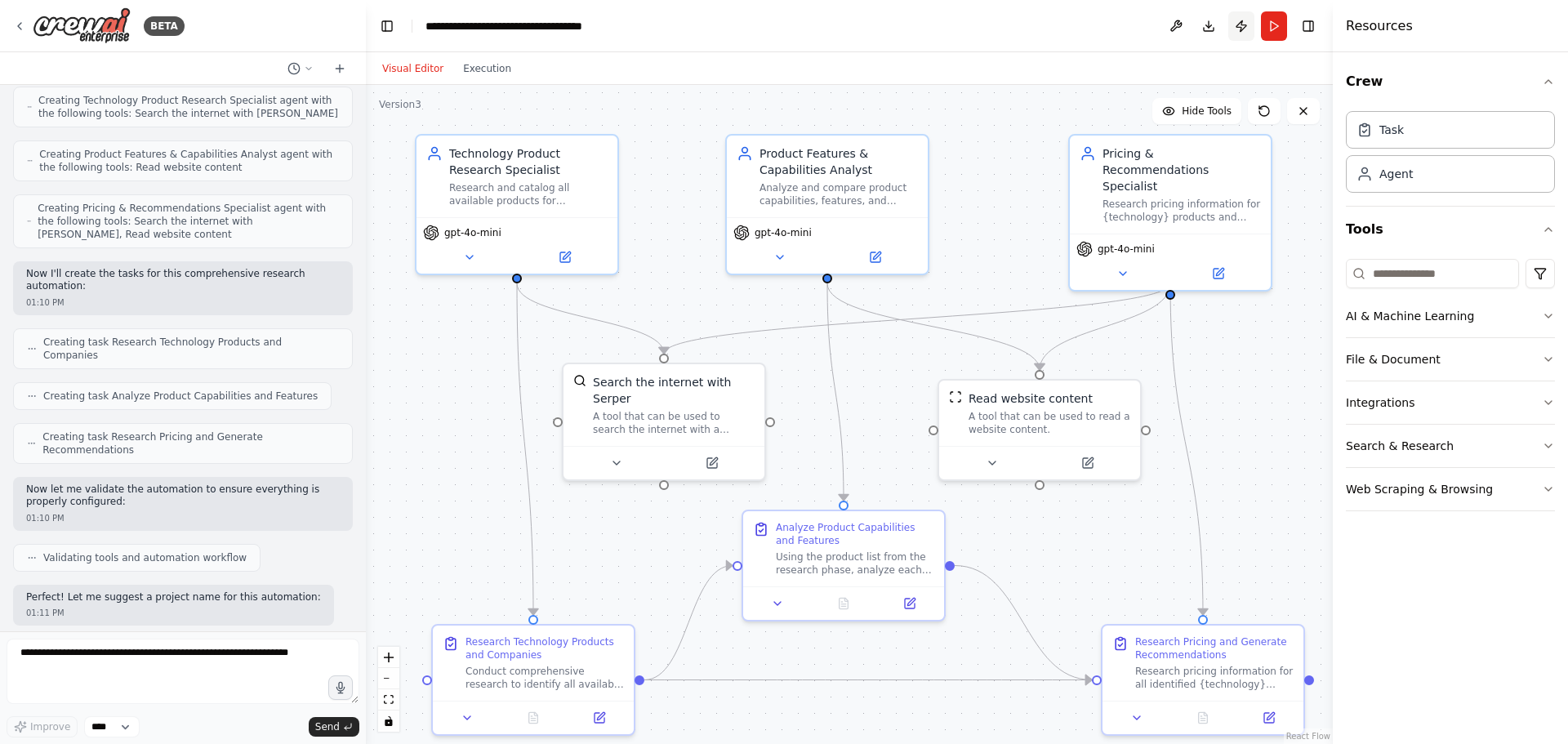
click at [1244, 26] on button "Publish" at bounding box center [1241, 25] width 26 height 29
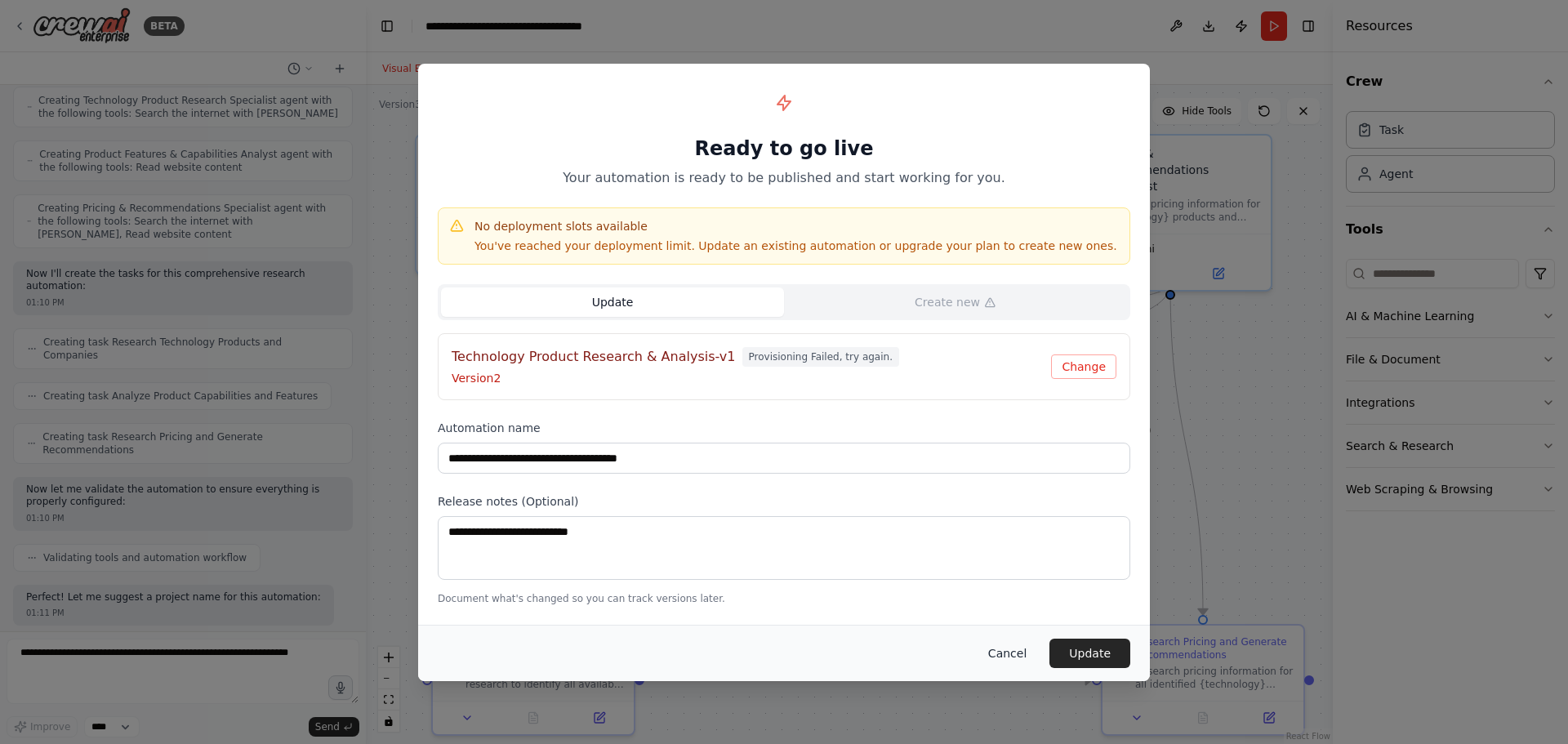
click at [1014, 648] on button "Cancel" at bounding box center [1007, 652] width 64 height 29
